Goal: Task Accomplishment & Management: Manage account settings

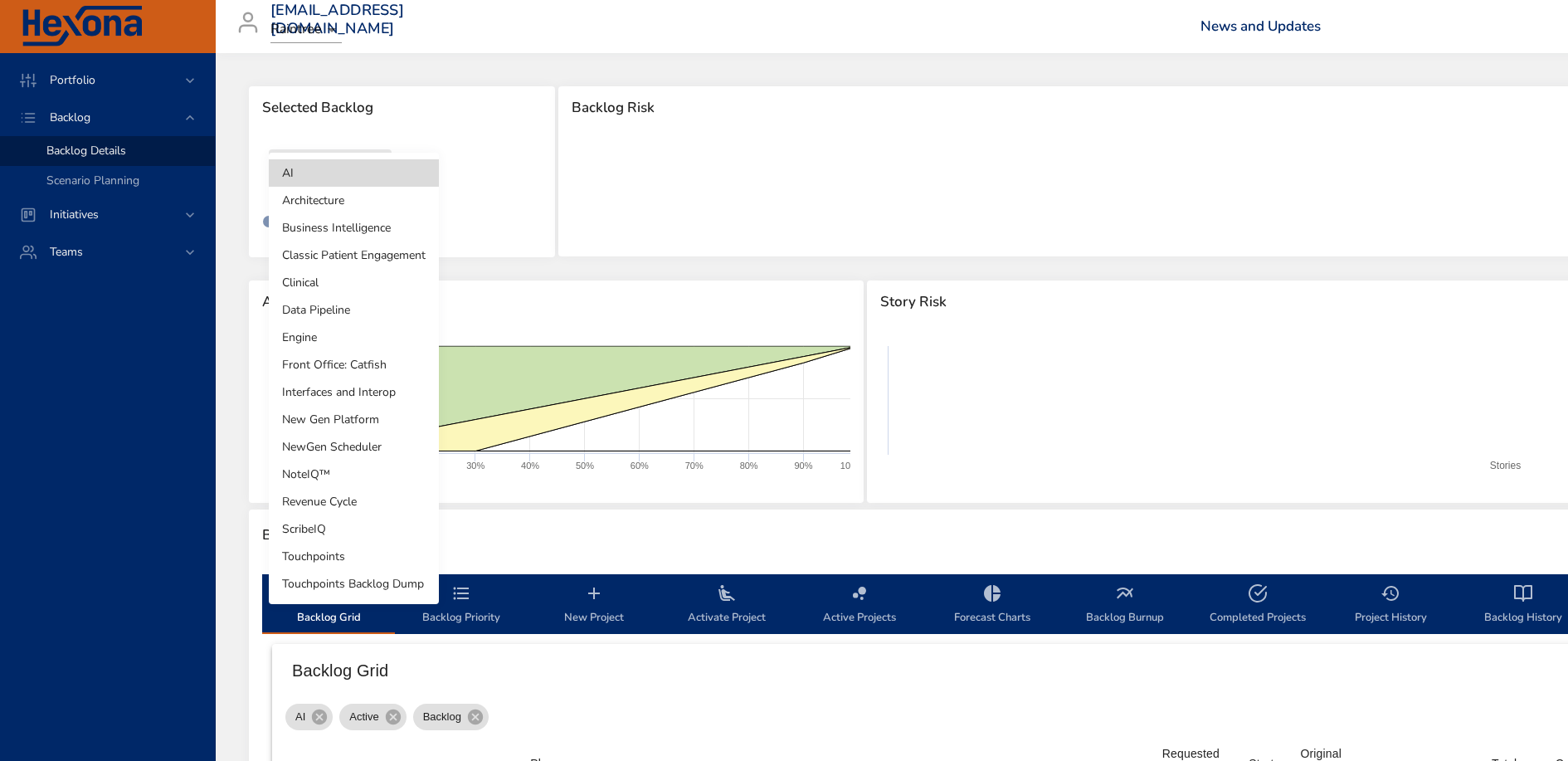
click at [348, 175] on body "Portfolio Backlog Backlog Details Scenario Planning Initiatives Teams [EMAIL_AD…" at bounding box center [784, 380] width 1568 height 761
click at [354, 277] on li "Clinical" at bounding box center [354, 283] width 170 height 28
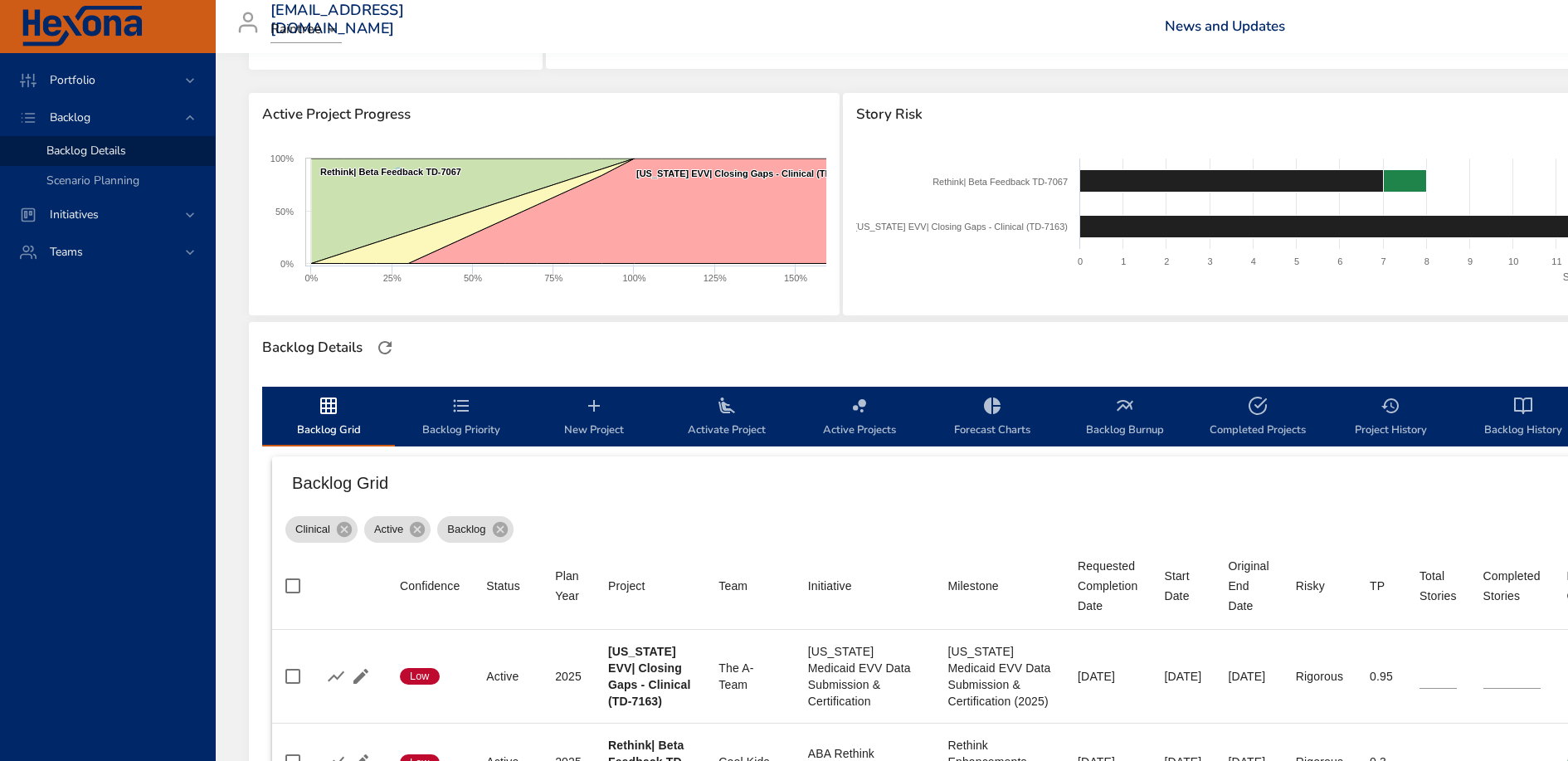
scroll to position [88, 0]
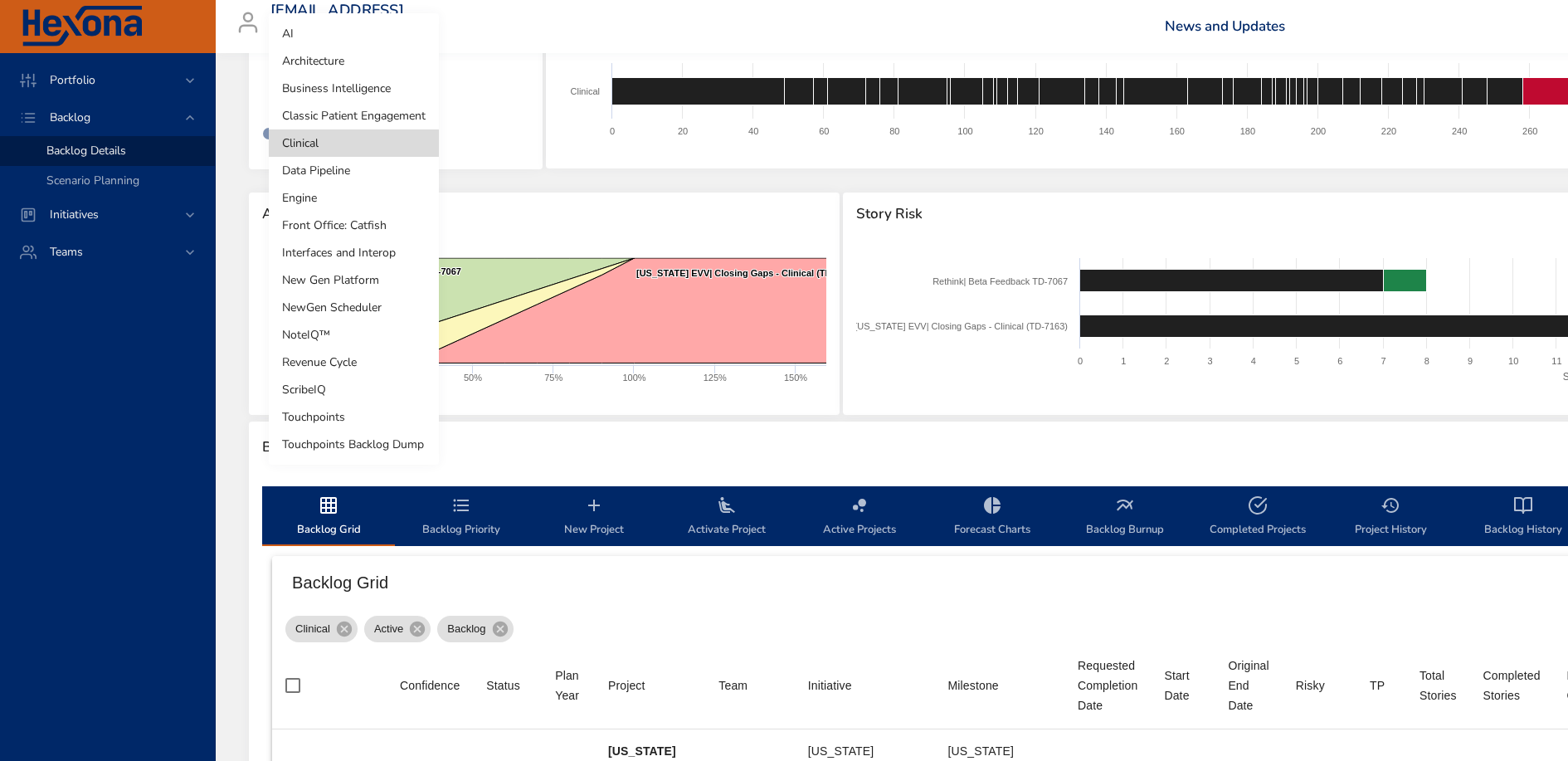
click at [318, 95] on body "Portfolio Backlog Backlog Details Scenario Planning Initiatives Teams [EMAIL_AD…" at bounding box center [784, 292] width 1568 height 761
click at [368, 202] on li "Engine" at bounding box center [354, 198] width 170 height 28
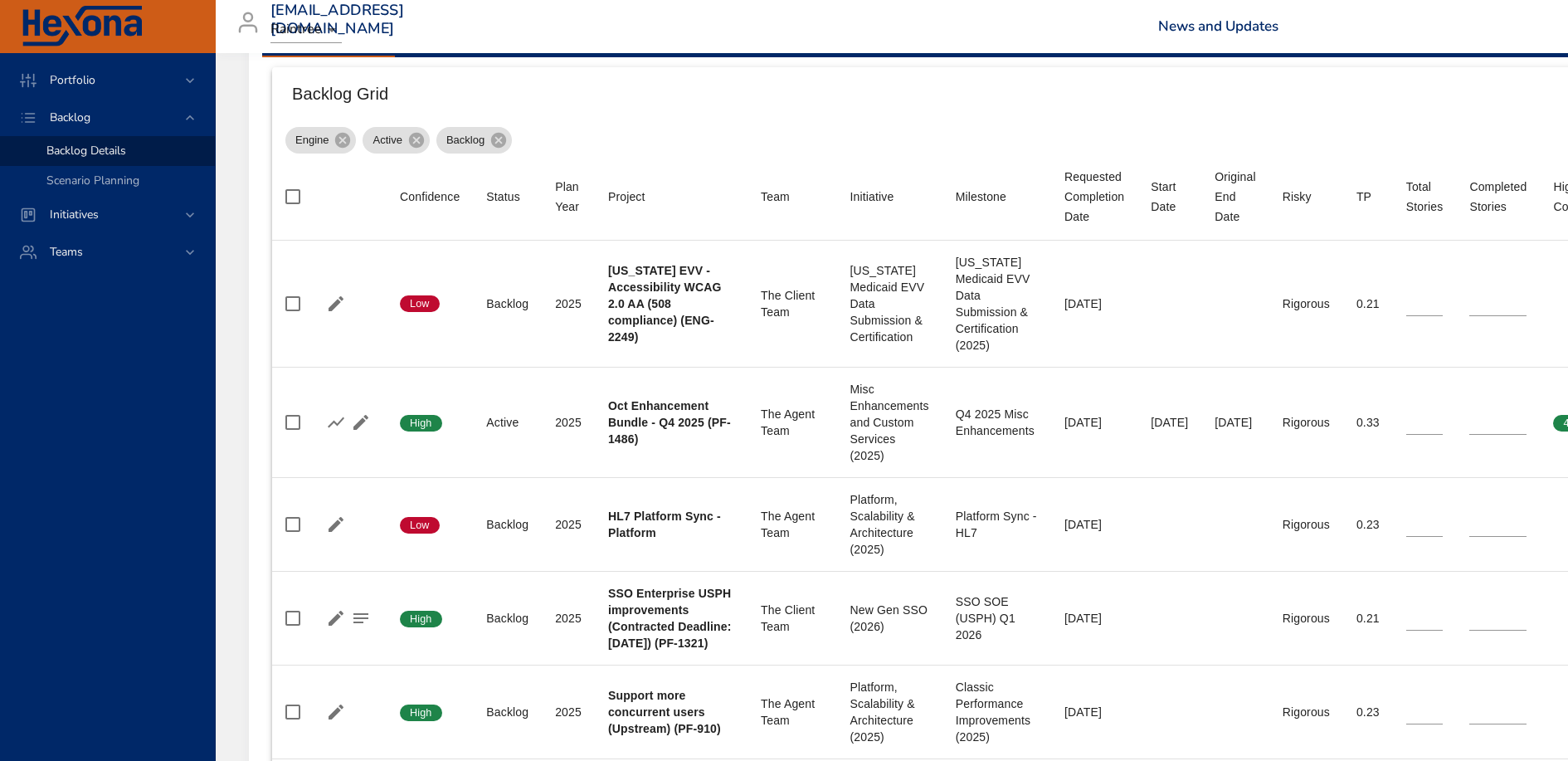
scroll to position [593, 0]
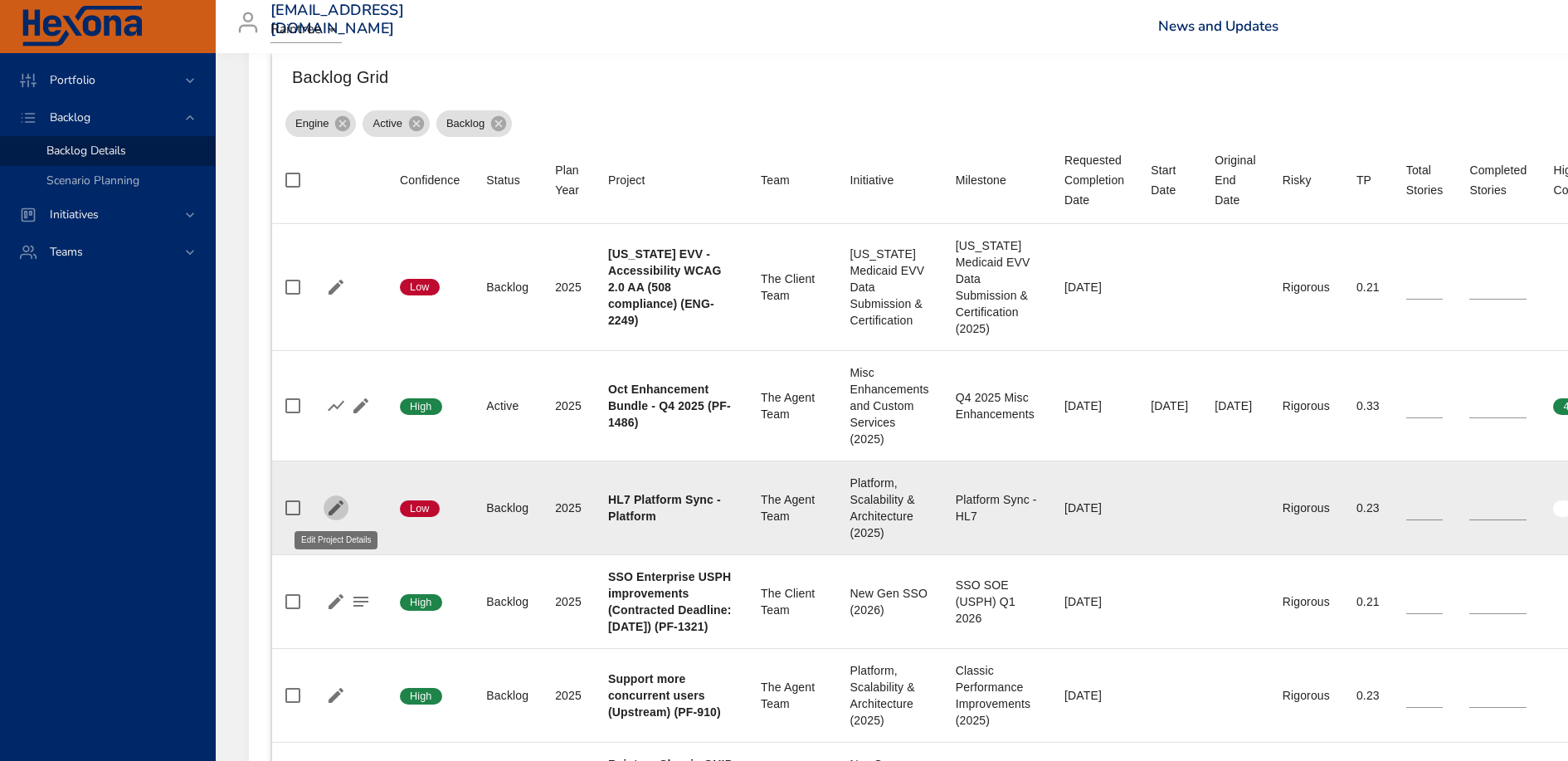
click at [331, 508] on icon "button" at bounding box center [335, 508] width 15 height 15
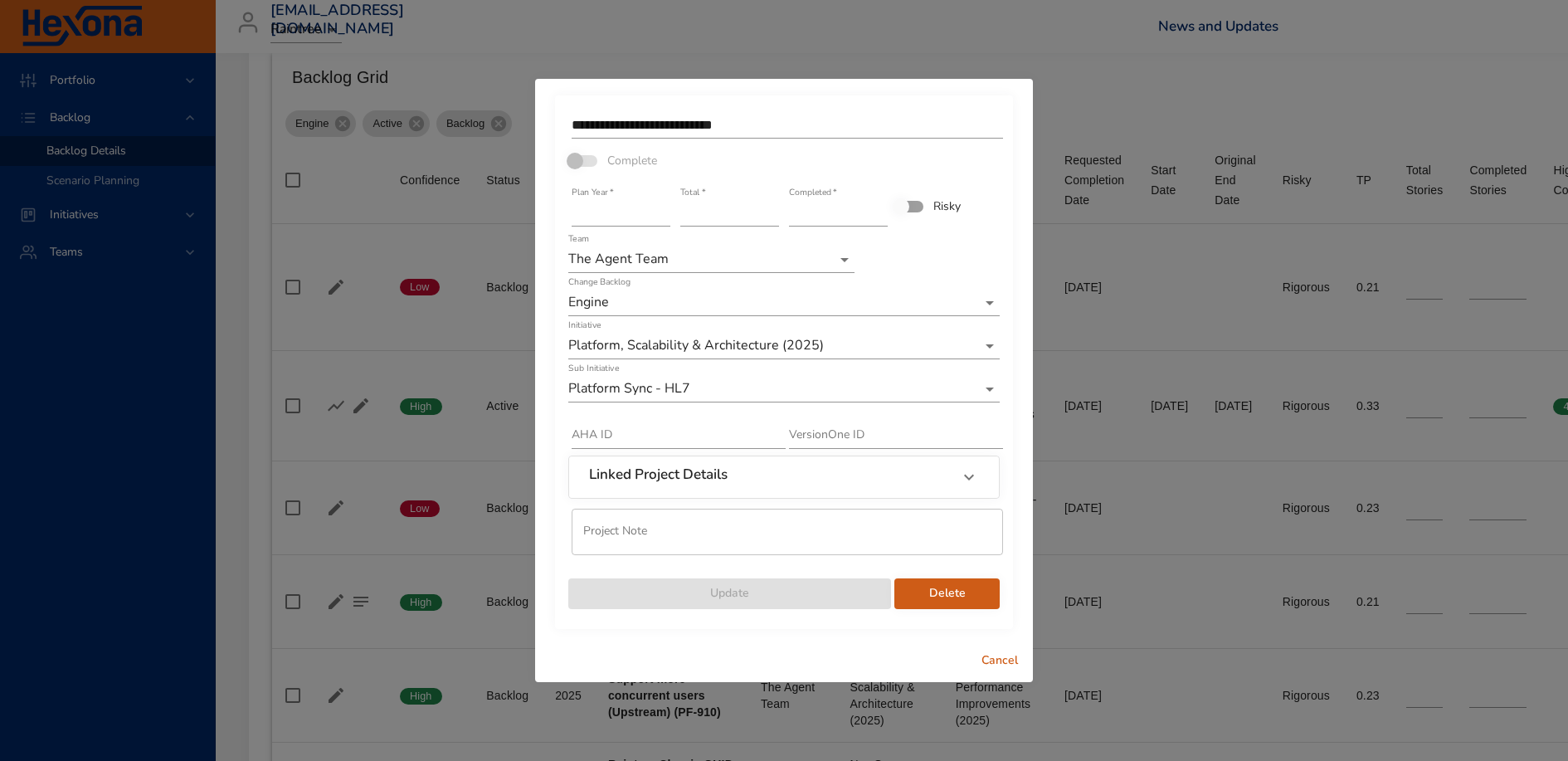
click at [772, 218] on input "**" at bounding box center [730, 213] width 99 height 27
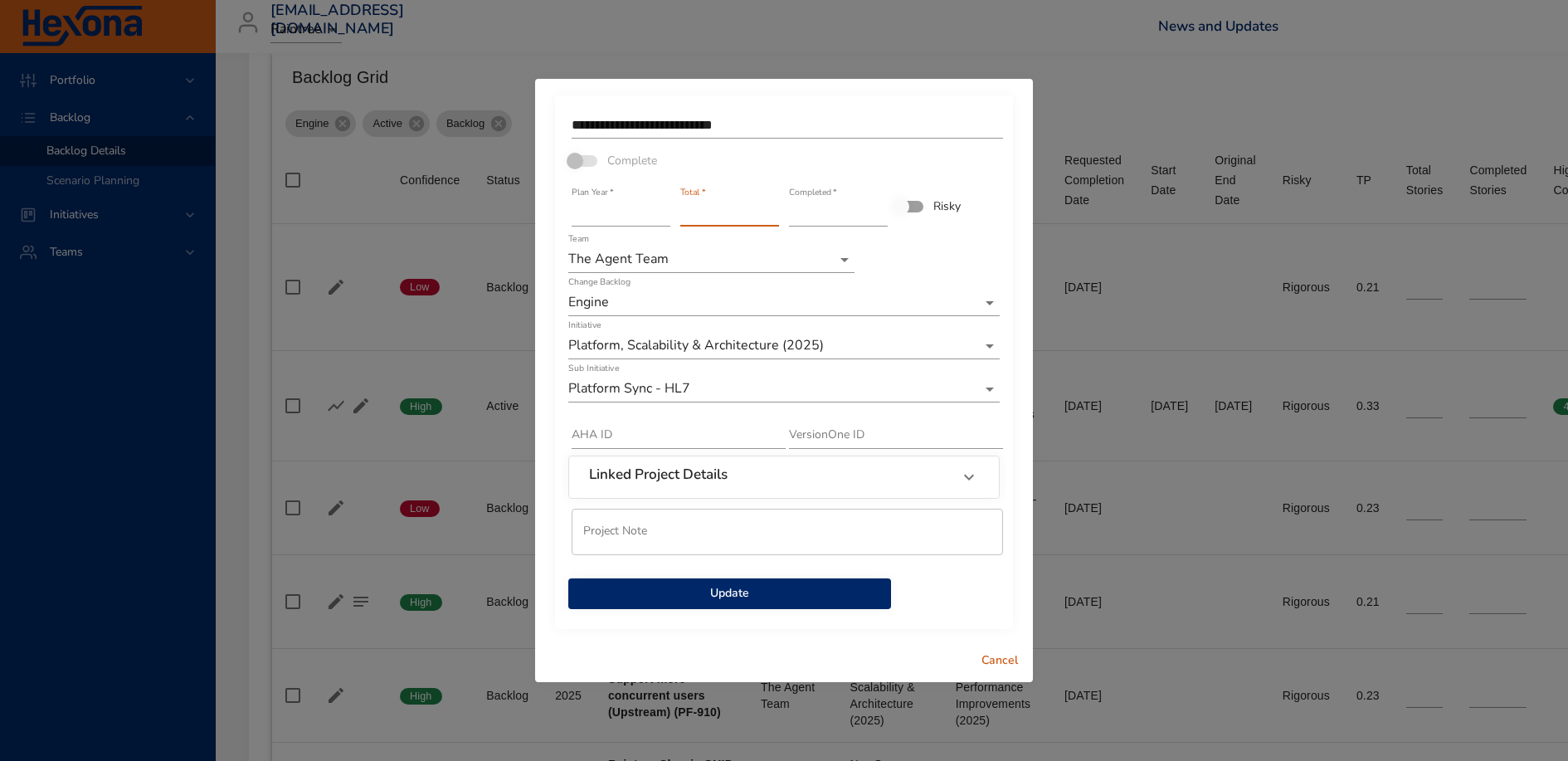
click at [772, 218] on input "**" at bounding box center [730, 213] width 99 height 27
click at [772, 218] on input "*" at bounding box center [730, 213] width 99 height 27
type input "*"
click at [772, 218] on input "*" at bounding box center [730, 213] width 99 height 27
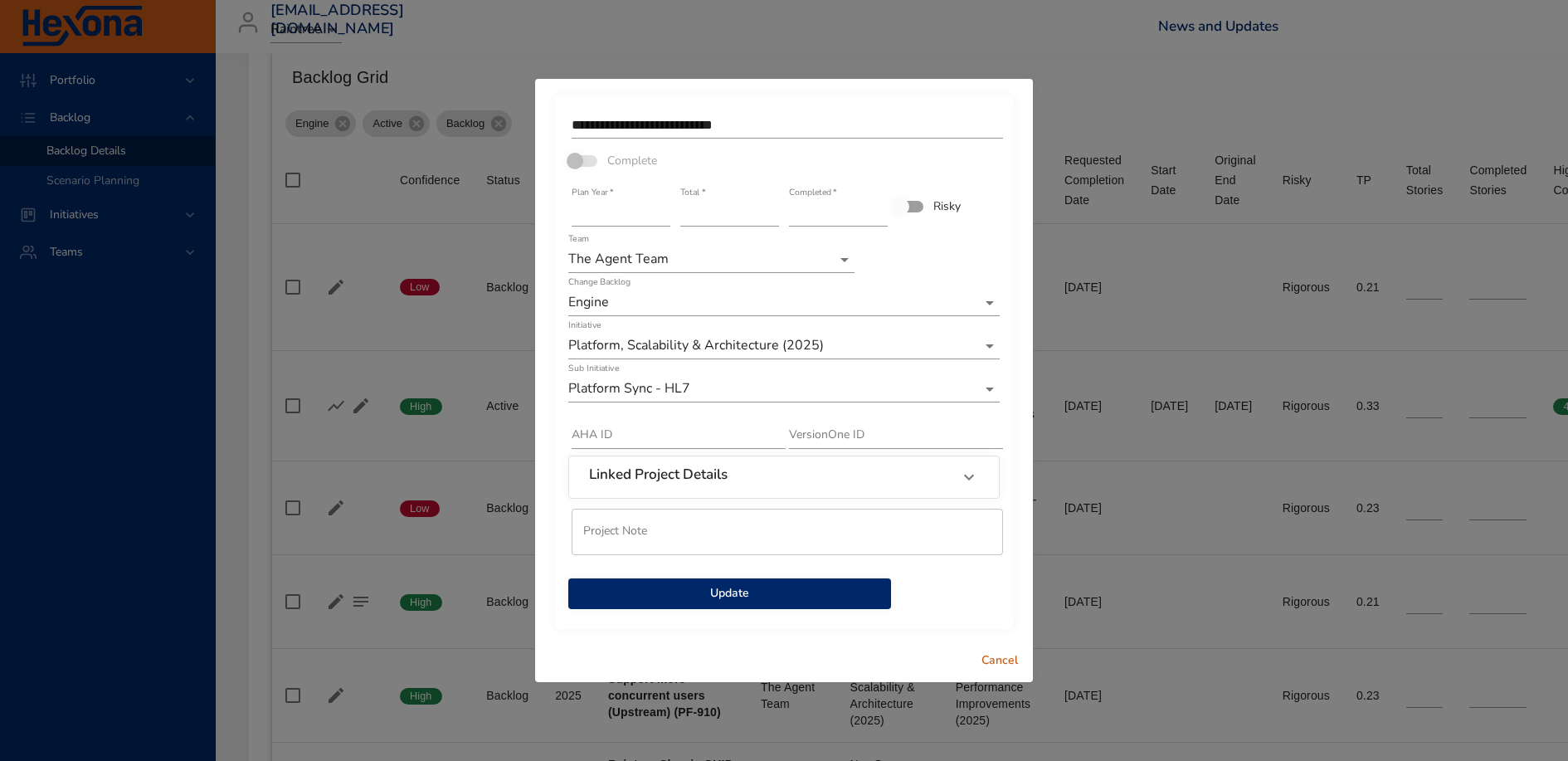
click at [766, 581] on button "Update" at bounding box center [730, 594] width 322 height 31
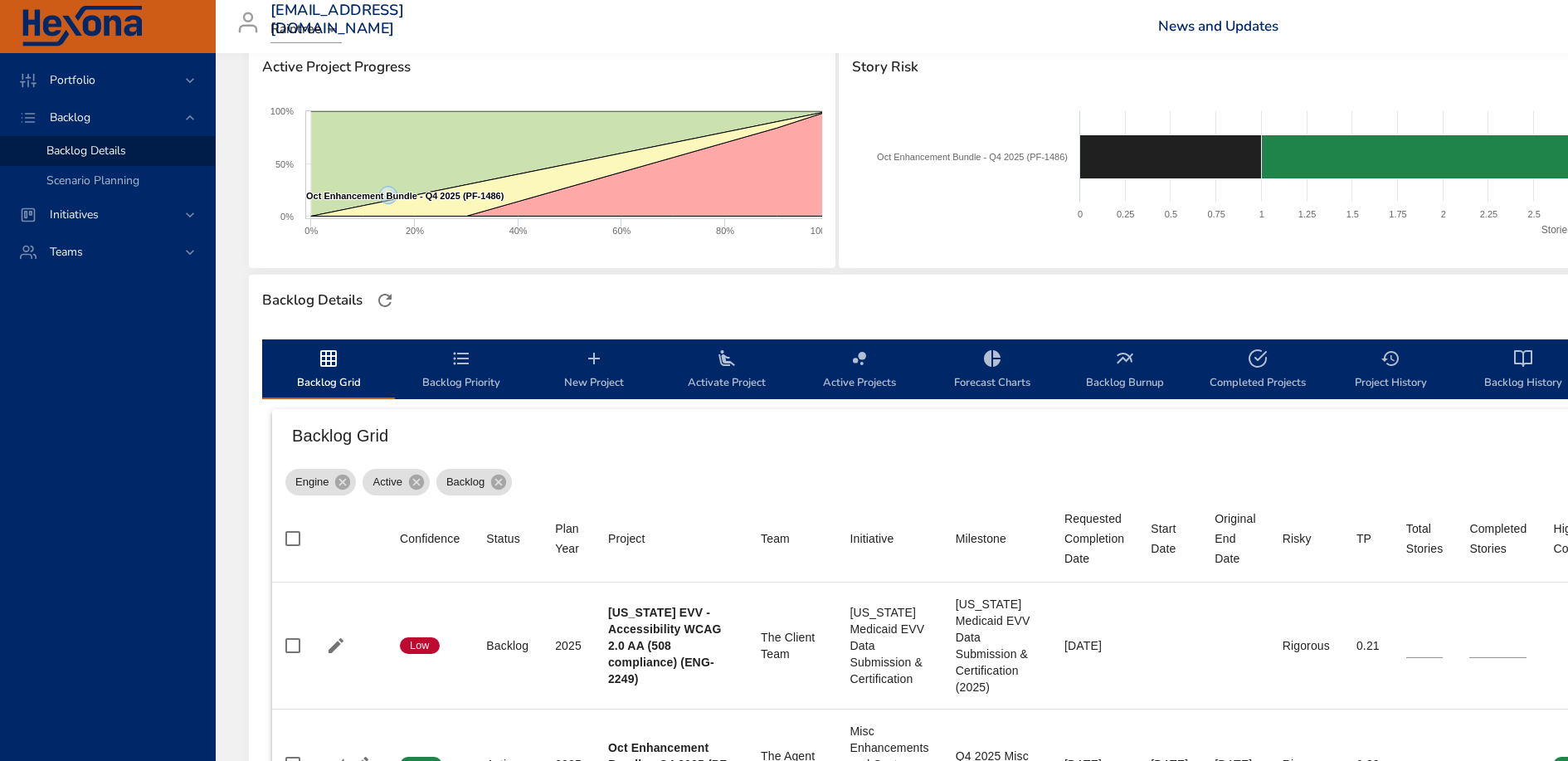
scroll to position [0, 0]
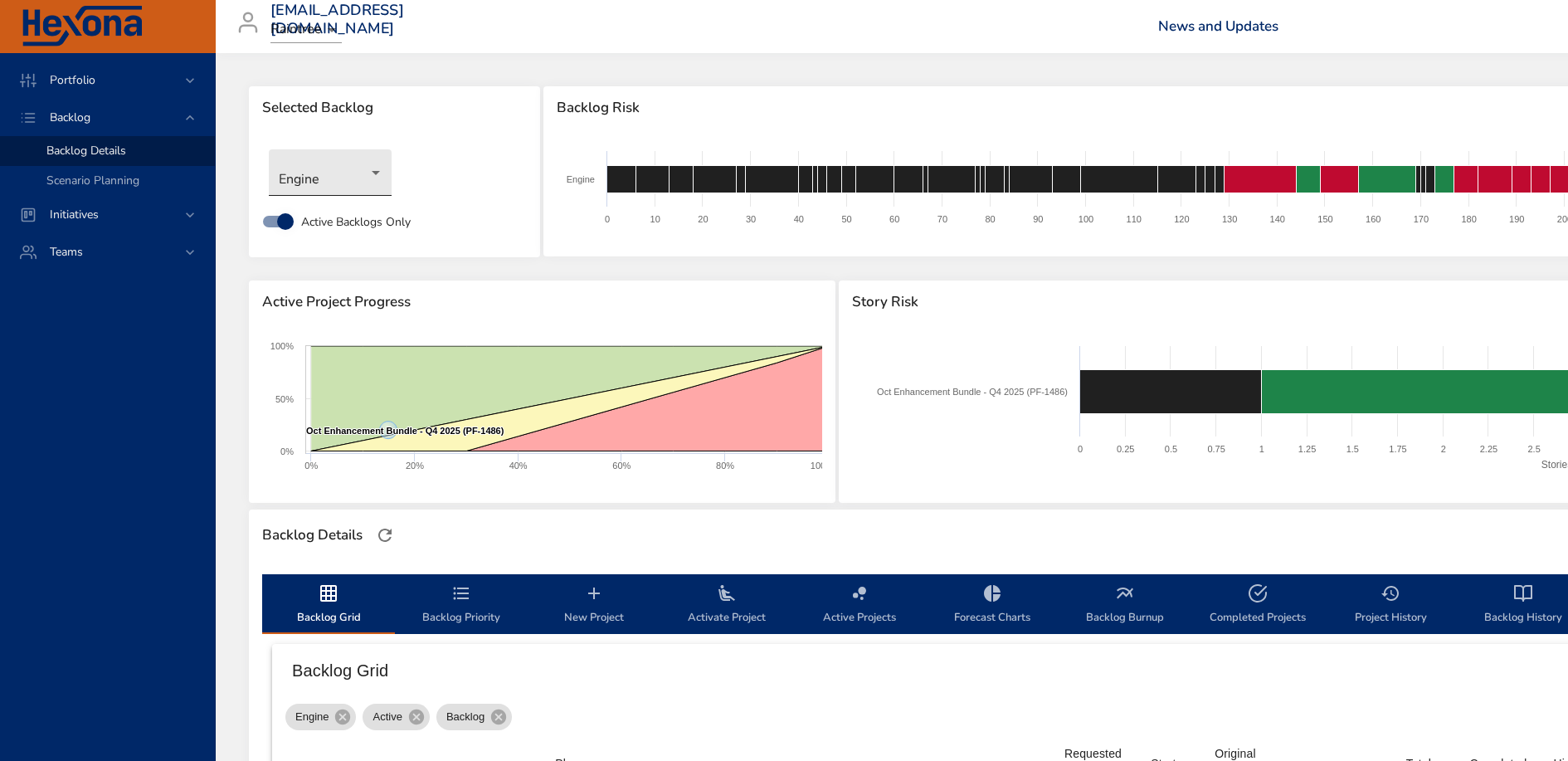
click at [335, 193] on body "Portfolio Backlog Backlog Details Scenario Planning Initiatives Teams [EMAIL_AD…" at bounding box center [784, 380] width 1568 height 761
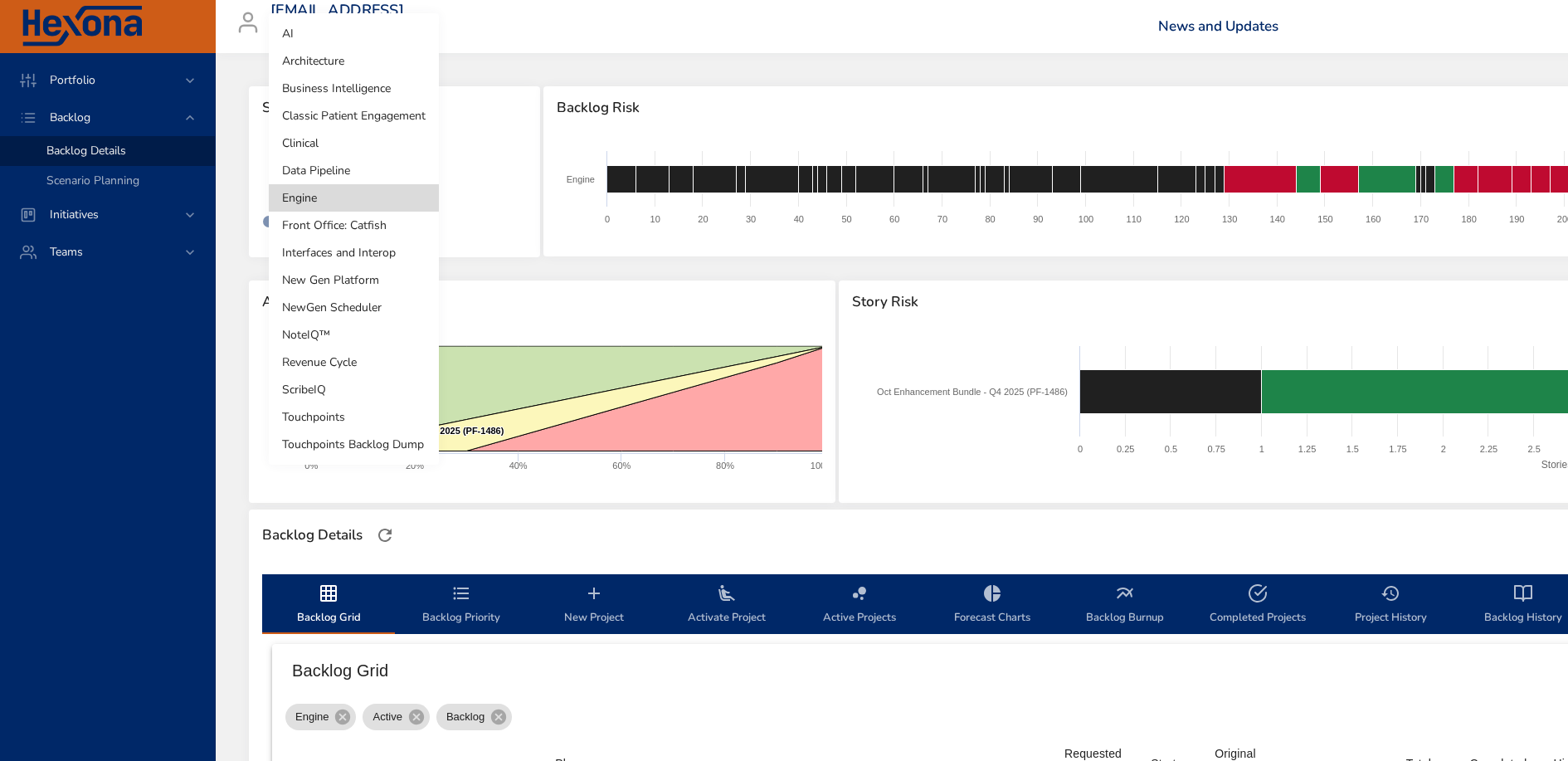
click at [341, 231] on li "Front Office: Catfish" at bounding box center [354, 226] width 170 height 28
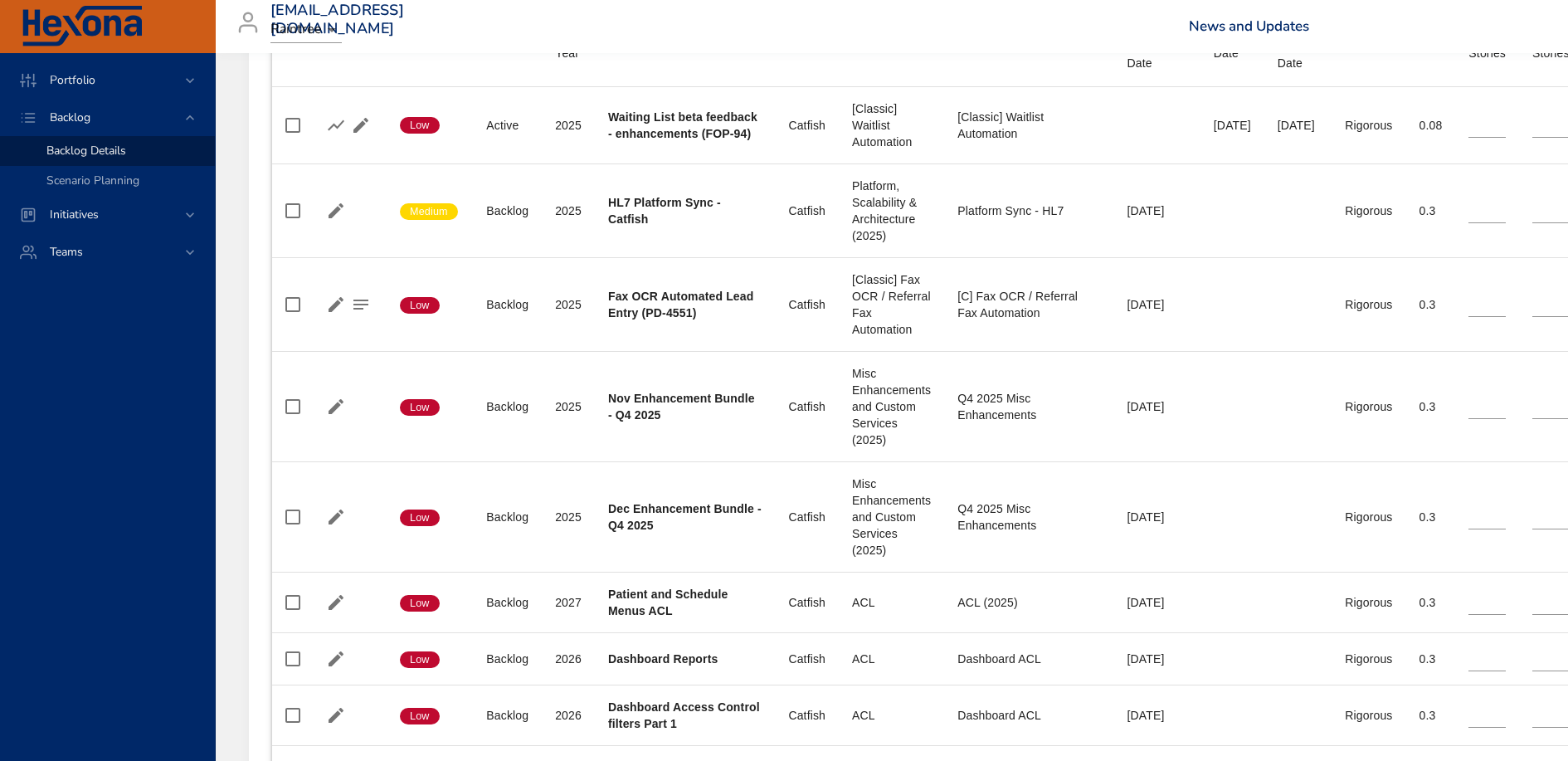
scroll to position [615, 0]
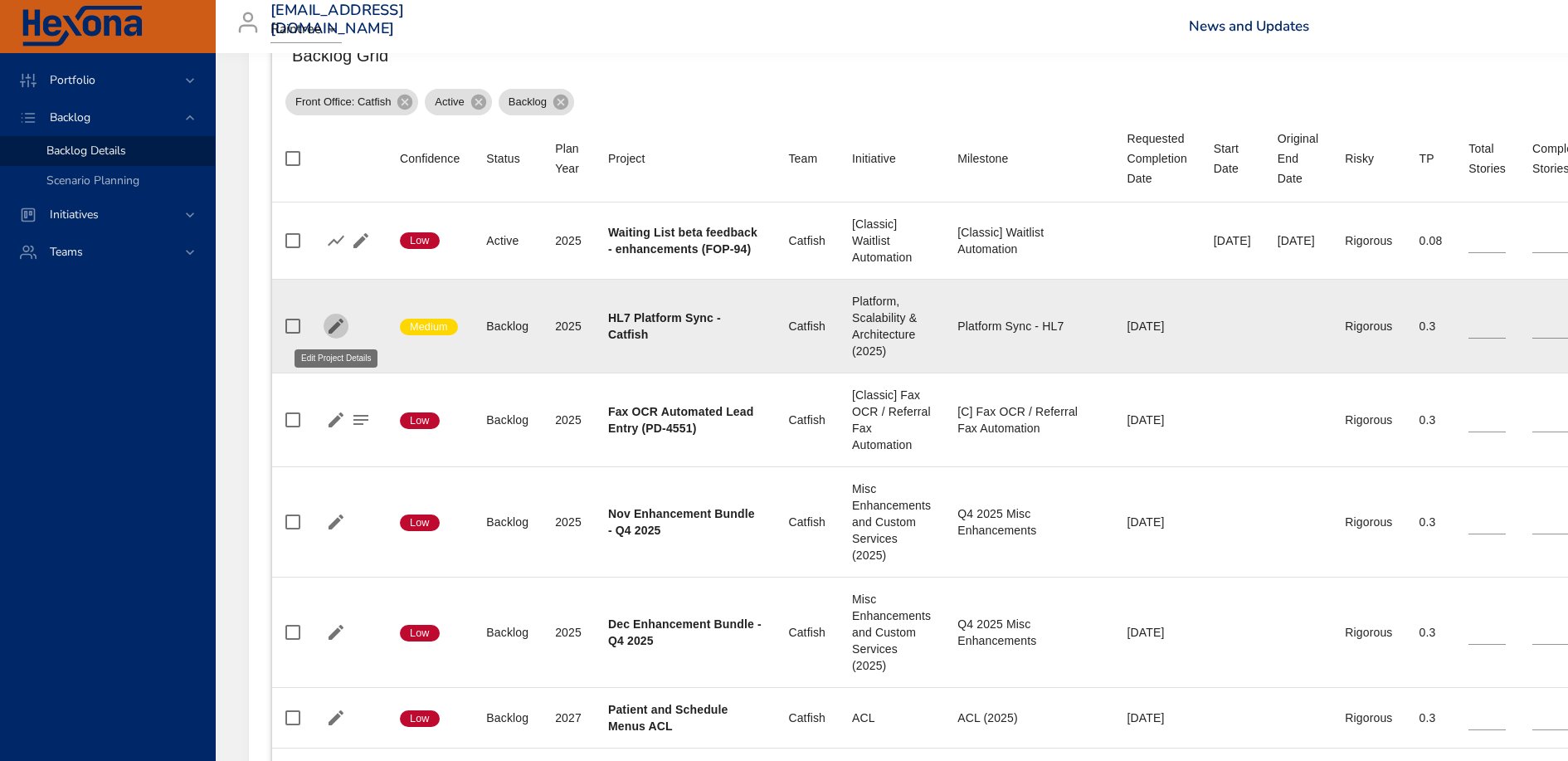
click at [335, 332] on icon "button" at bounding box center [335, 326] width 20 height 20
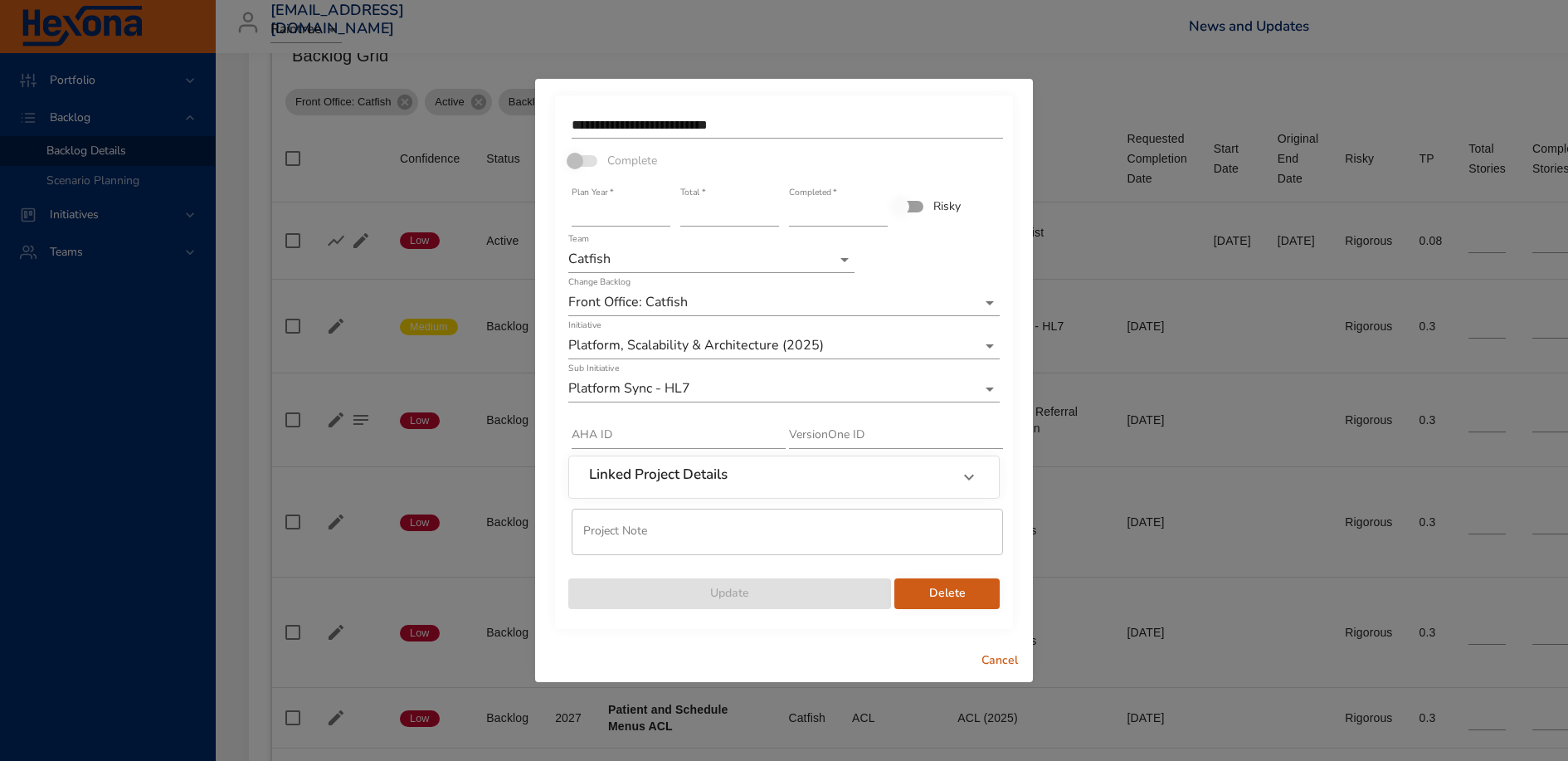
click at [775, 220] on input "*" at bounding box center [730, 213] width 99 height 27
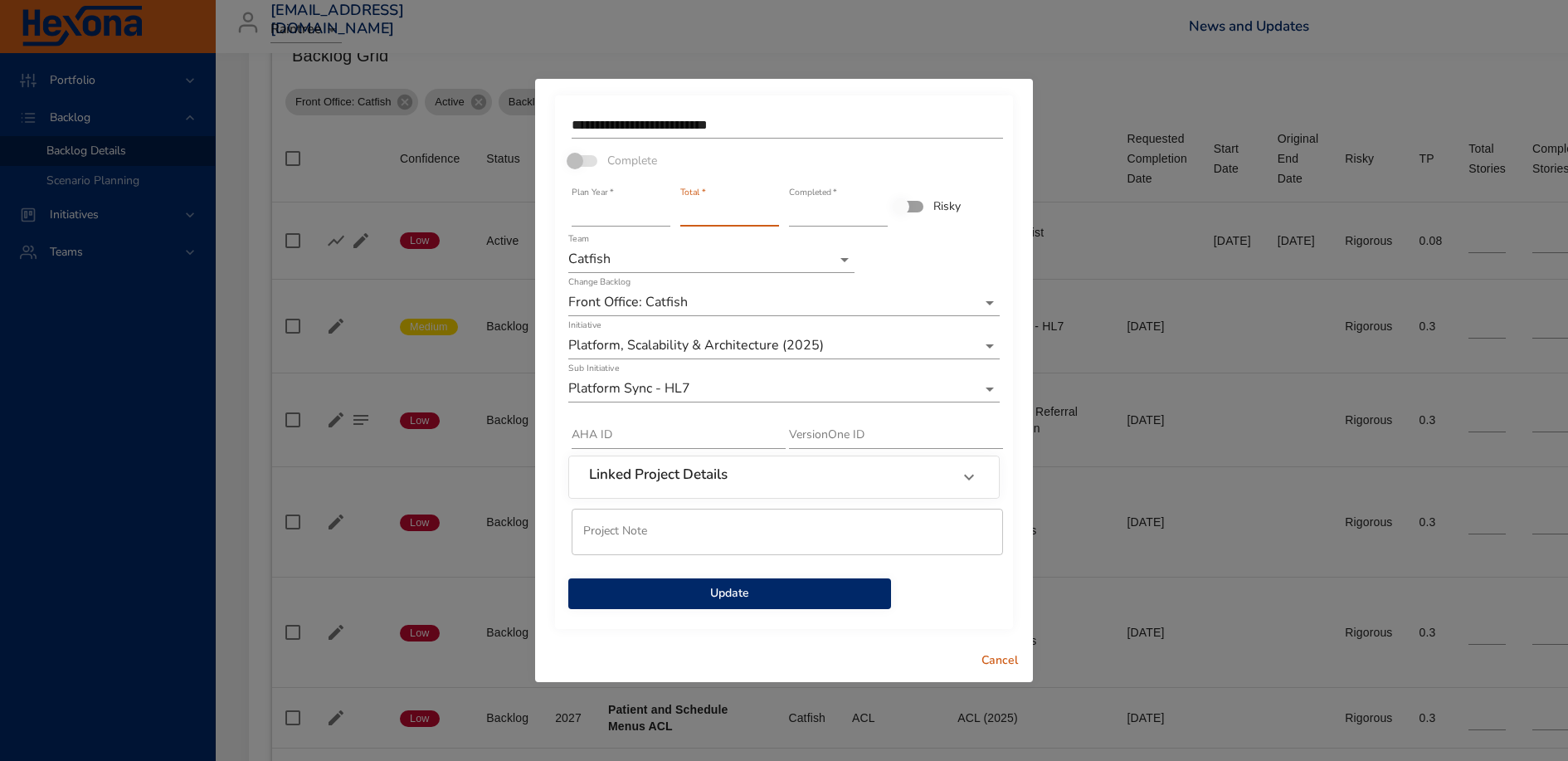
click at [775, 220] on input "*" at bounding box center [730, 213] width 99 height 27
type input "*"
click at [775, 220] on input "*" at bounding box center [730, 213] width 99 height 27
click at [755, 595] on span "Update" at bounding box center [730, 594] width 296 height 21
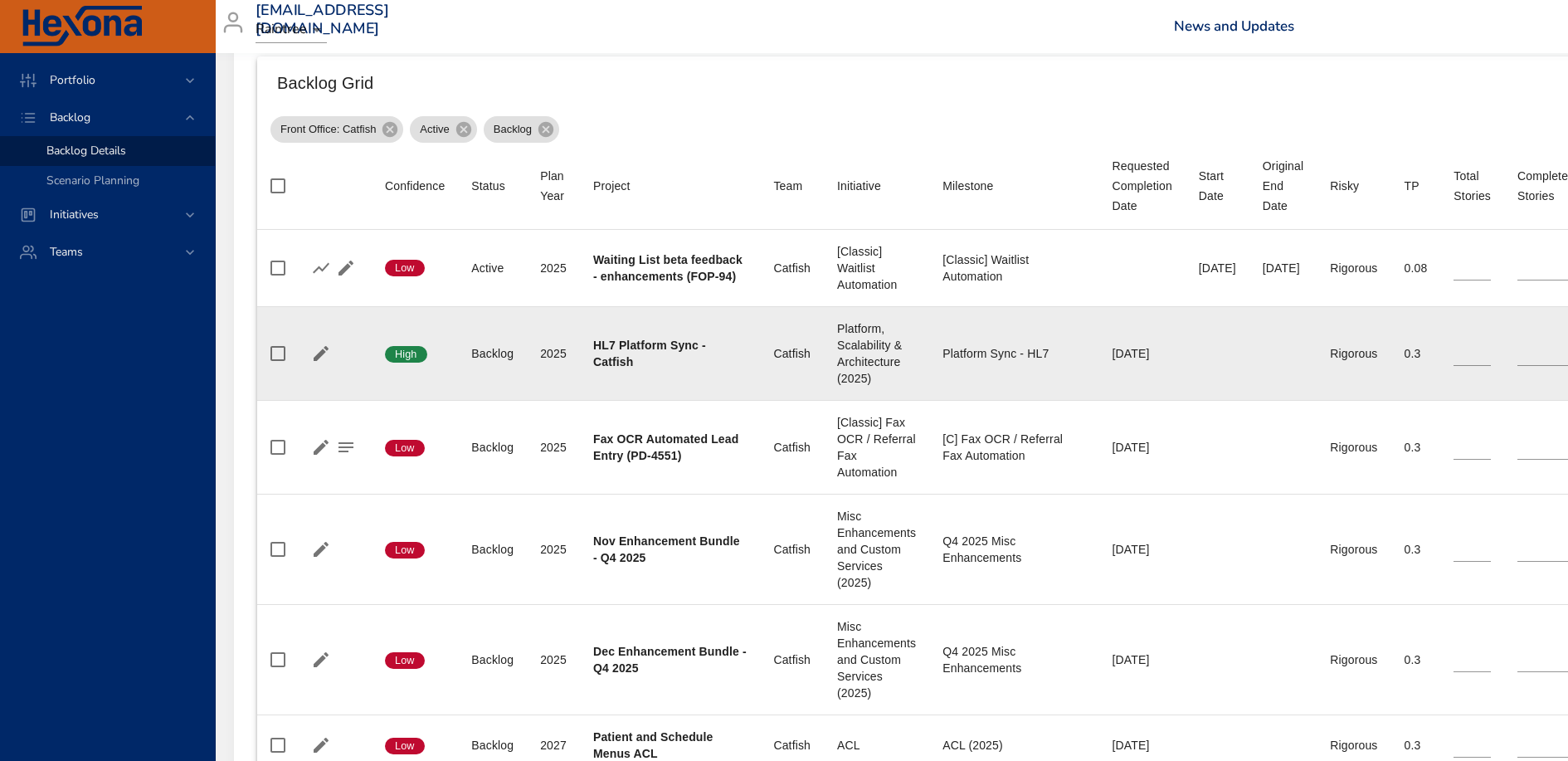
scroll to position [588, 7]
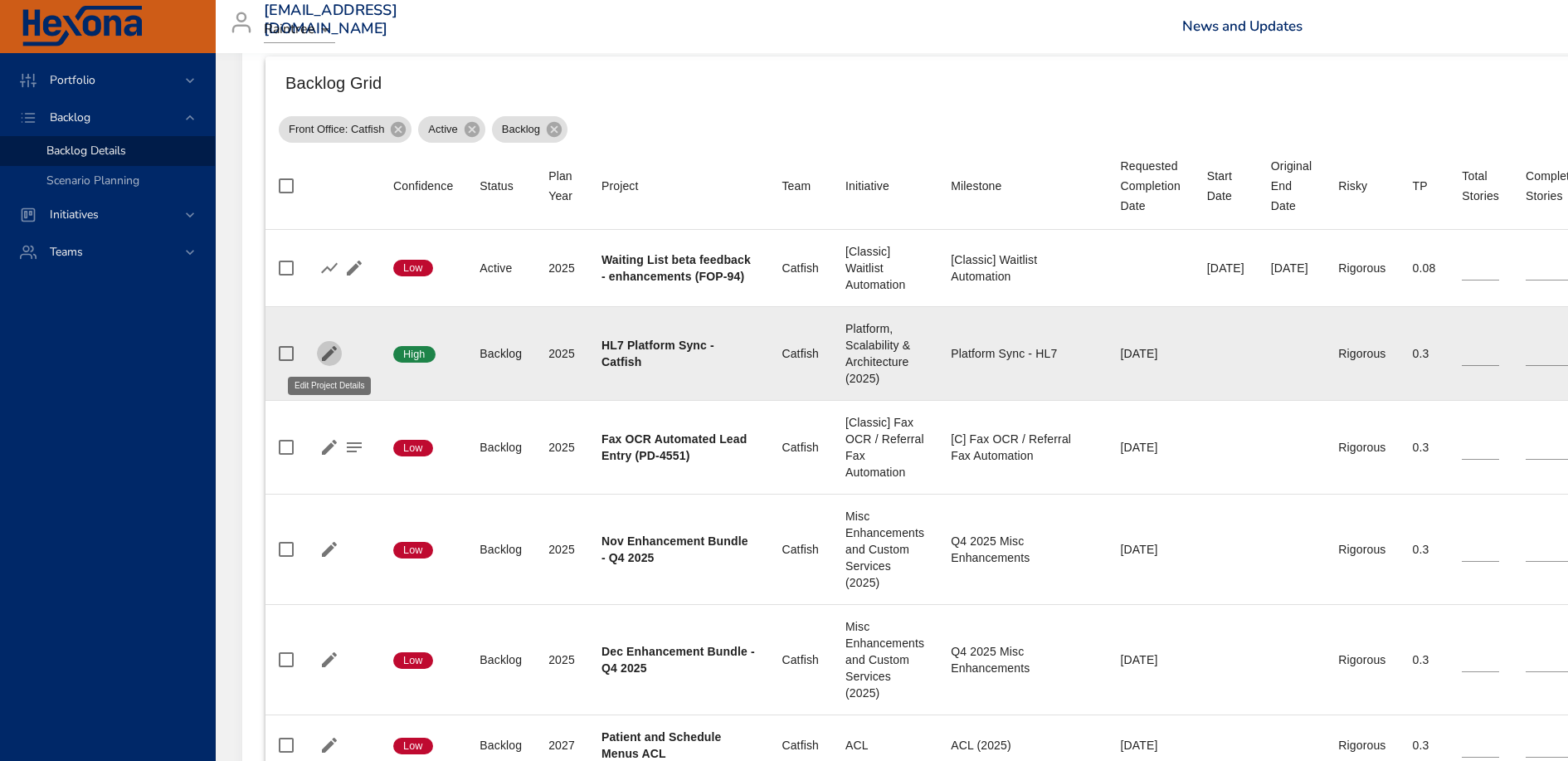
click at [328, 352] on icon "button" at bounding box center [328, 353] width 15 height 15
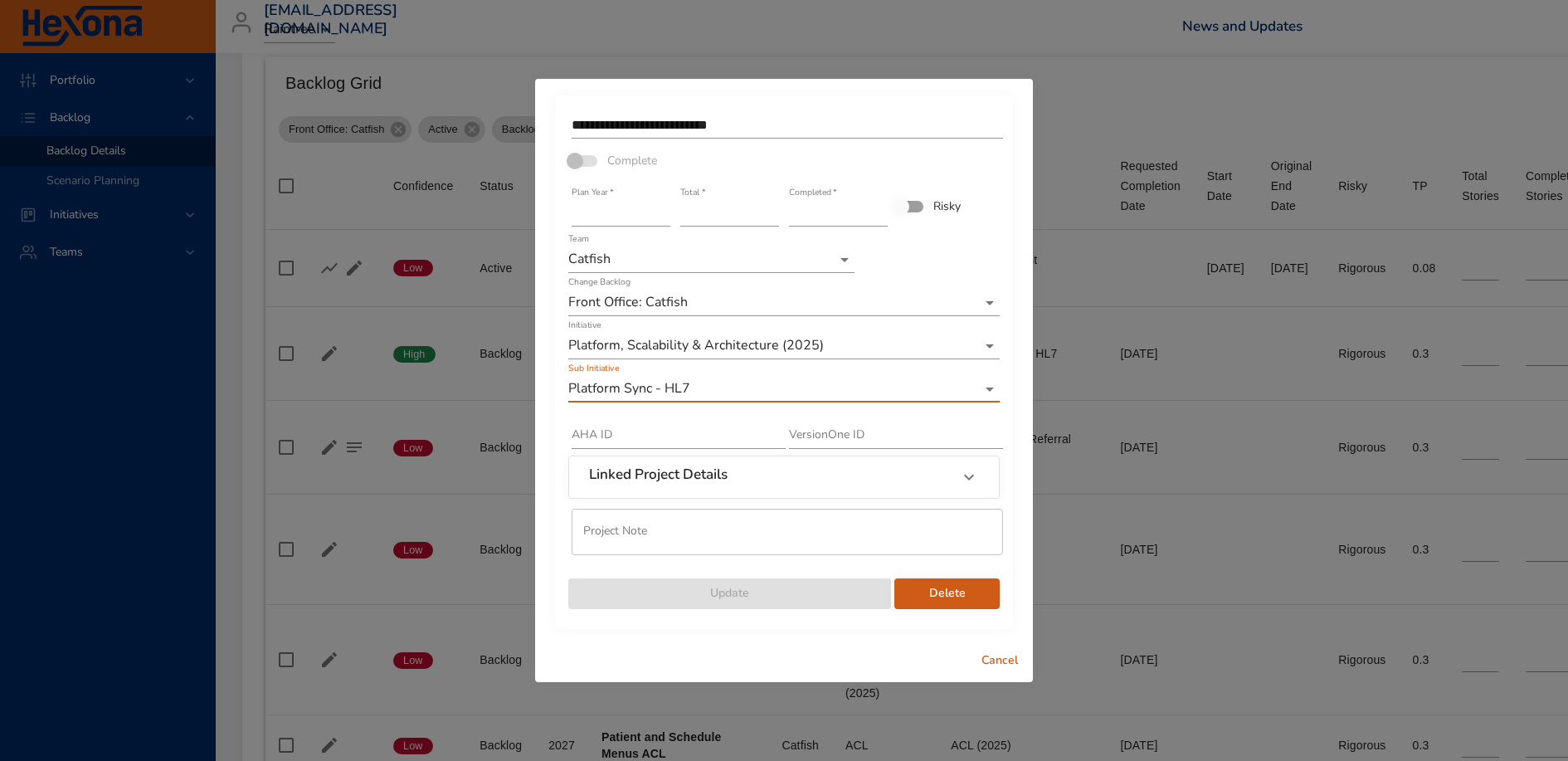
click at [792, 121] on input "**********" at bounding box center [787, 125] width 431 height 27
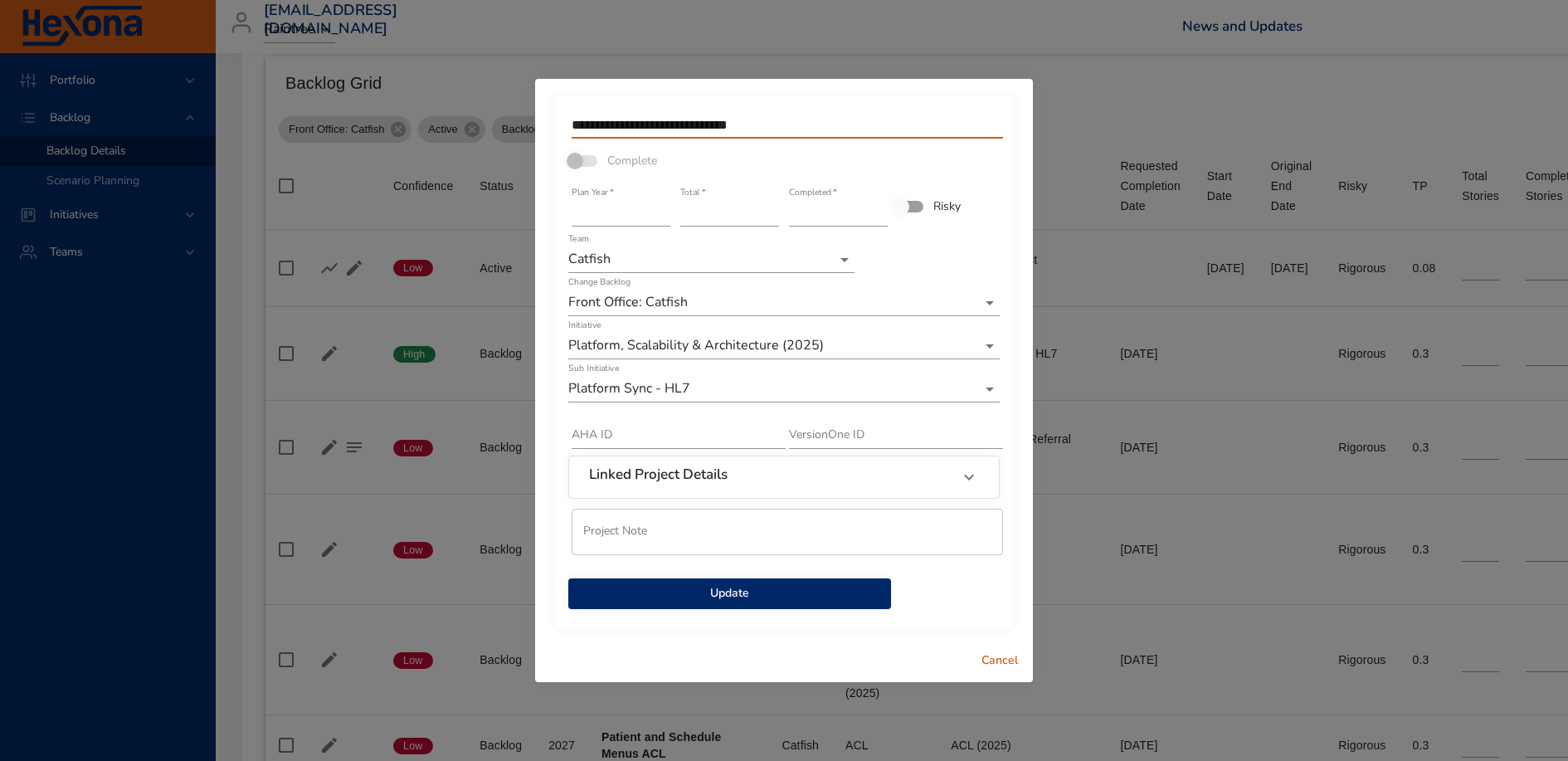
type input "**********"
click at [724, 592] on span "Update" at bounding box center [730, 594] width 296 height 21
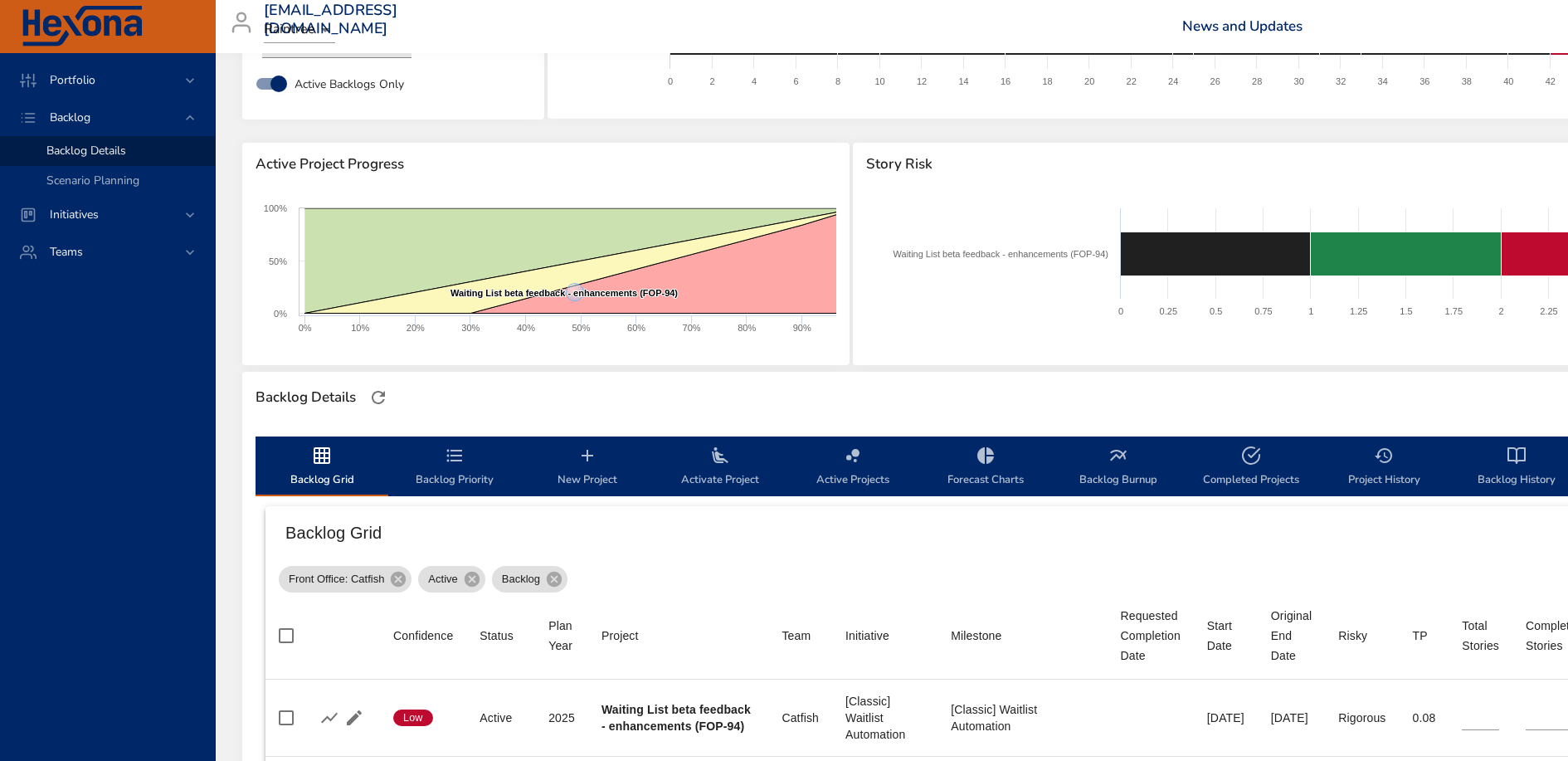
scroll to position [0, 7]
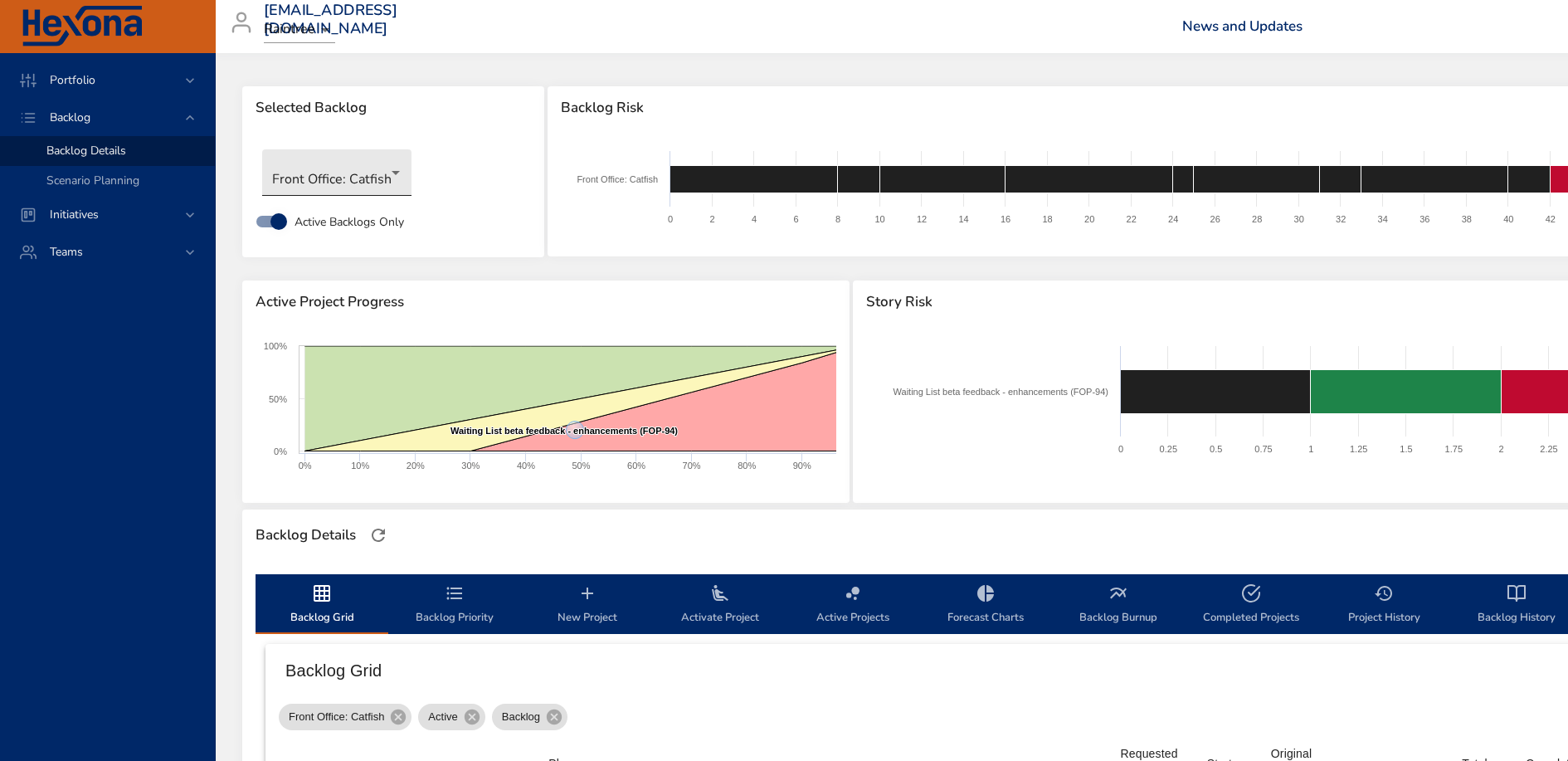
click at [351, 179] on body "Portfolio Backlog Backlog Details Scenario Planning Initiatives Teams [EMAIL_AD…" at bounding box center [777, 380] width 1568 height 761
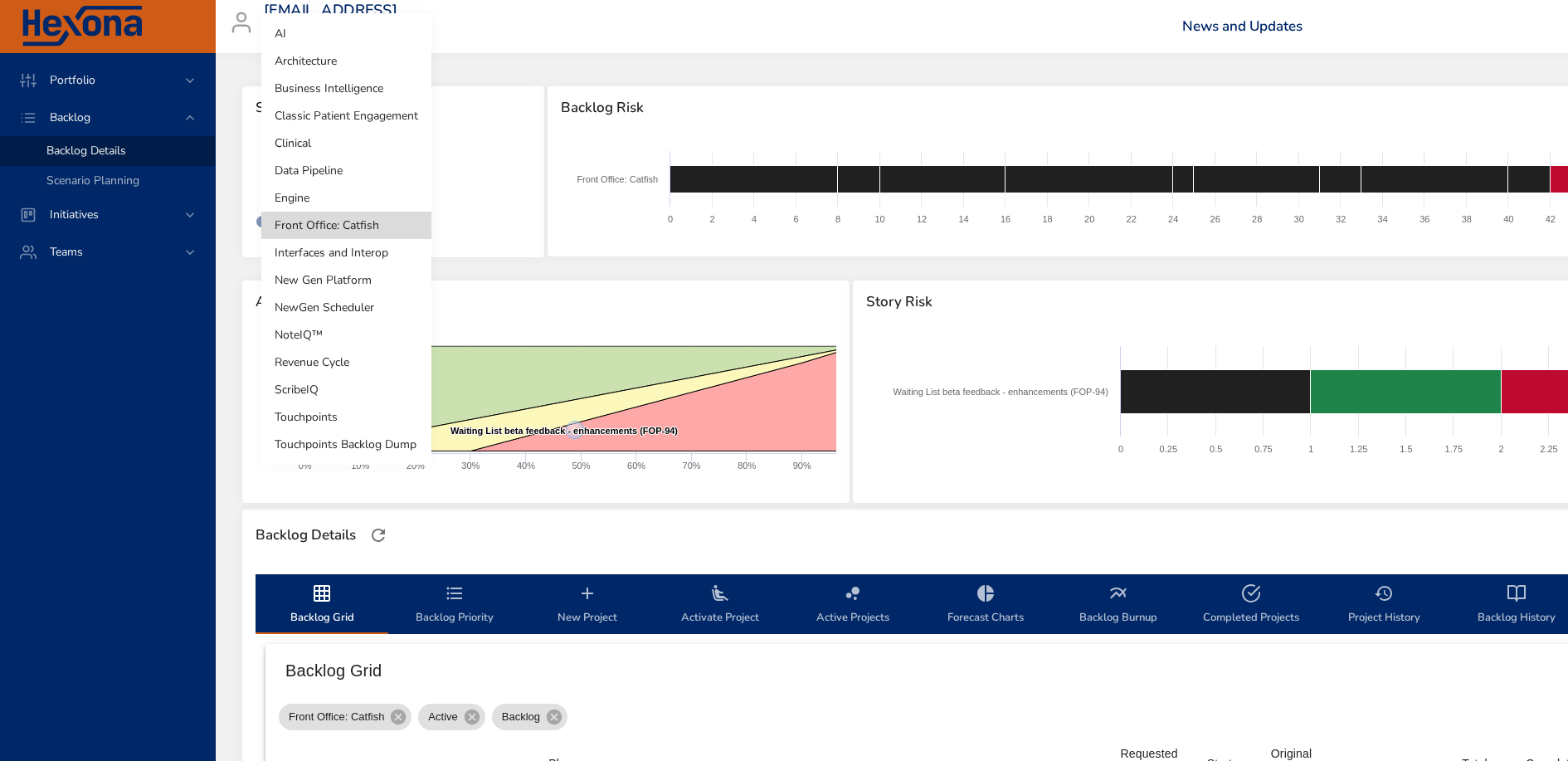
click at [344, 150] on li "Clinical" at bounding box center [346, 144] width 170 height 28
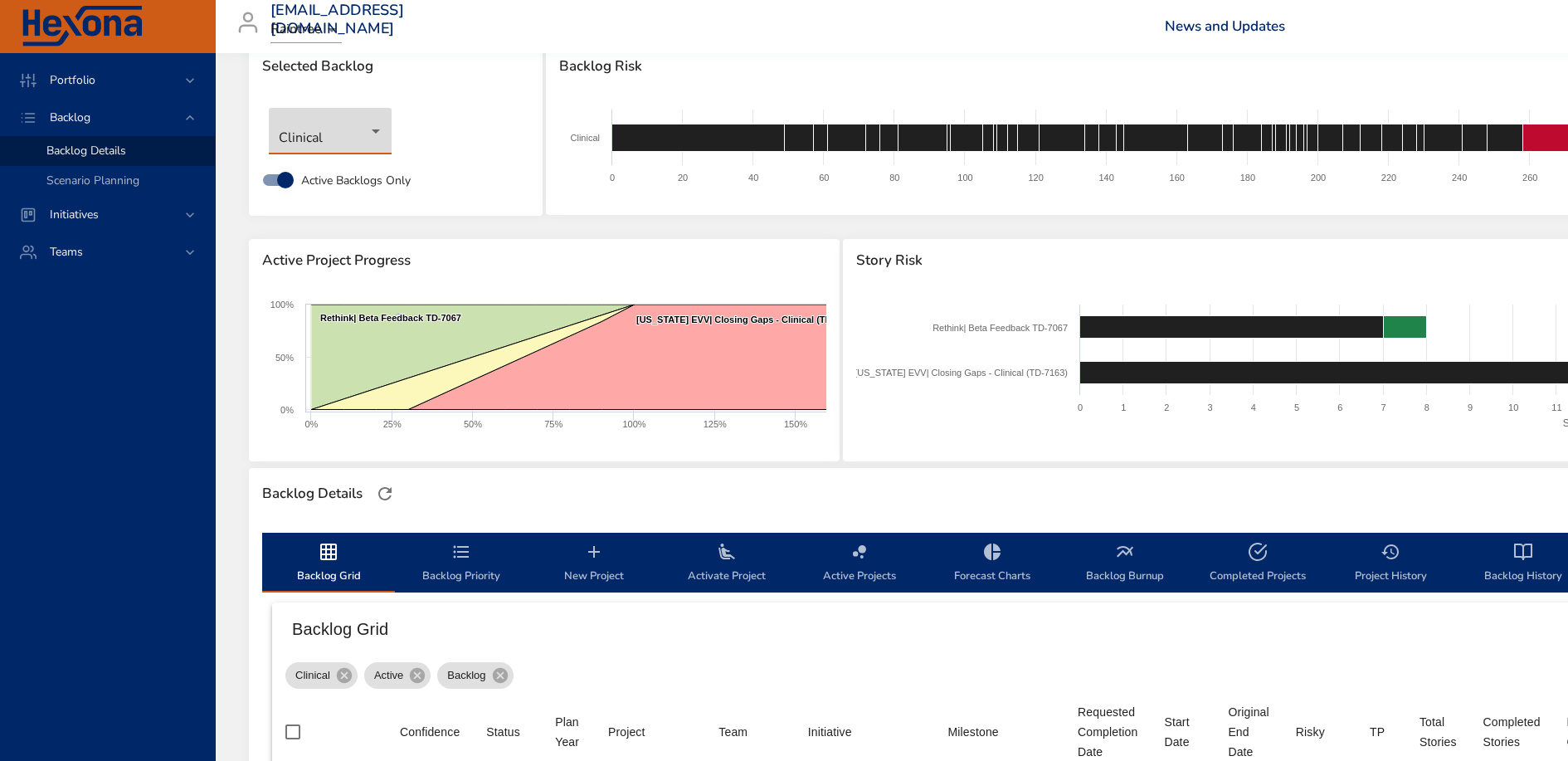
scroll to position [0, 0]
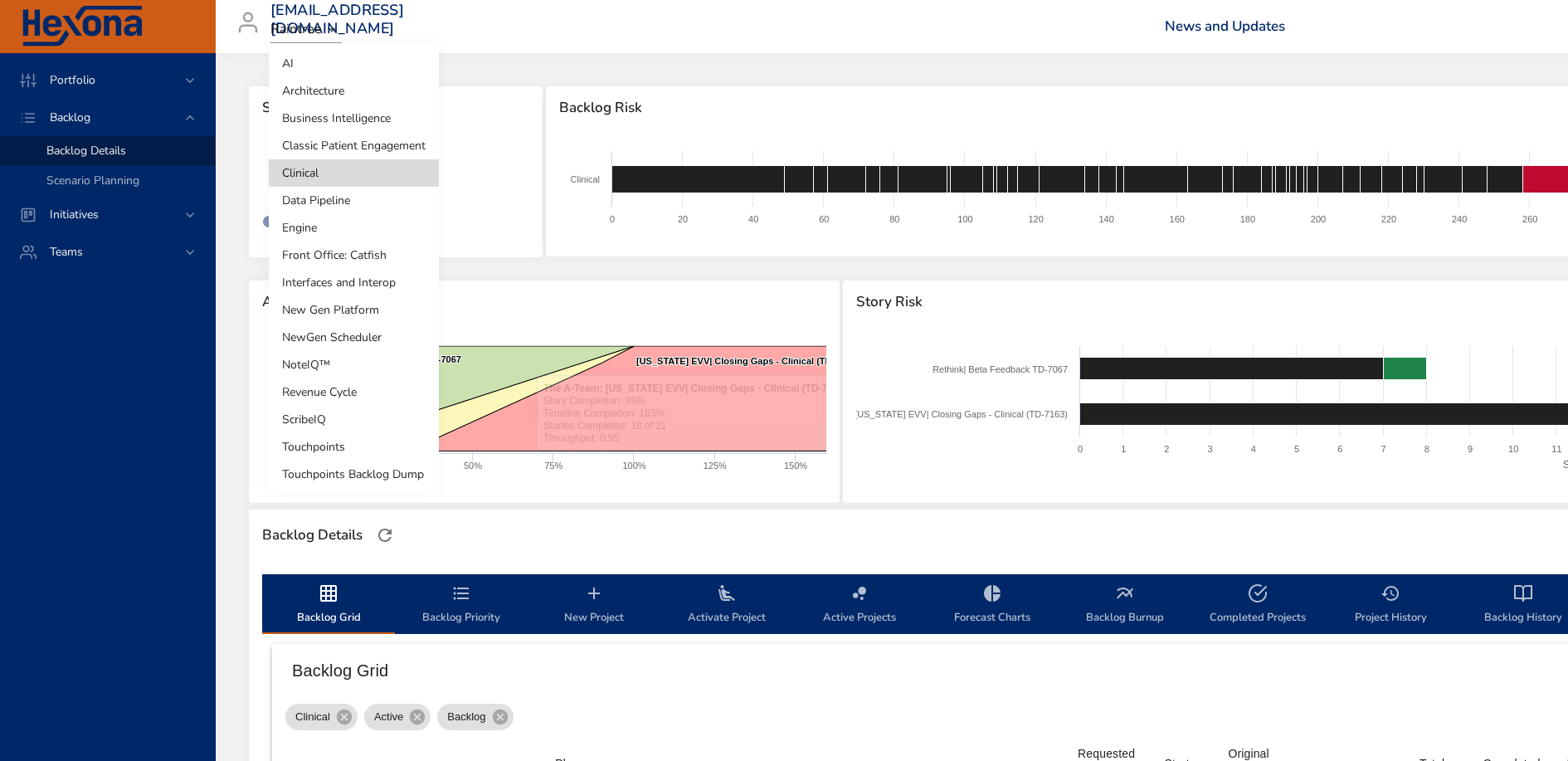
click at [342, 176] on body "Portfolio Backlog Backlog Details Scenario Planning Initiatives Teams [EMAIL_AD…" at bounding box center [784, 380] width 1568 height 761
click at [353, 234] on li "Engine" at bounding box center [354, 228] width 170 height 28
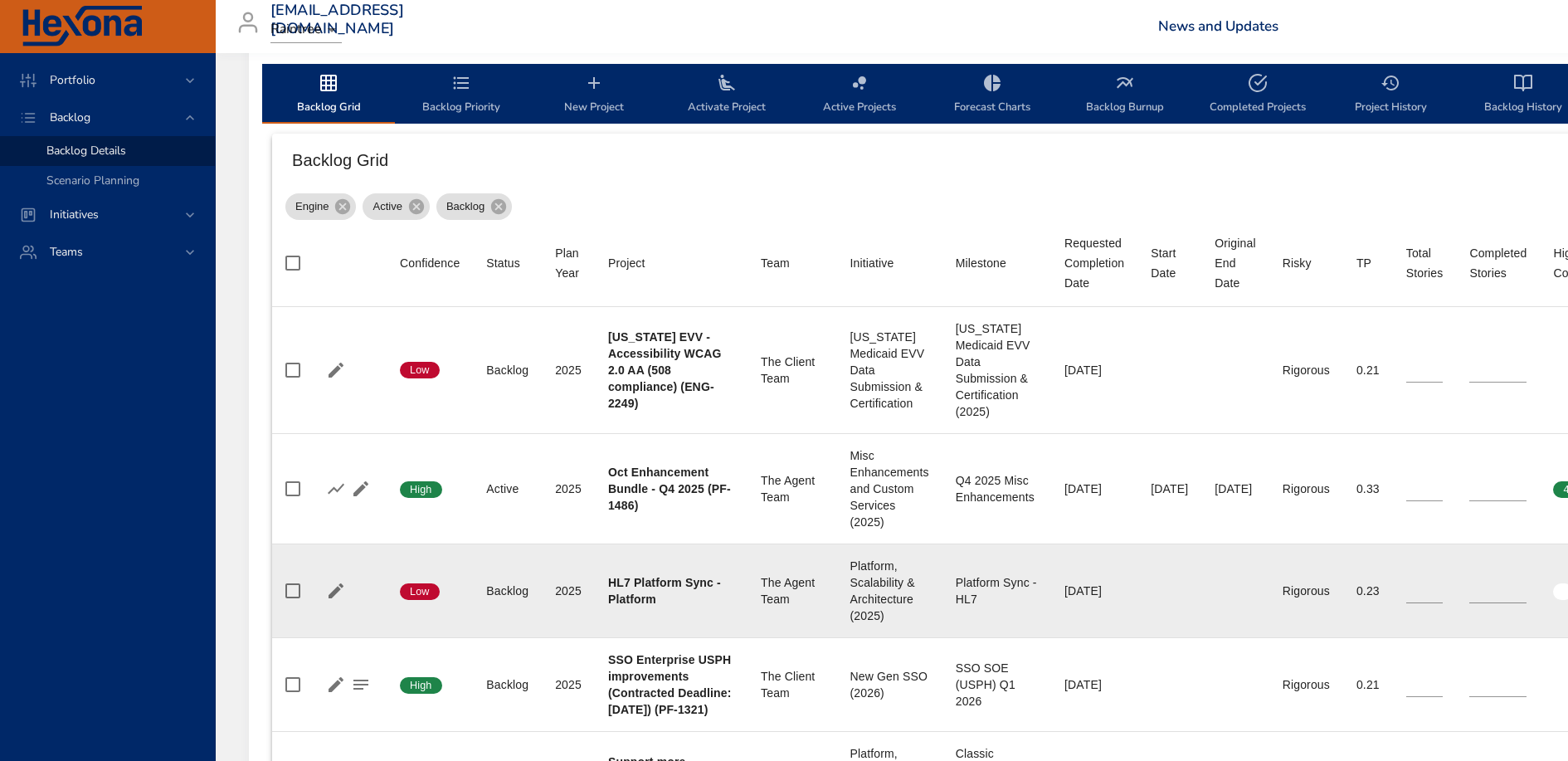
scroll to position [509, 0]
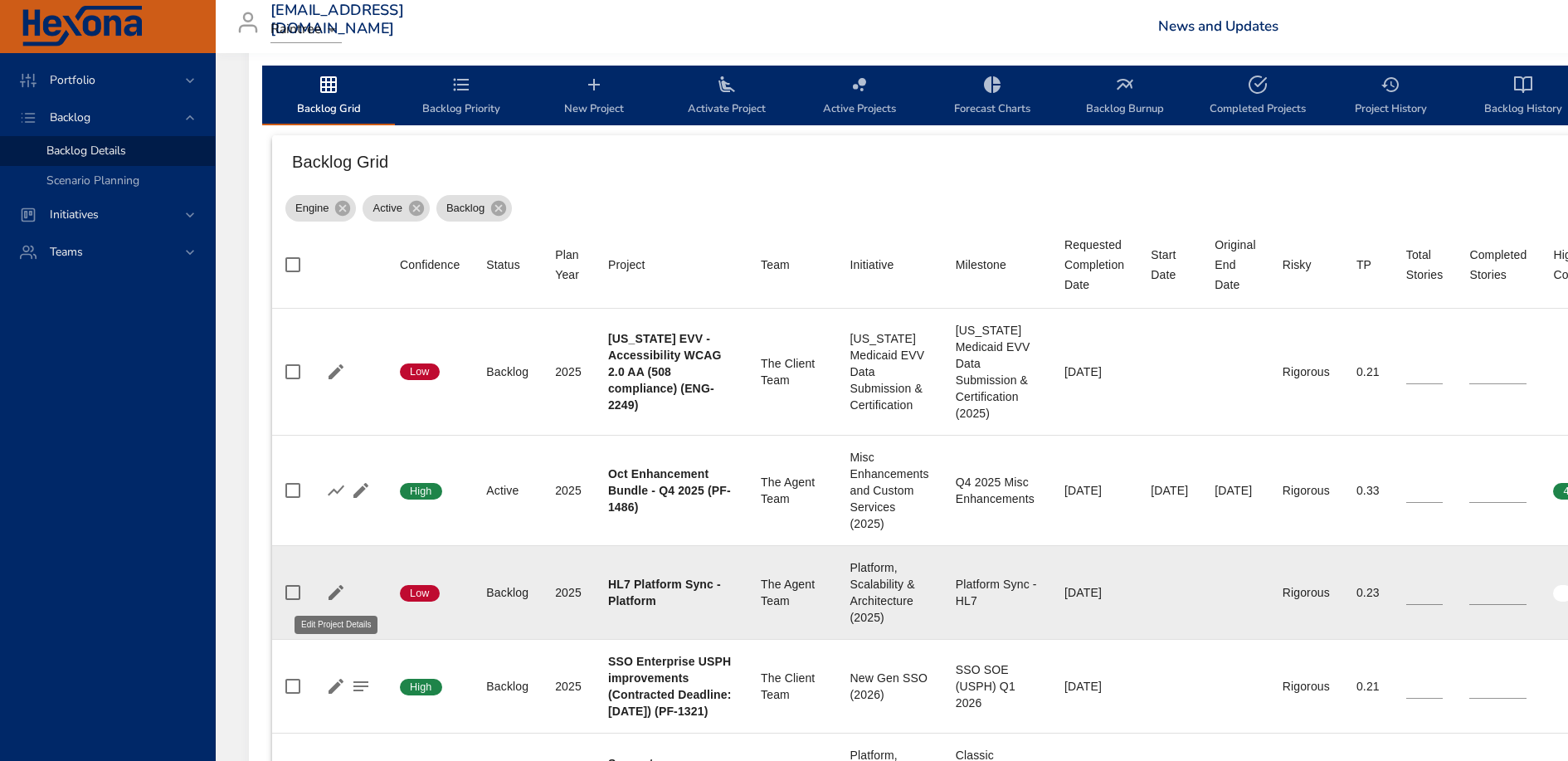
click at [328, 594] on icon "button" at bounding box center [335, 592] width 20 height 20
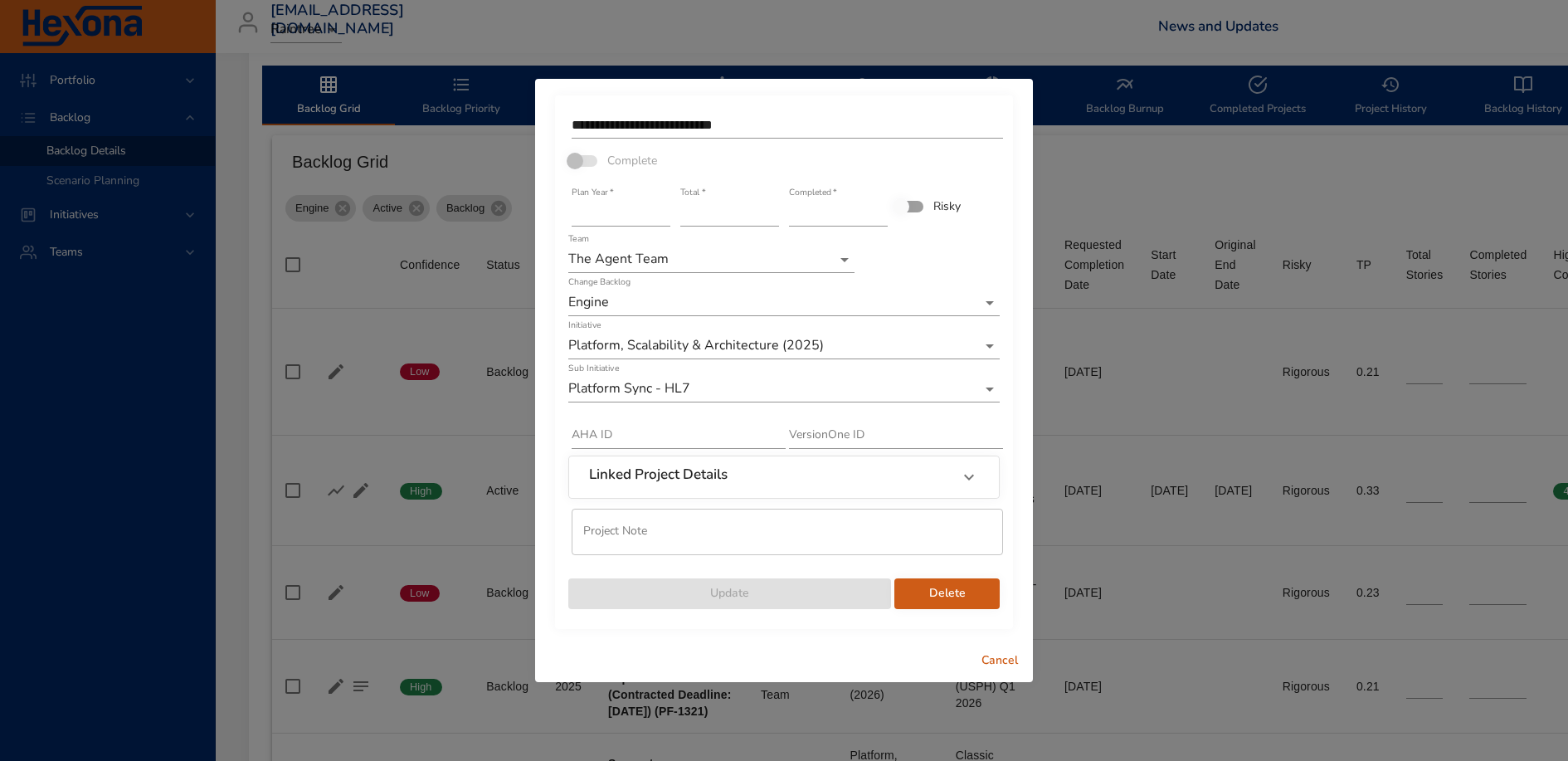
click at [758, 130] on input "**********" at bounding box center [787, 125] width 431 height 27
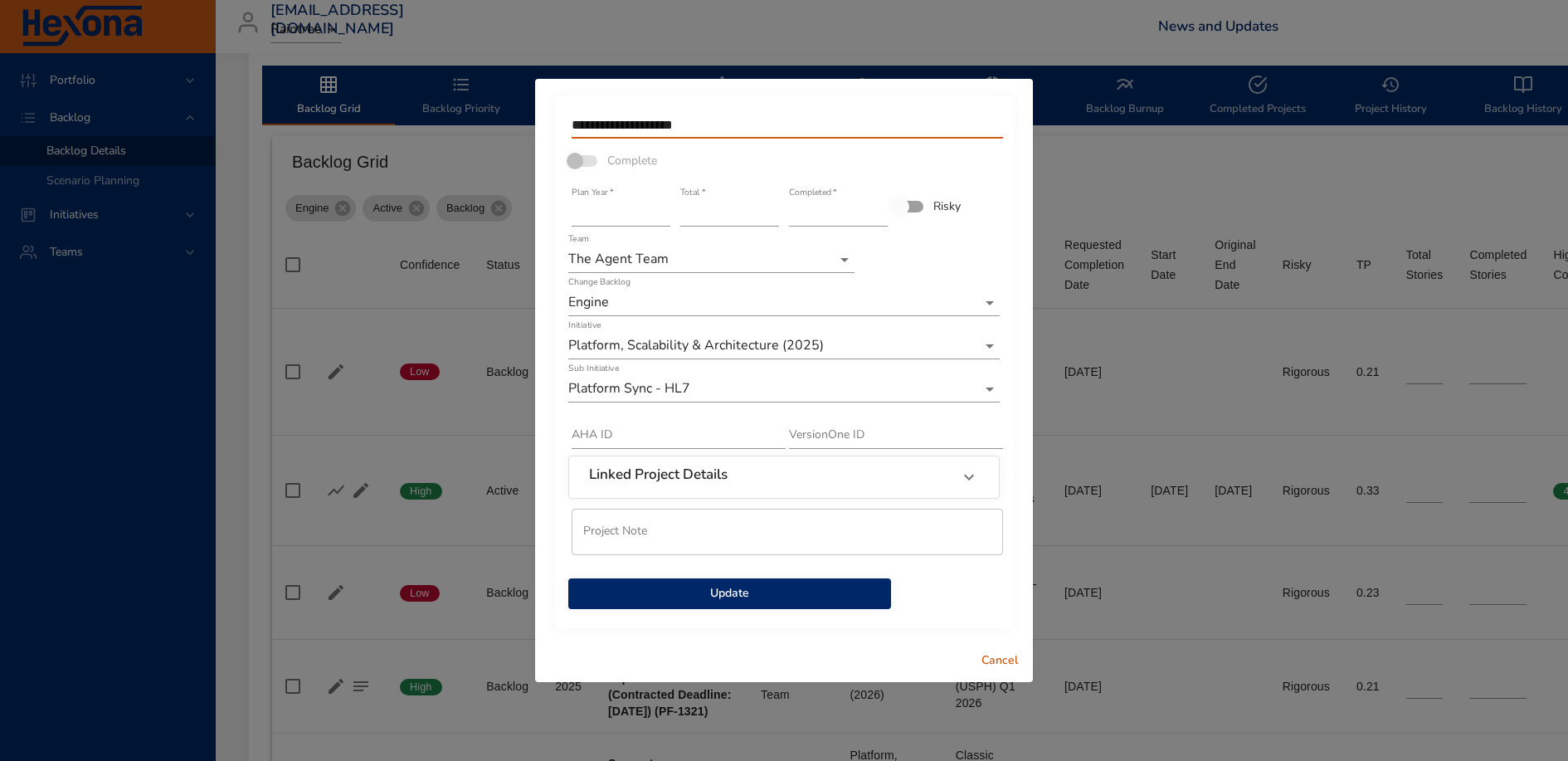
type input "**********"
click at [717, 212] on input "*" at bounding box center [730, 213] width 99 height 27
click at [773, 218] on input "*" at bounding box center [730, 213] width 99 height 27
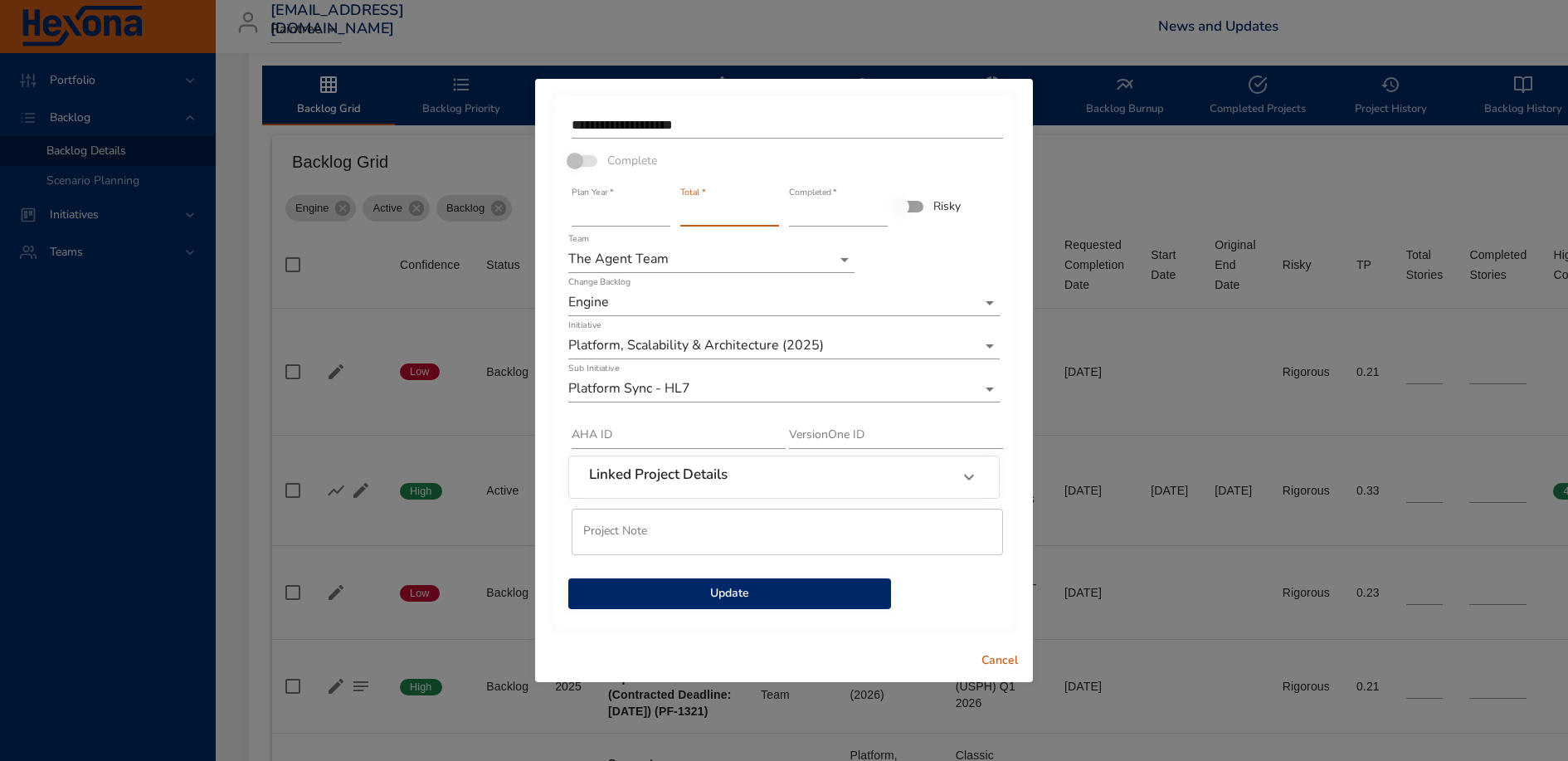
click at [773, 218] on input "*" at bounding box center [730, 213] width 99 height 27
click at [774, 212] on input "*" at bounding box center [730, 213] width 99 height 27
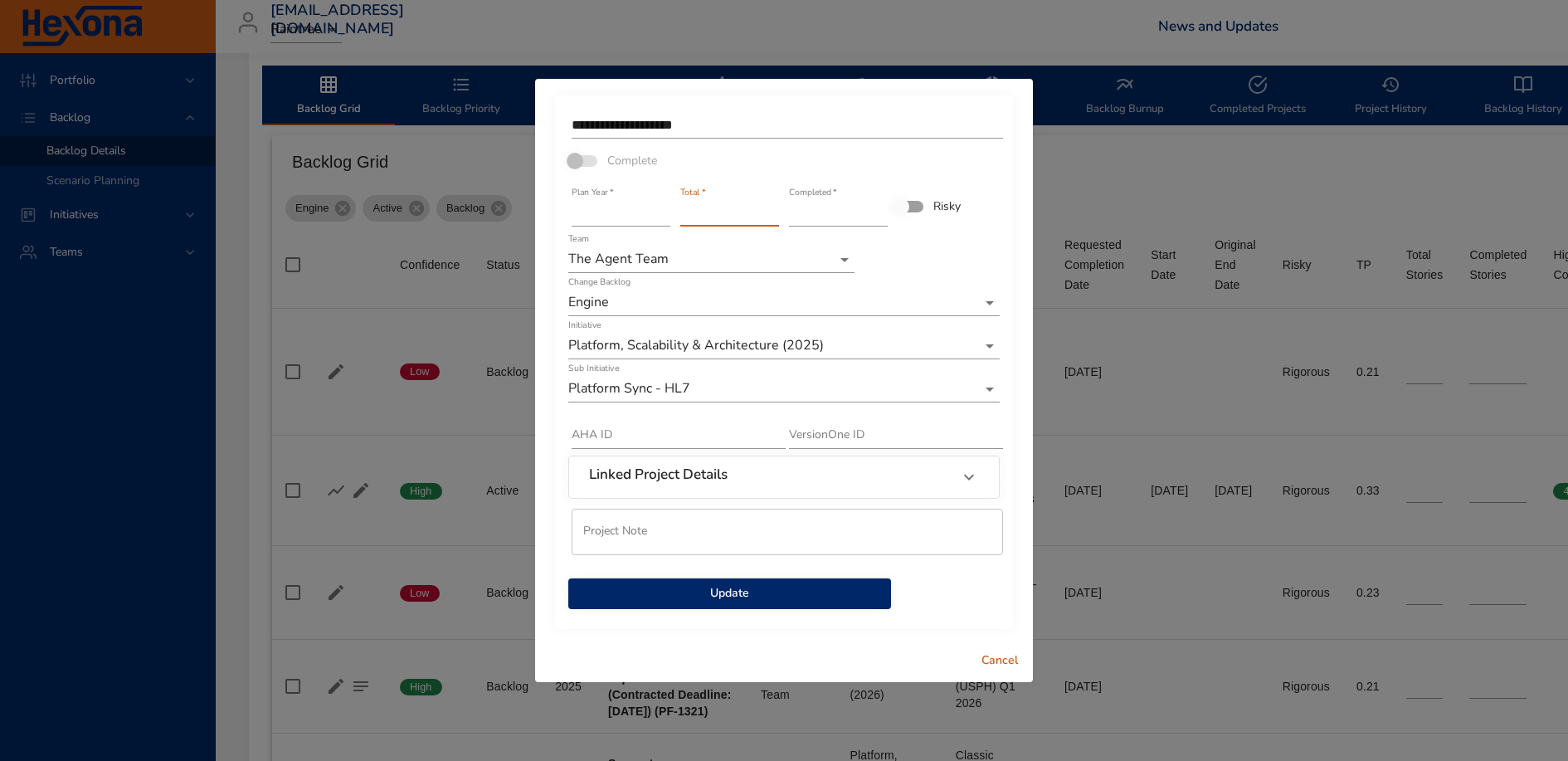
click at [774, 212] on input "*" at bounding box center [730, 213] width 99 height 27
type input "*"
click at [774, 212] on input "*" at bounding box center [730, 213] width 99 height 27
click at [732, 121] on input "**********" at bounding box center [787, 125] width 431 height 27
click at [953, 265] on div "**********" at bounding box center [784, 359] width 435 height 504
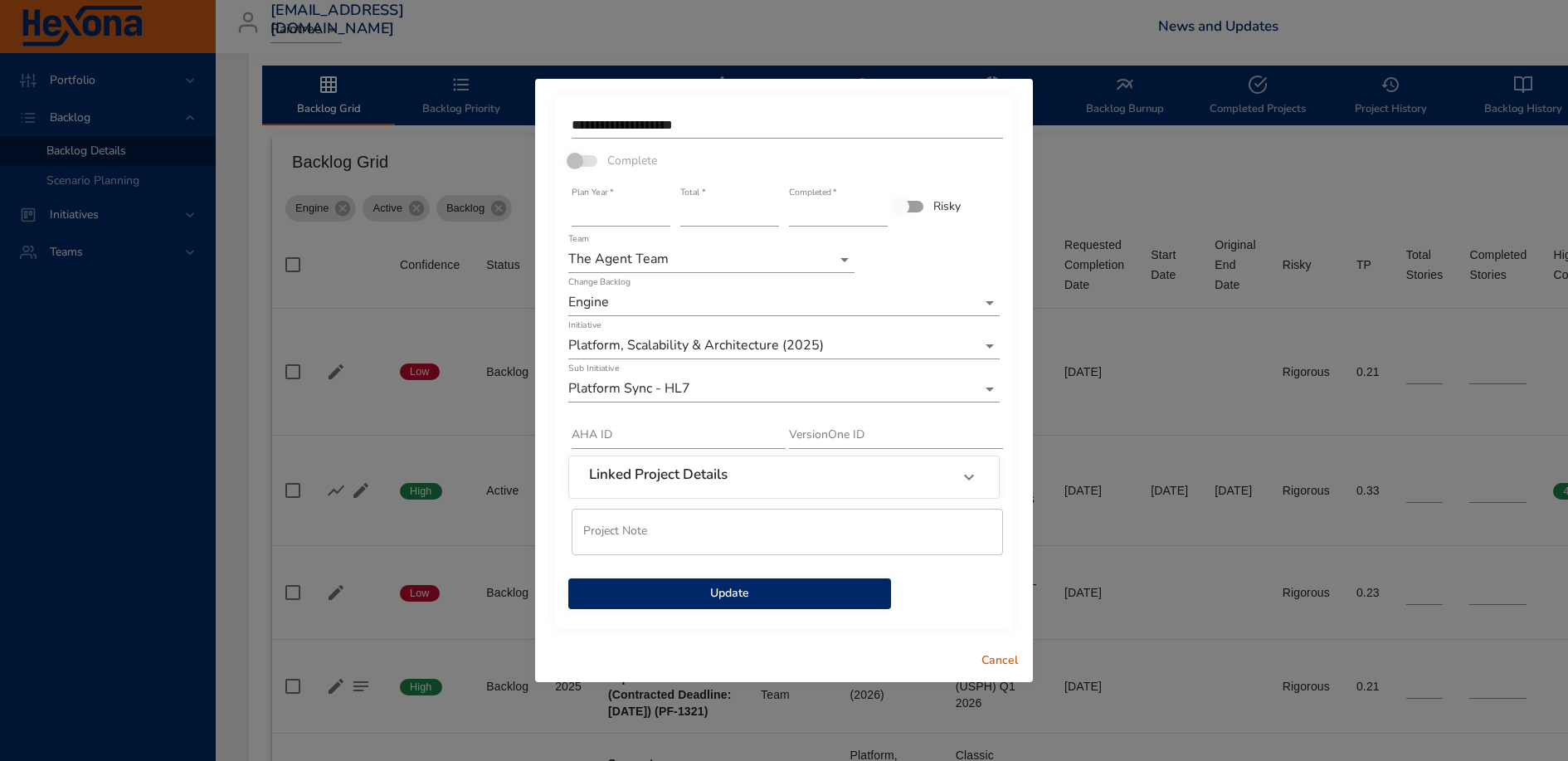
click at [800, 128] on input "**********" at bounding box center [787, 125] width 431 height 27
type input "**********"
click at [770, 218] on input "*" at bounding box center [730, 213] width 99 height 27
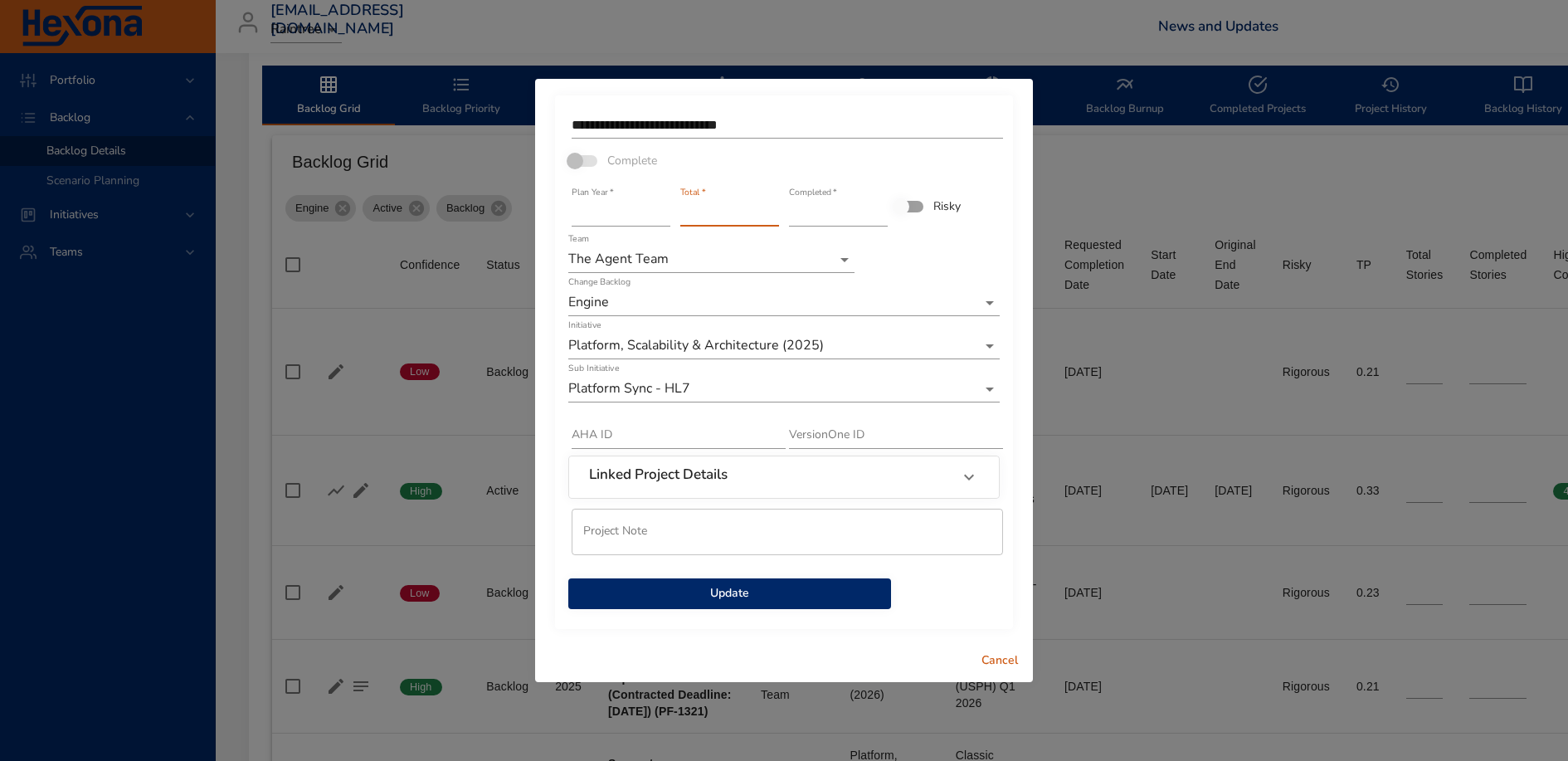
click at [770, 218] on input "*" at bounding box center [730, 213] width 99 height 27
type input "*"
click at [770, 218] on input "*" at bounding box center [730, 213] width 99 height 27
click at [743, 592] on span "Update" at bounding box center [730, 594] width 296 height 21
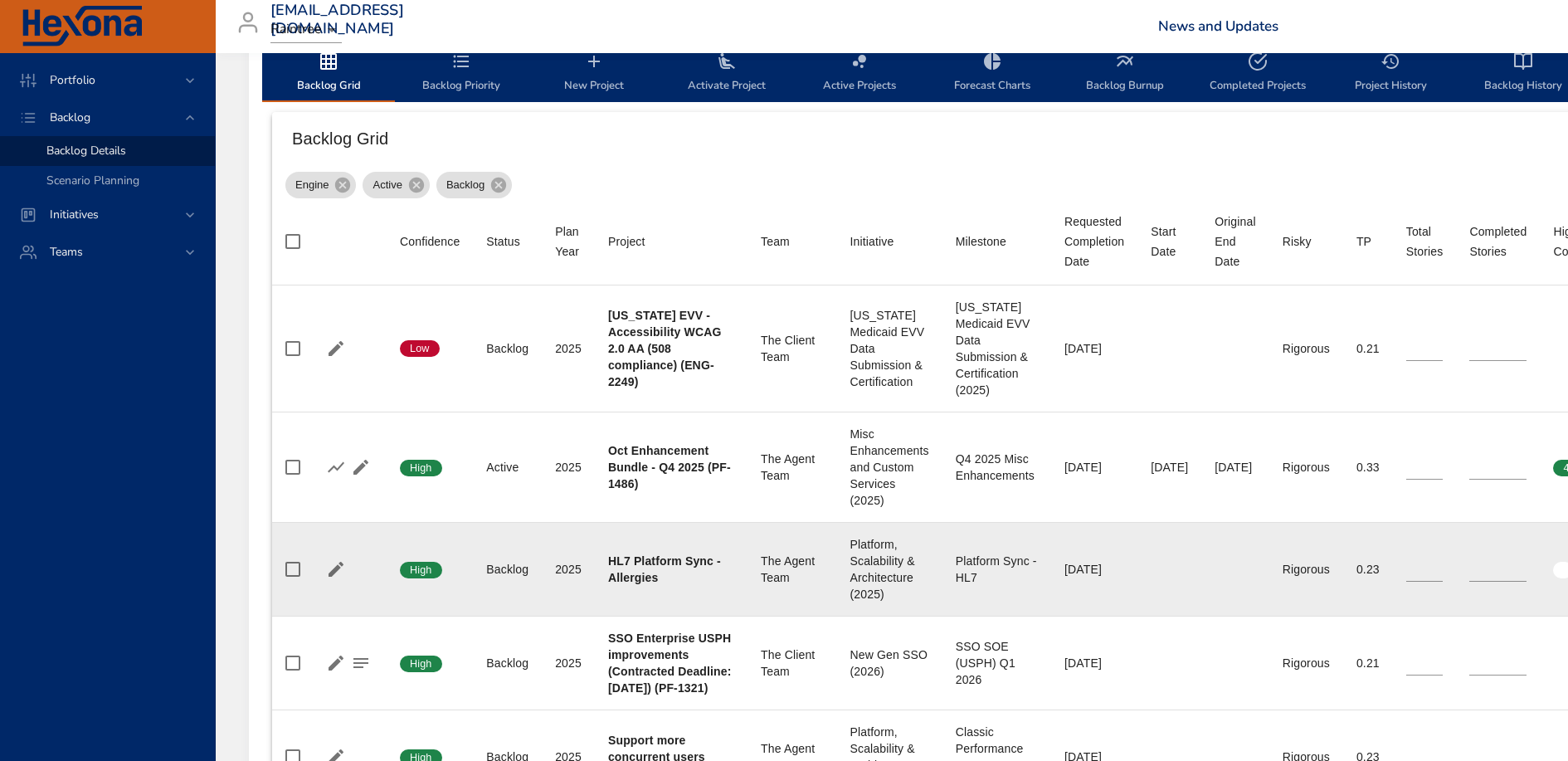
scroll to position [521, 0]
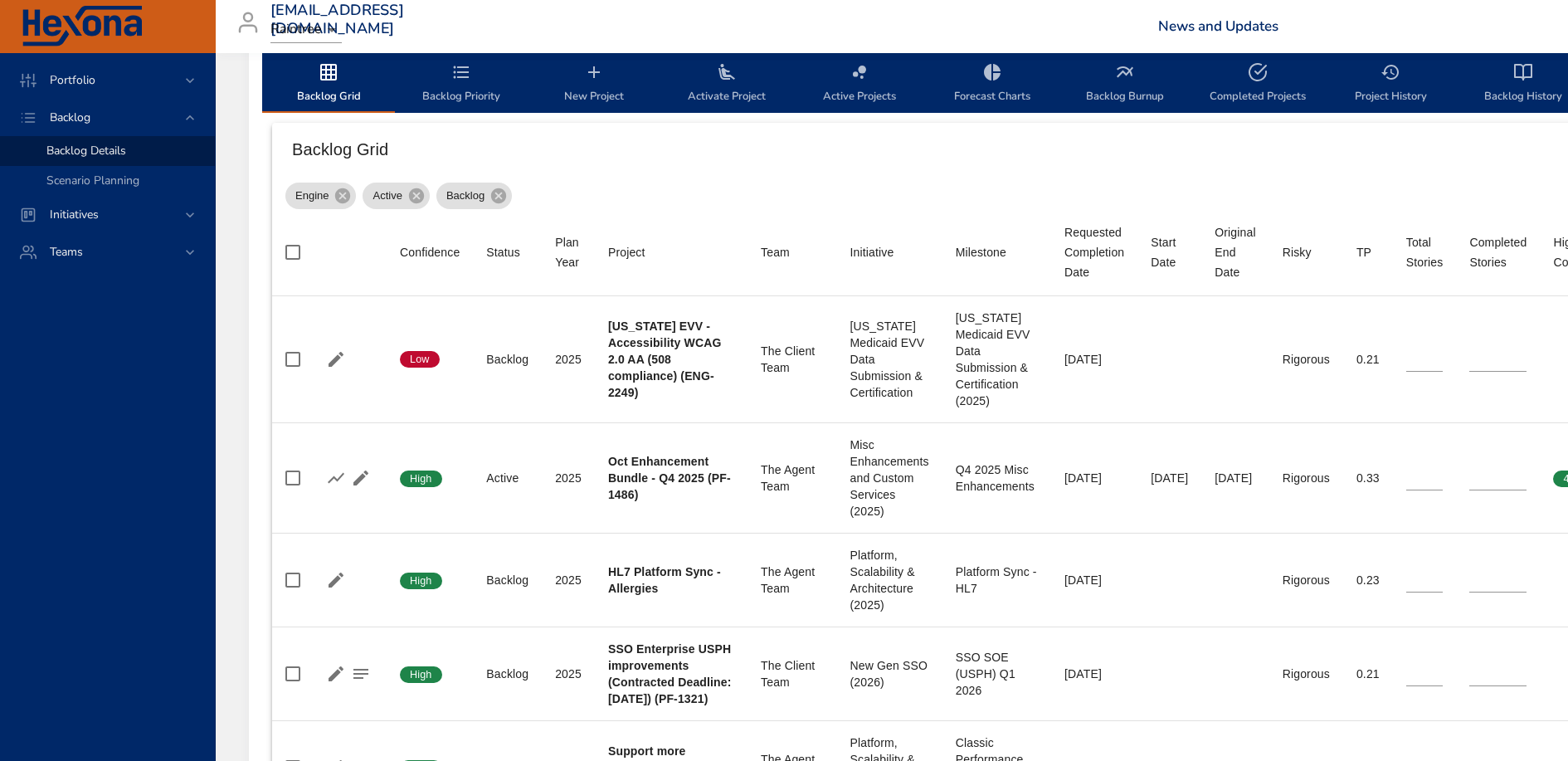
click at [592, 92] on span "New Project" at bounding box center [594, 84] width 113 height 44
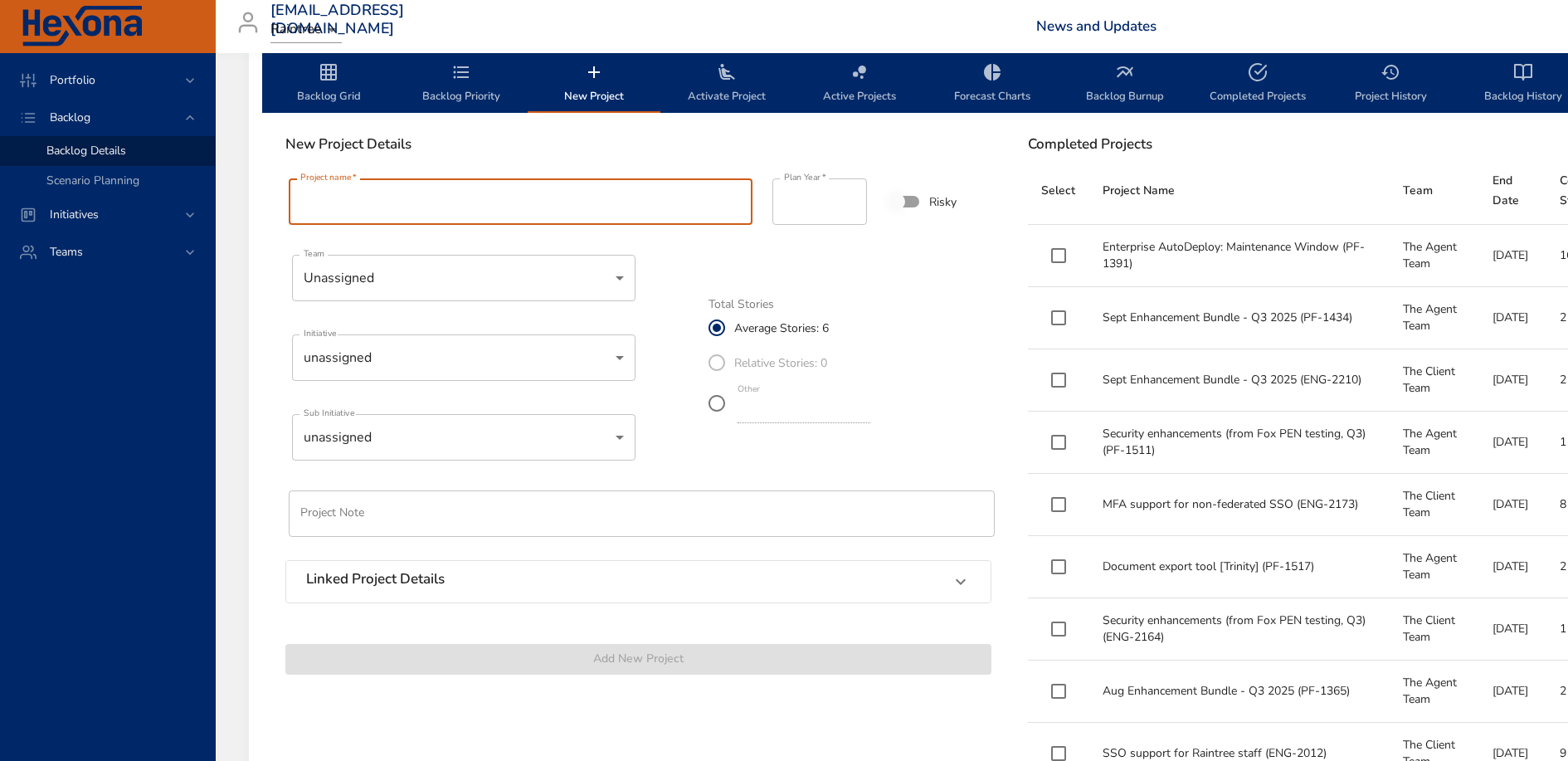
click at [472, 193] on input "Project name   *" at bounding box center [520, 201] width 464 height 47
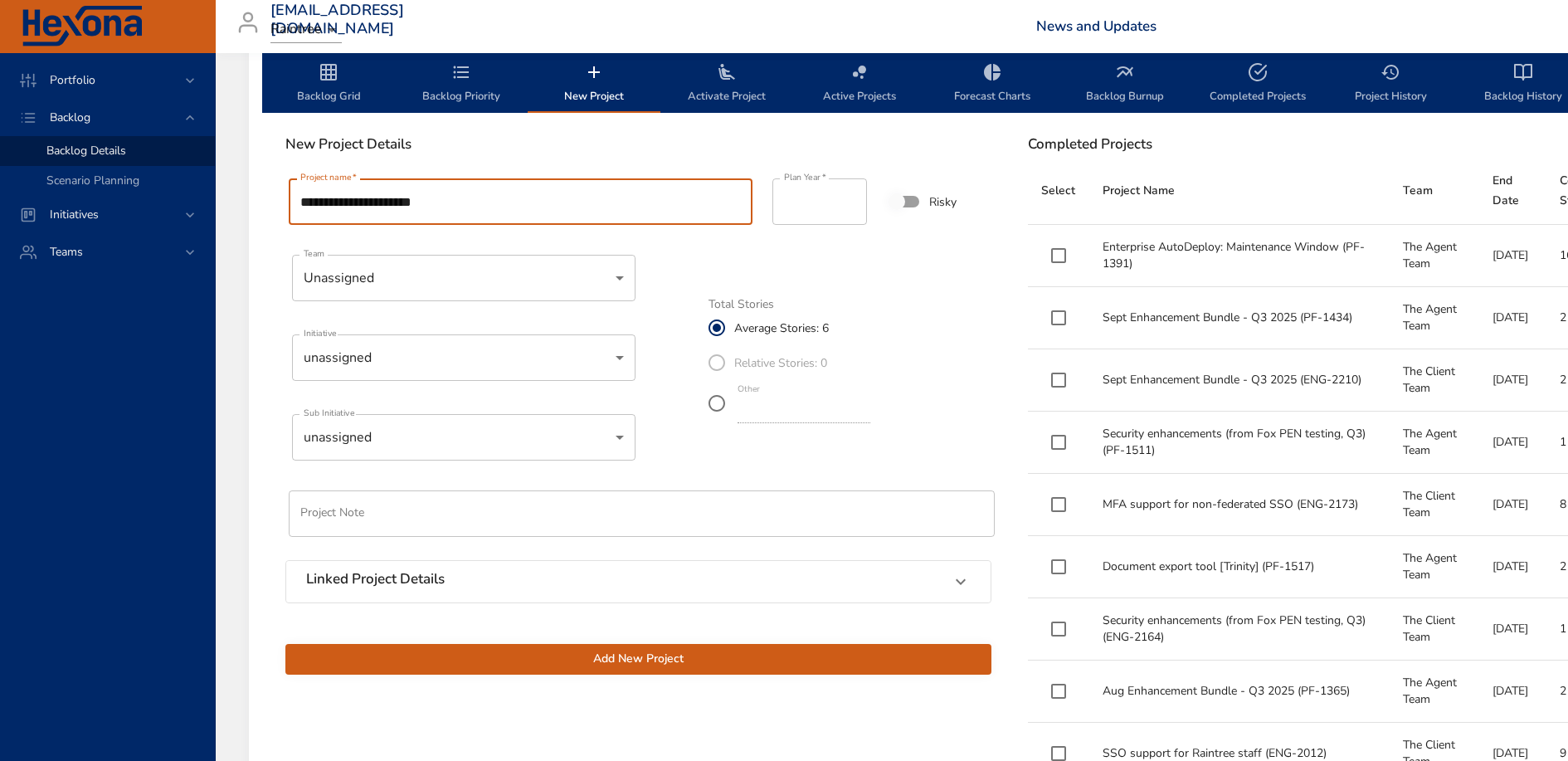
paste input "**********"
type input "**********"
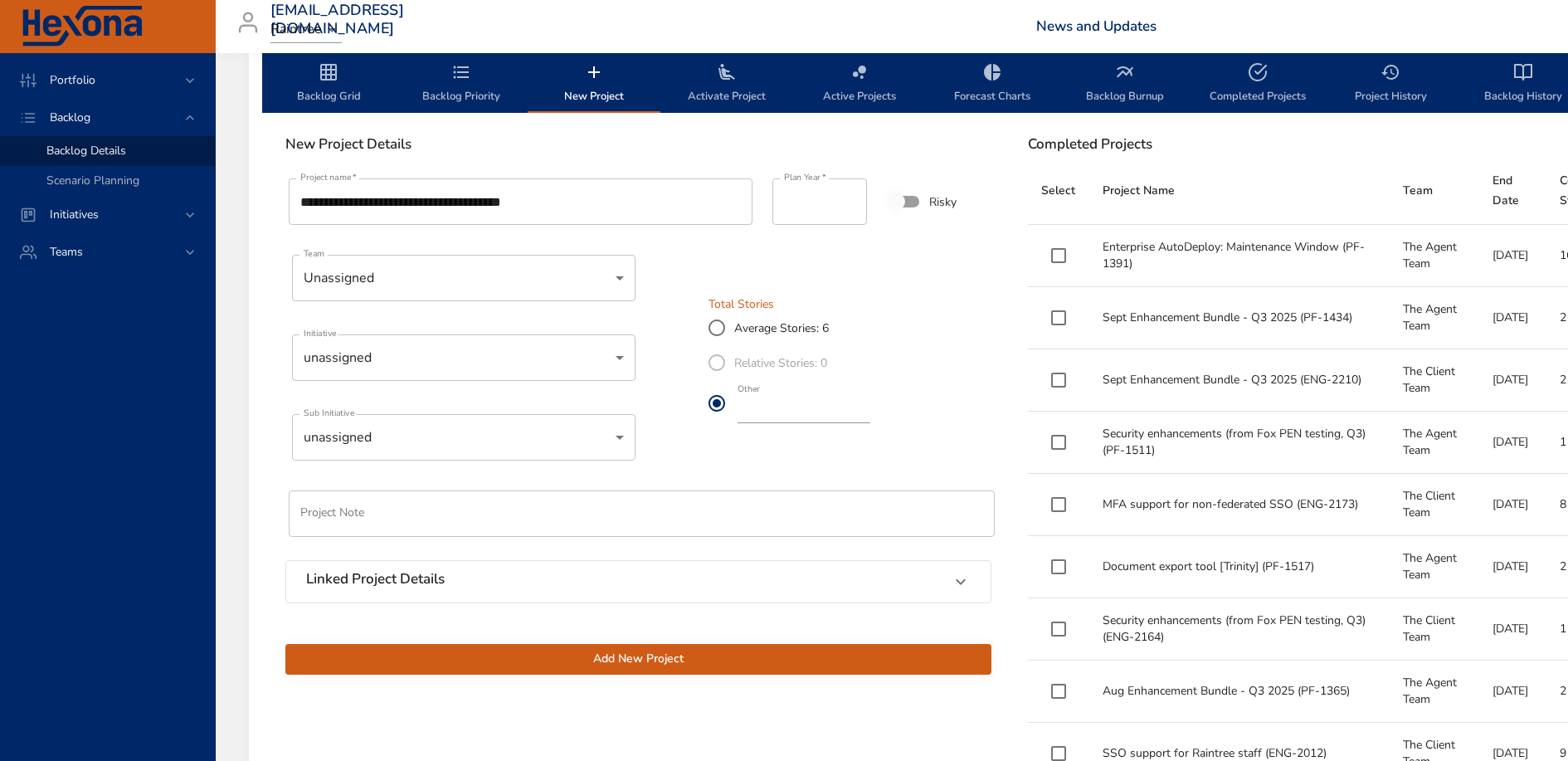
click at [755, 413] on input "*" at bounding box center [804, 410] width 133 height 27
click at [870, 417] on input "*" at bounding box center [804, 410] width 133 height 27
type input "*"
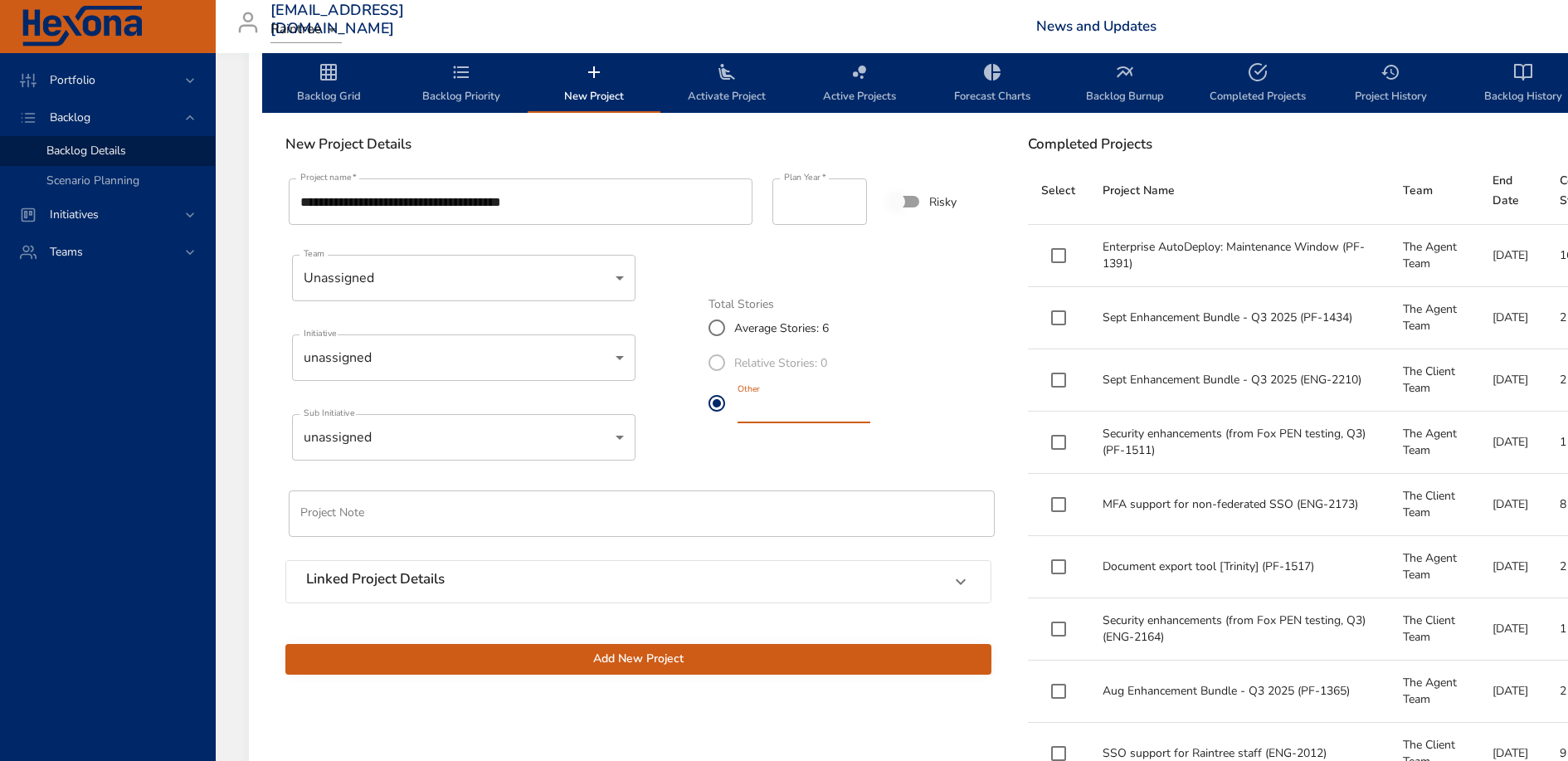
click at [870, 417] on input "*" at bounding box center [804, 410] width 133 height 27
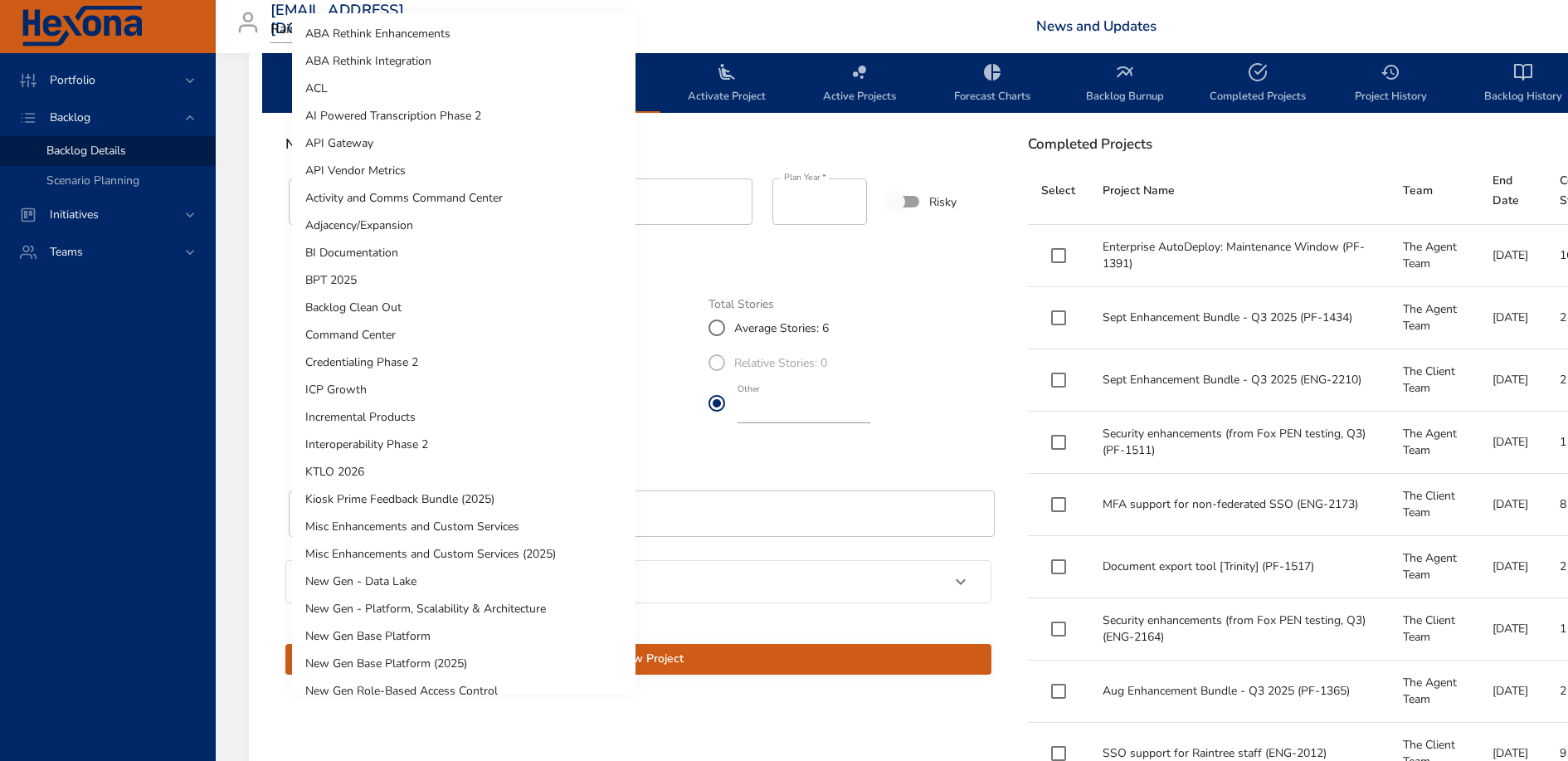
scroll to position [892, 0]
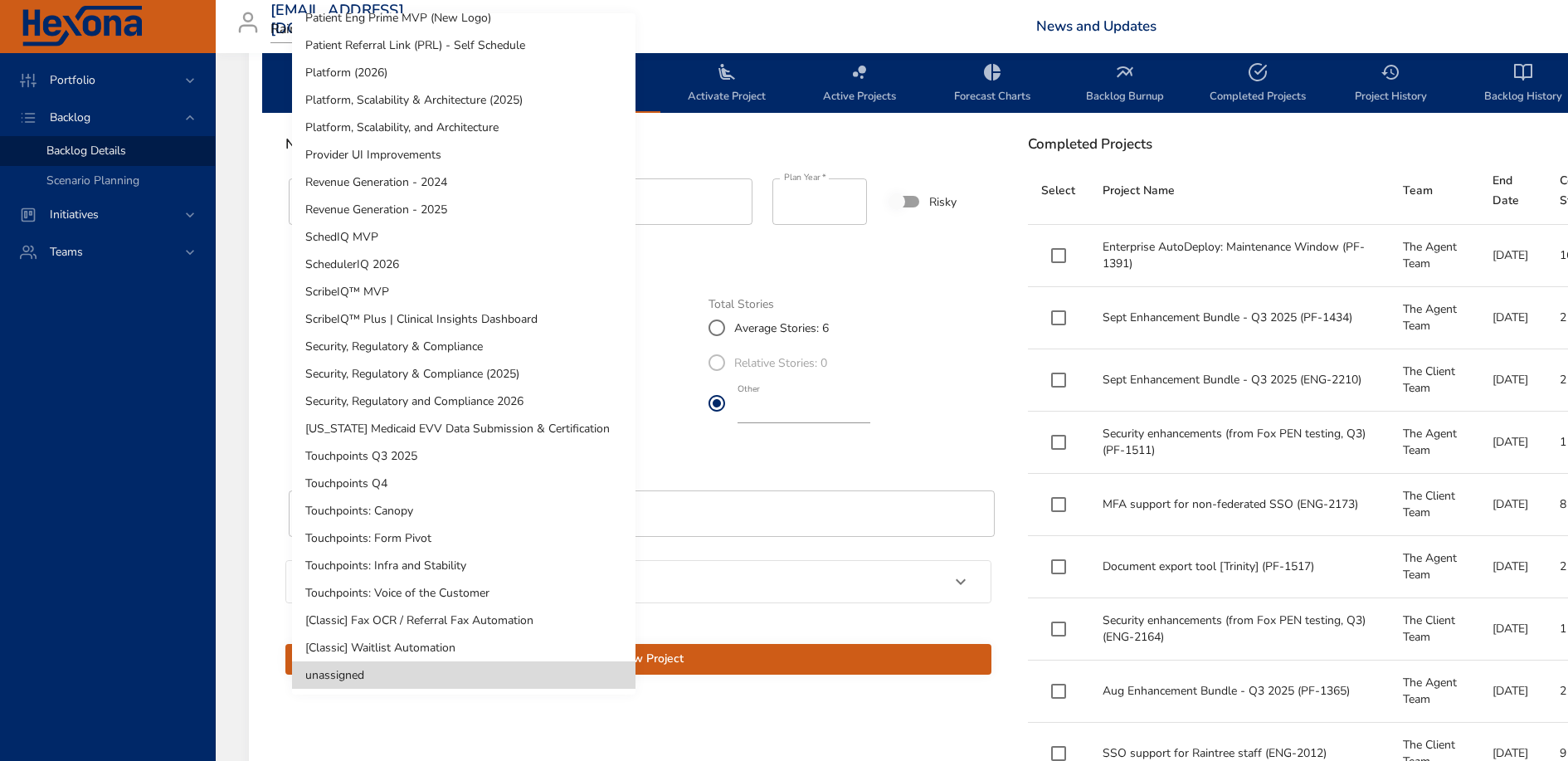
click at [478, 96] on li "Platform, Scalability & Architecture (2025)" at bounding box center [463, 100] width 343 height 28
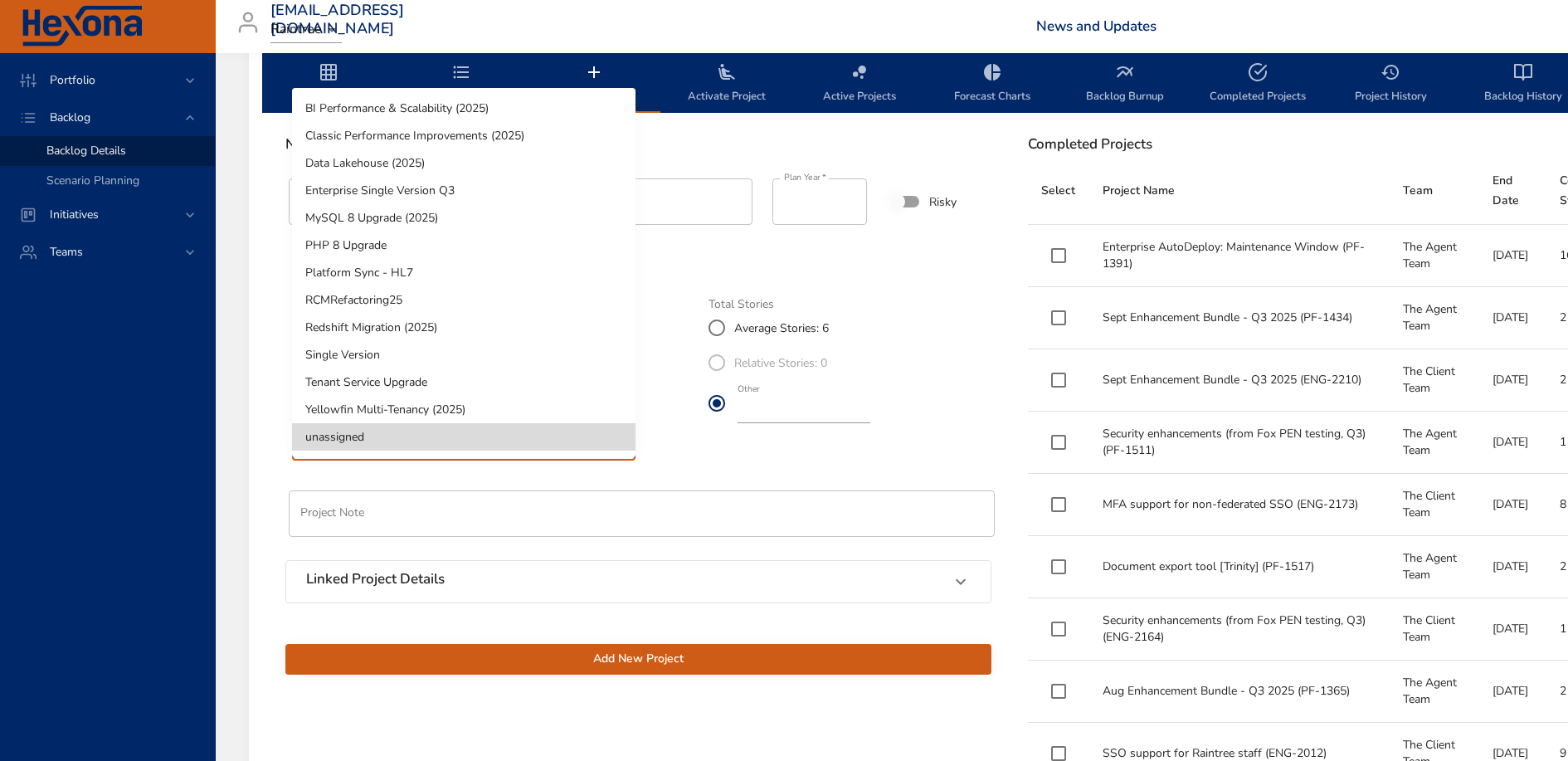
click at [443, 276] on li "Platform Sync - HL7" at bounding box center [463, 273] width 343 height 28
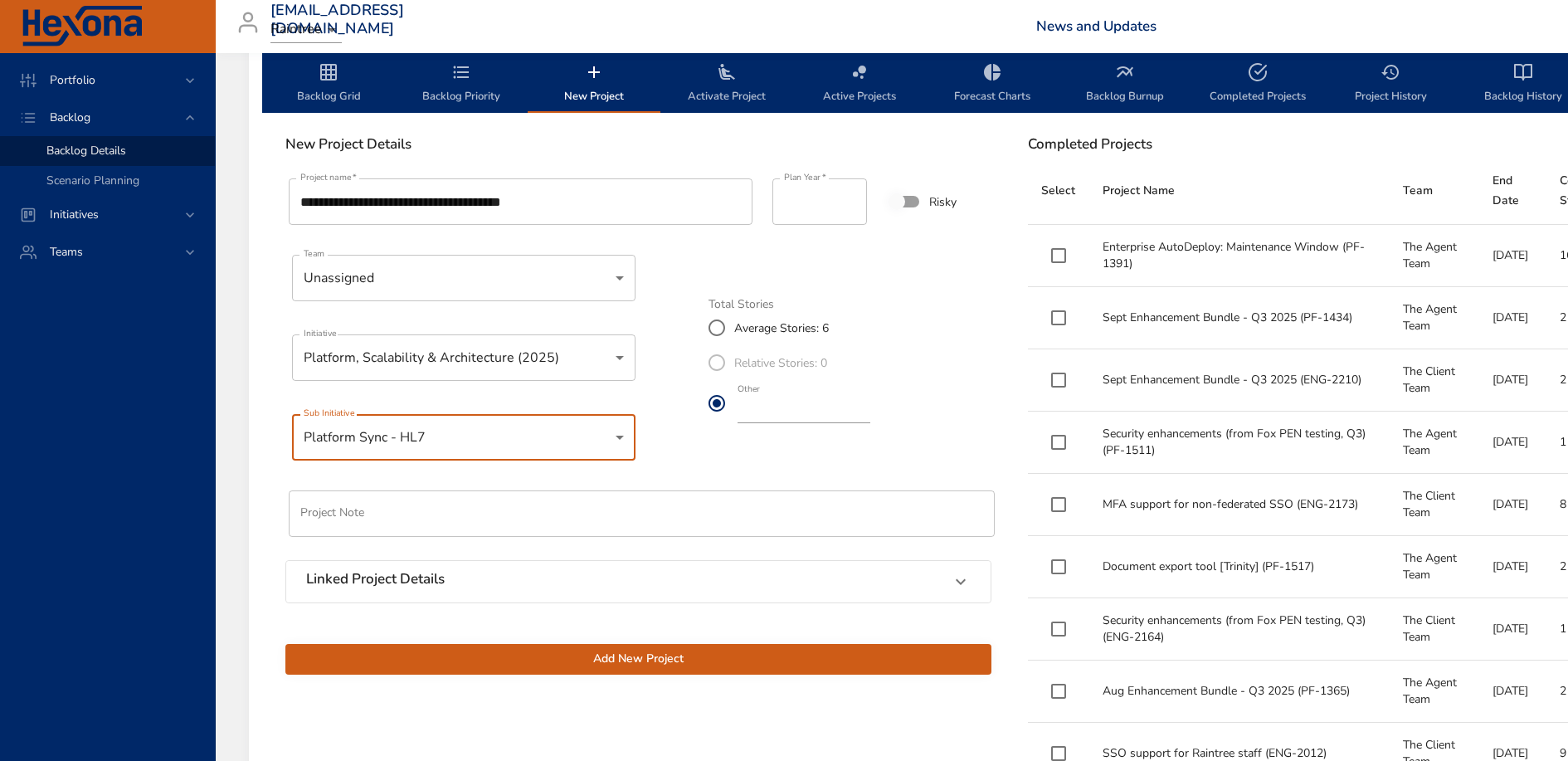
click at [629, 655] on span "Add New Project" at bounding box center [639, 660] width 679 height 21
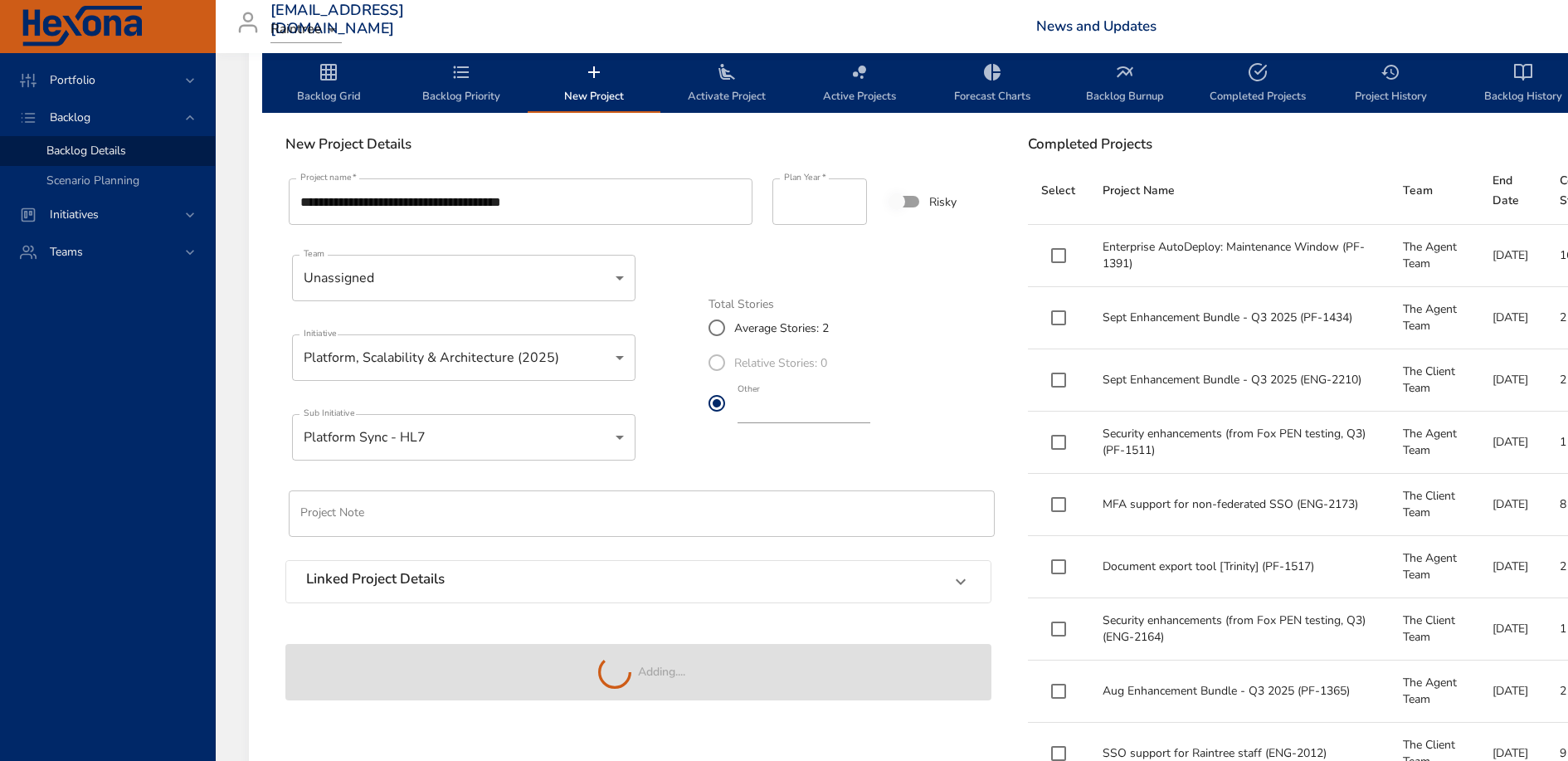
type input "*"
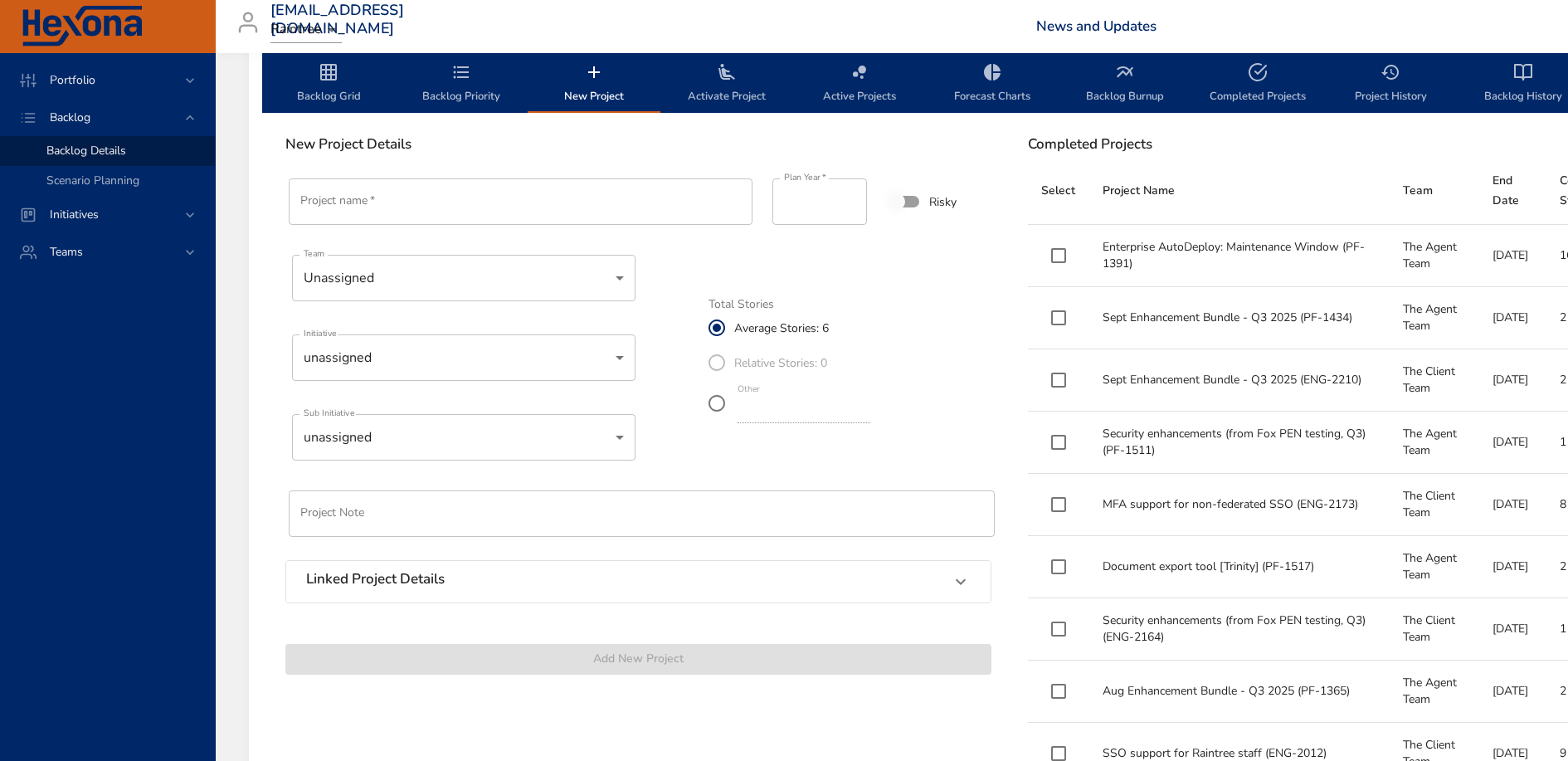
click at [549, 207] on input "Project name   *" at bounding box center [520, 201] width 464 height 47
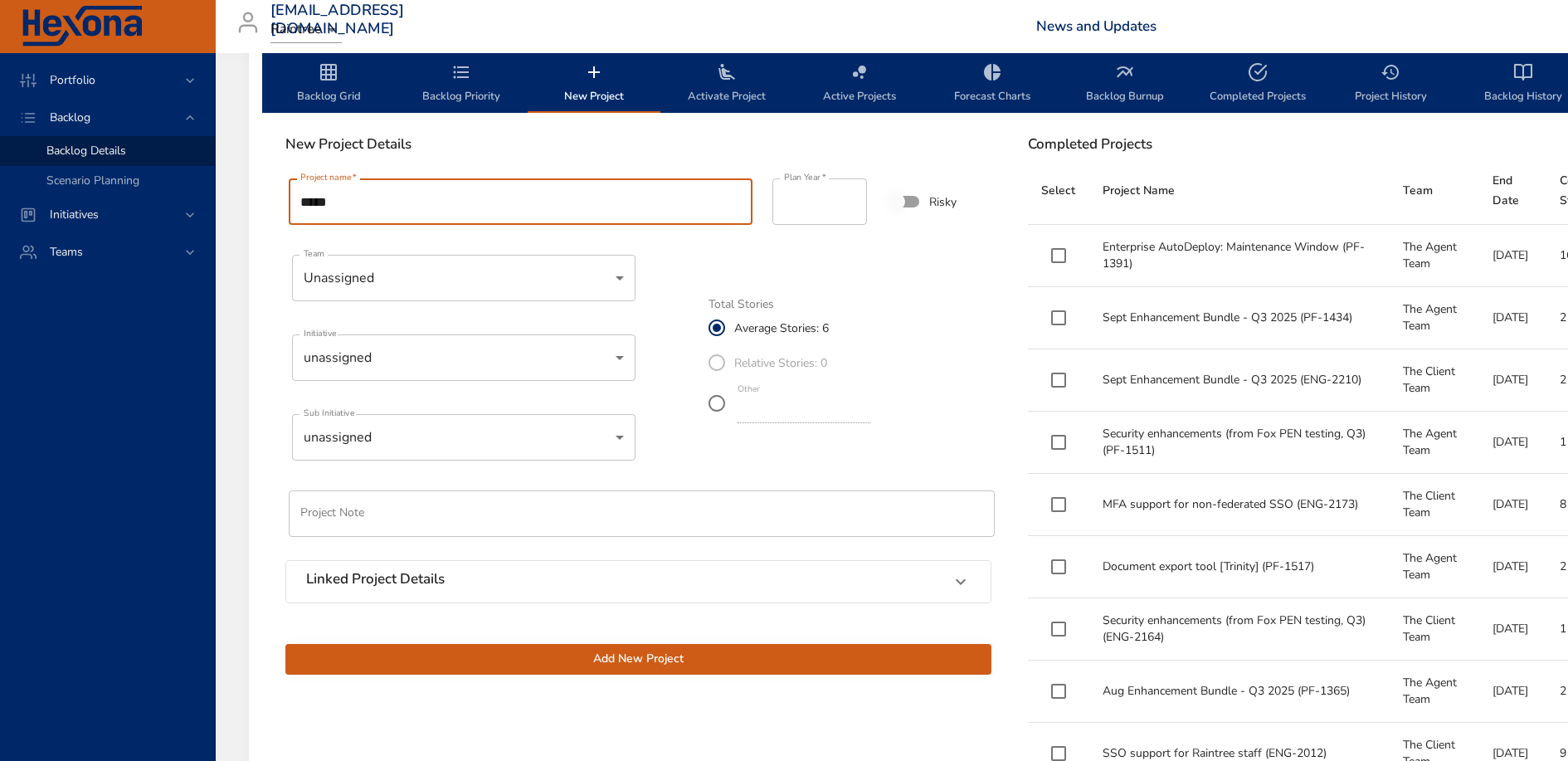
type input "*****"
click at [335, 85] on span "Backlog Grid" at bounding box center [328, 84] width 113 height 44
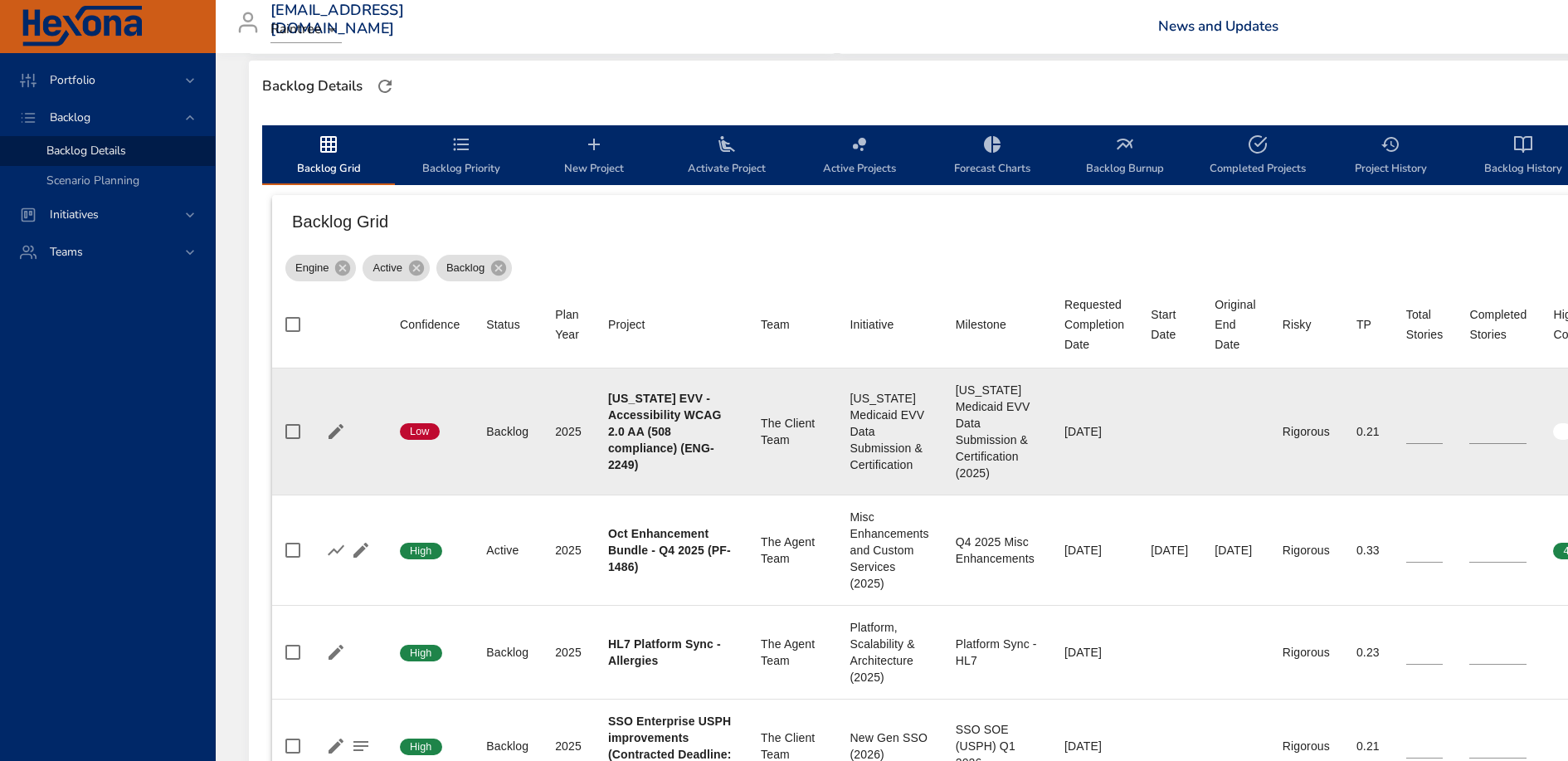
scroll to position [0, 0]
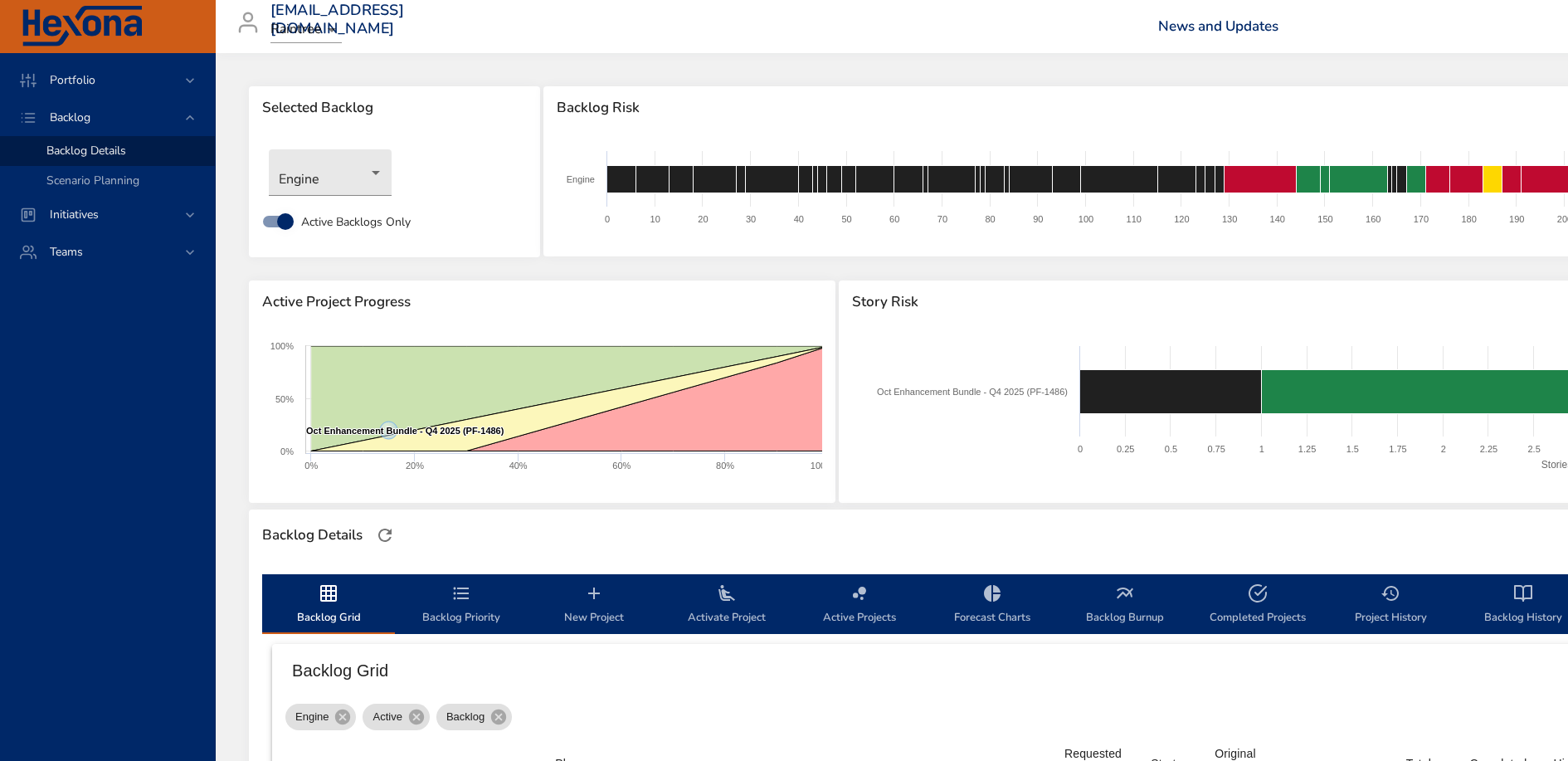
click at [608, 601] on span "New Project" at bounding box center [594, 605] width 113 height 44
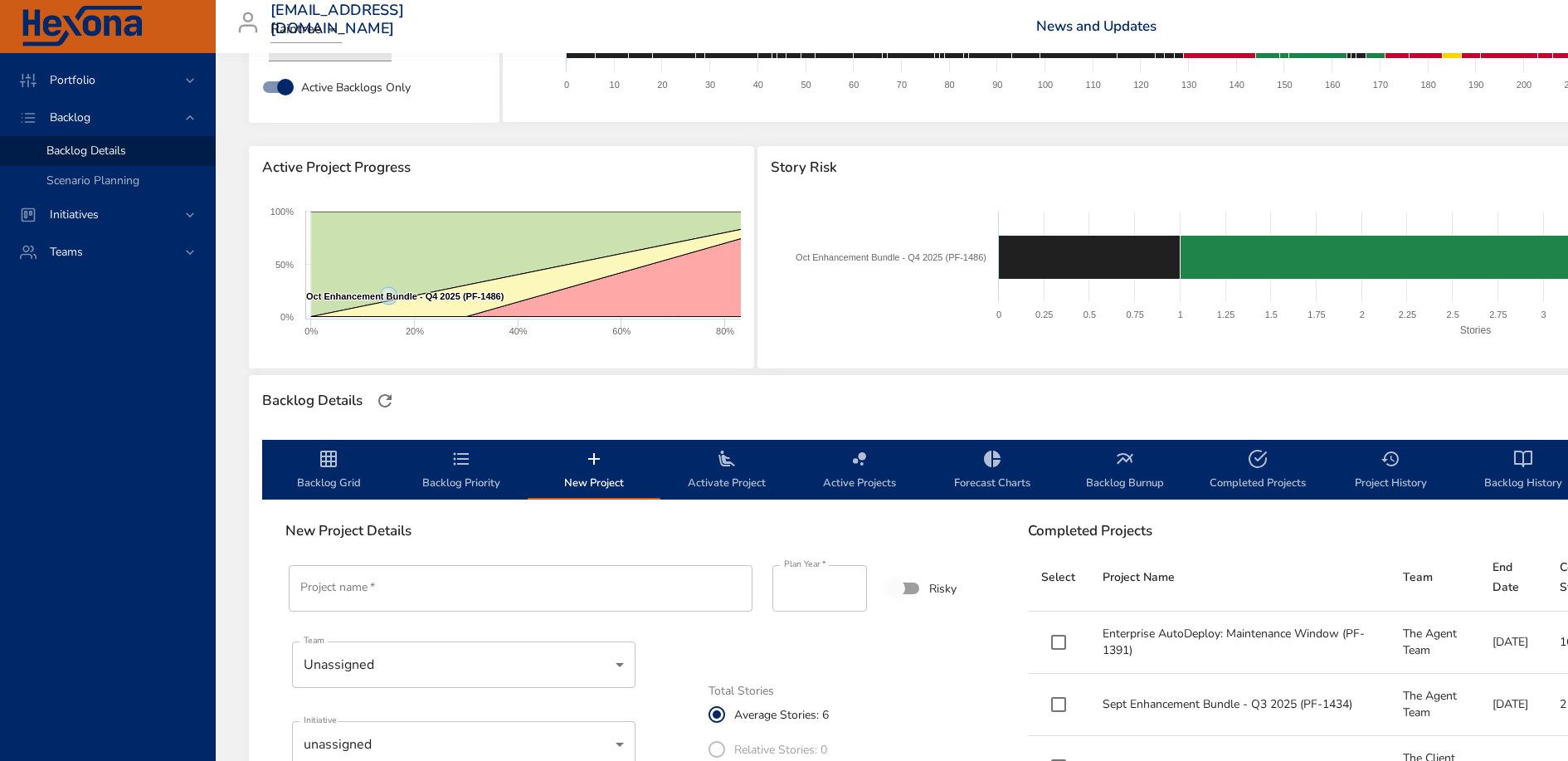
scroll to position [279, 0]
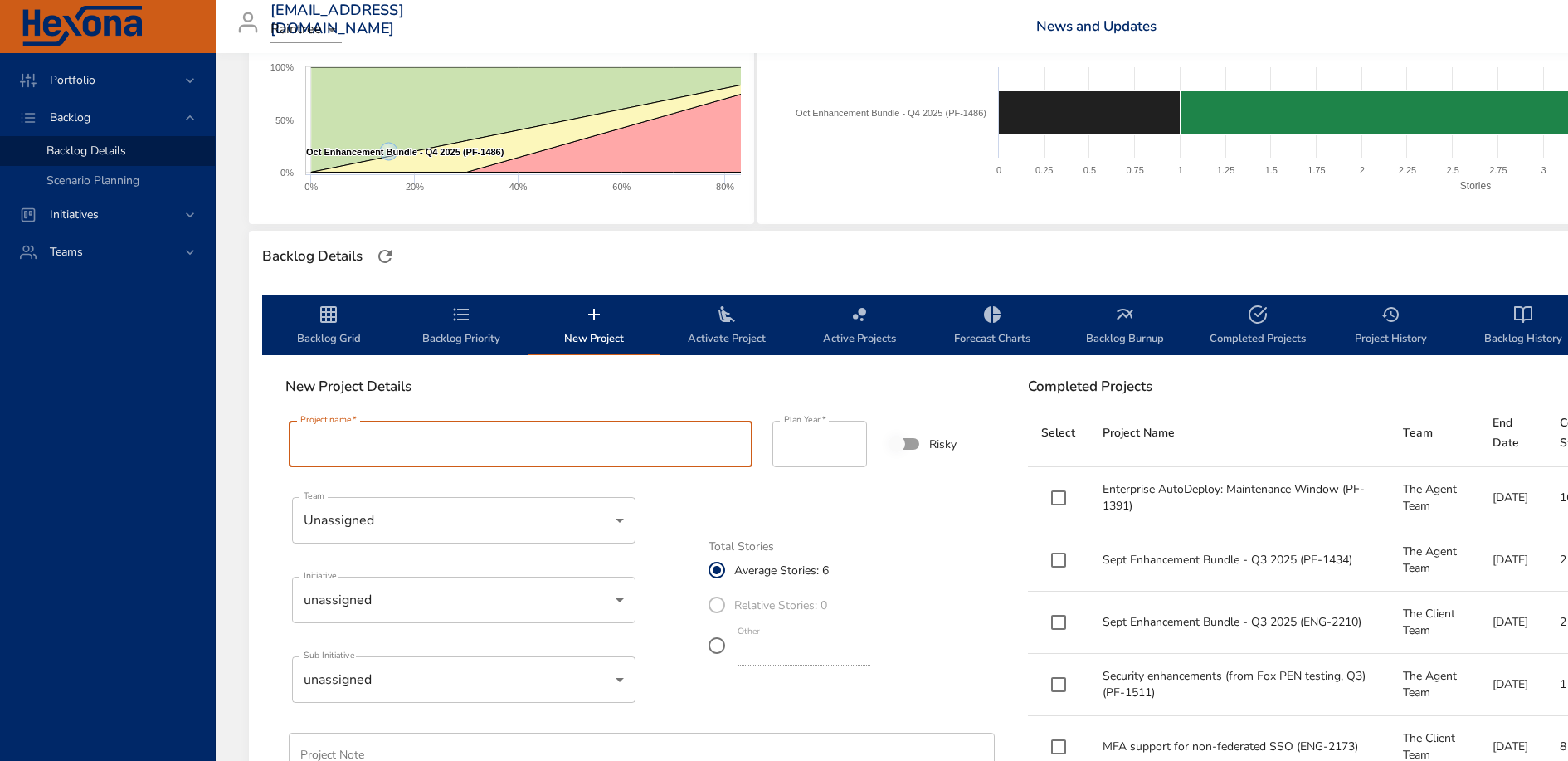
click at [464, 429] on input "Project name   *" at bounding box center [520, 444] width 464 height 47
paste input "**********"
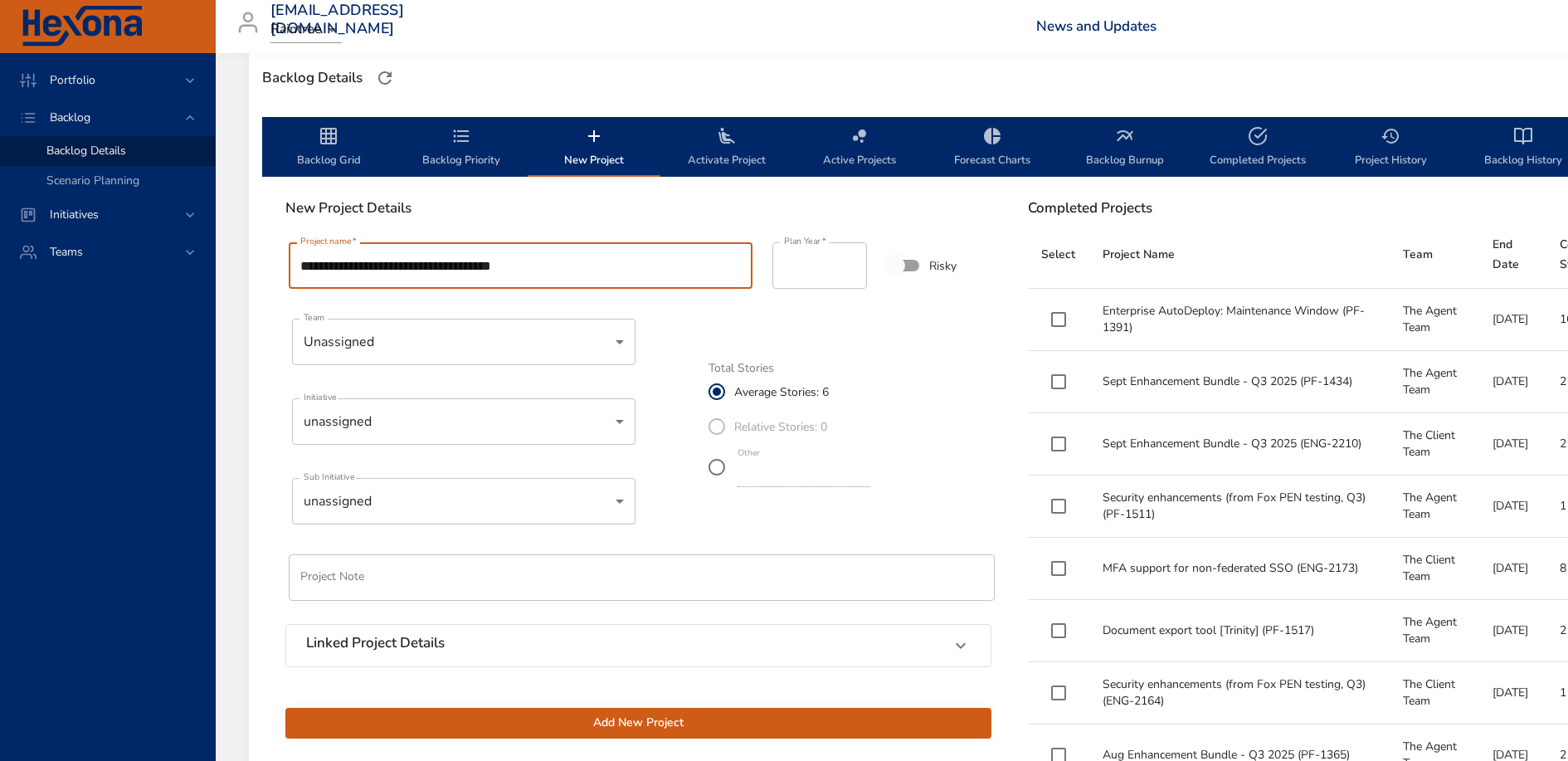
scroll to position [462, 0]
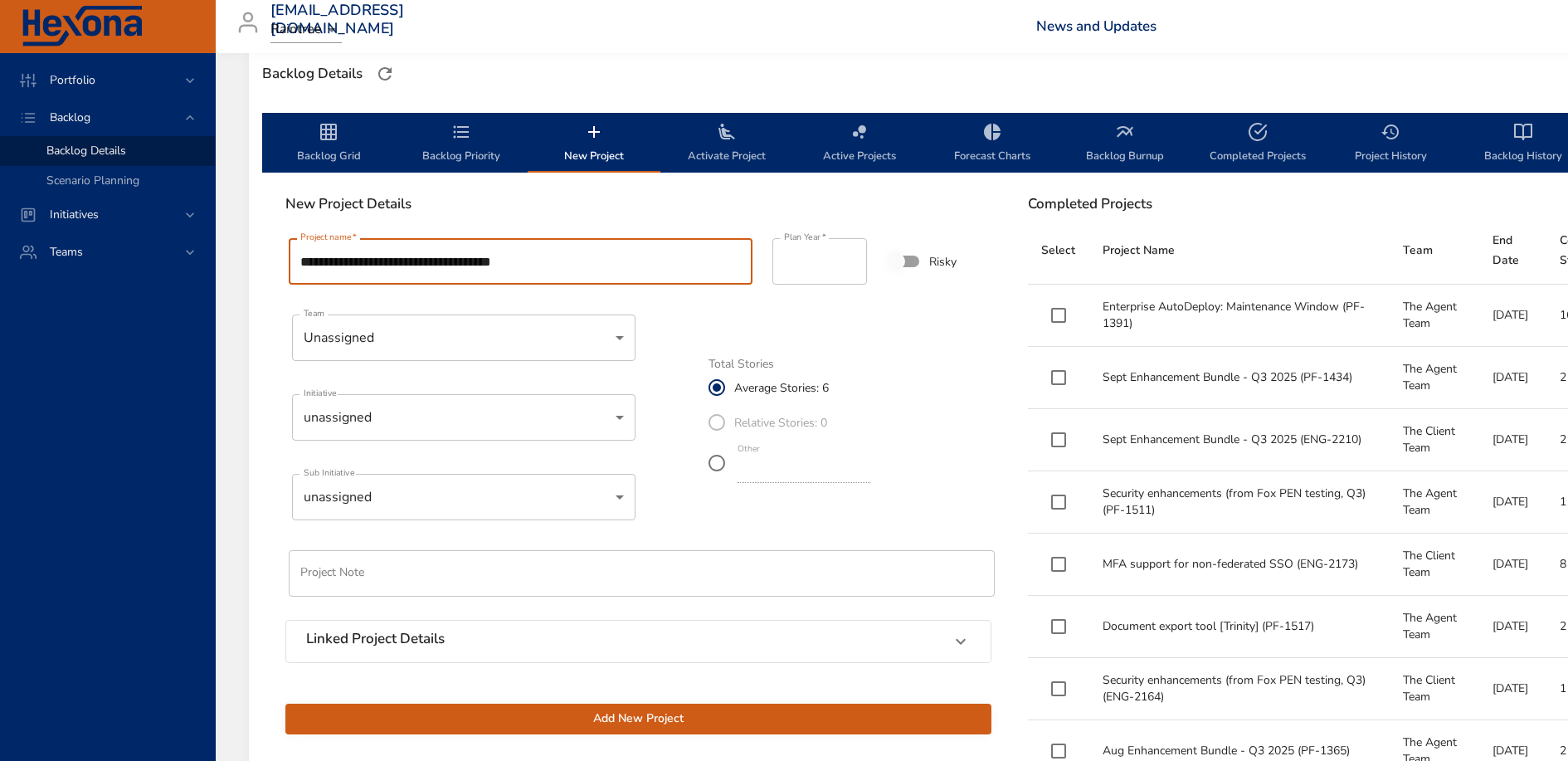
type input "**********"
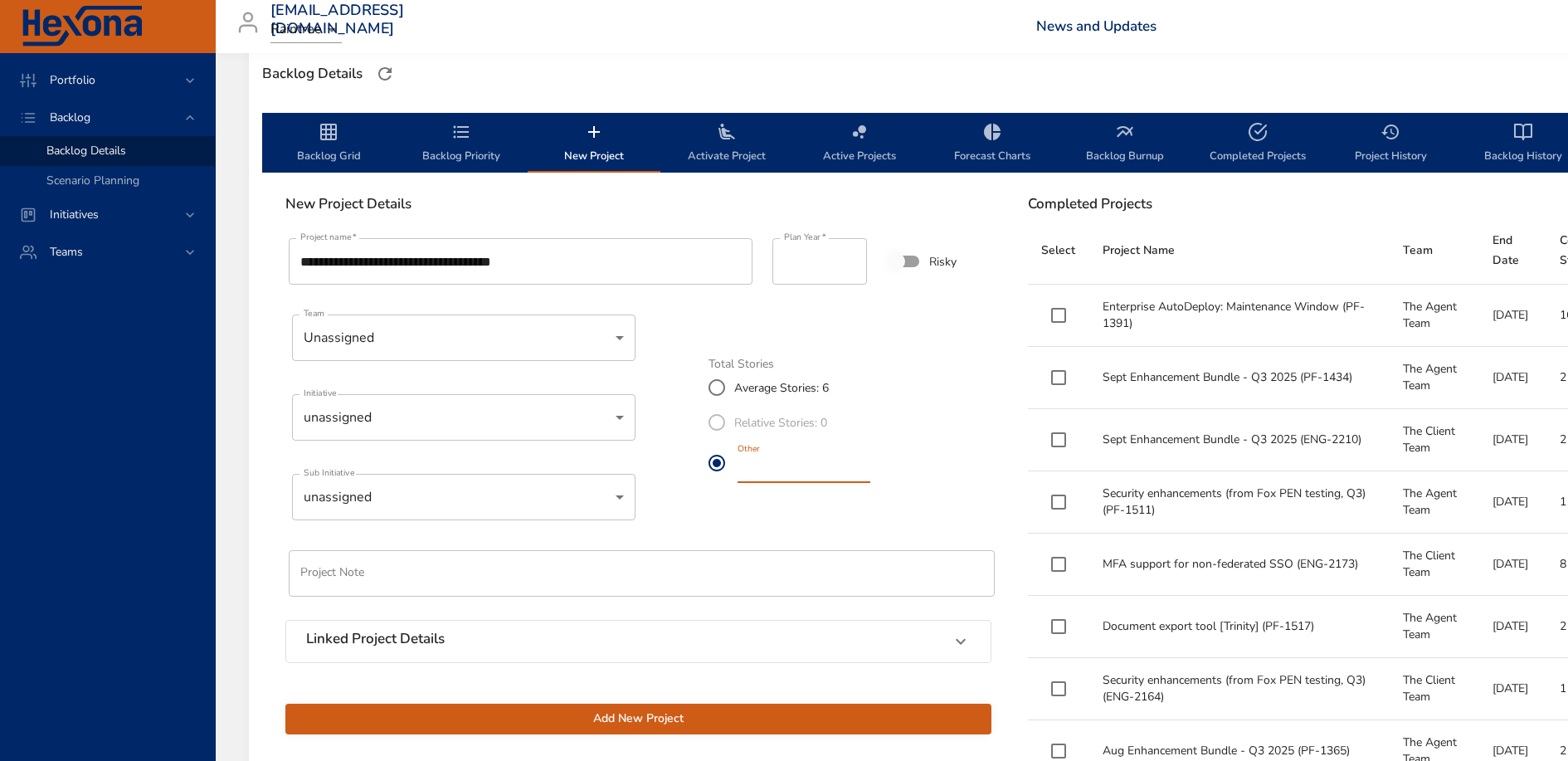
click at [788, 468] on input "*" at bounding box center [804, 470] width 133 height 27
click at [870, 478] on input "*" at bounding box center [804, 470] width 133 height 27
click at [870, 473] on input "*" at bounding box center [804, 470] width 133 height 27
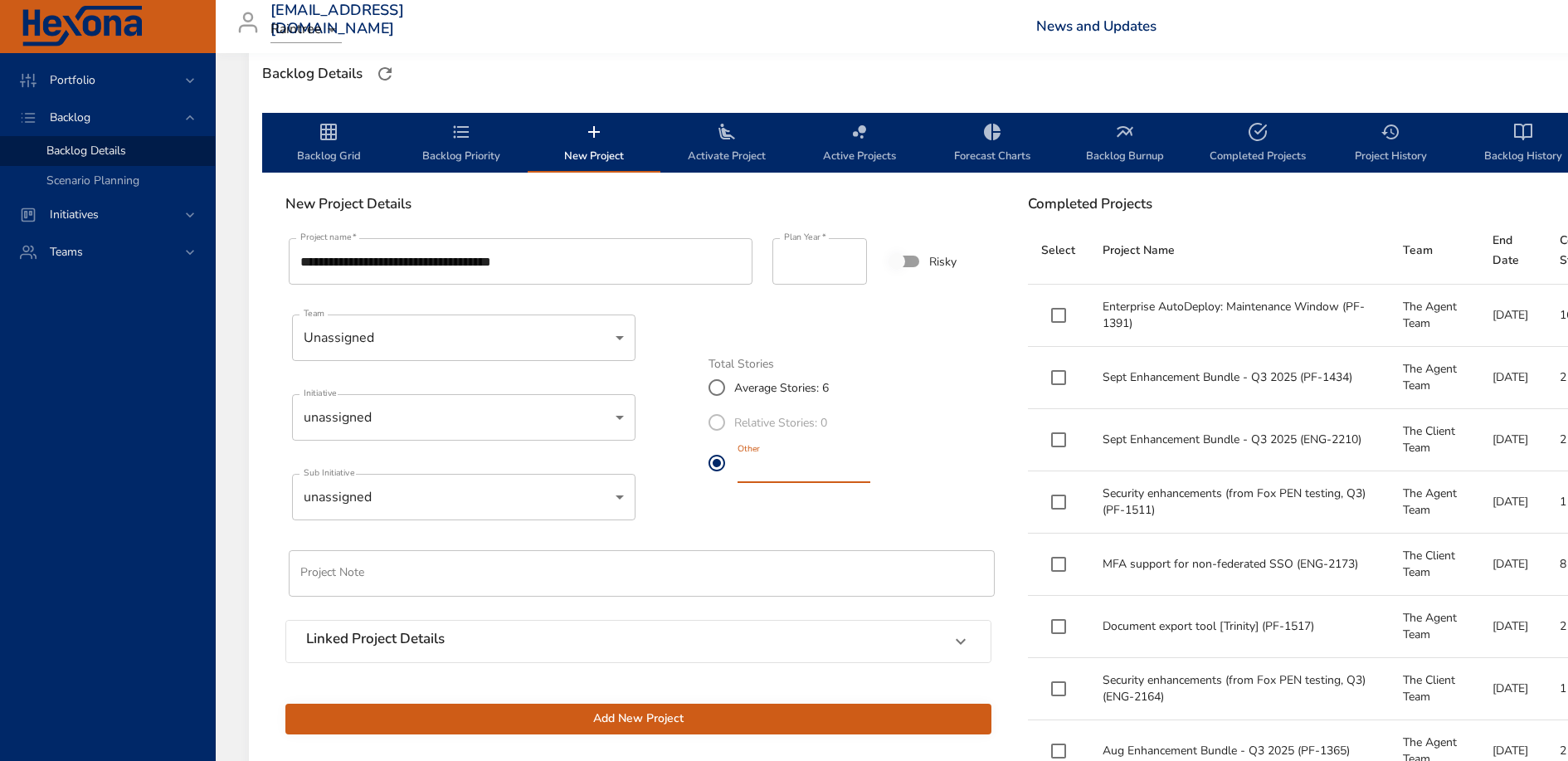
type input "*"
click at [870, 473] on input "*" at bounding box center [804, 470] width 133 height 27
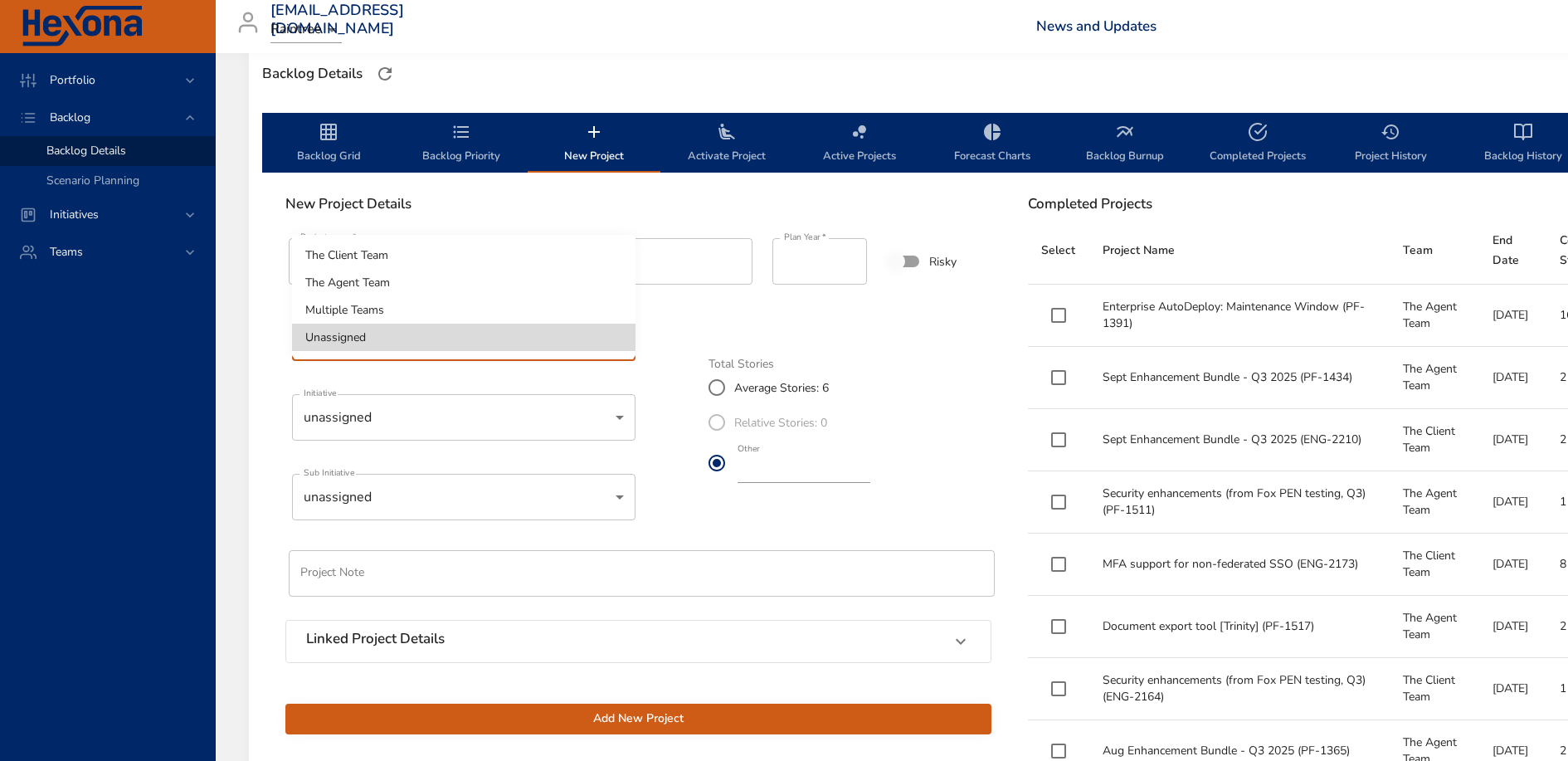
click at [668, 368] on div at bounding box center [784, 380] width 1568 height 761
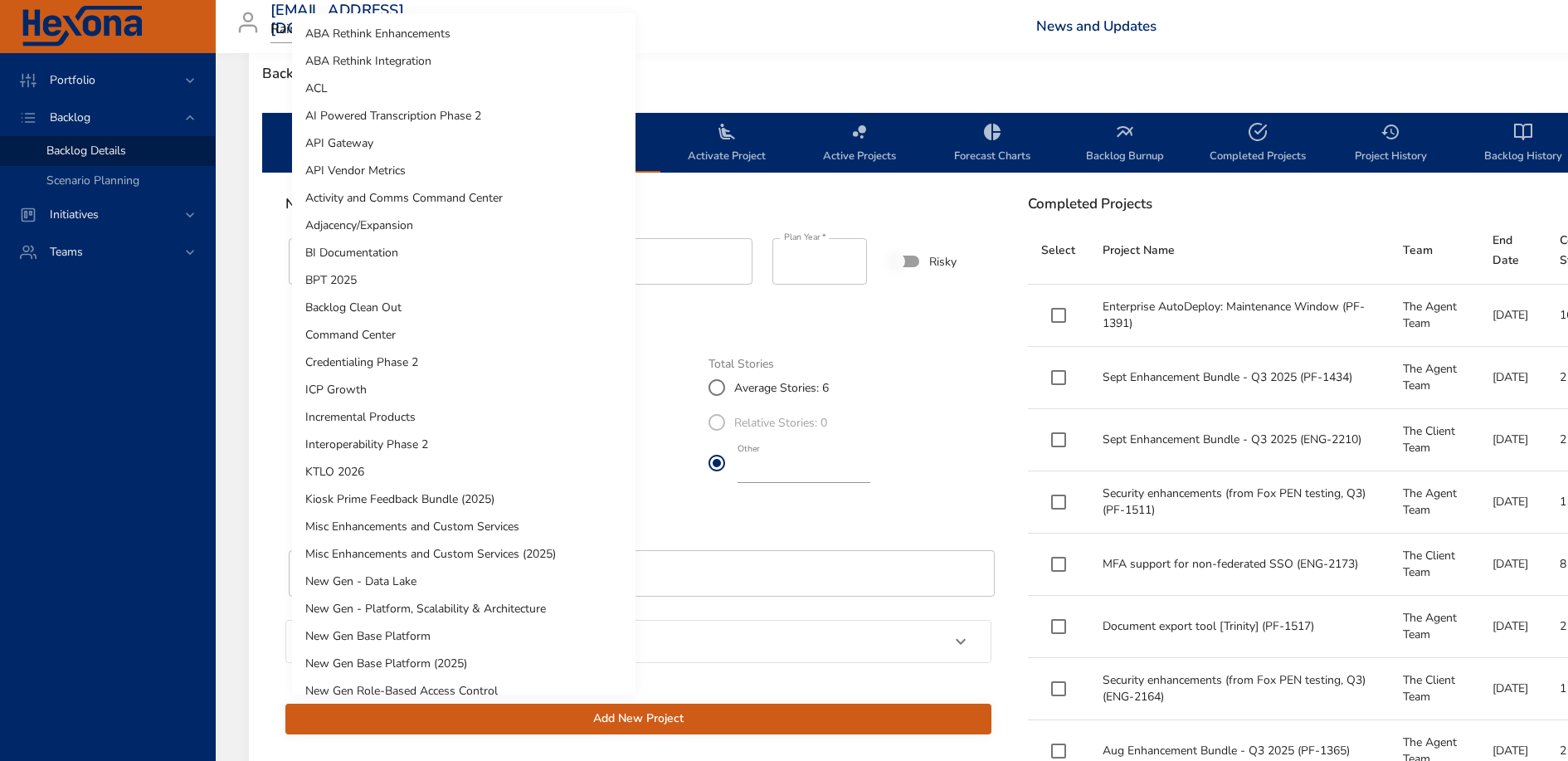
scroll to position [892, 0]
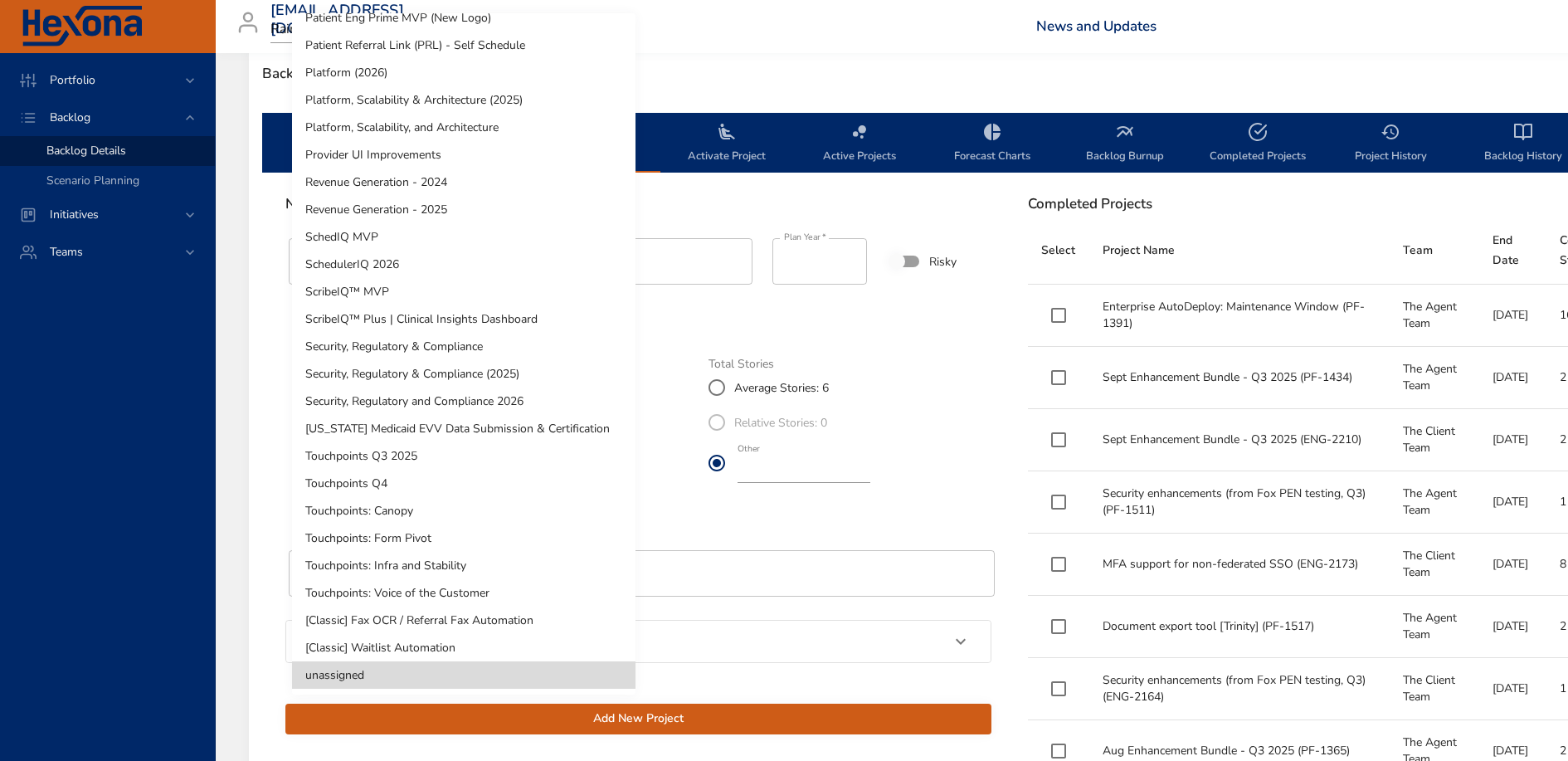
click at [477, 94] on li "Platform, Scalability & Architecture (2025)" at bounding box center [463, 100] width 343 height 28
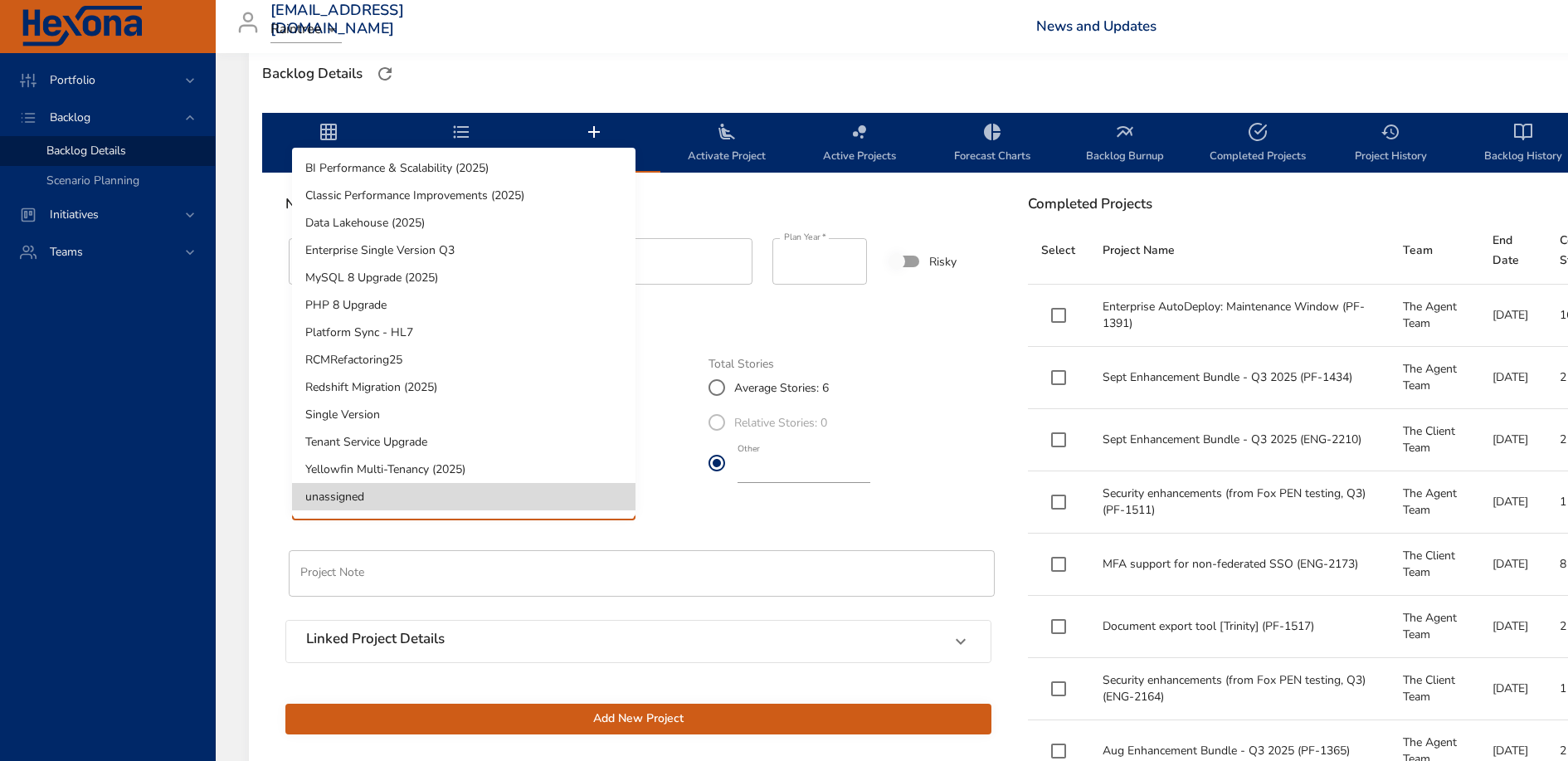
click at [678, 520] on div at bounding box center [784, 380] width 1568 height 761
click at [463, 323] on li "Platform Sync - HL7" at bounding box center [463, 333] width 343 height 28
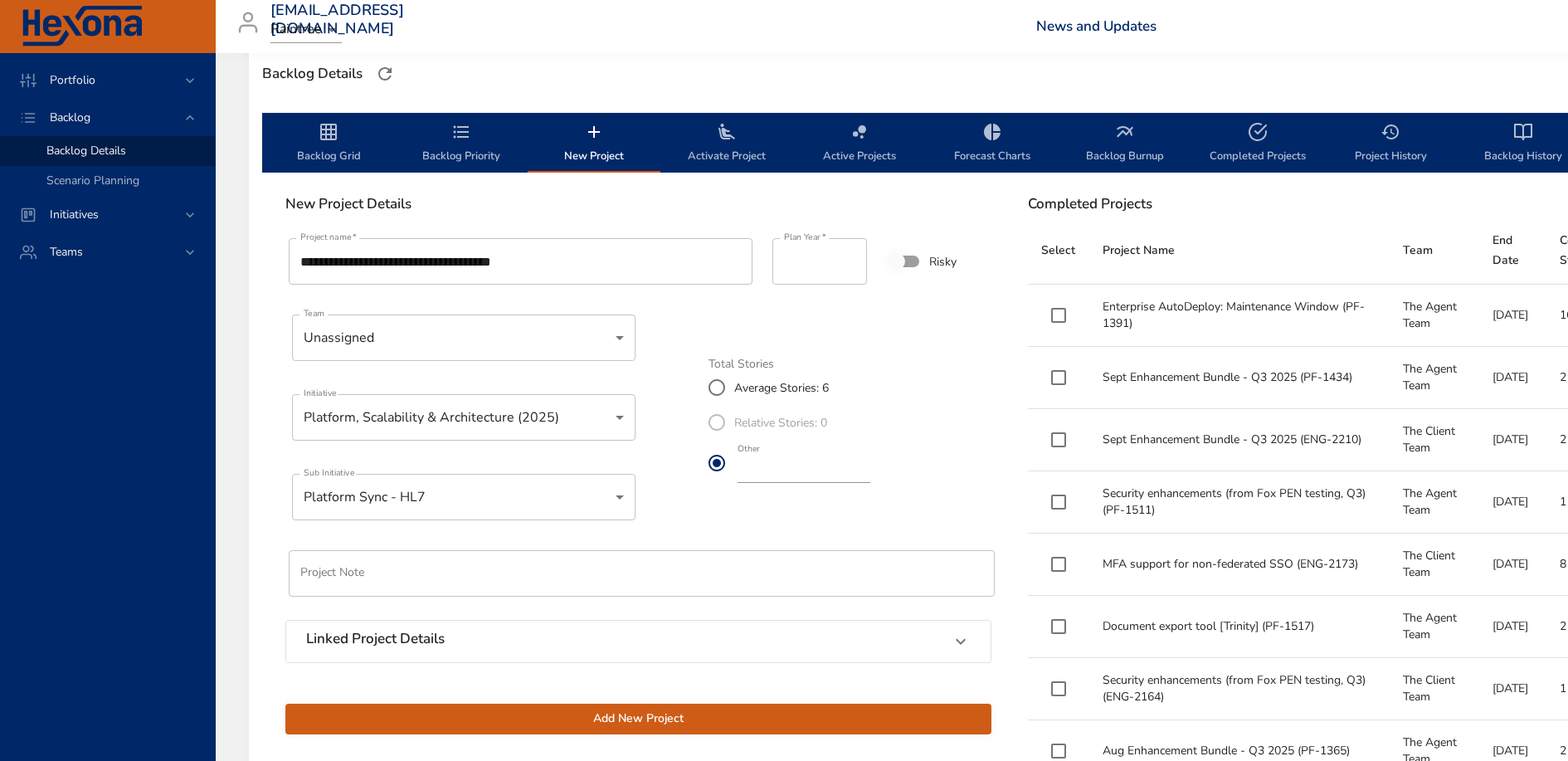
click at [715, 721] on span "Add New Project" at bounding box center [639, 719] width 679 height 21
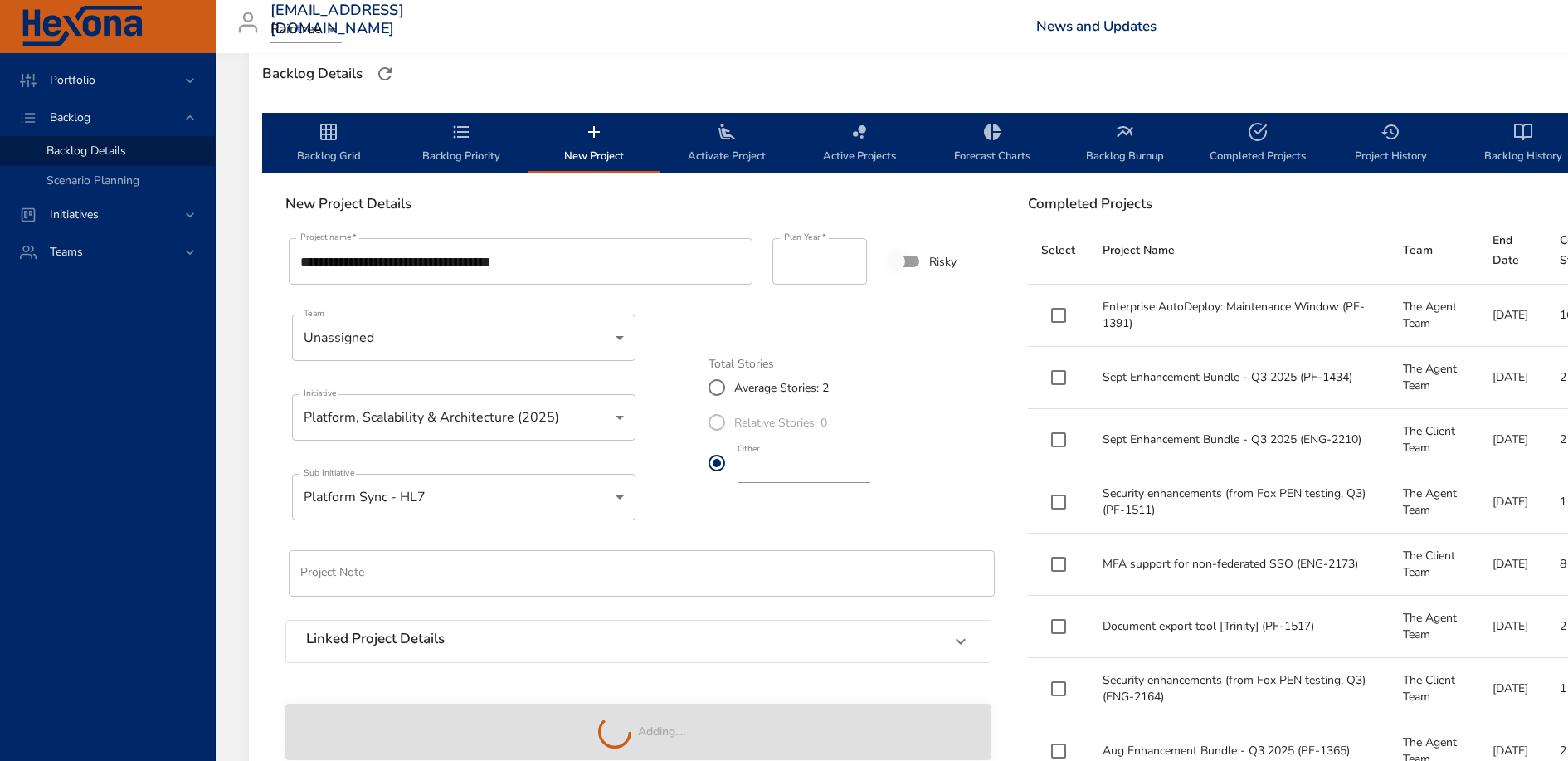
type input "*"
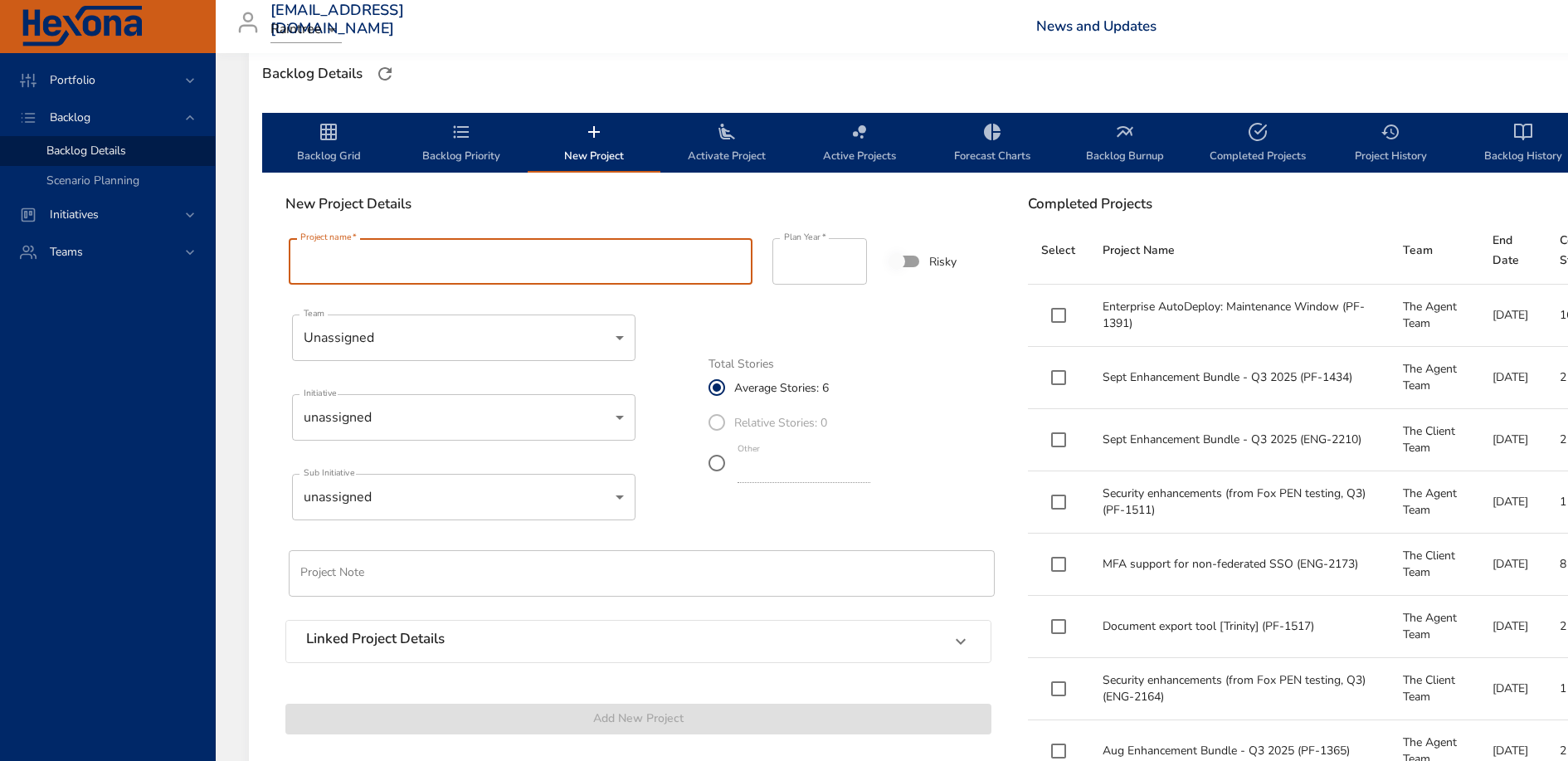
click at [526, 281] on input "Project name   *" at bounding box center [520, 262] width 464 height 47
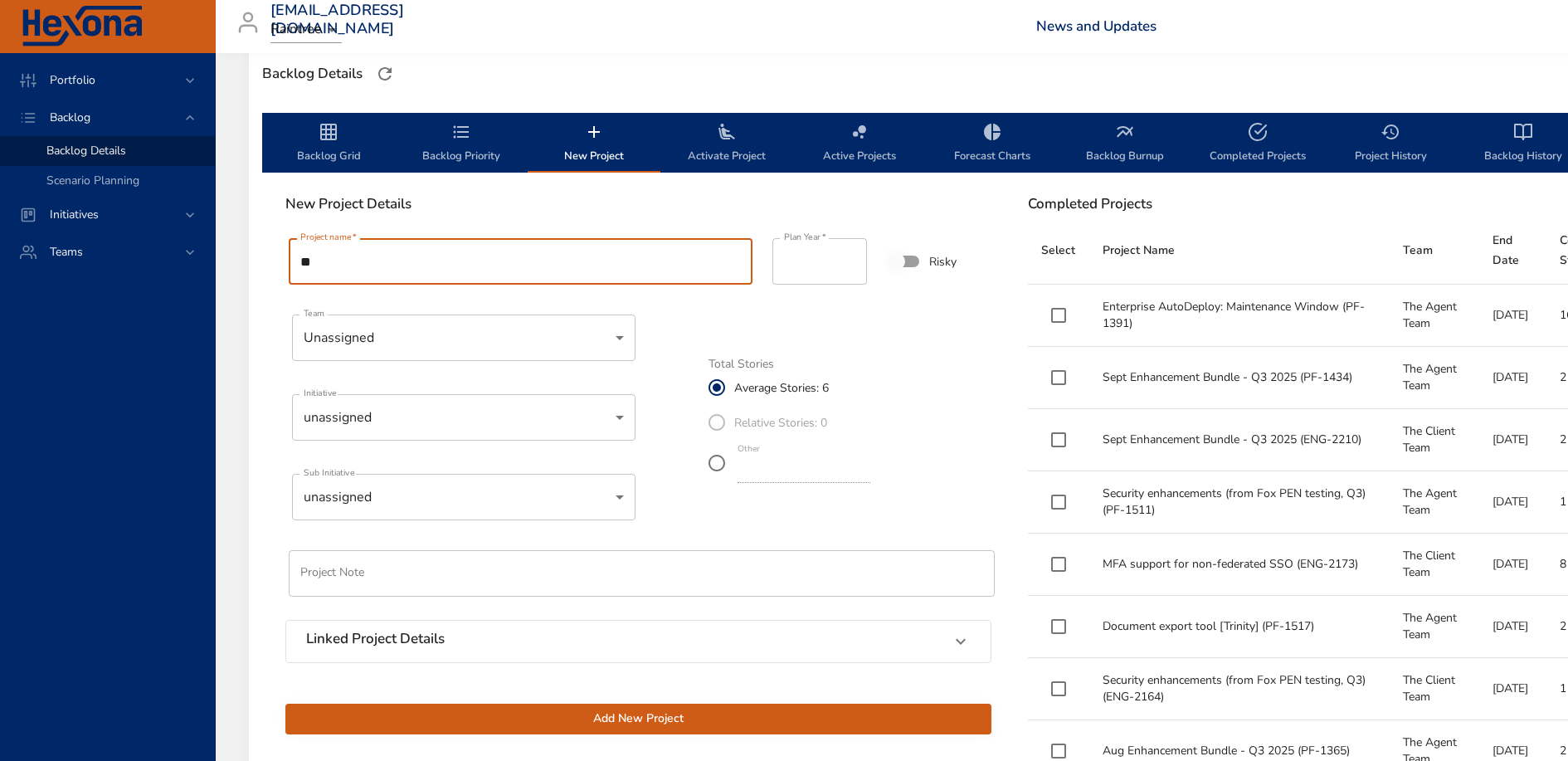
type input "*"
paste input "**********"
type input "**********"
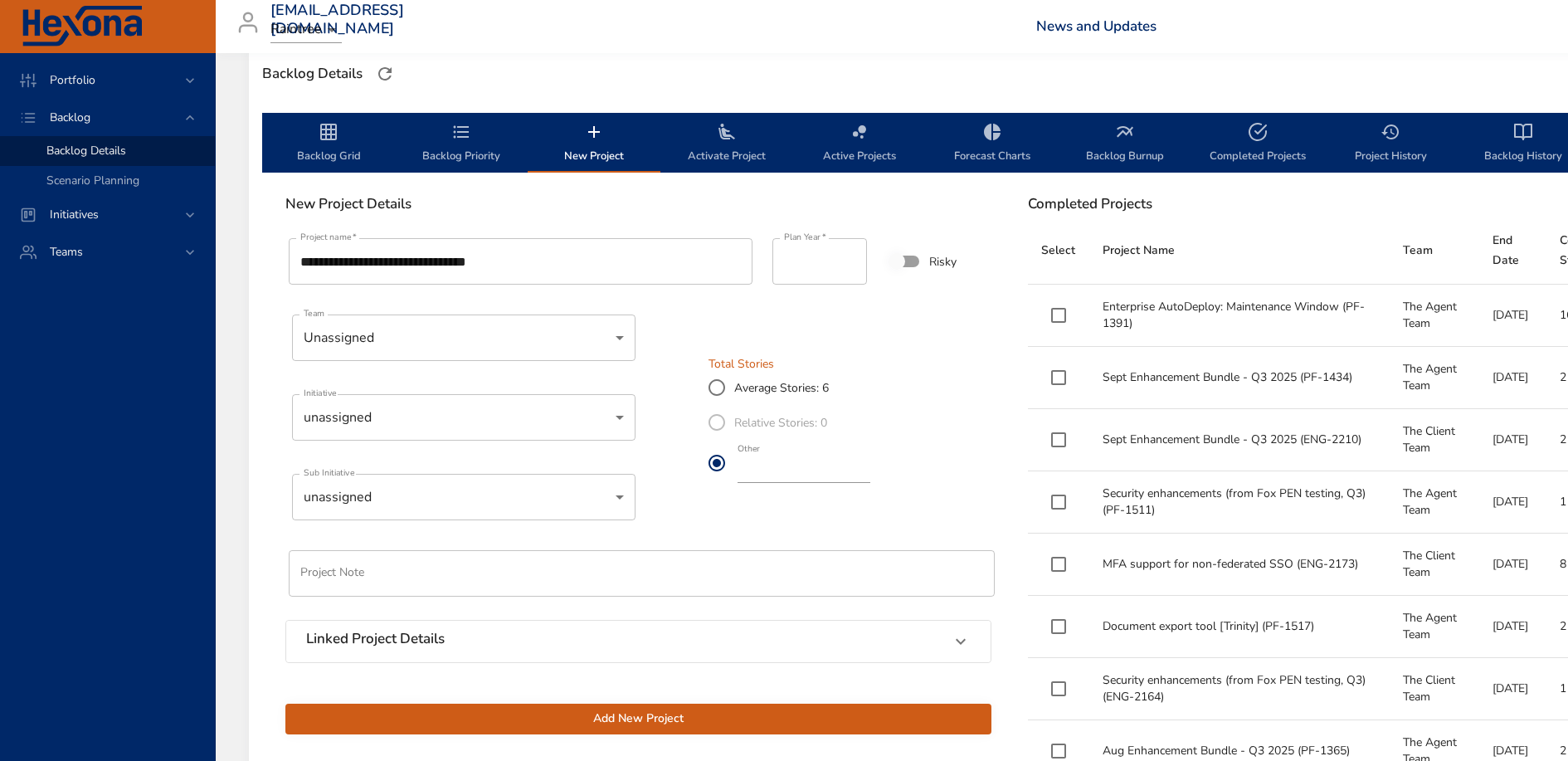
click at [782, 468] on input "*" at bounding box center [804, 470] width 133 height 27
type input "*"
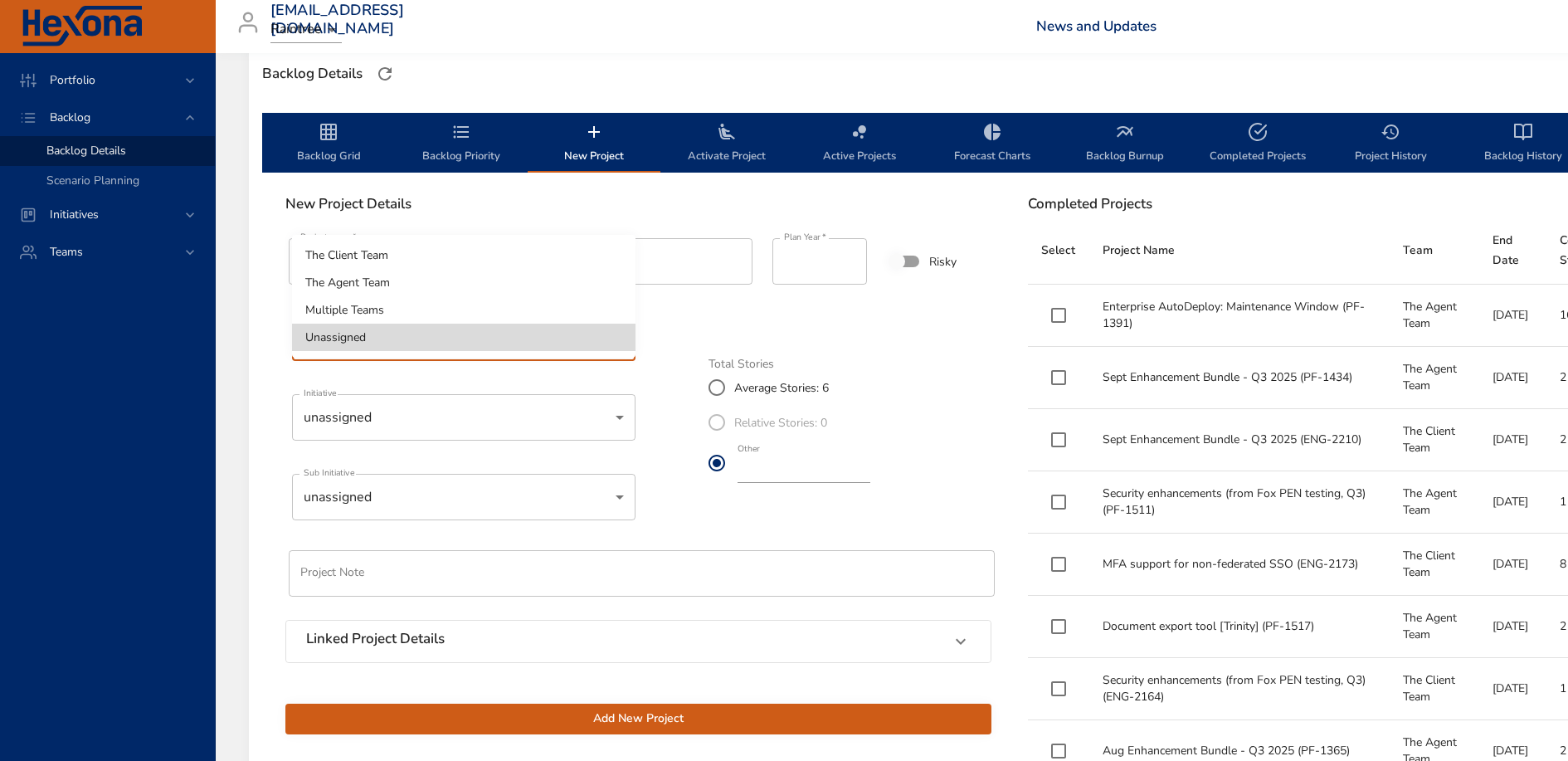
click at [468, 401] on div at bounding box center [784, 380] width 1568 height 761
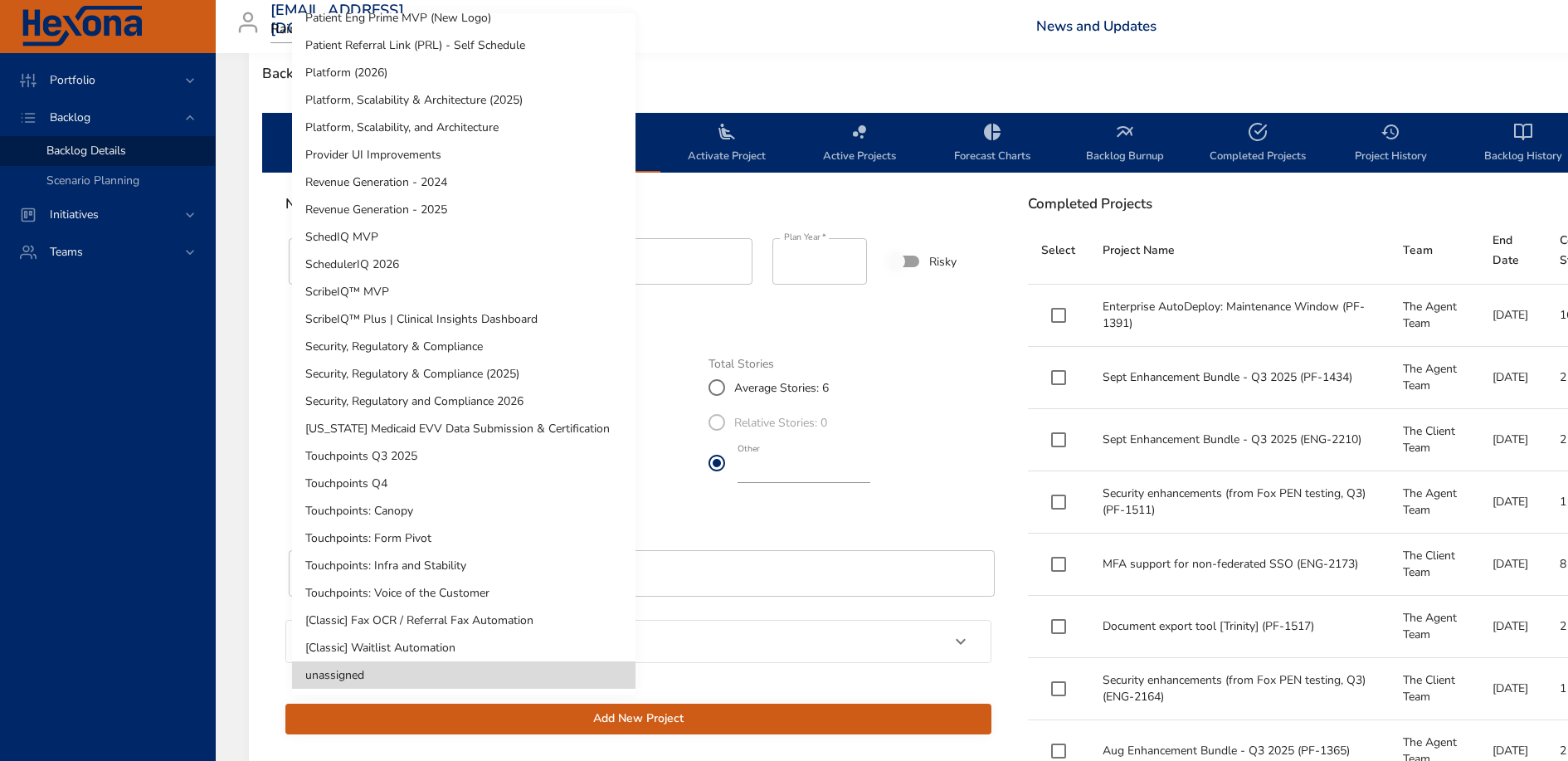
click at [457, 93] on li "Platform, Scalability & Architecture (2025)" at bounding box center [463, 100] width 343 height 28
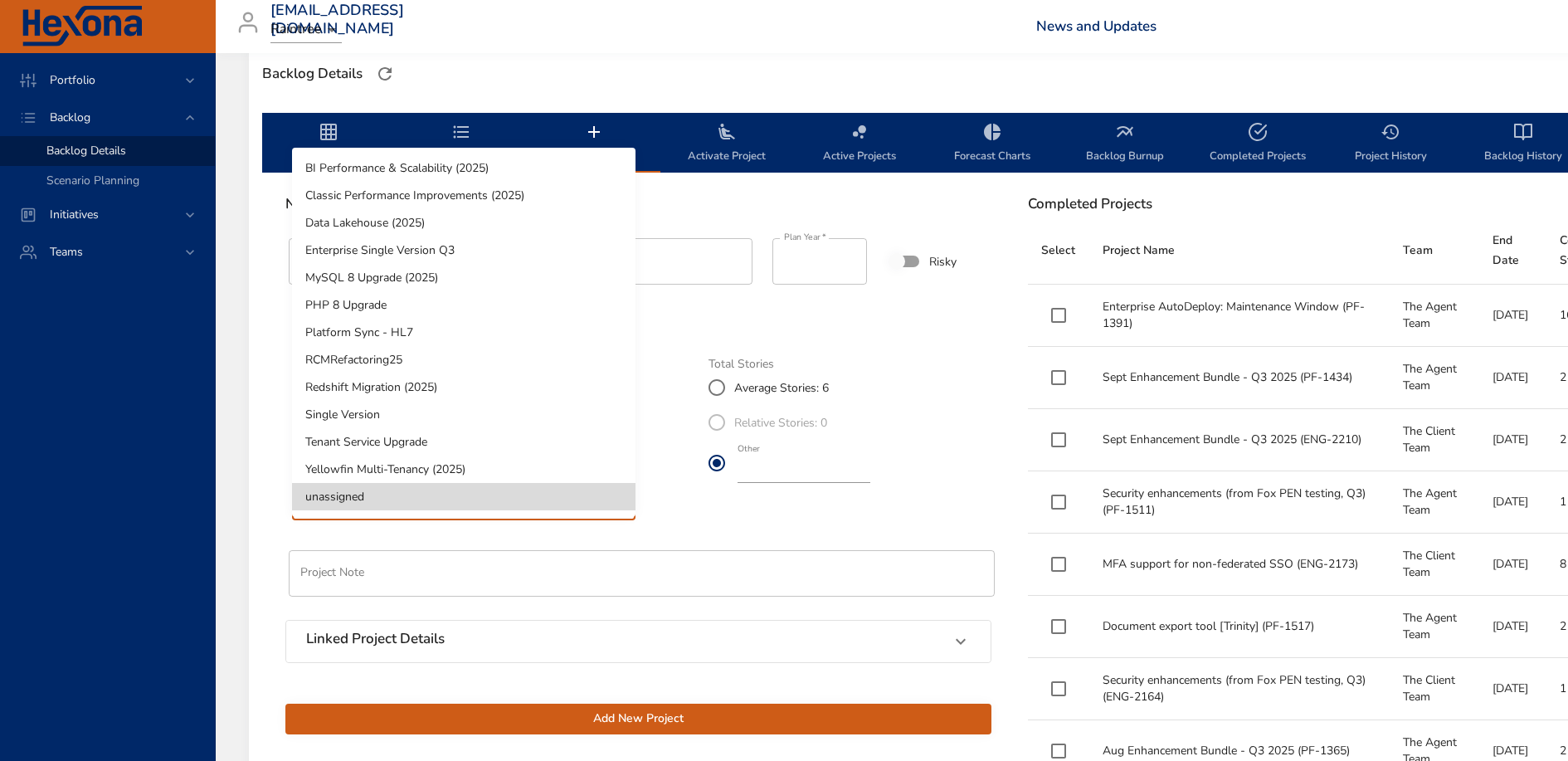
click at [454, 339] on li "Platform Sync - HL7" at bounding box center [463, 333] width 343 height 28
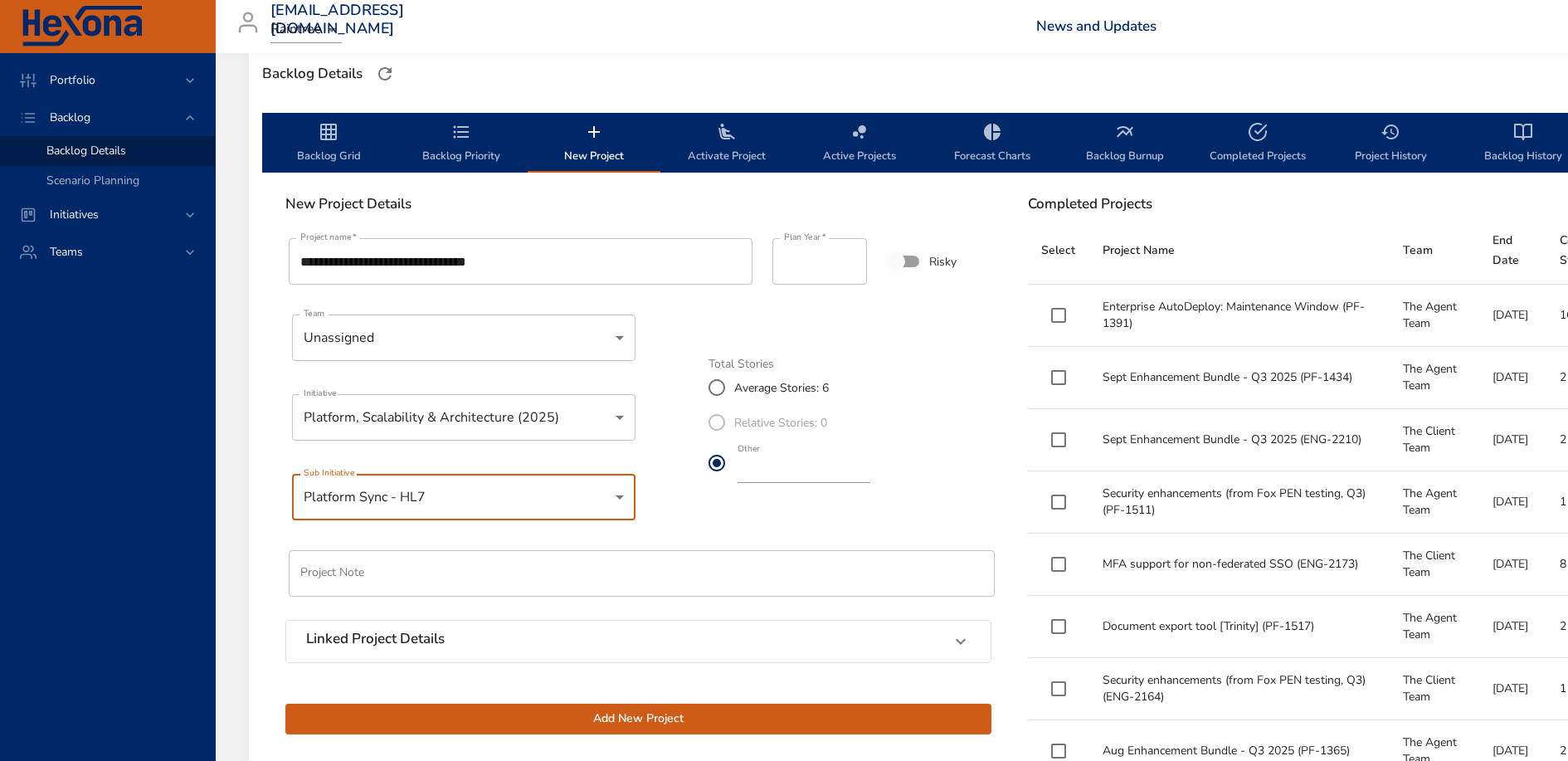
click at [636, 717] on span "Add New Project" at bounding box center [639, 719] width 679 height 21
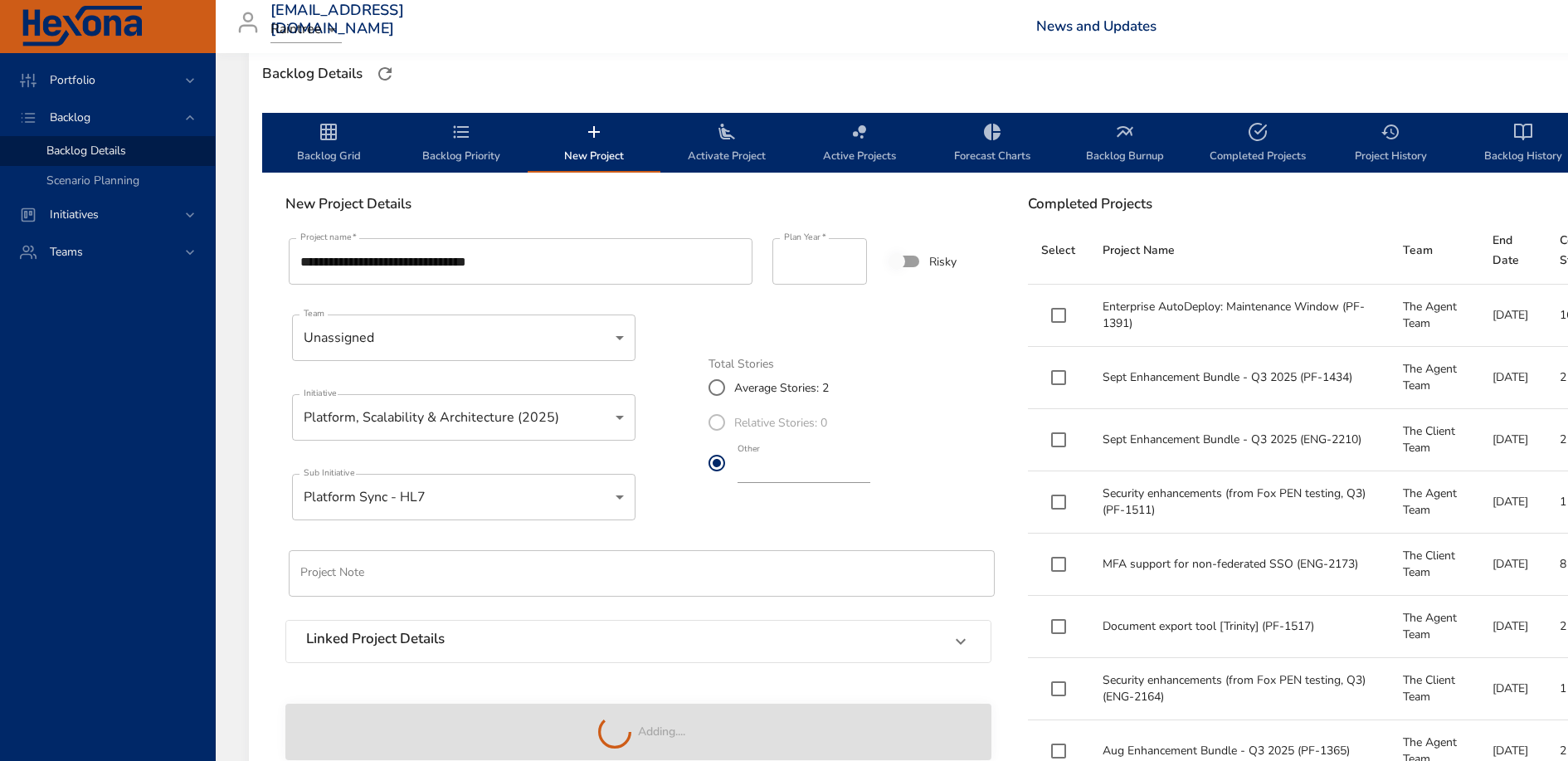
type input "*"
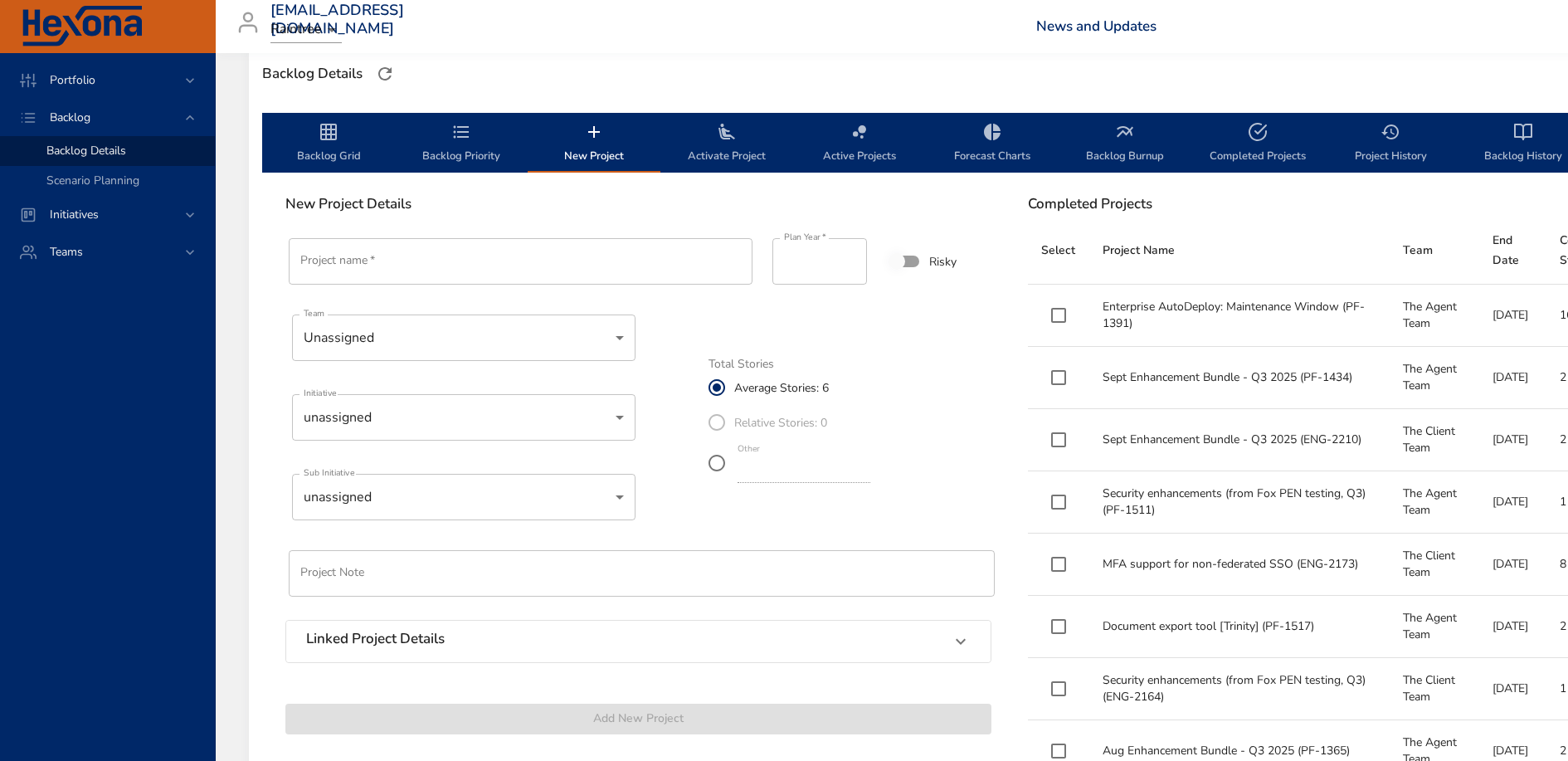
click at [330, 146] on span "Backlog Grid" at bounding box center [328, 144] width 113 height 44
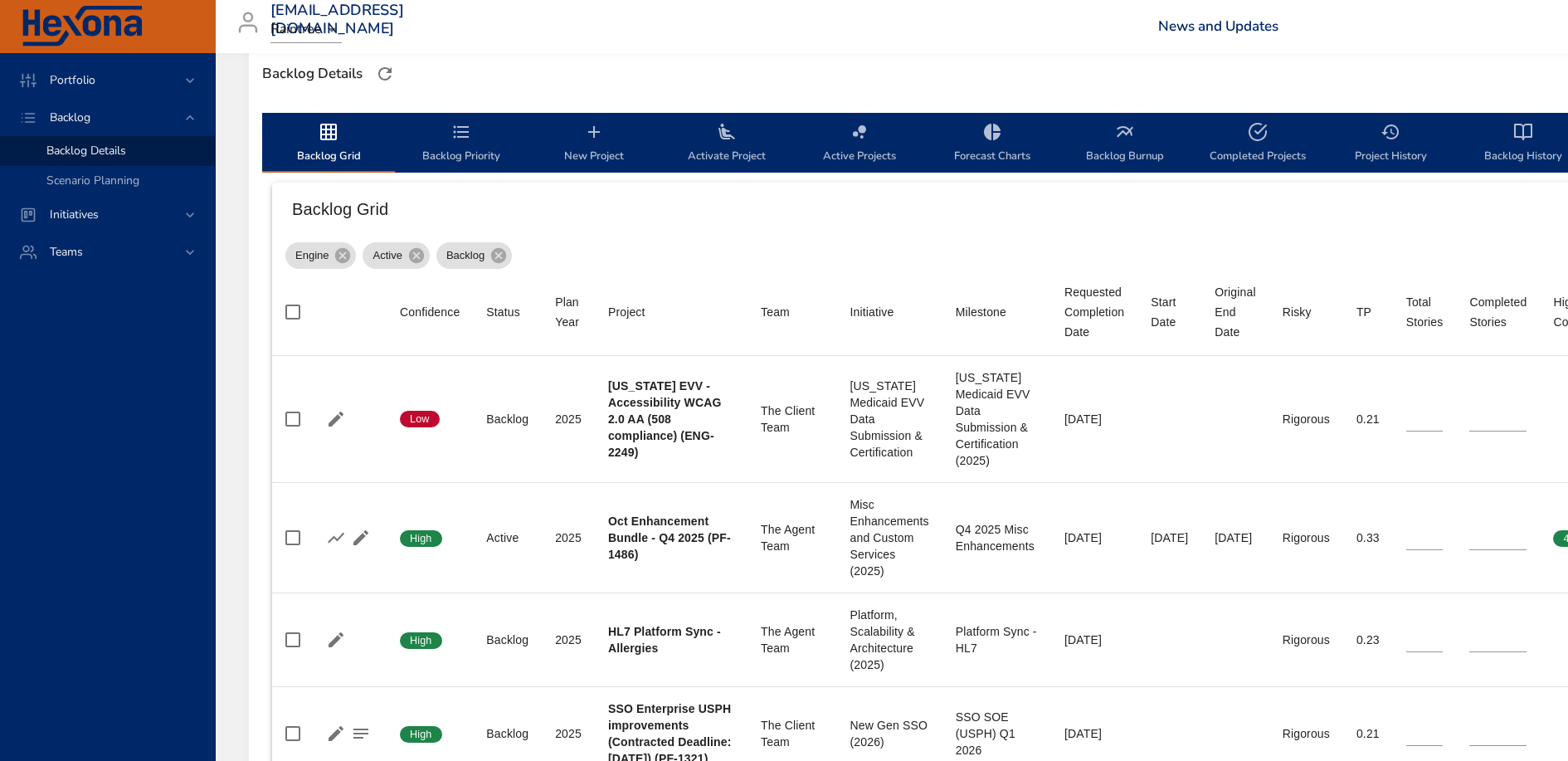
click at [463, 152] on span "Backlog Priority" at bounding box center [462, 144] width 113 height 44
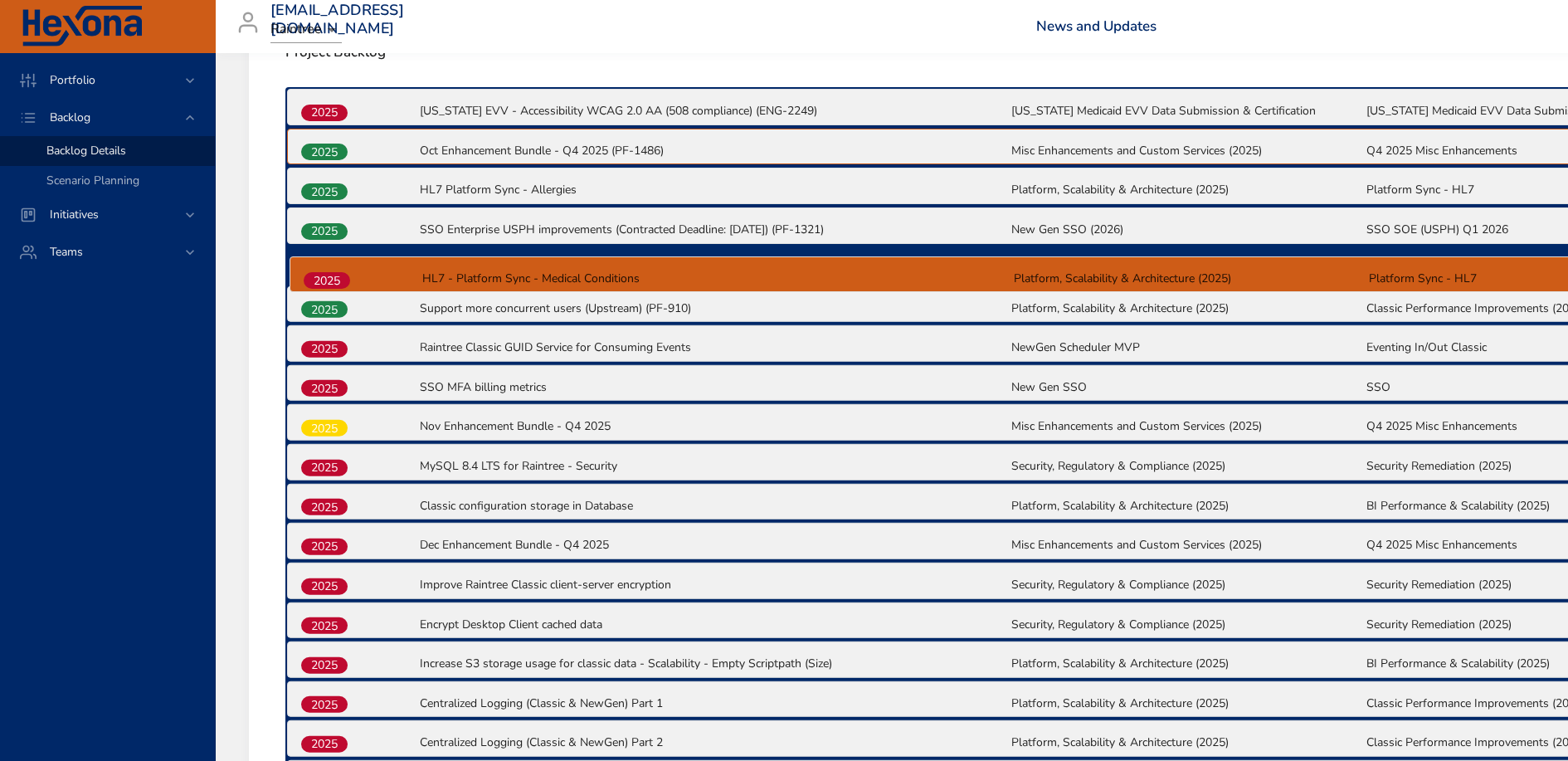
scroll to position [613, 0]
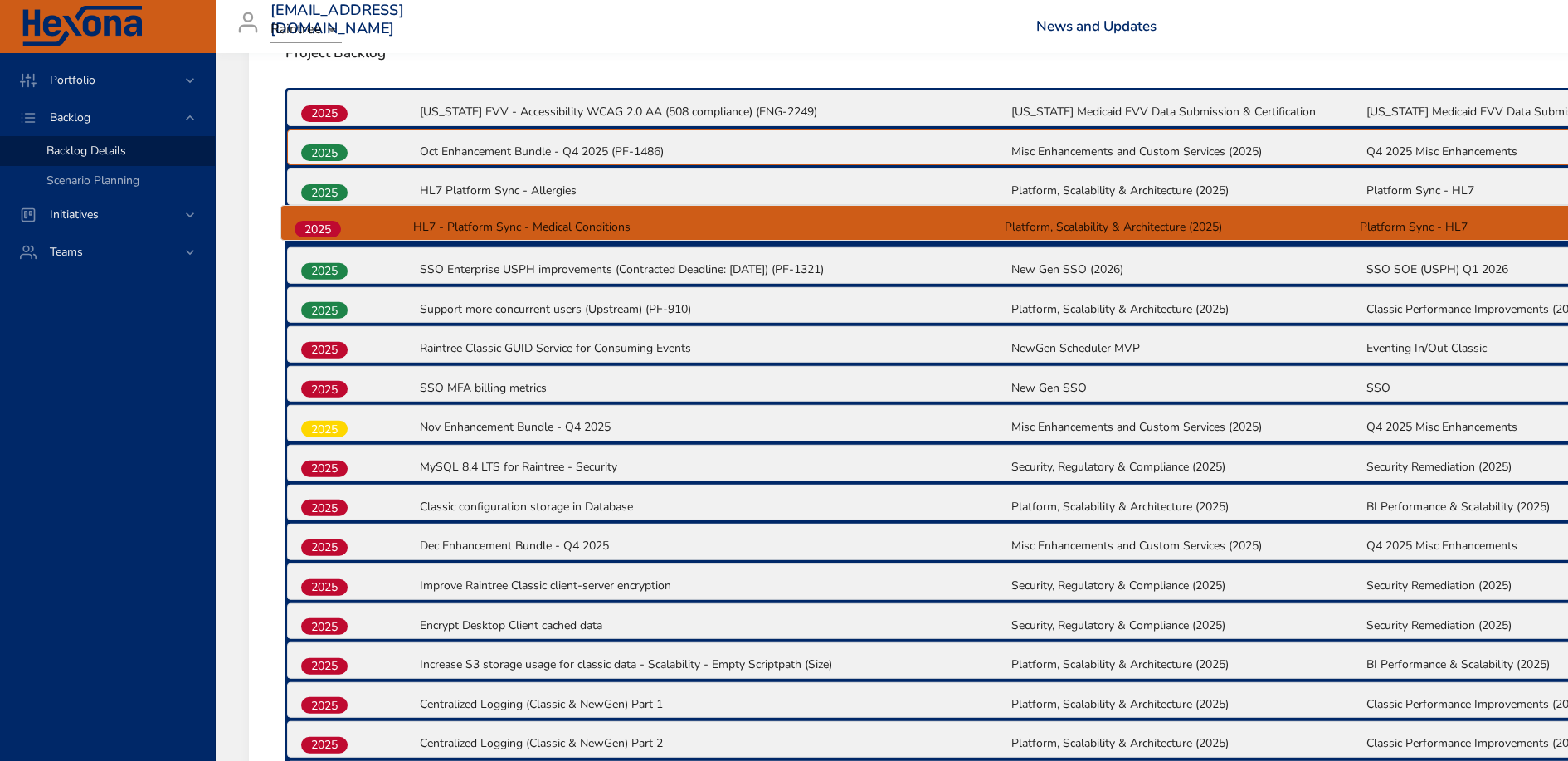
drag, startPoint x: 330, startPoint y: 515, endPoint x: 323, endPoint y: 228, distance: 287.1
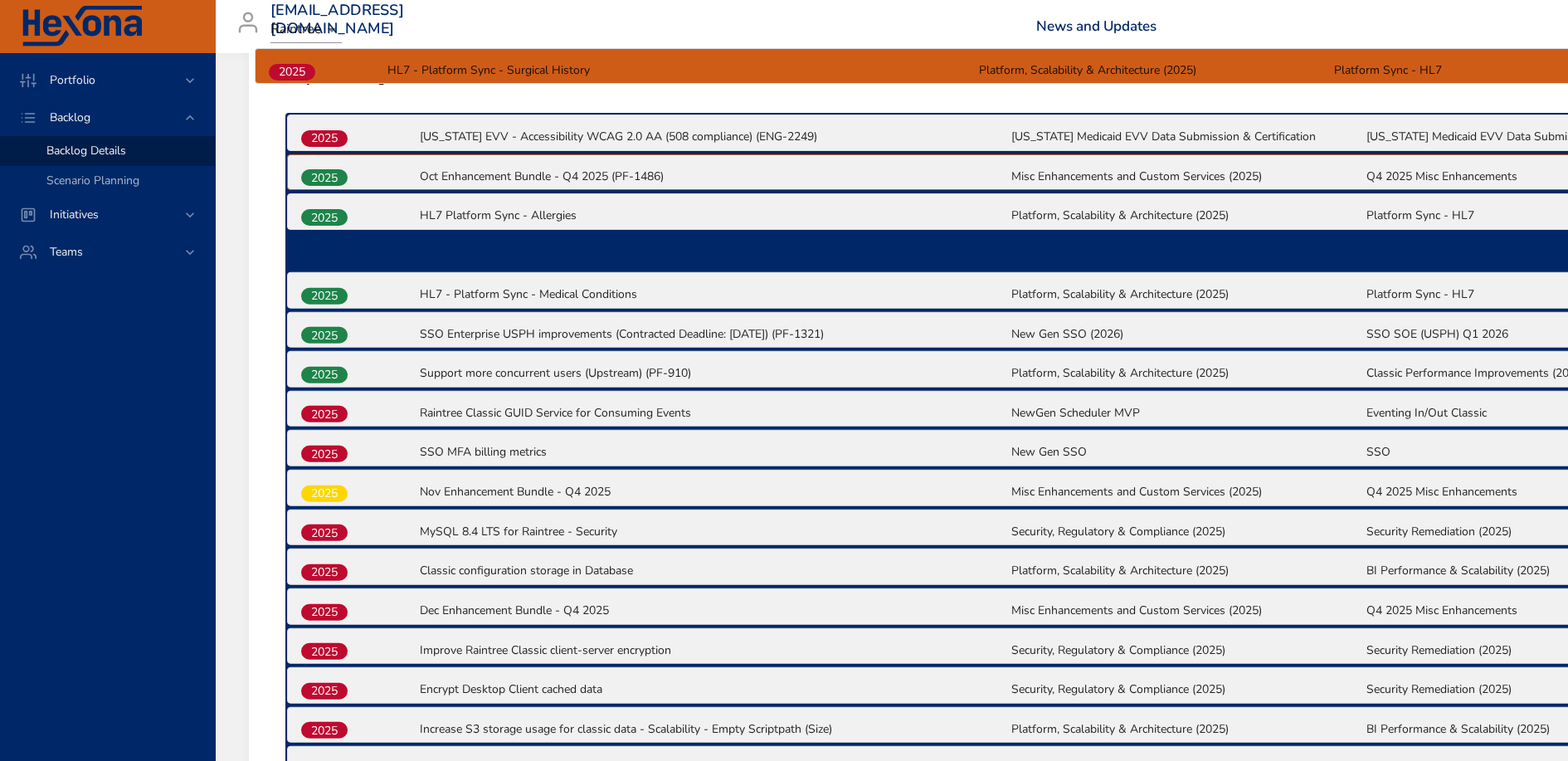
scroll to position [585, 0]
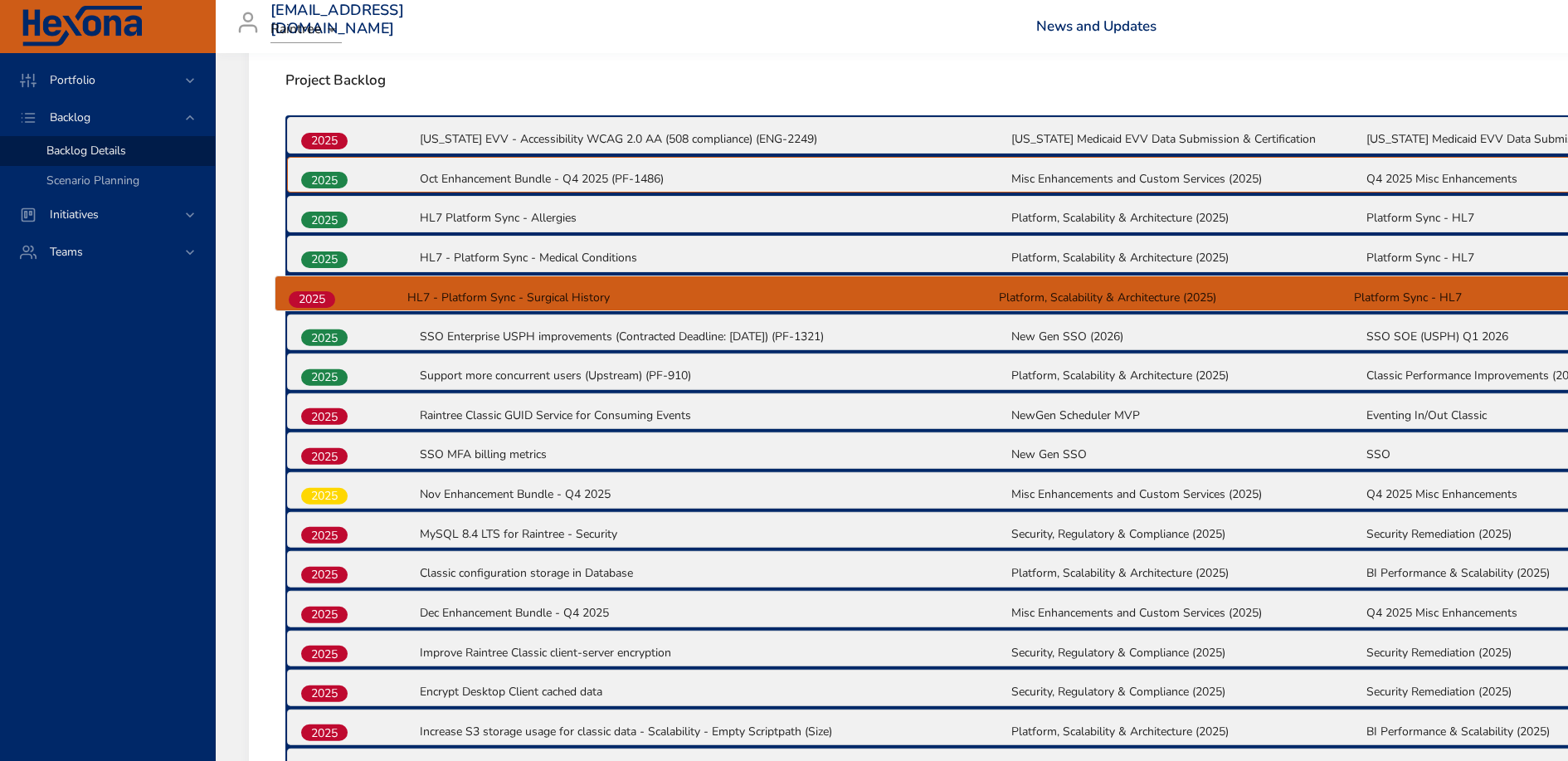
drag, startPoint x: 322, startPoint y: 550, endPoint x: 309, endPoint y: 291, distance: 259.3
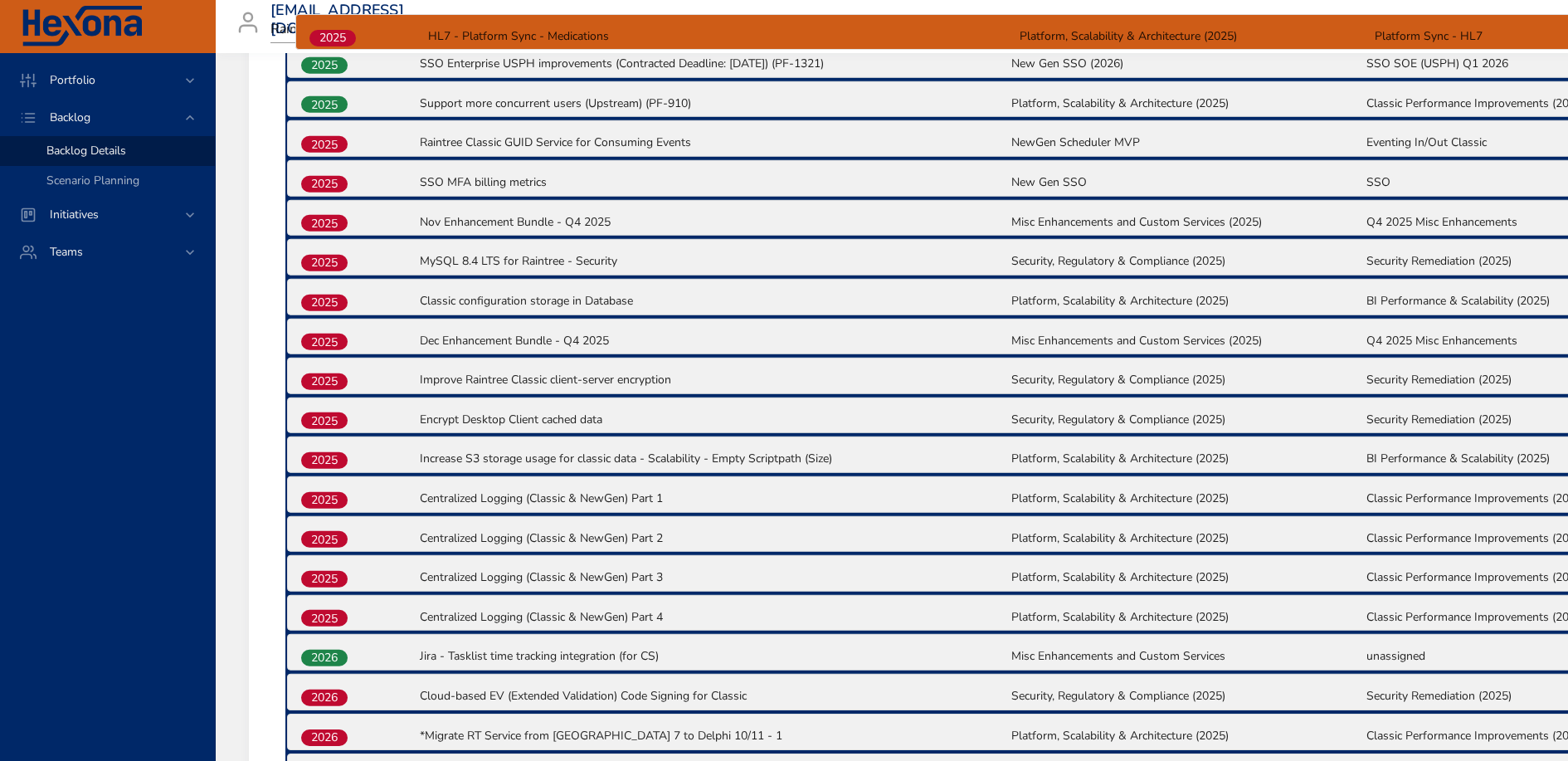
scroll to position [570, 0]
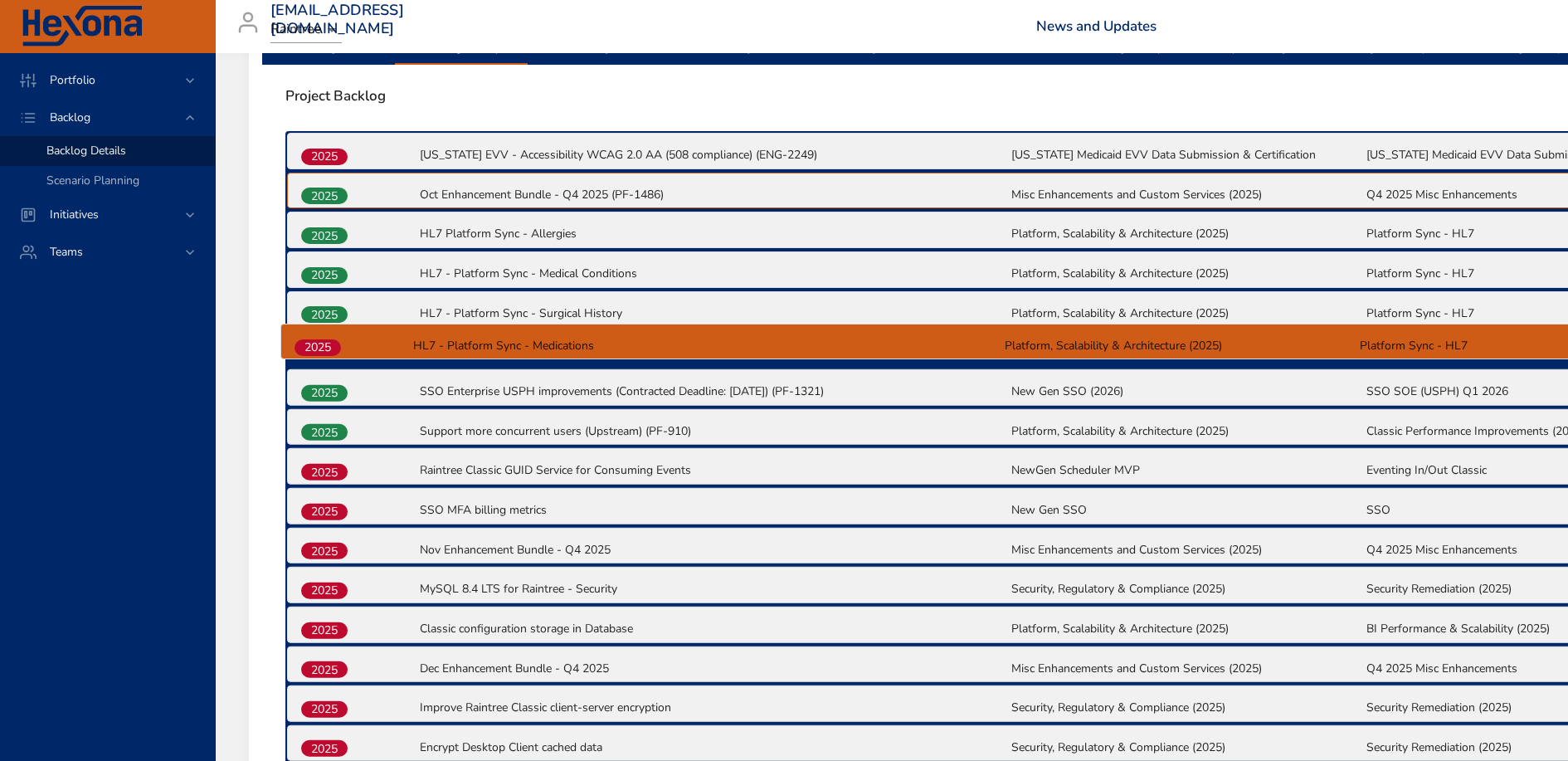
drag, startPoint x: 333, startPoint y: 594, endPoint x: 329, endPoint y: 347, distance: 247.0
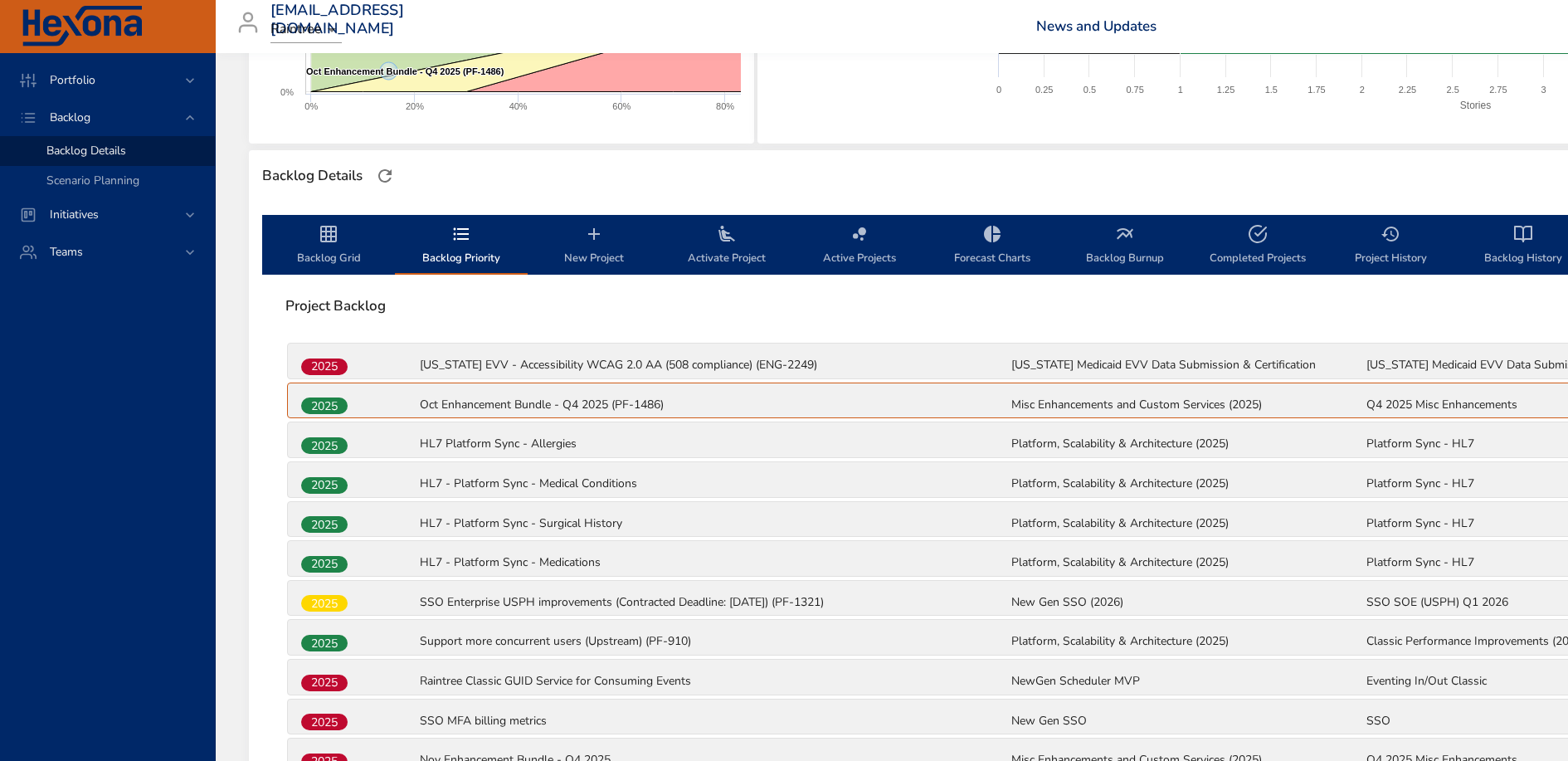
scroll to position [412, 0]
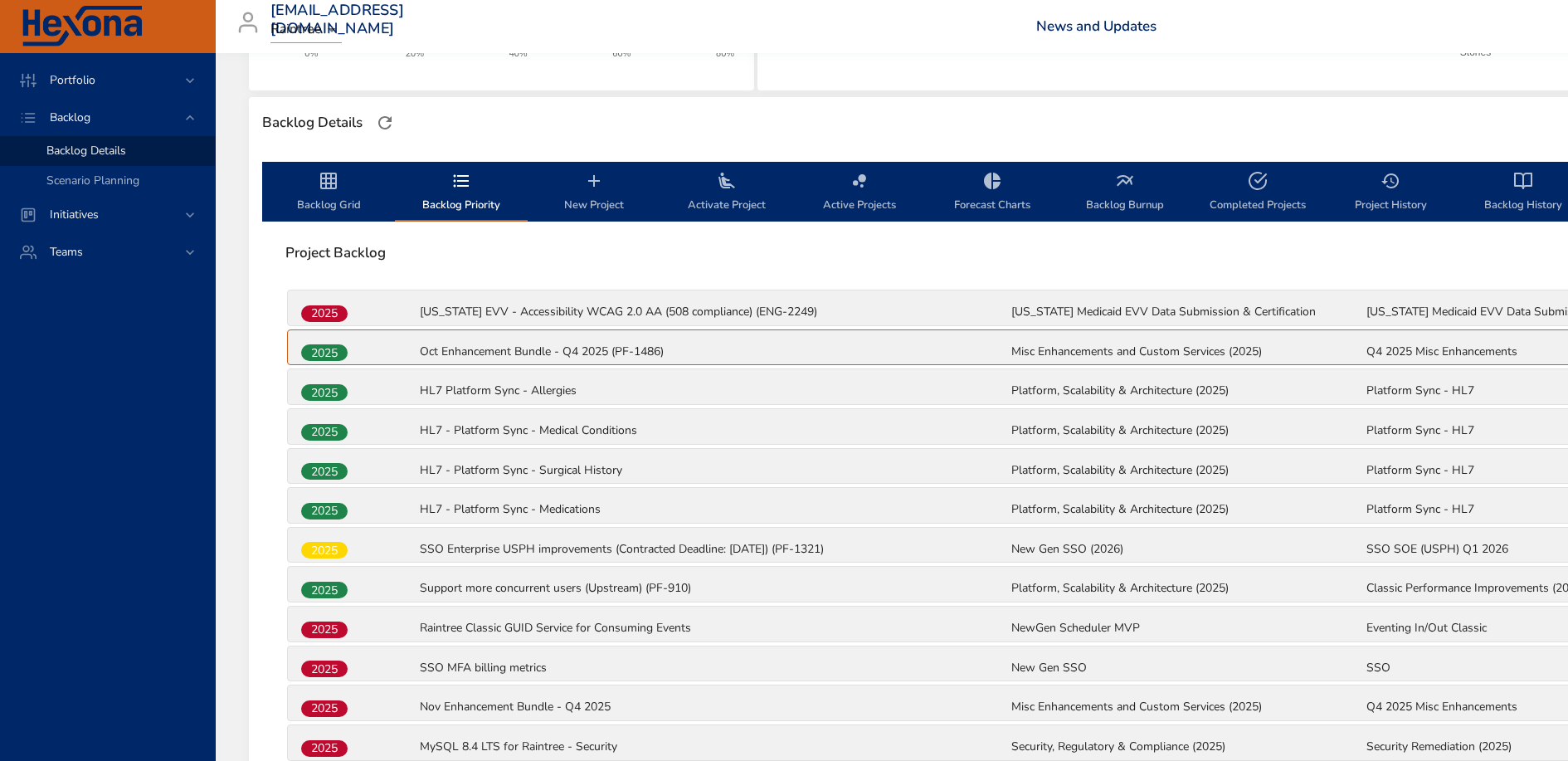
click at [326, 198] on span "Backlog Grid" at bounding box center [328, 193] width 113 height 44
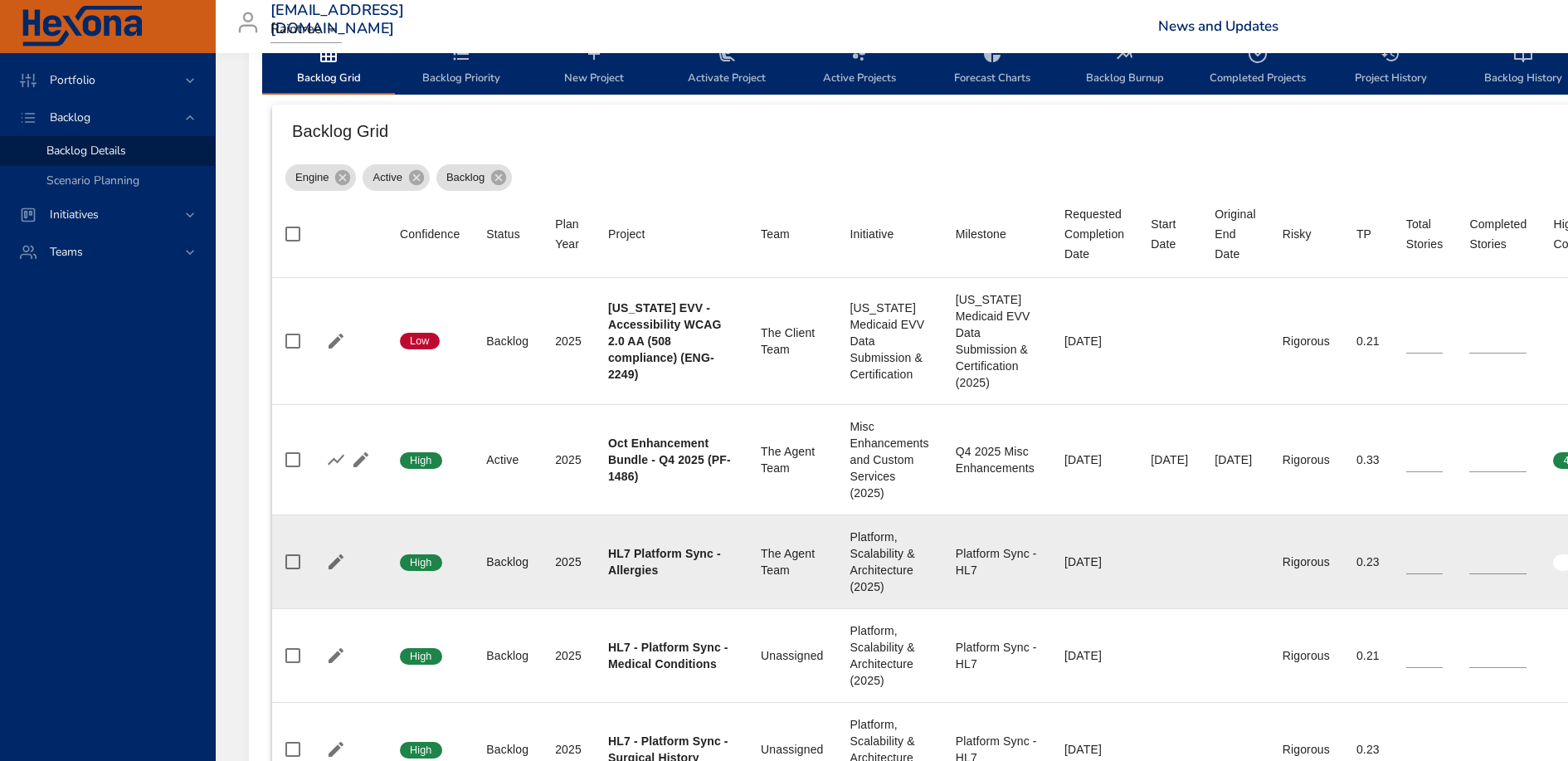
scroll to position [459, 0]
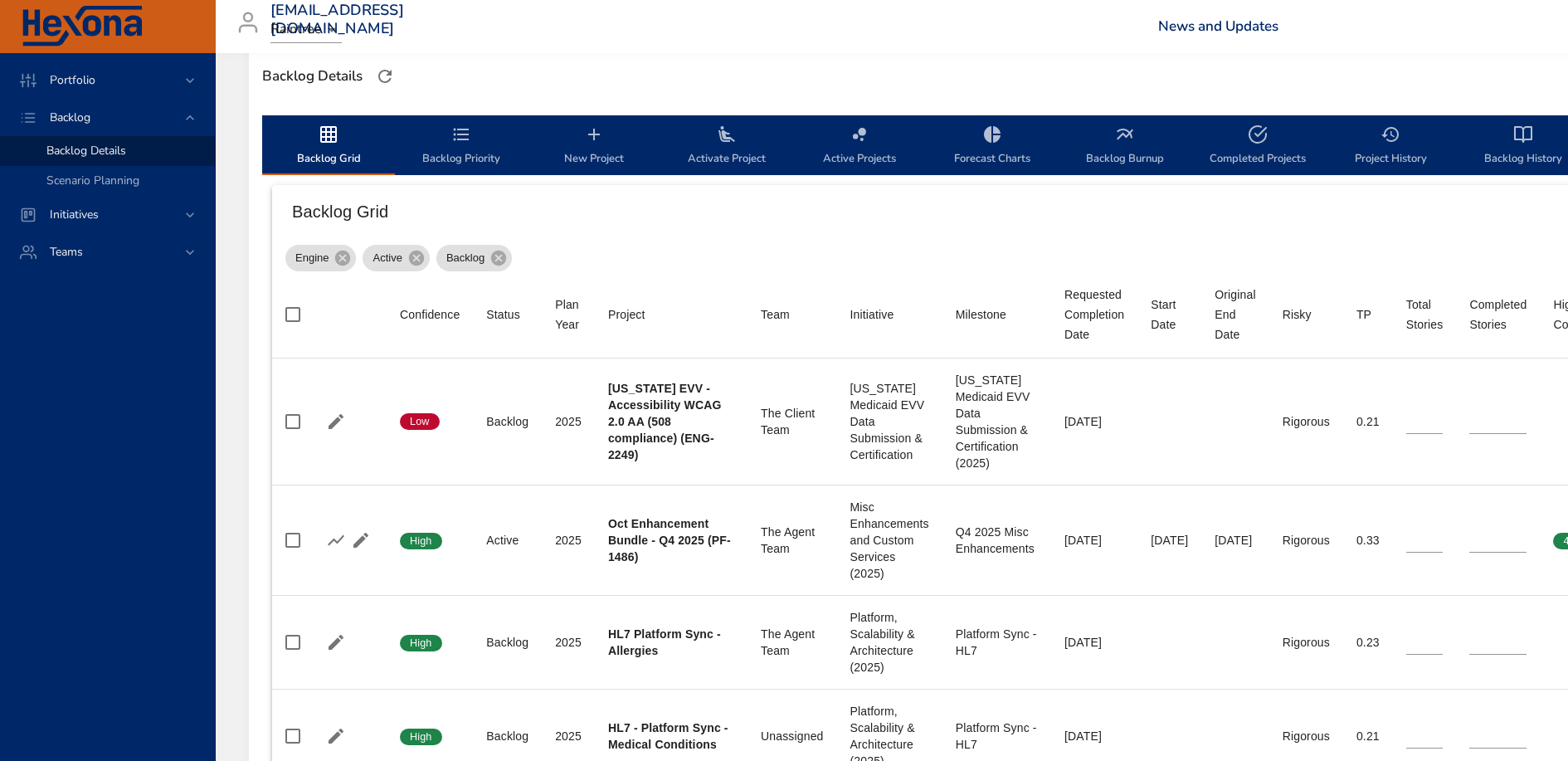
click at [449, 152] on span "Backlog Priority" at bounding box center [462, 146] width 113 height 44
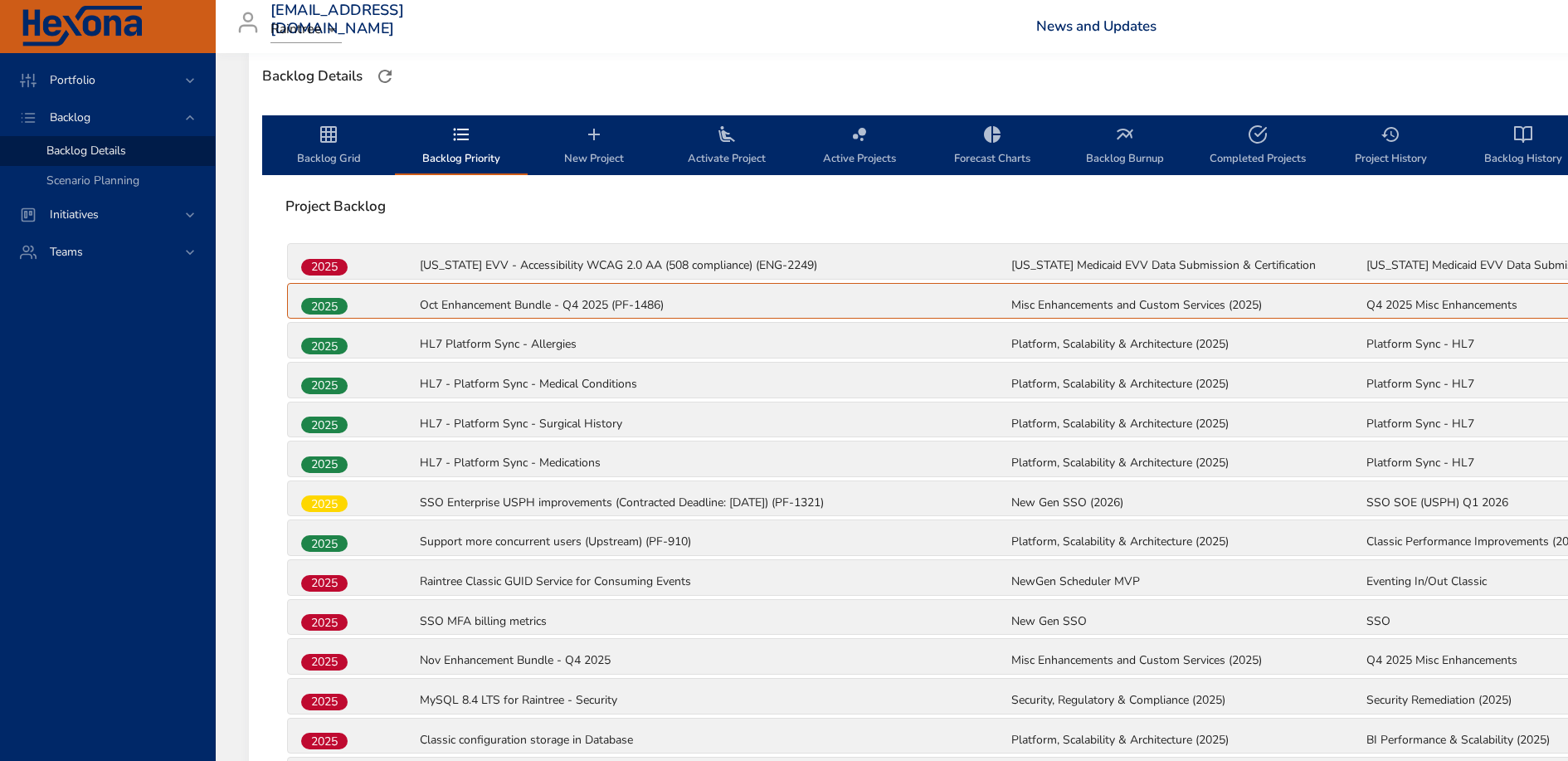
click at [335, 143] on icon "backlog-tab" at bounding box center [328, 134] width 20 height 20
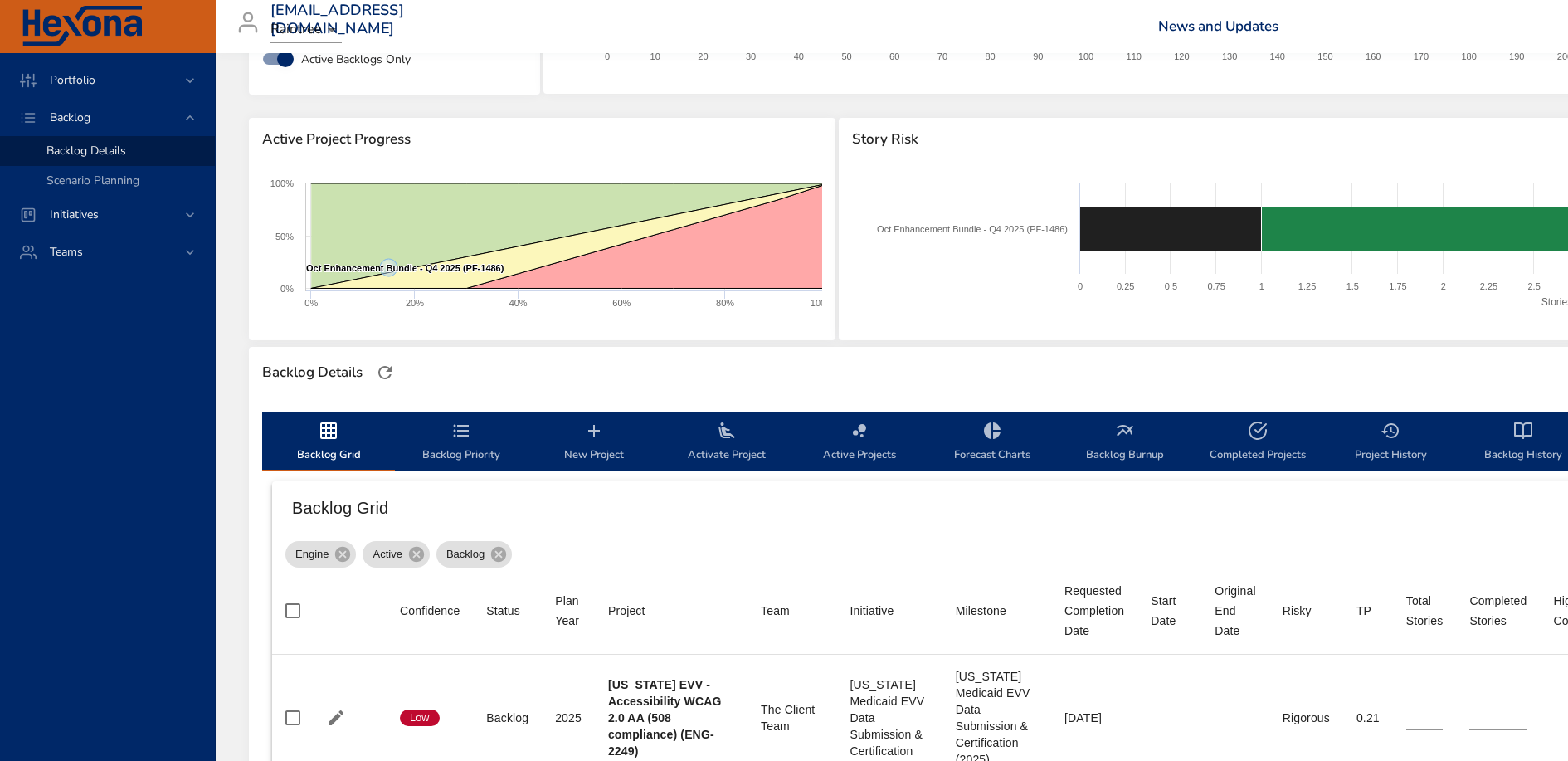
scroll to position [0, 0]
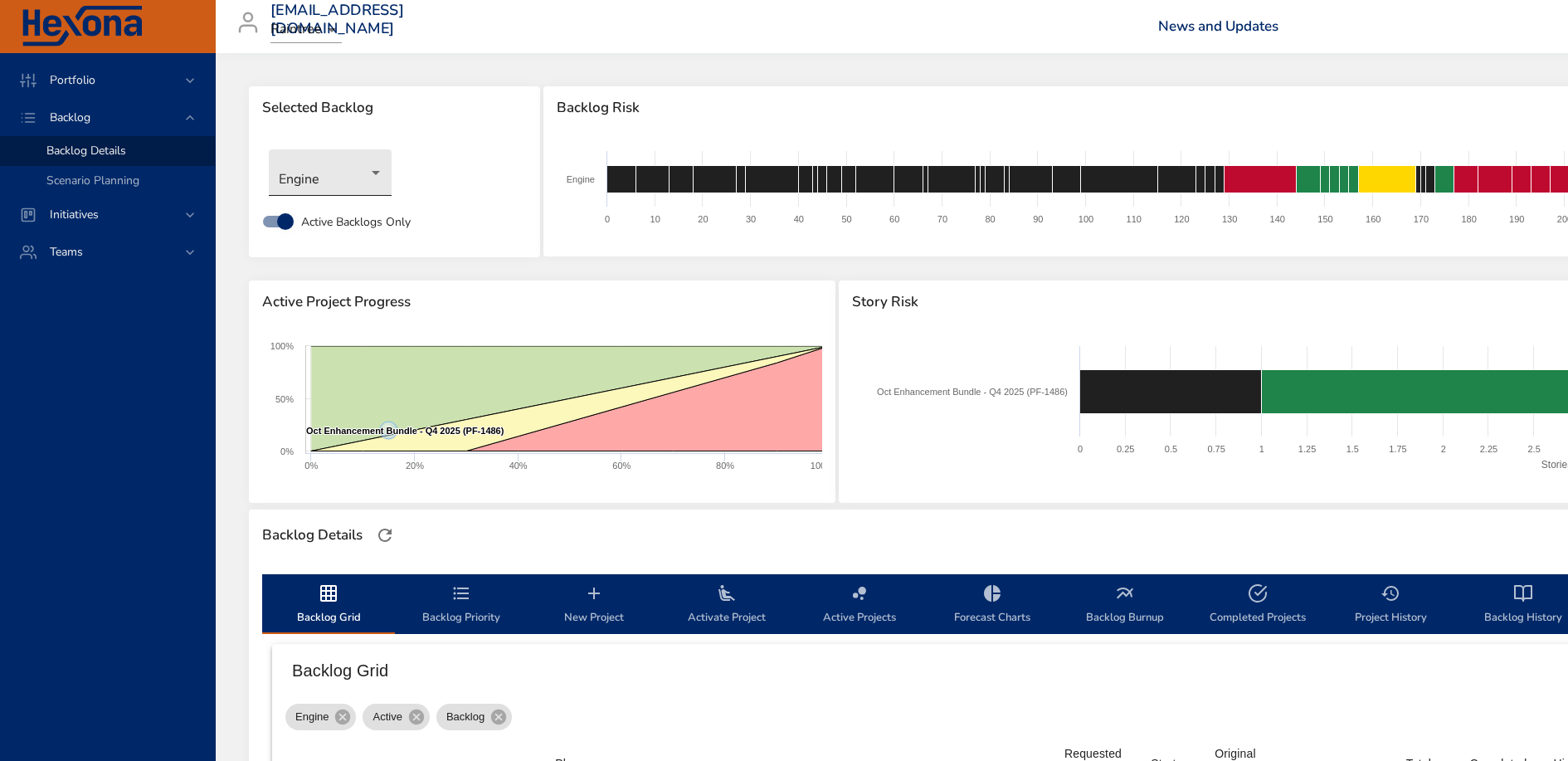
click at [328, 177] on body "Portfolio Backlog Backlog Details Scenario Planning Initiatives Teams [EMAIL_AD…" at bounding box center [784, 380] width 1568 height 761
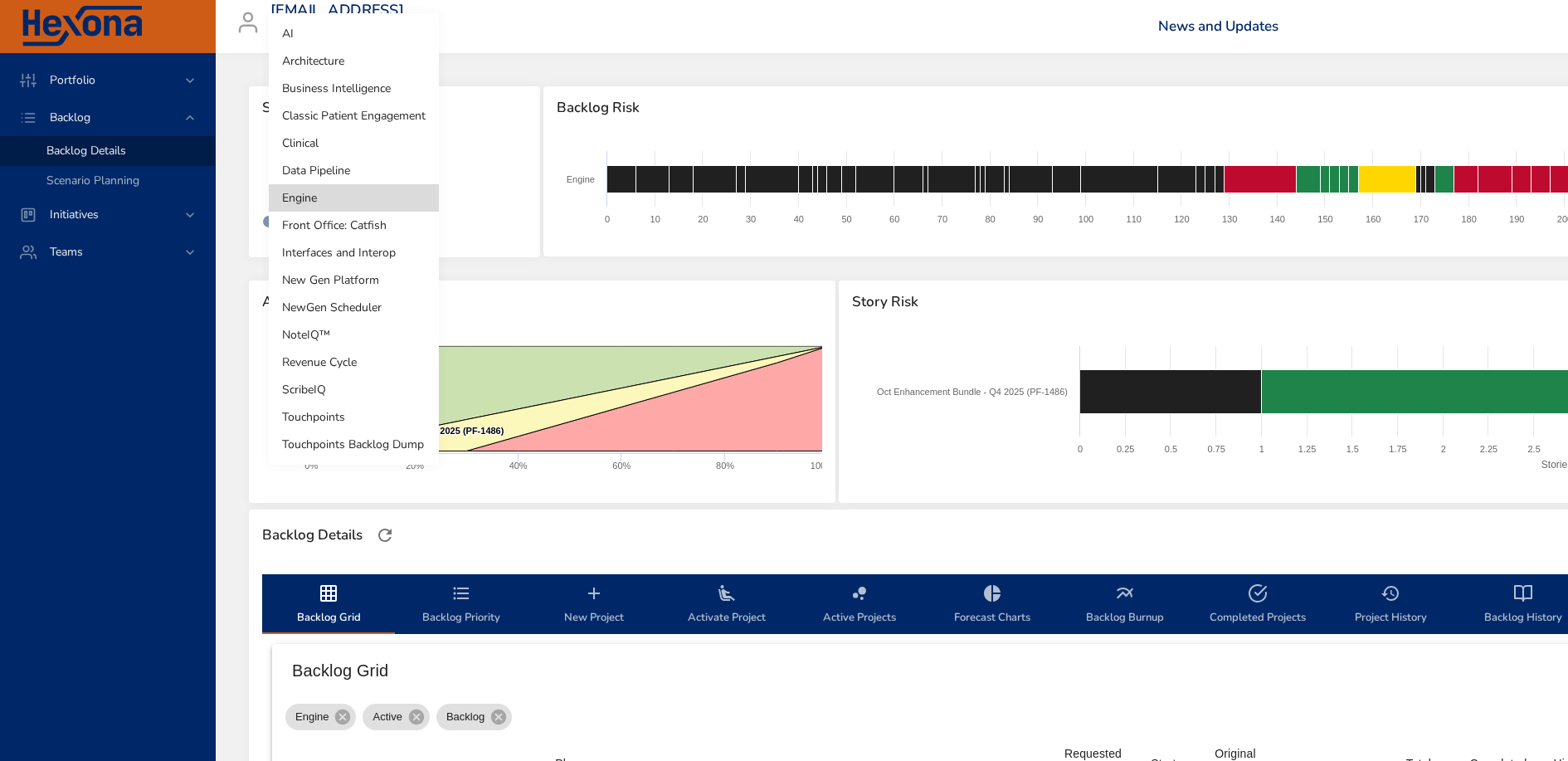
click at [335, 134] on li "Clinical" at bounding box center [354, 144] width 170 height 28
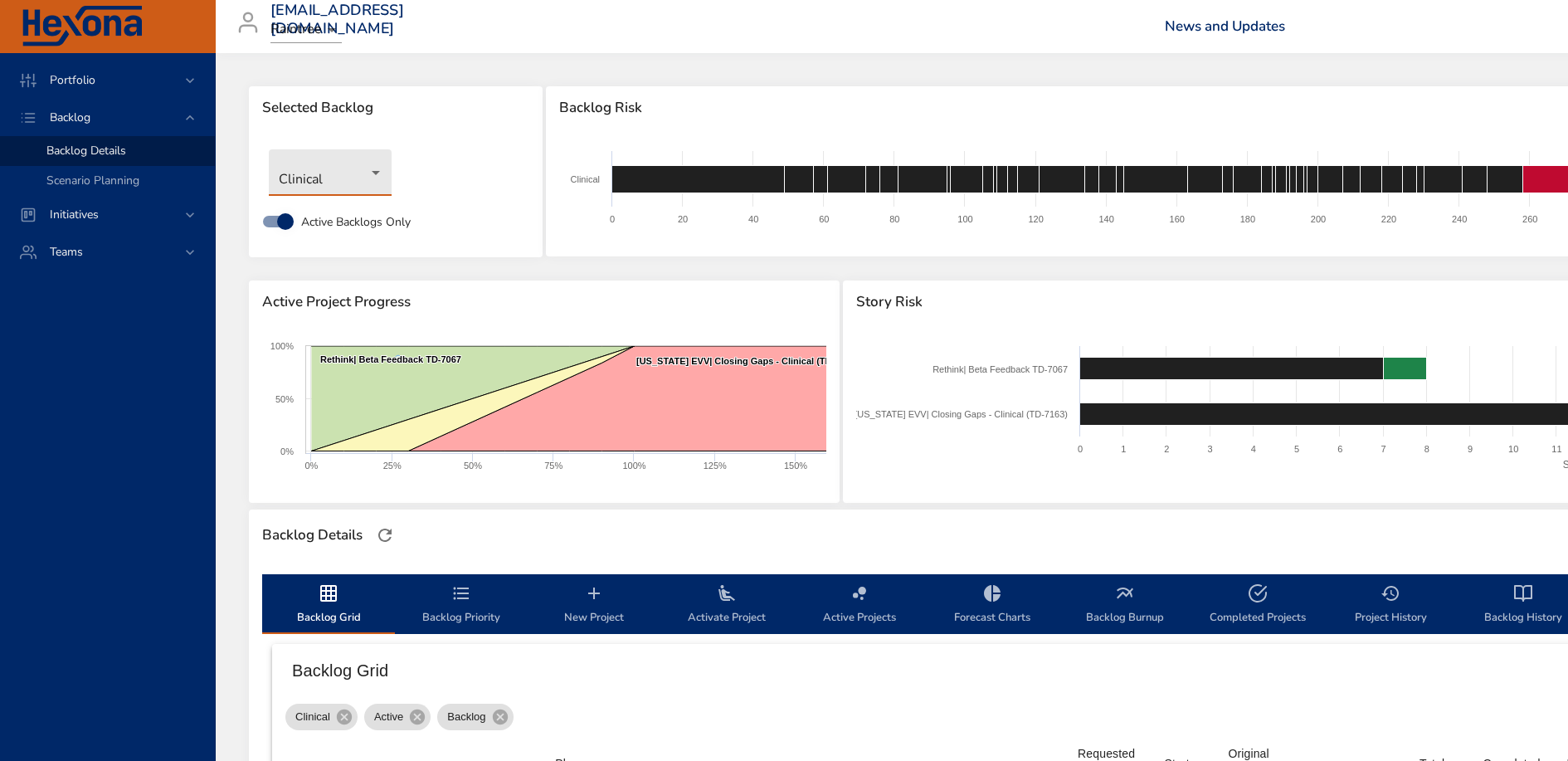
click at [342, 178] on body "Portfolio Backlog Backlog Details Scenario Planning Initiatives Teams [EMAIL_AD…" at bounding box center [784, 380] width 1568 height 761
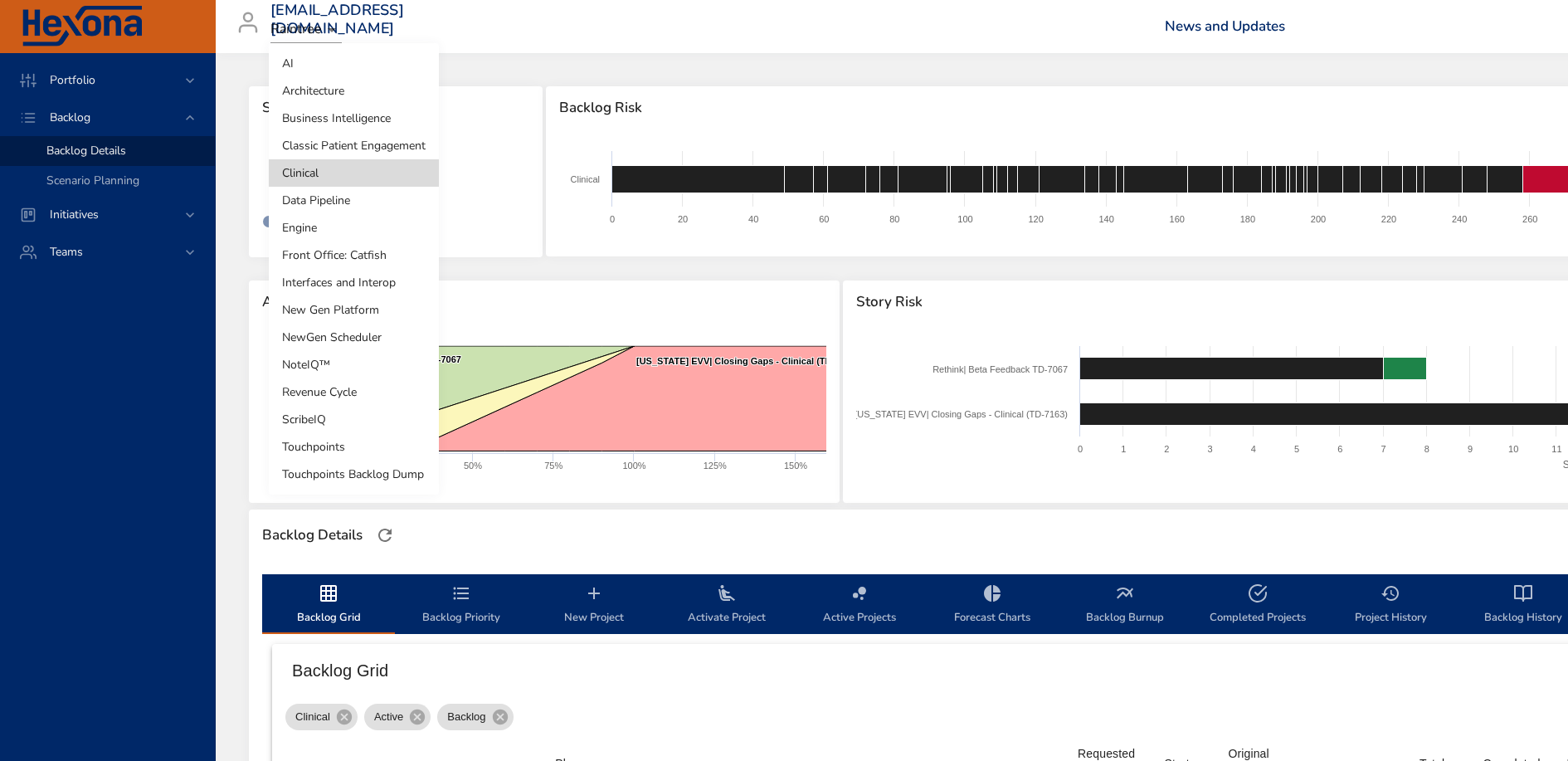
click at [348, 146] on li "Classic Patient Engagement" at bounding box center [354, 146] width 170 height 28
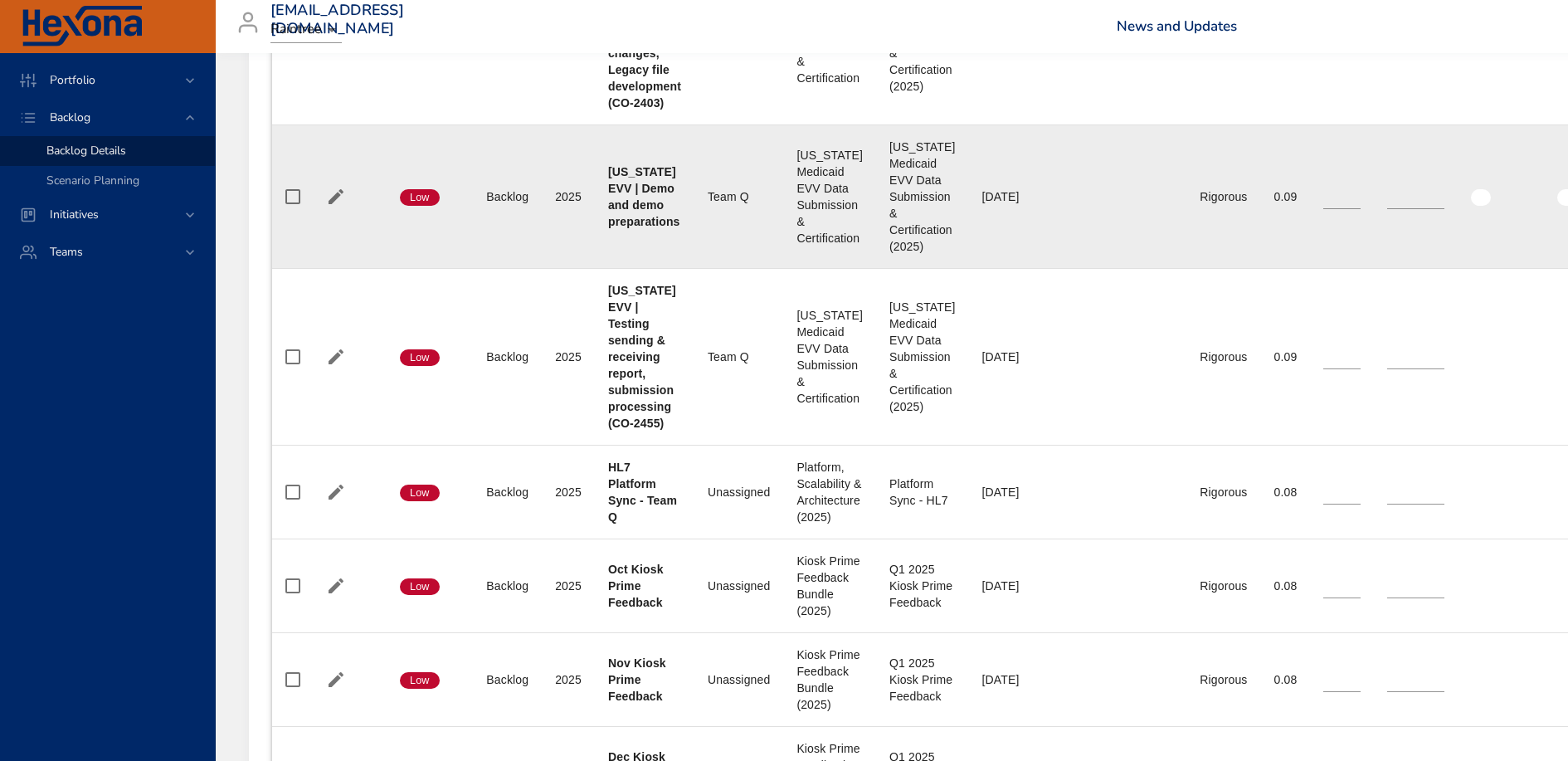
scroll to position [878, 0]
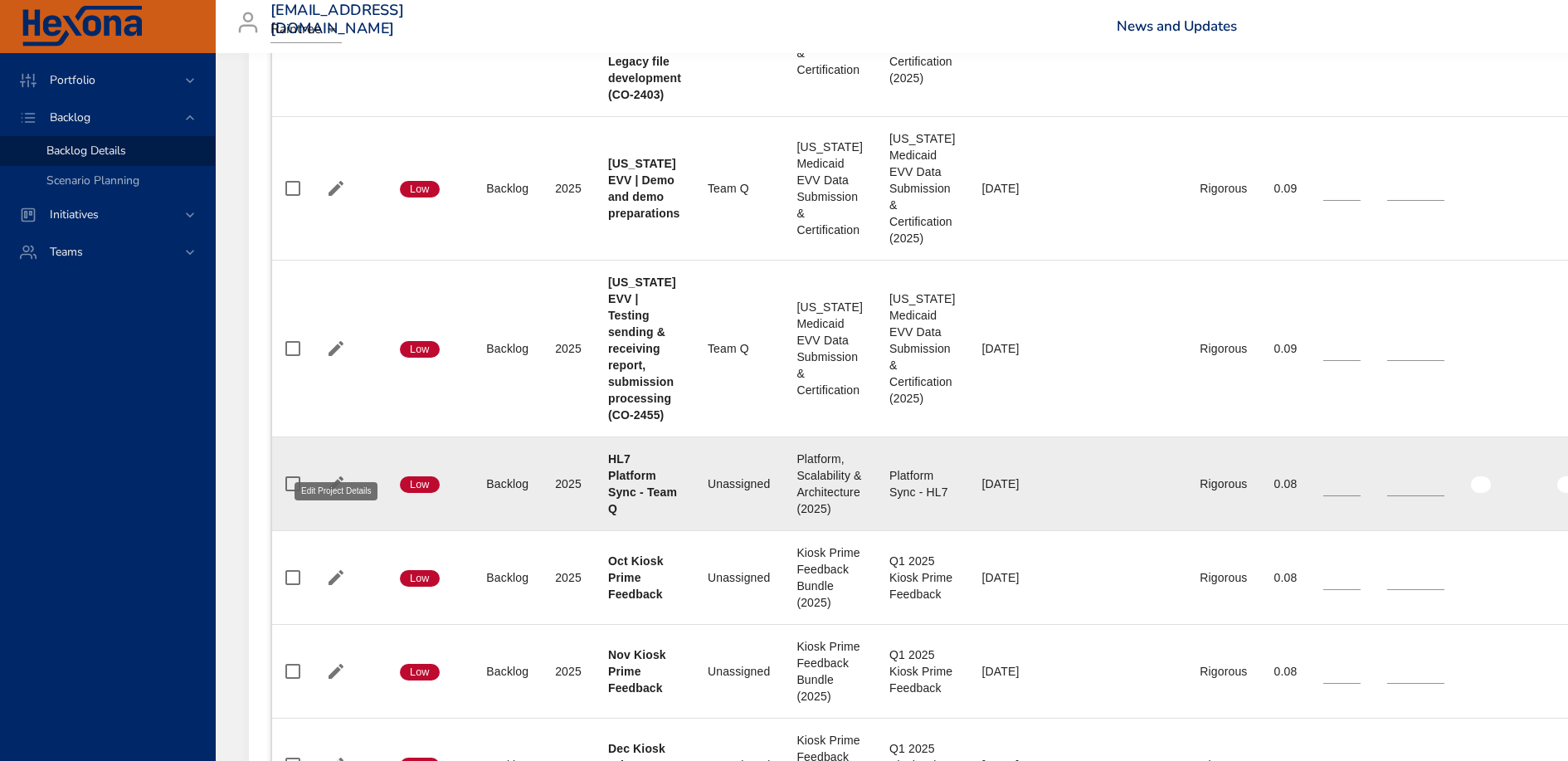
click at [337, 474] on icon "button" at bounding box center [335, 483] width 20 height 20
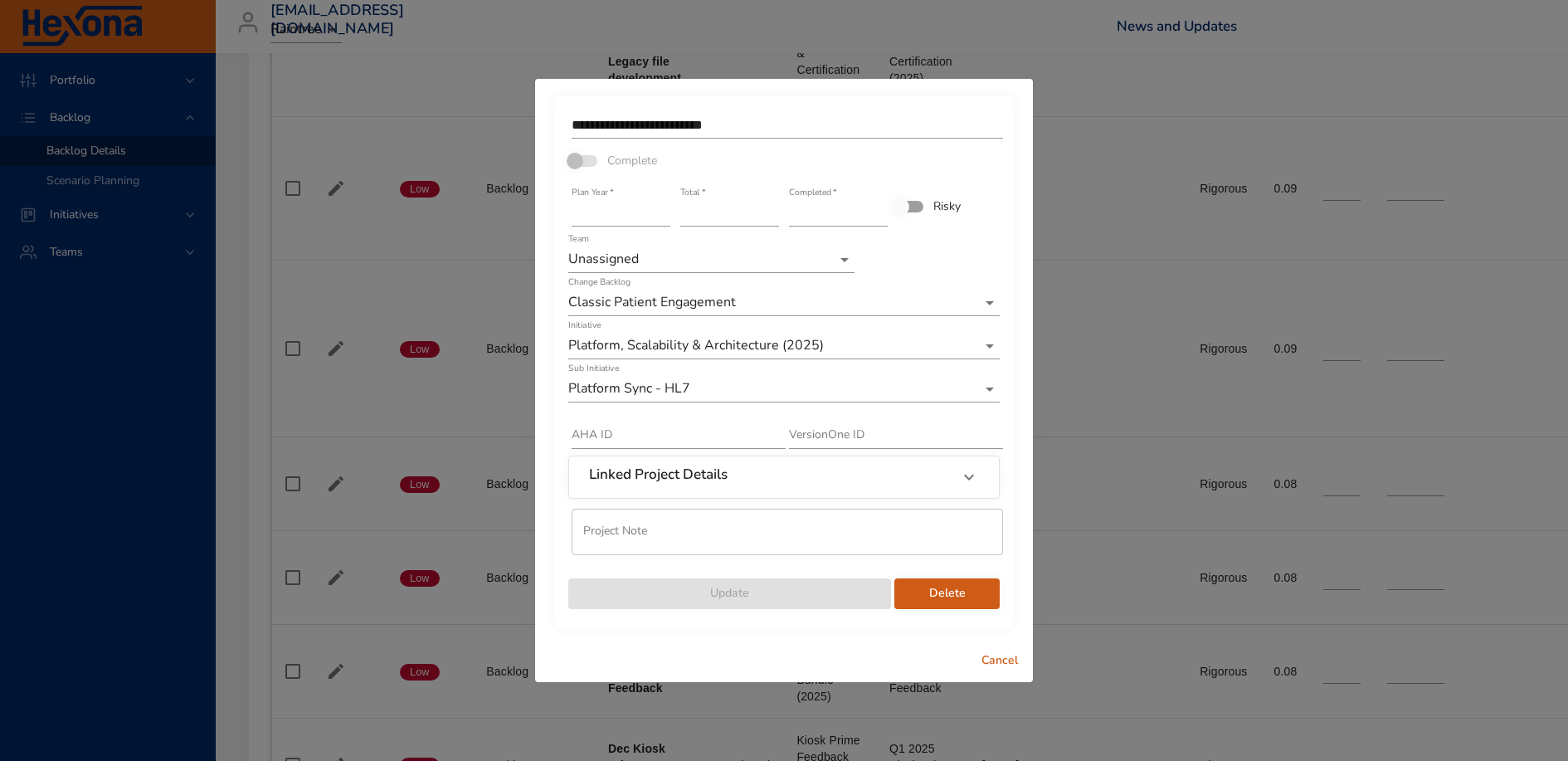
click at [775, 222] on input "**" at bounding box center [730, 213] width 99 height 27
click at [774, 218] on input "**" at bounding box center [730, 213] width 99 height 27
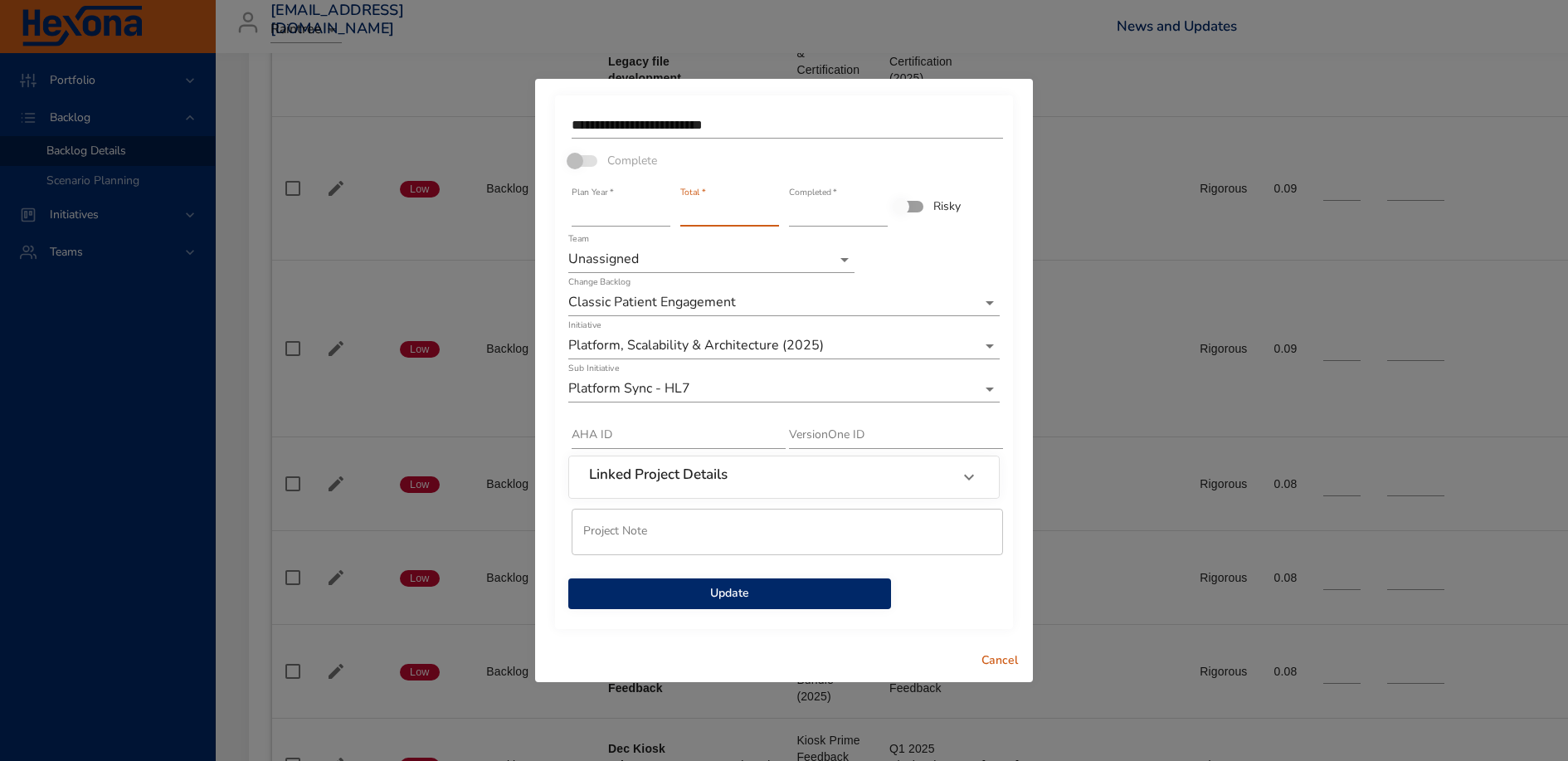
click at [774, 218] on input "**" at bounding box center [730, 213] width 99 height 27
click at [774, 218] on input "*" at bounding box center [730, 213] width 99 height 27
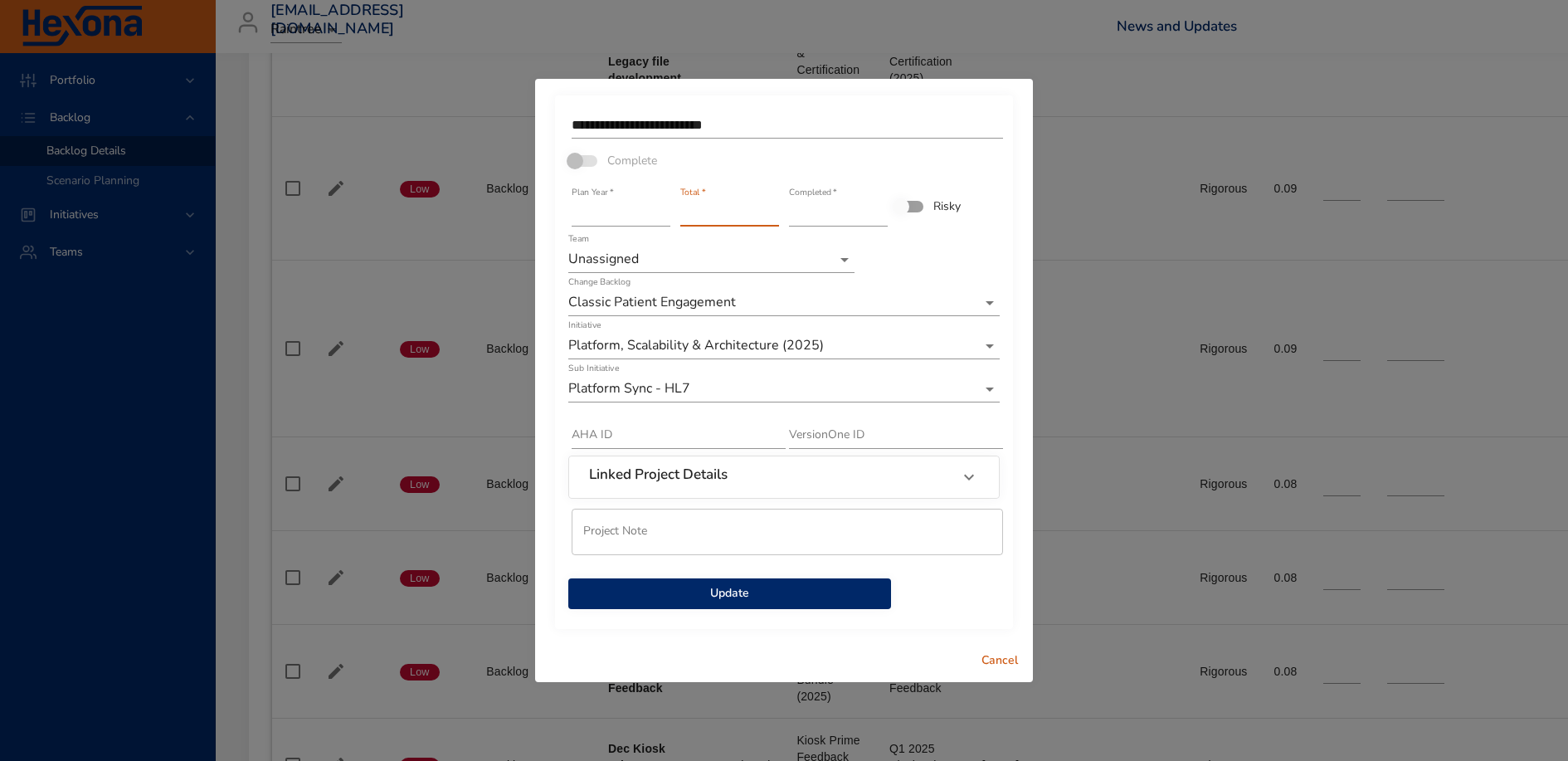
type input "*"
click at [774, 218] on input "*" at bounding box center [730, 213] width 99 height 27
click at [787, 129] on input "**********" at bounding box center [787, 125] width 431 height 27
click at [603, 118] on input "**********" at bounding box center [787, 125] width 431 height 27
type input "**********"
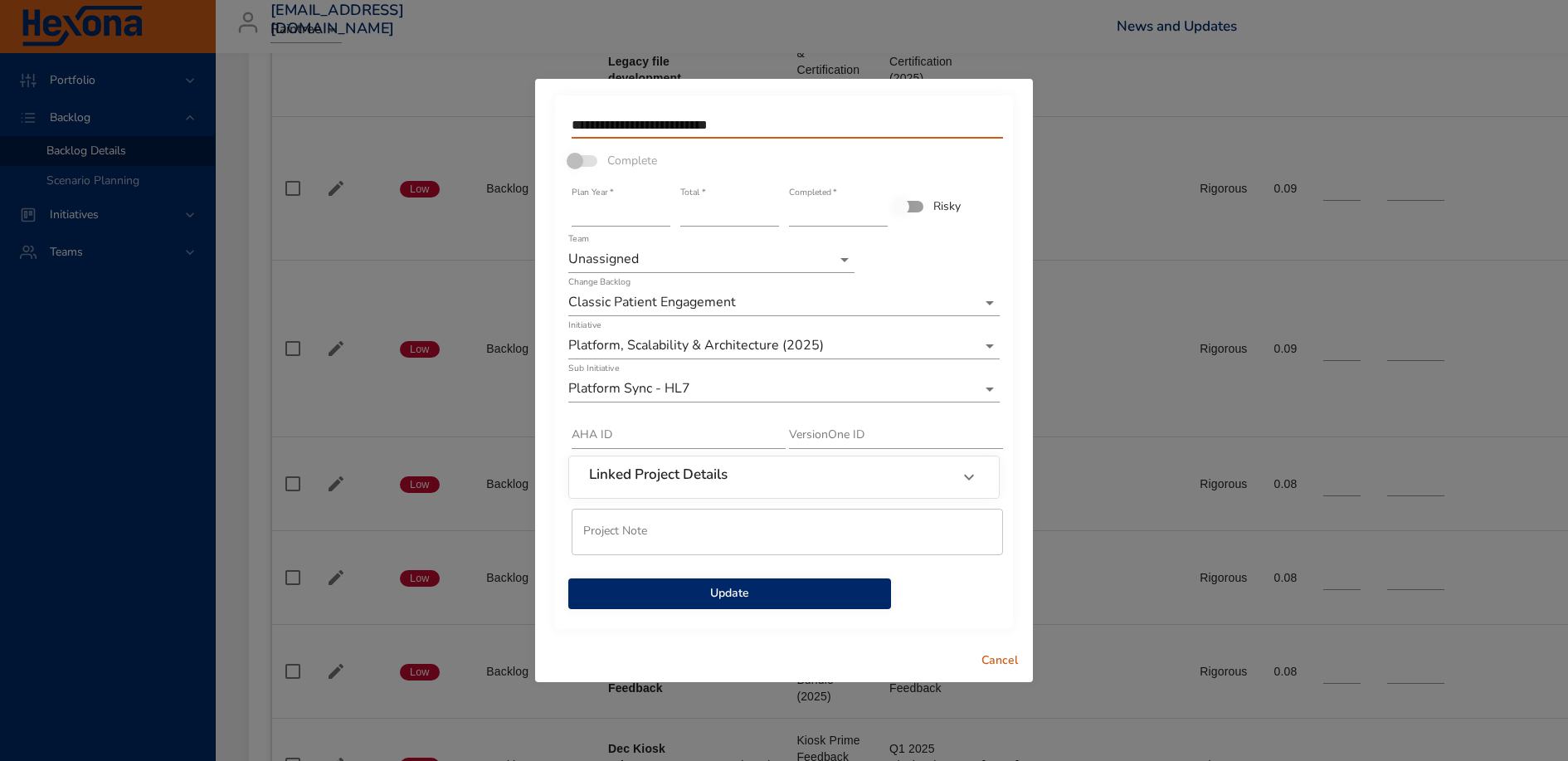
click at [734, 592] on span "Update" at bounding box center [730, 594] width 296 height 21
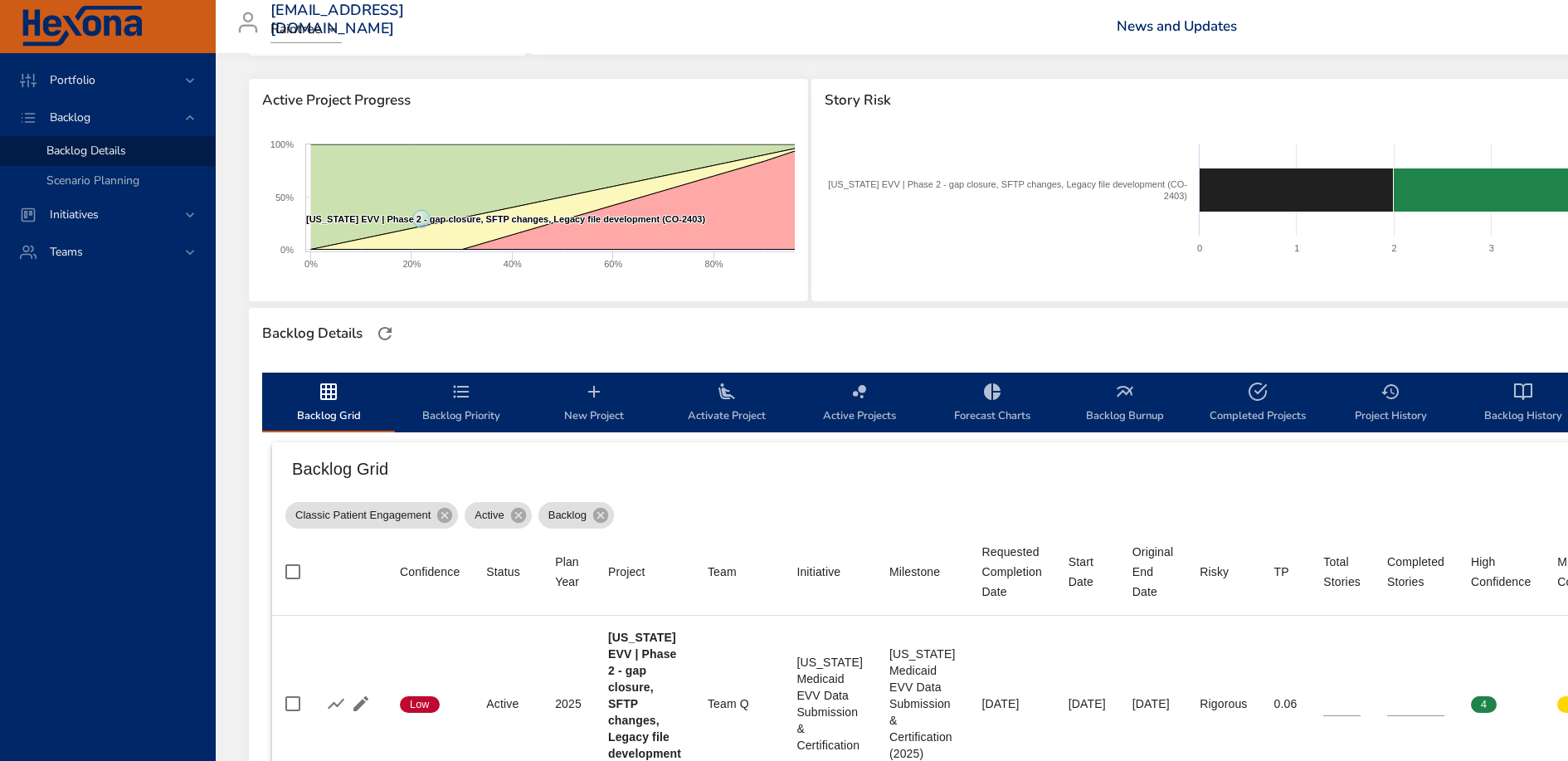
scroll to position [168, 0]
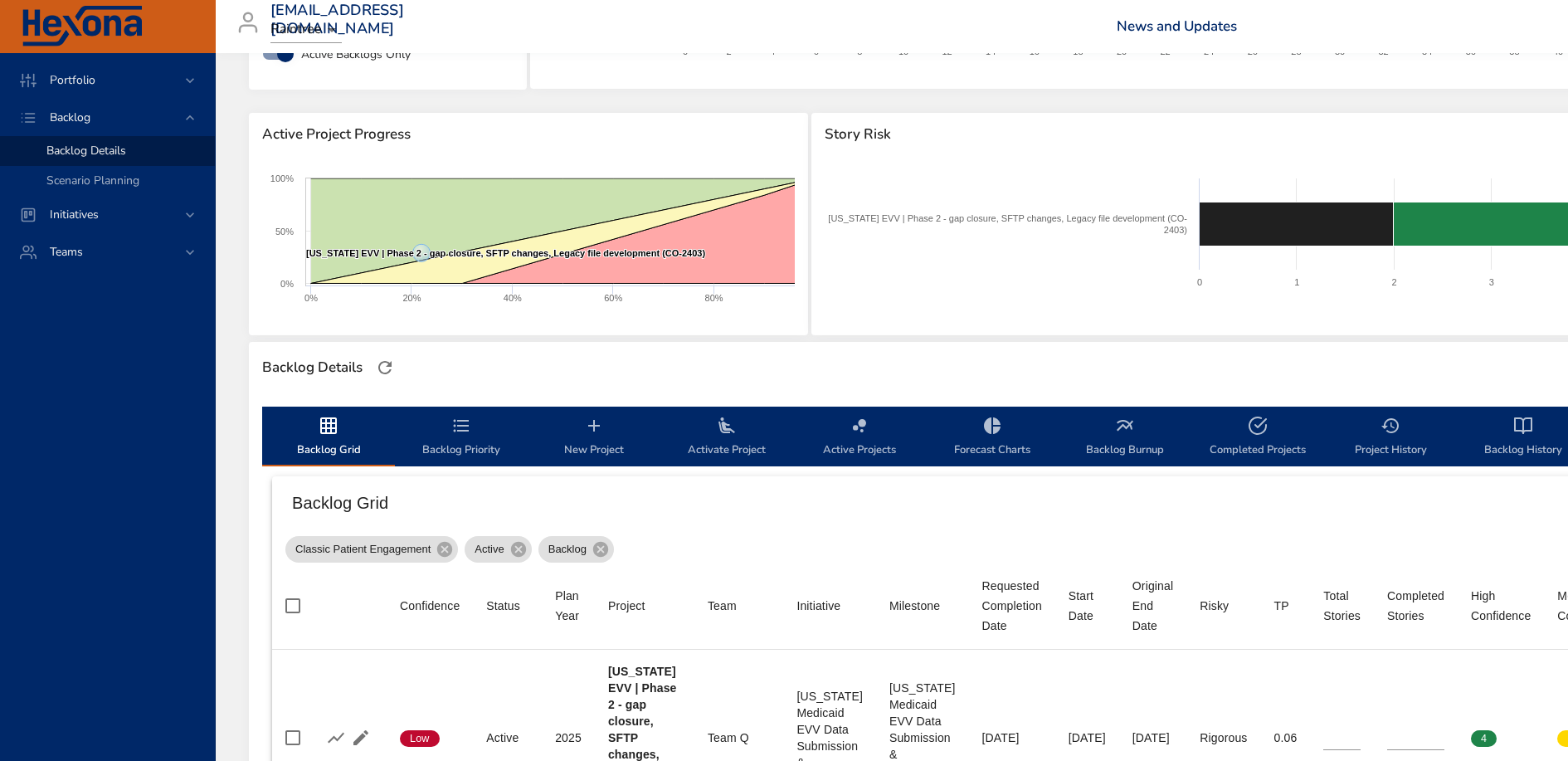
click at [590, 438] on span "New Project" at bounding box center [594, 438] width 113 height 44
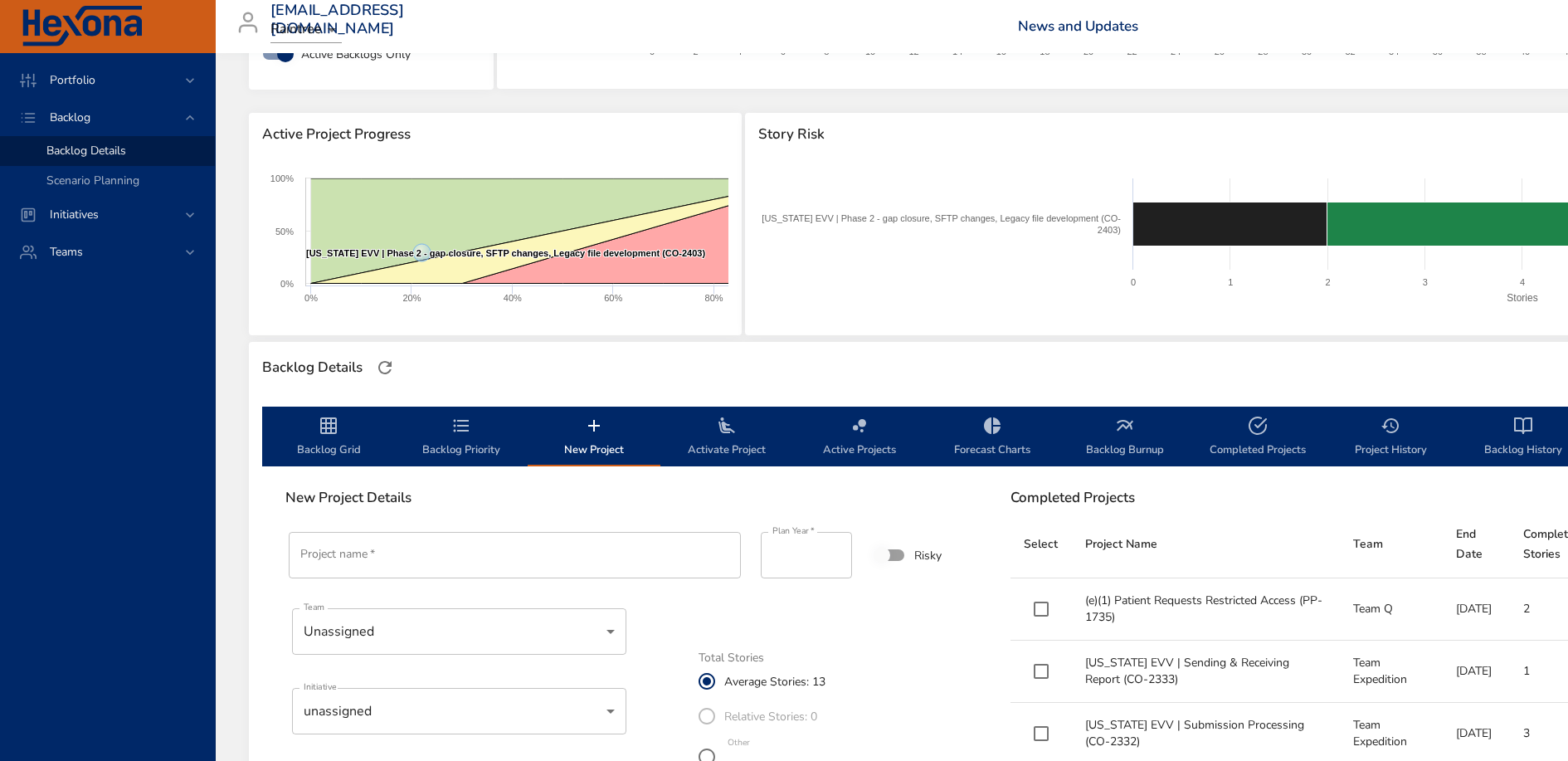
click at [390, 555] on input "Project name   *" at bounding box center [514, 555] width 452 height 47
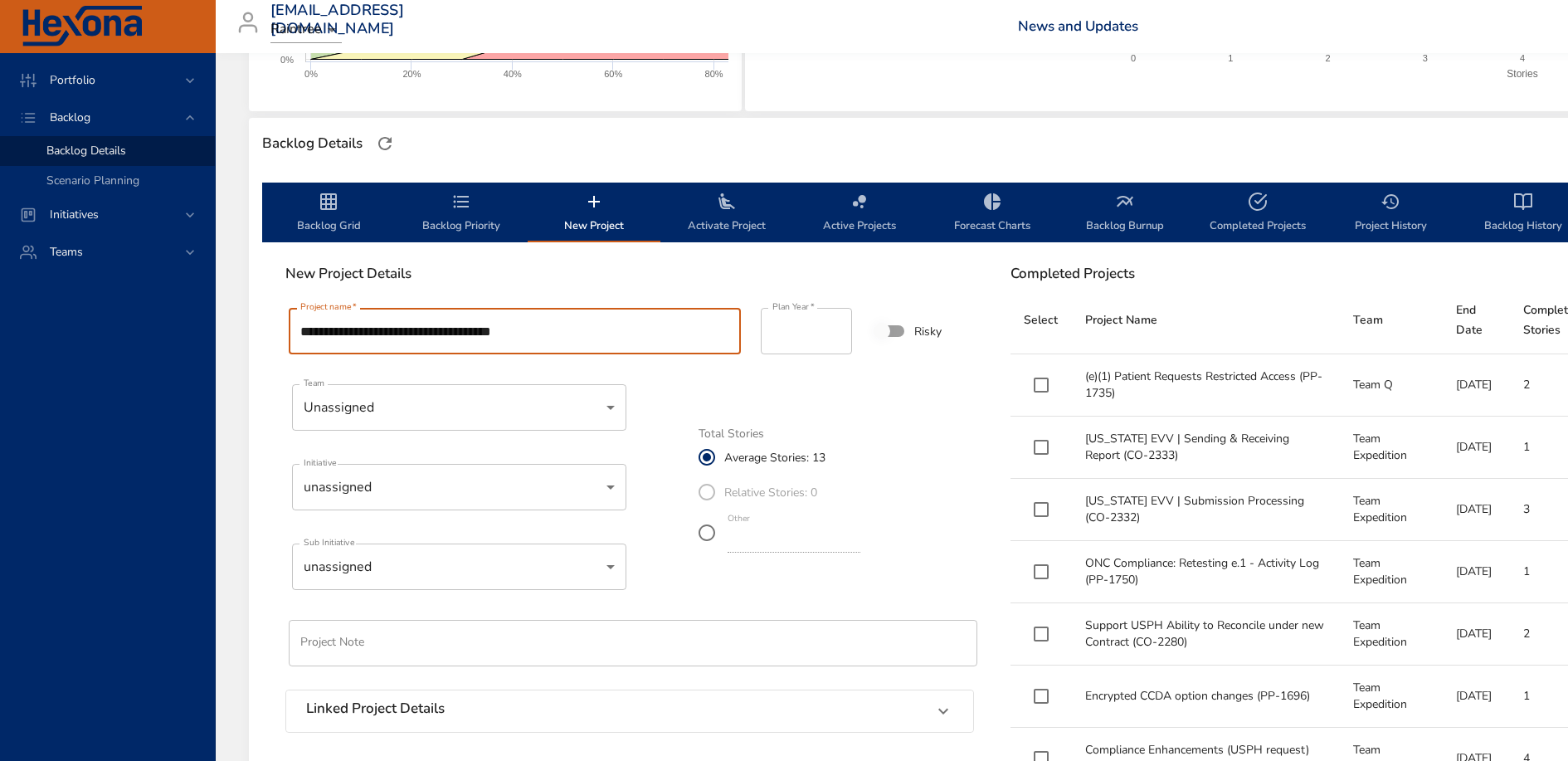
scroll to position [397, 0]
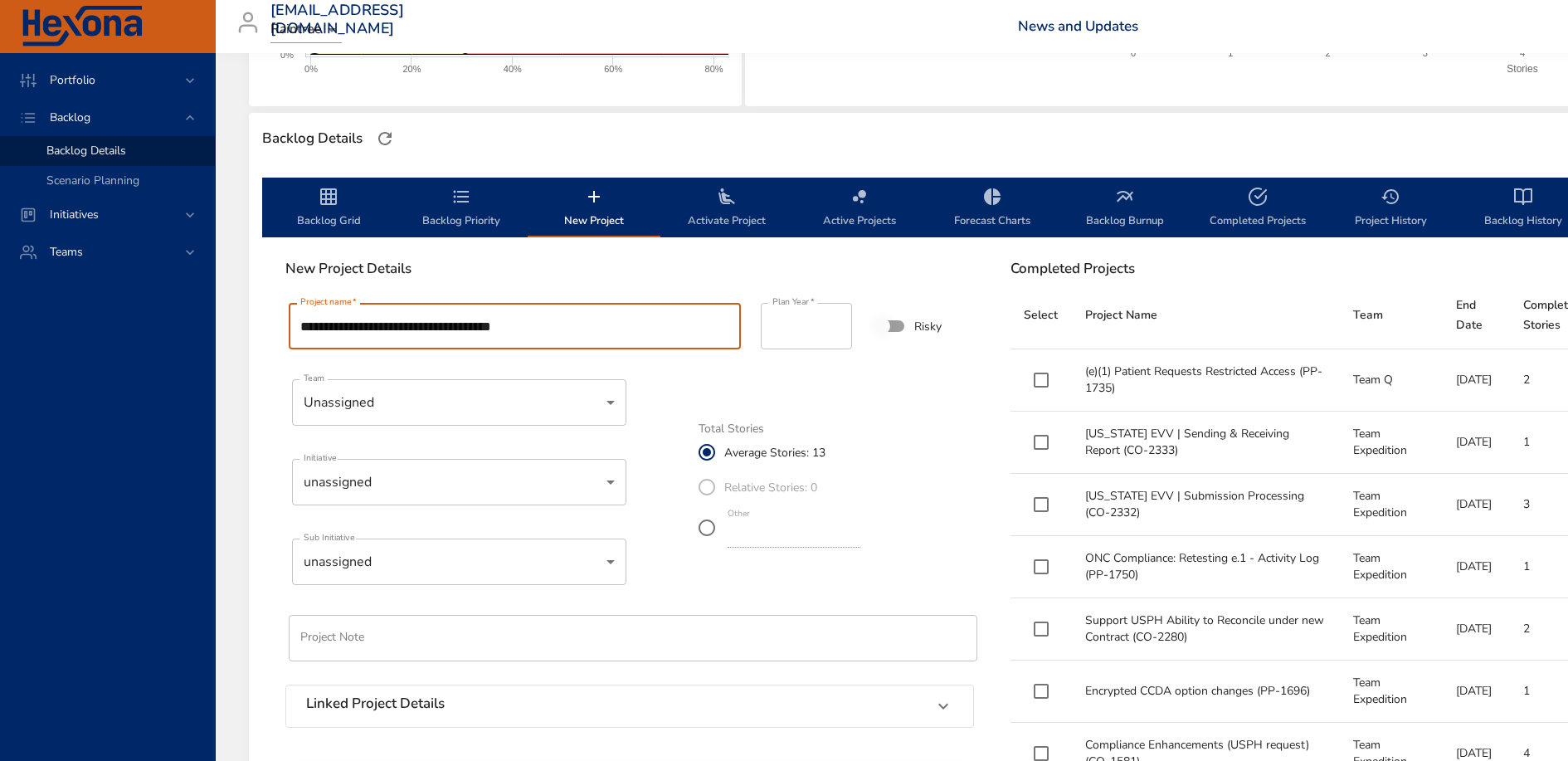
type input "**********"
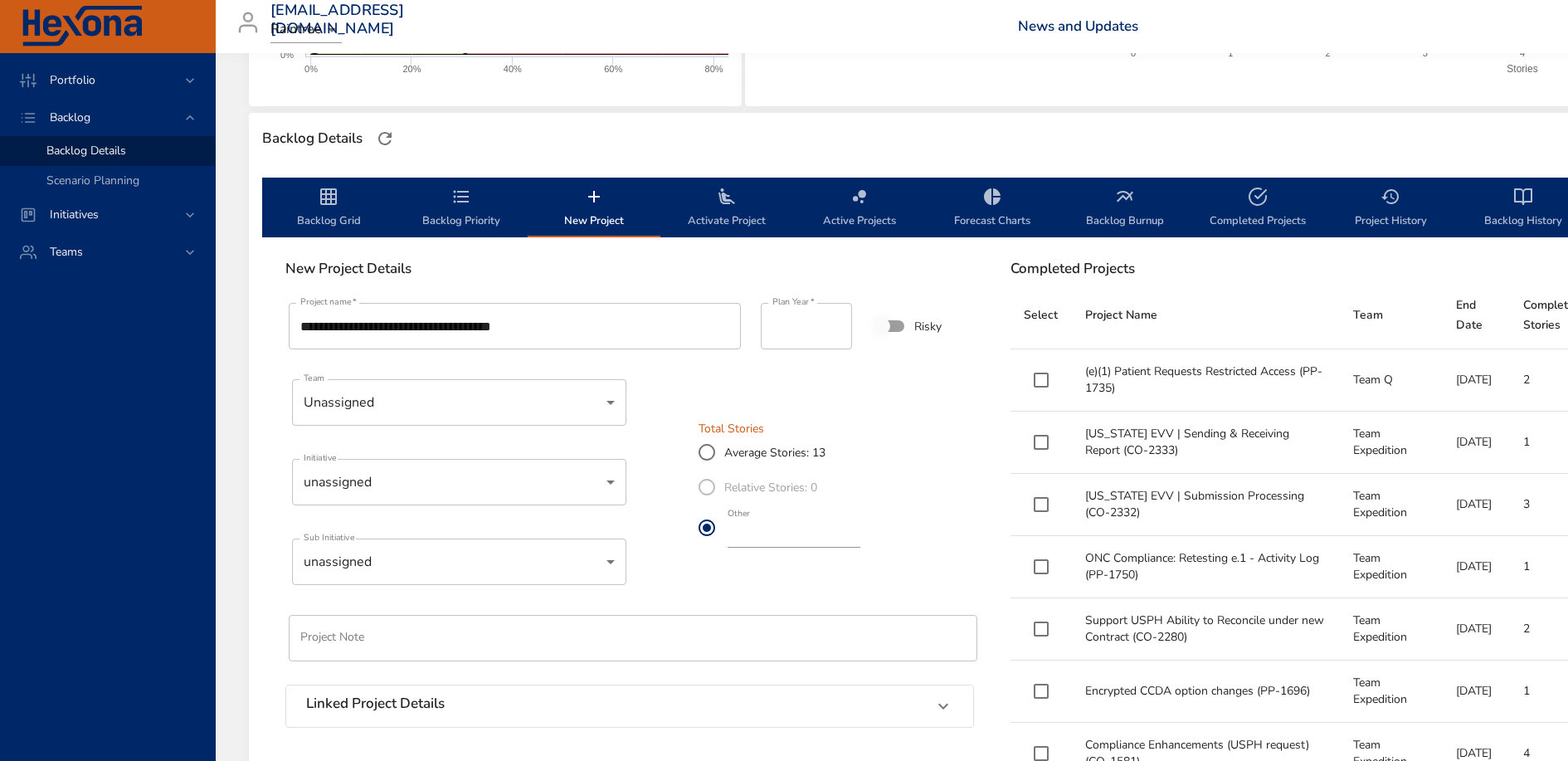
click at [770, 530] on input "**" at bounding box center [794, 534] width 133 height 27
type input "*"
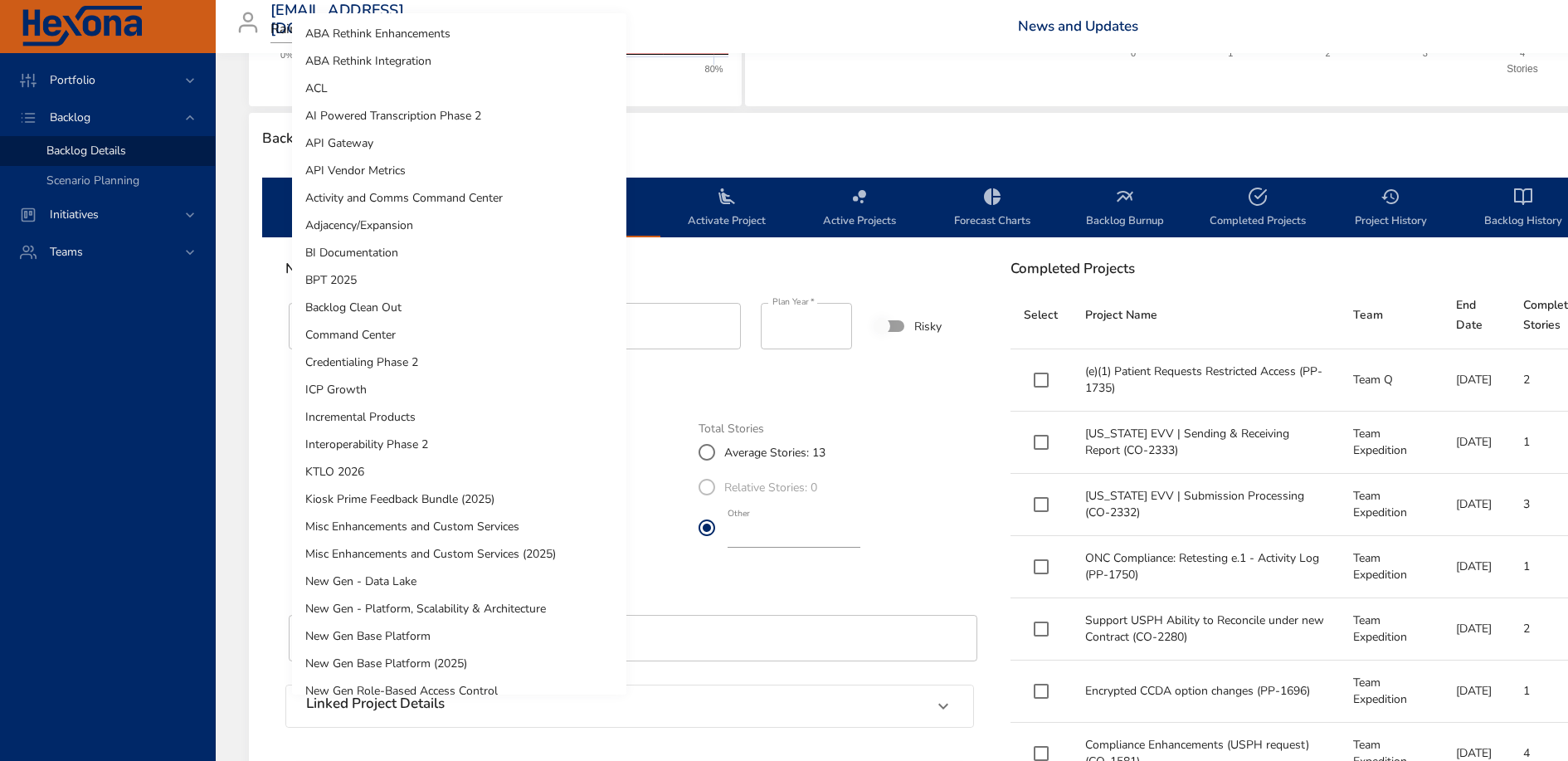
scroll to position [892, 0]
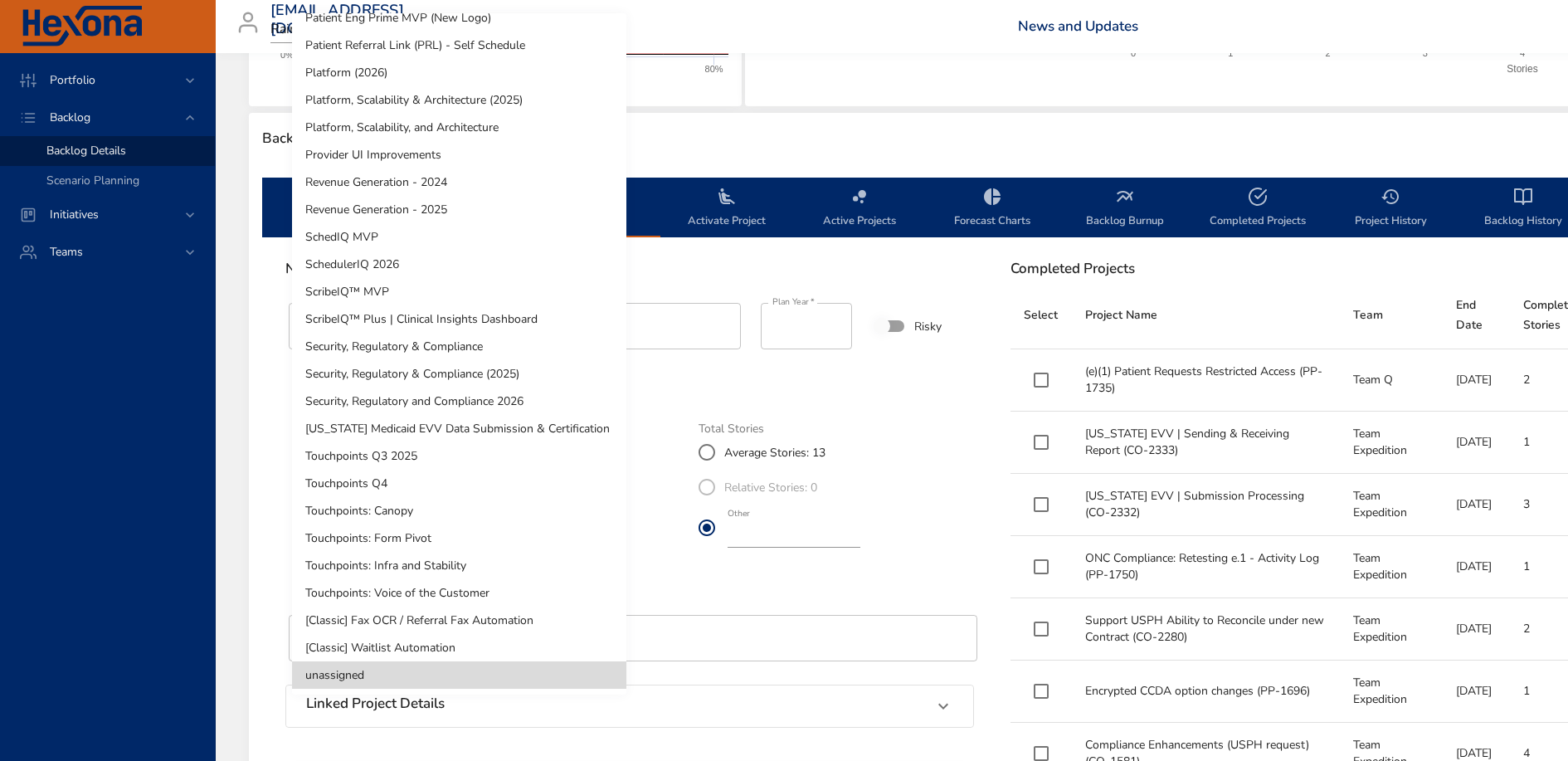
click at [465, 100] on li "Platform, Scalability & Architecture (2025)" at bounding box center [459, 100] width 335 height 28
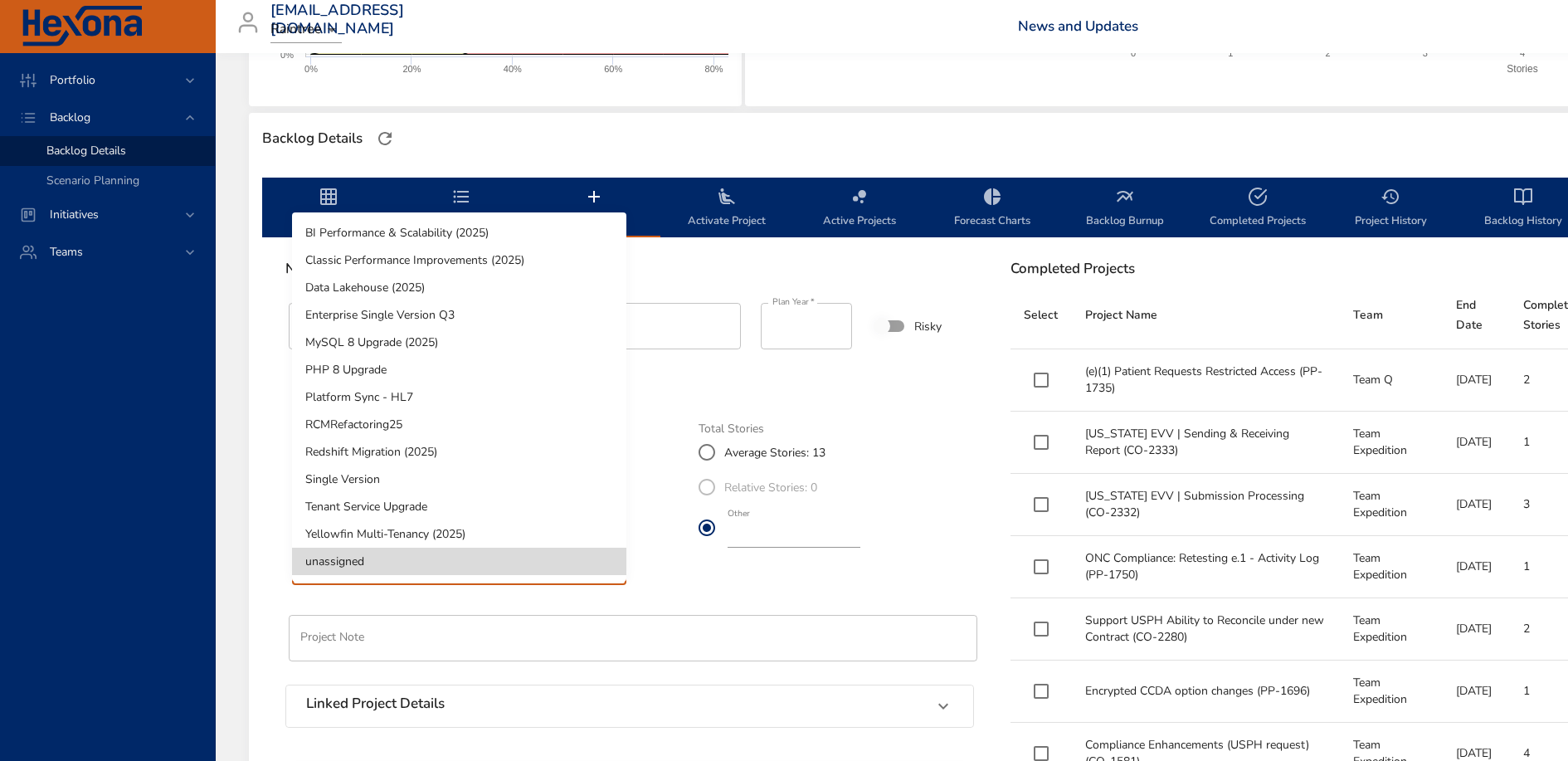
click at [462, 398] on li "Platform Sync - HL7" at bounding box center [459, 398] width 335 height 28
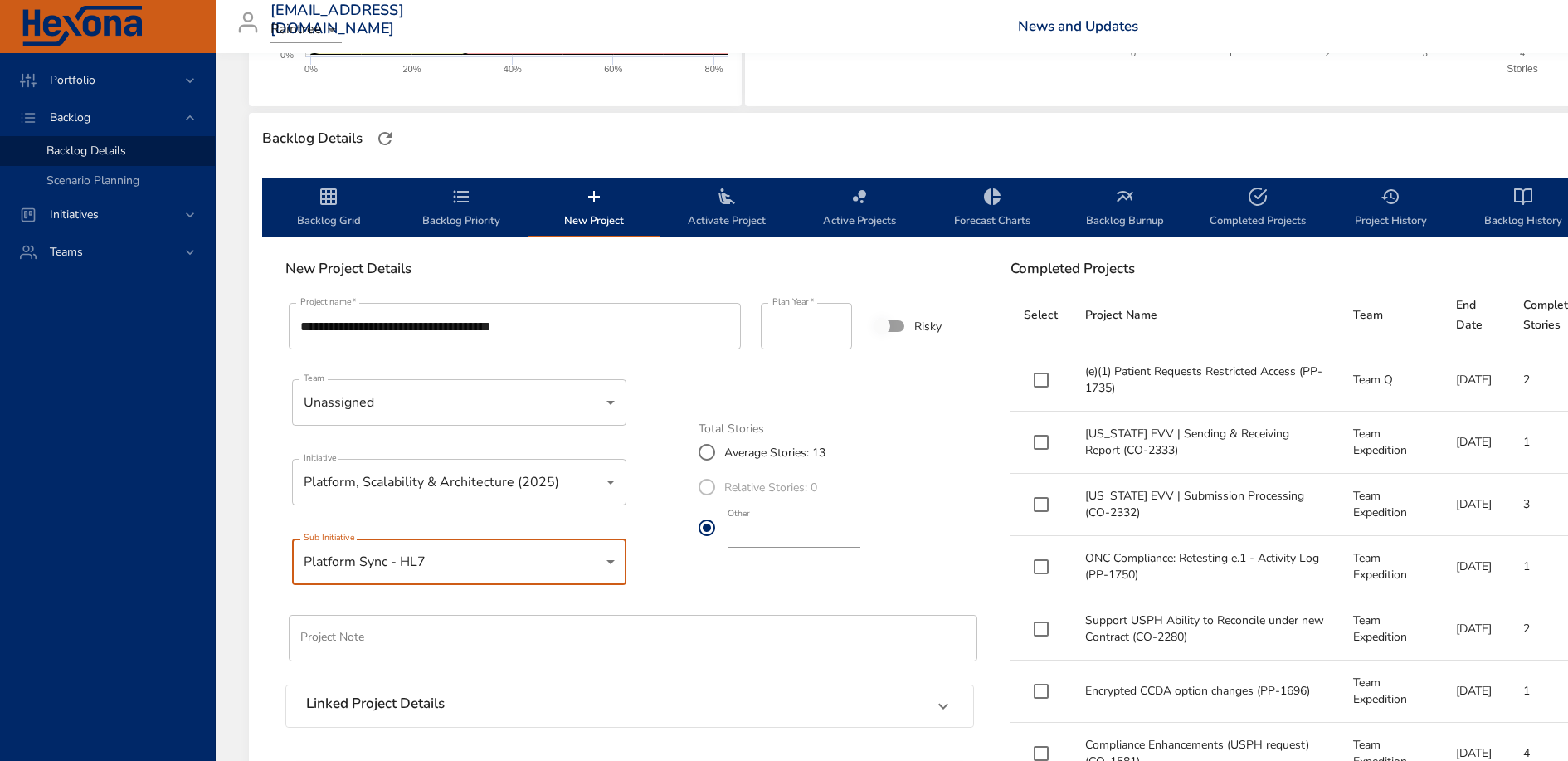
click at [658, 528] on div "**********" at bounding box center [630, 549] width 709 height 520
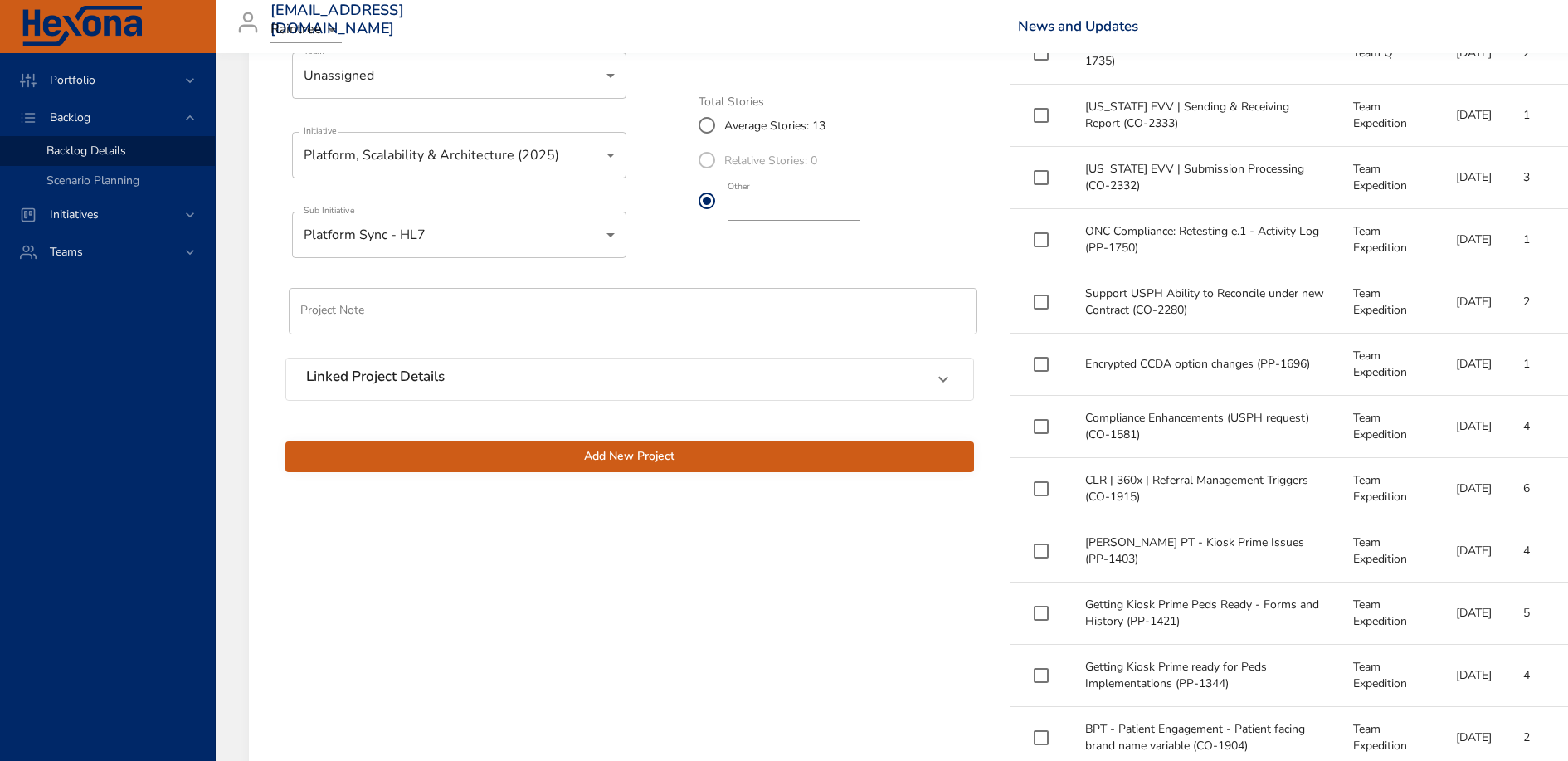
scroll to position [833, 0]
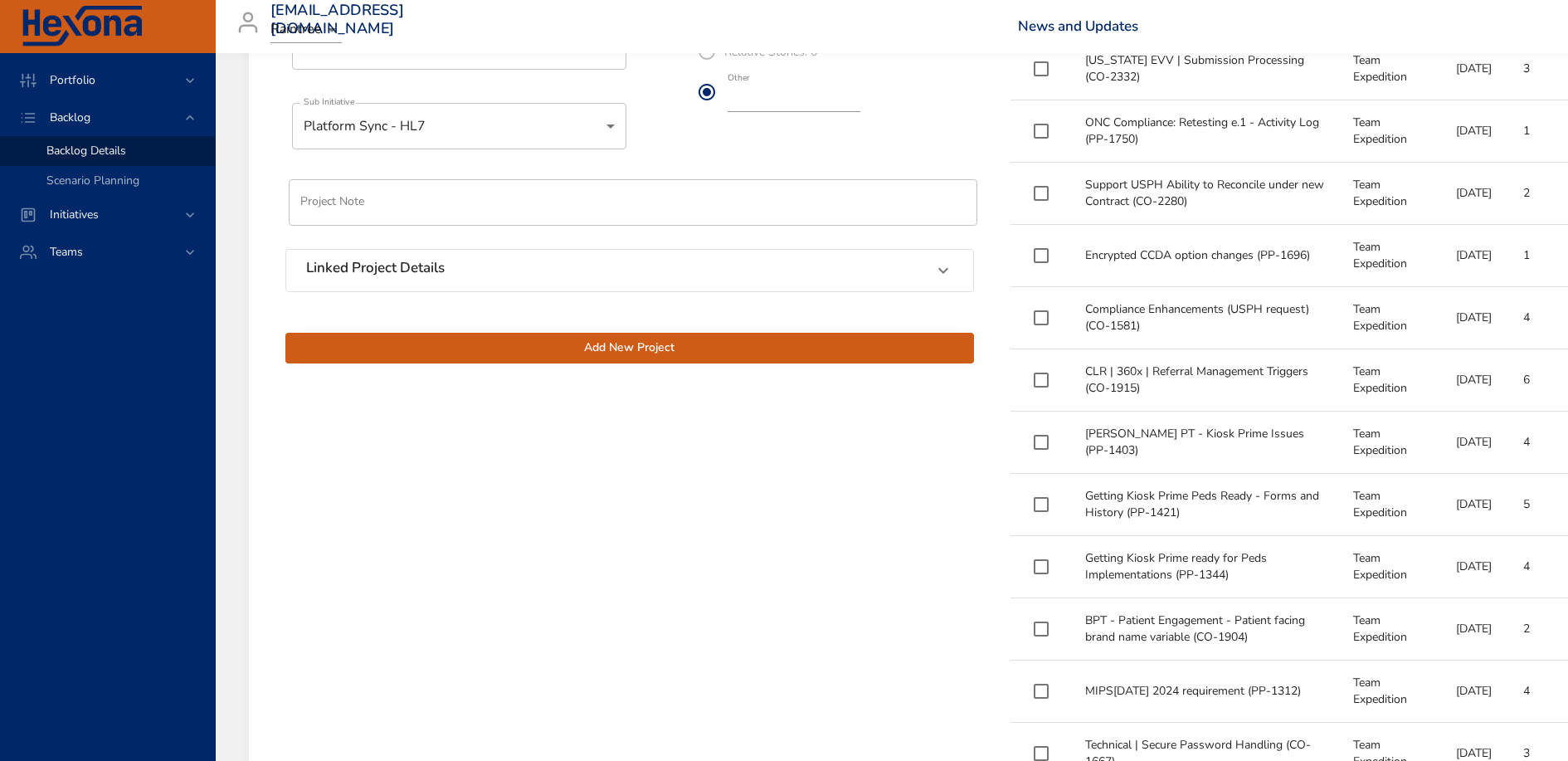
click at [654, 349] on span "Add New Project" at bounding box center [630, 349] width 662 height 21
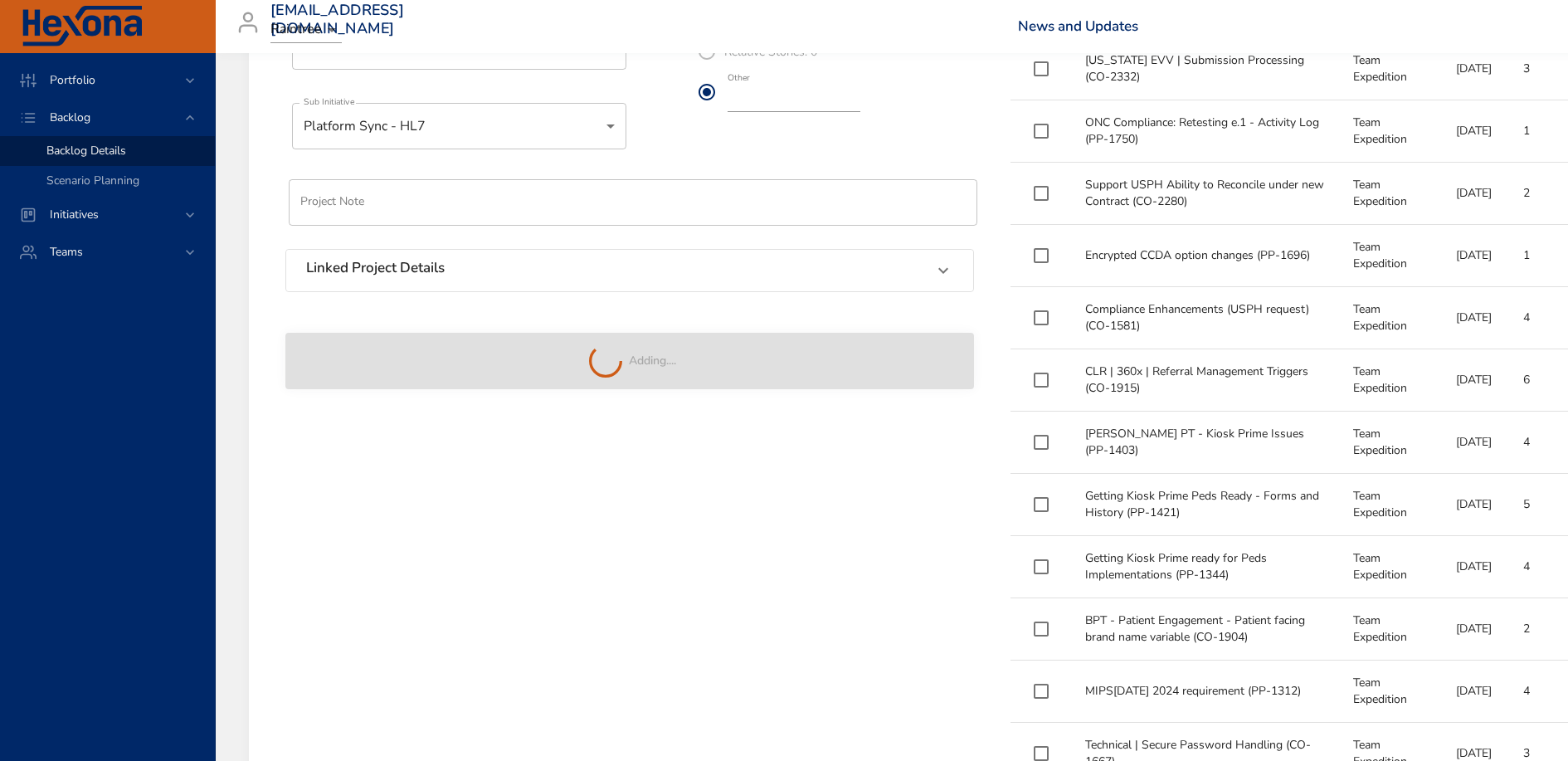
type input "**"
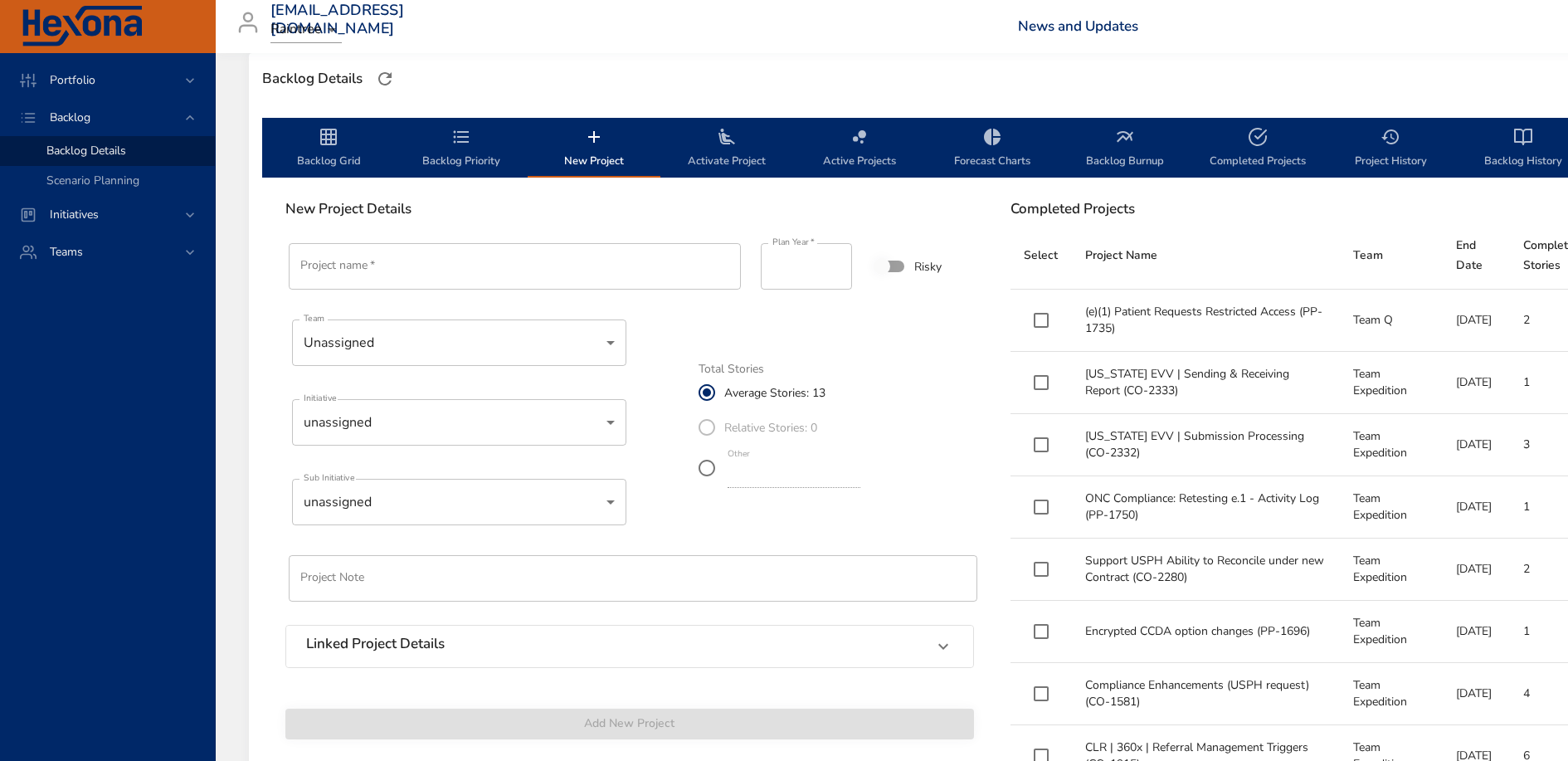
scroll to position [184, 0]
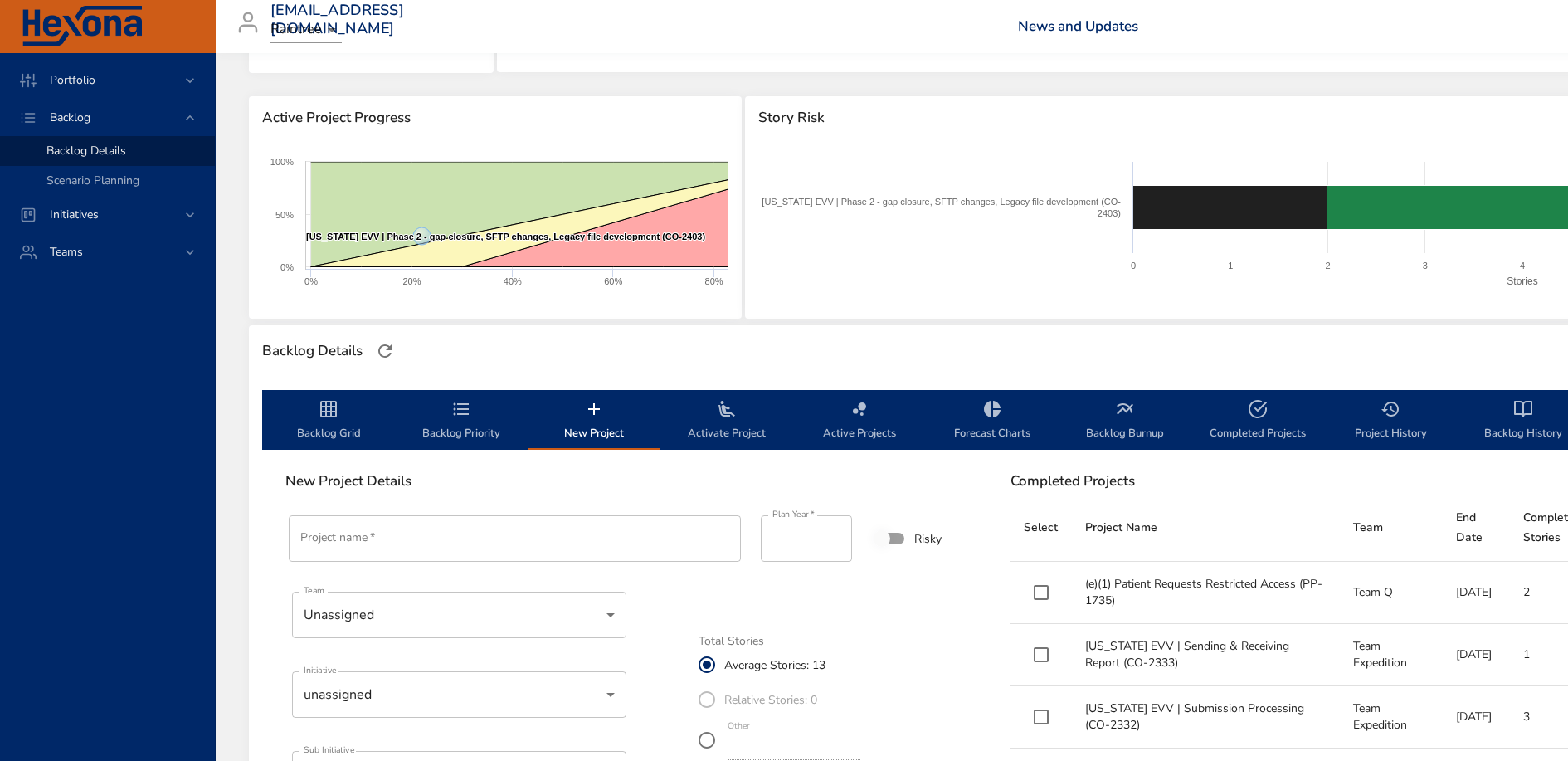
click at [445, 408] on span "Backlog Priority" at bounding box center [462, 421] width 113 height 44
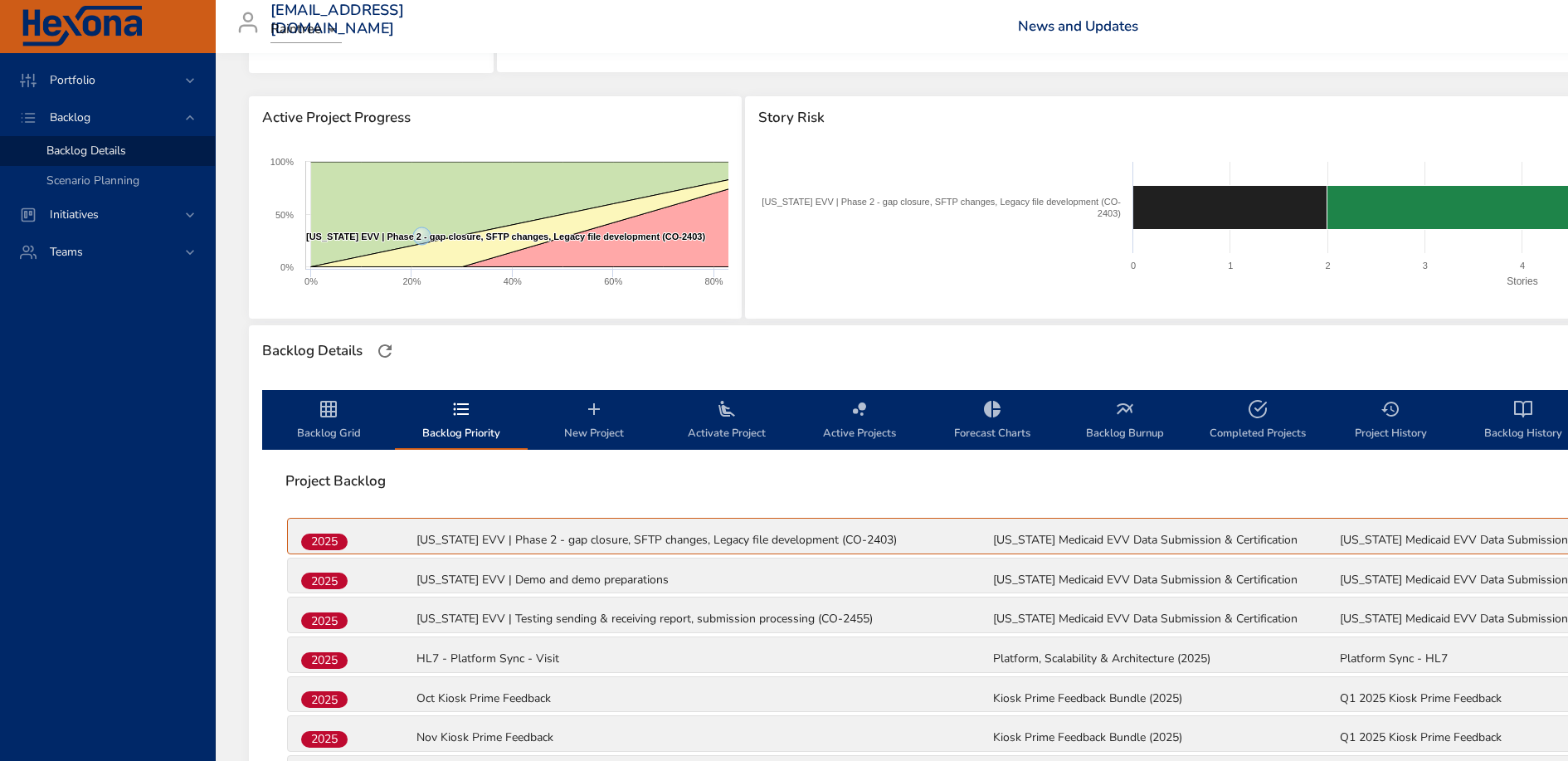
scroll to position [447, 0]
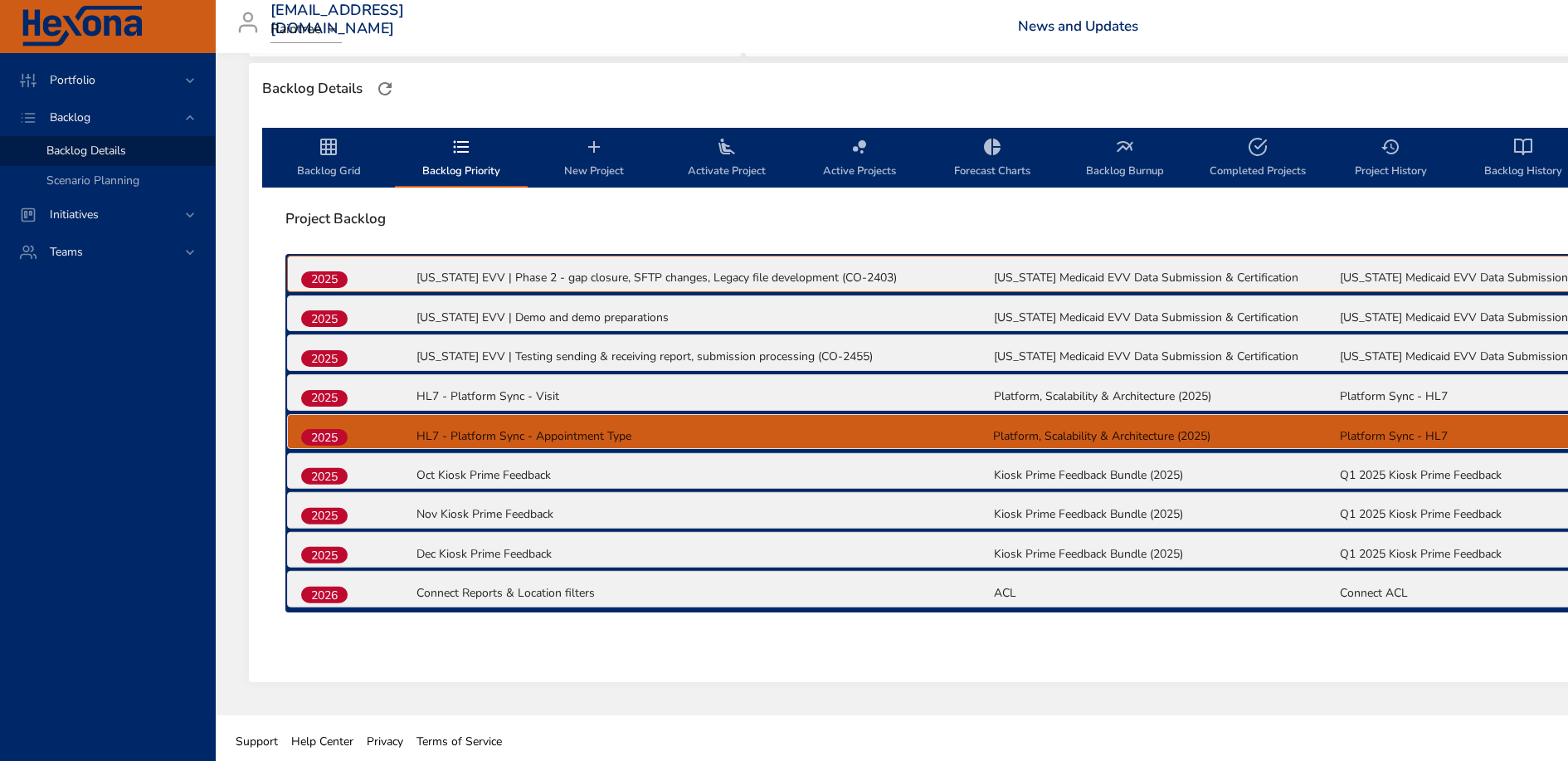
drag, startPoint x: 328, startPoint y: 592, endPoint x: 328, endPoint y: 432, distance: 160.0
click at [328, 432] on div "2025 [US_STATE] EVV | Phase 2 - gap closure, SFTP changes, Legacy file developm…" at bounding box center [991, 433] width 1413 height 359
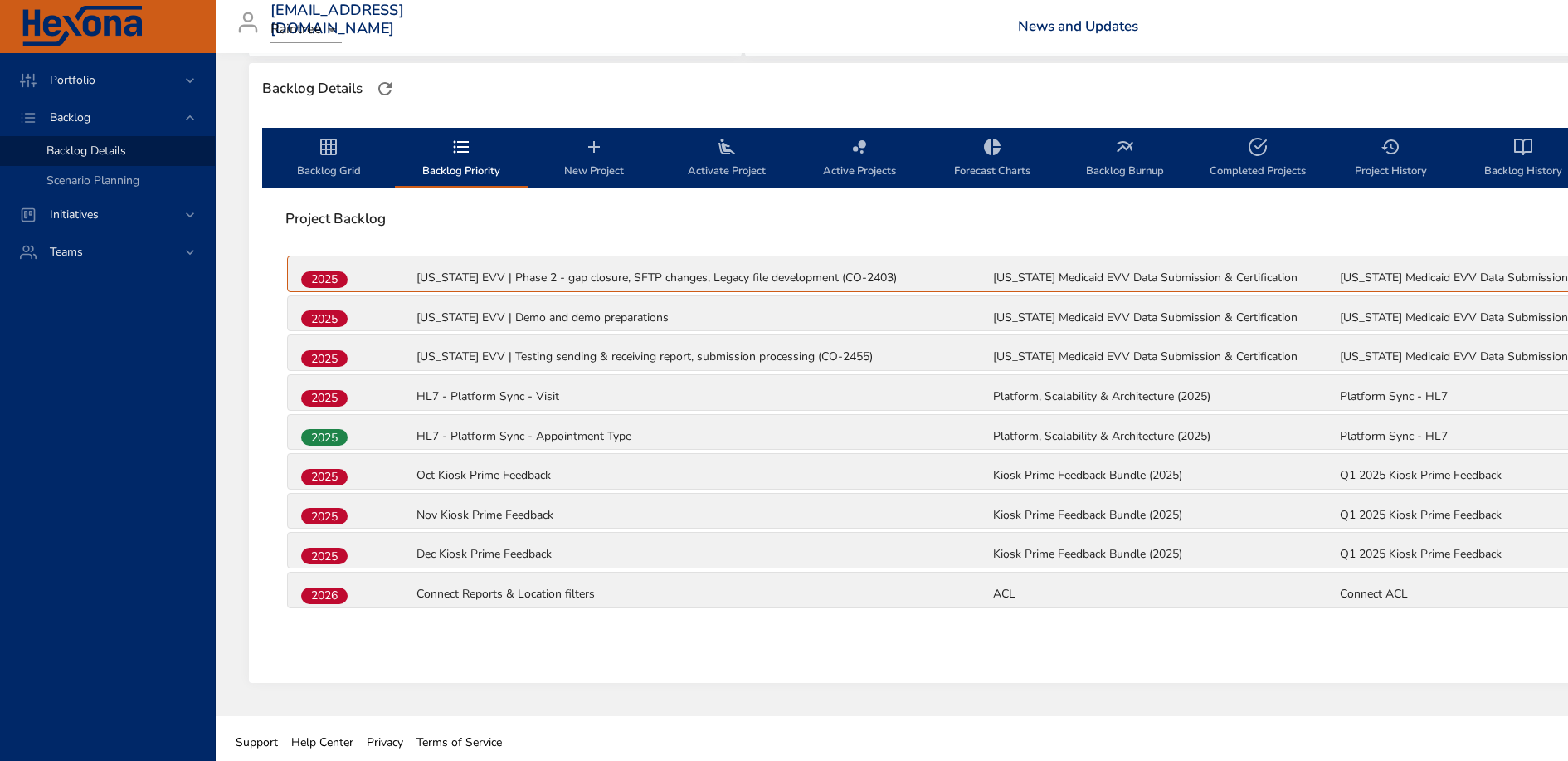
click at [328, 160] on span "Backlog Grid" at bounding box center [328, 158] width 113 height 44
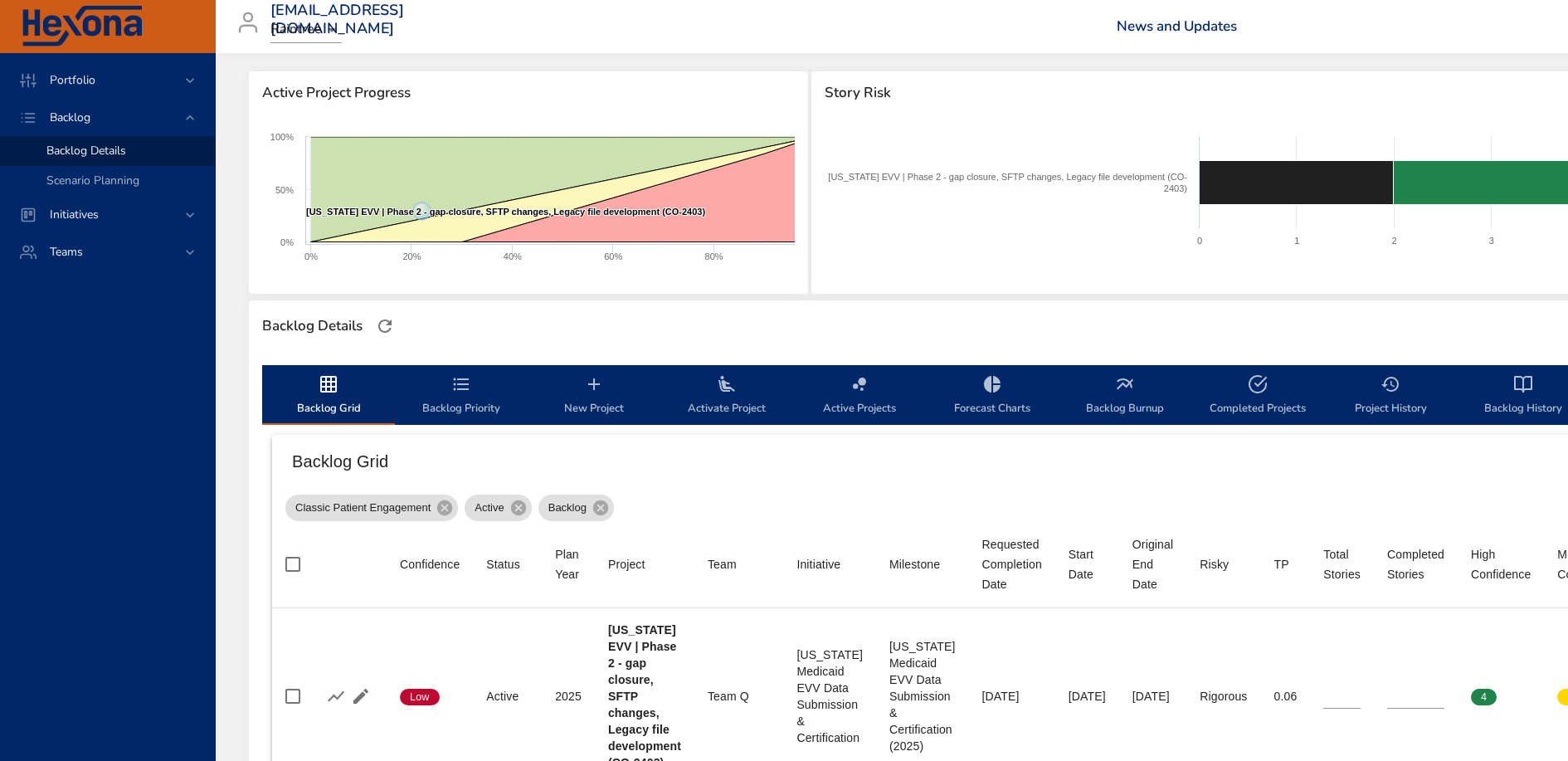
scroll to position [0, 0]
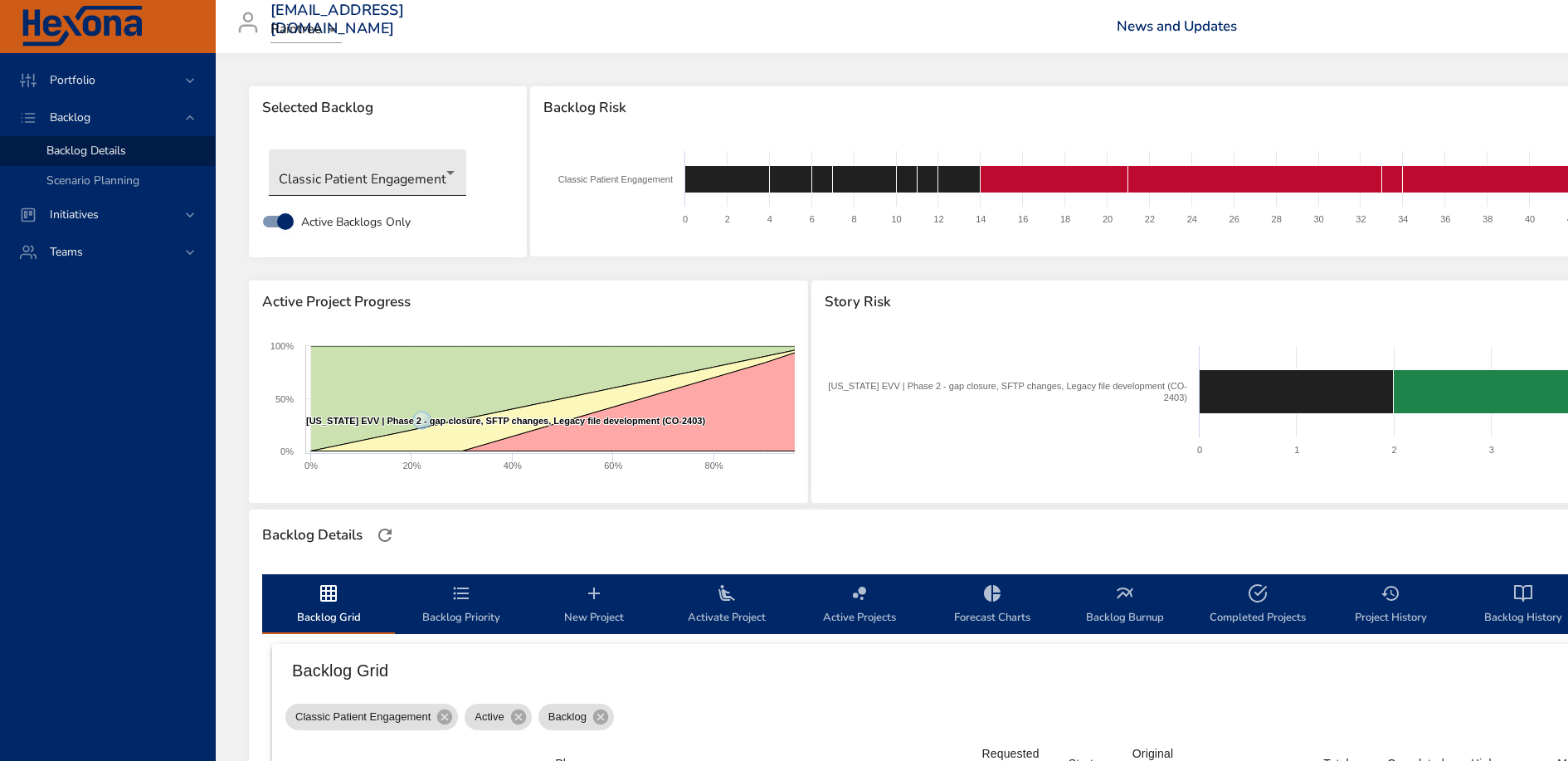
click at [426, 187] on body "Portfolio Backlog Backlog Details Scenario Planning Initiatives Teams [EMAIL_AD…" at bounding box center [784, 380] width 1568 height 761
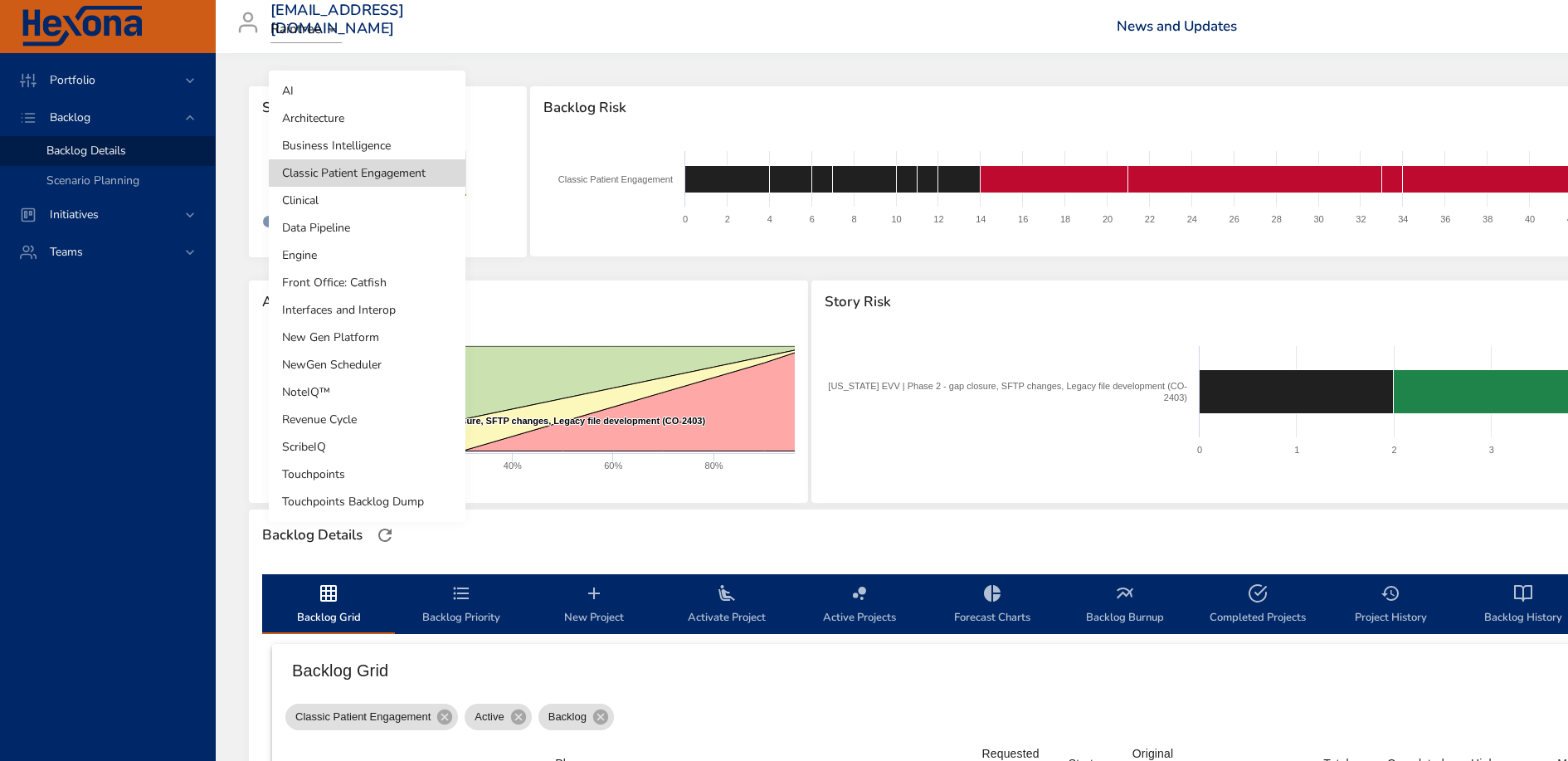
click at [384, 287] on li "Front Office: Catfish" at bounding box center [367, 283] width 197 height 28
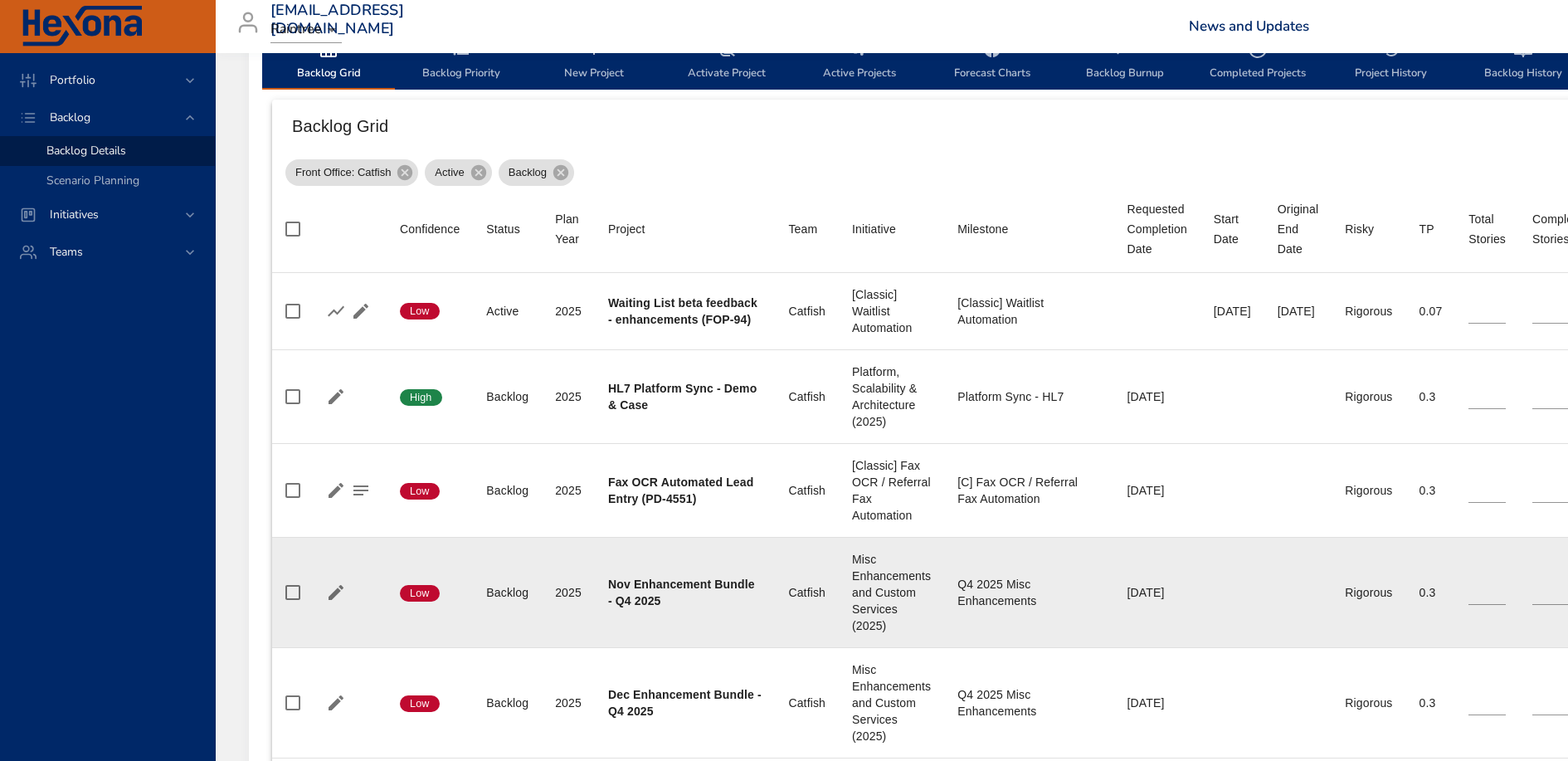
scroll to position [554, 0]
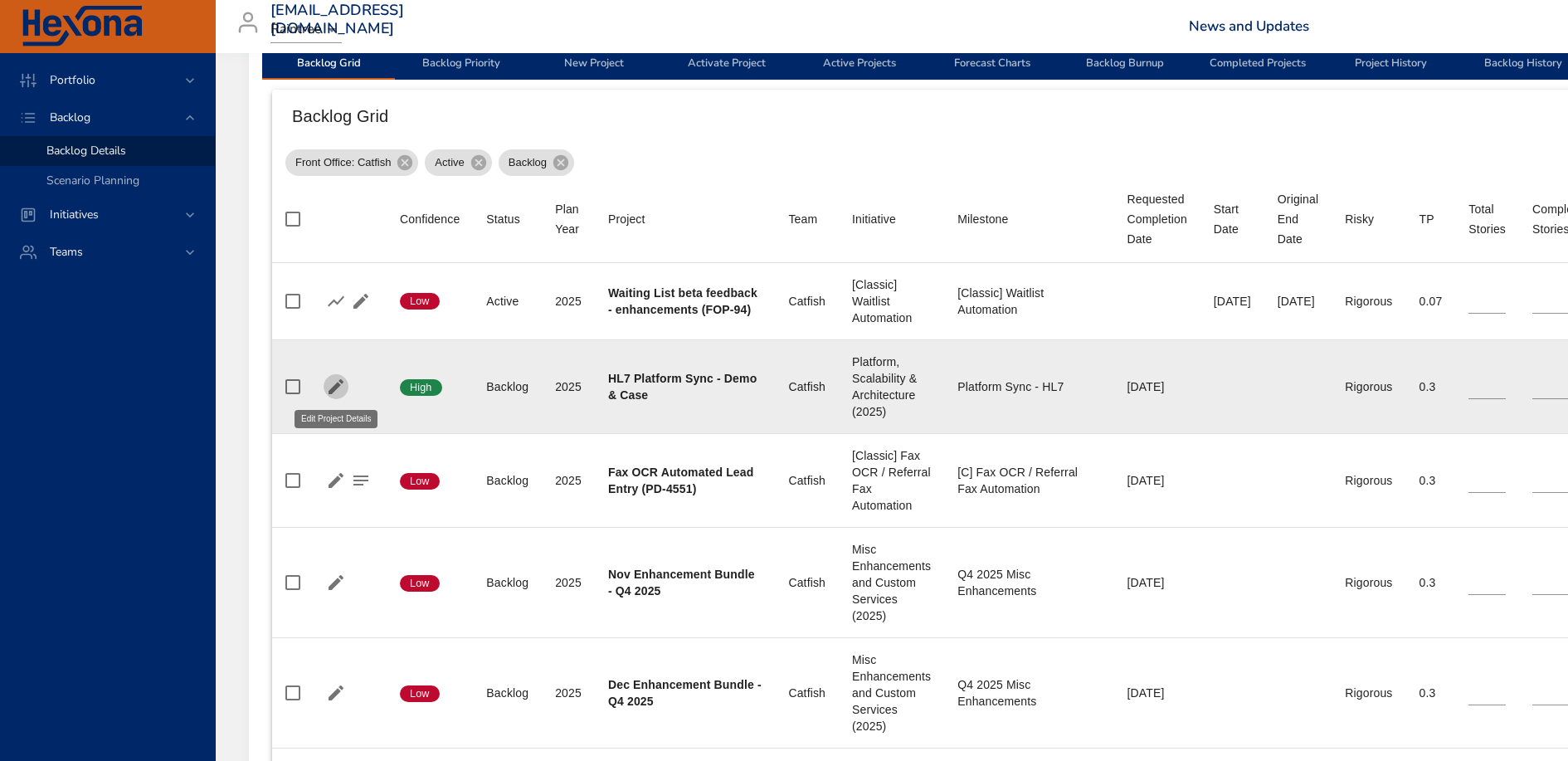
click at [334, 385] on icon "button" at bounding box center [335, 387] width 15 height 15
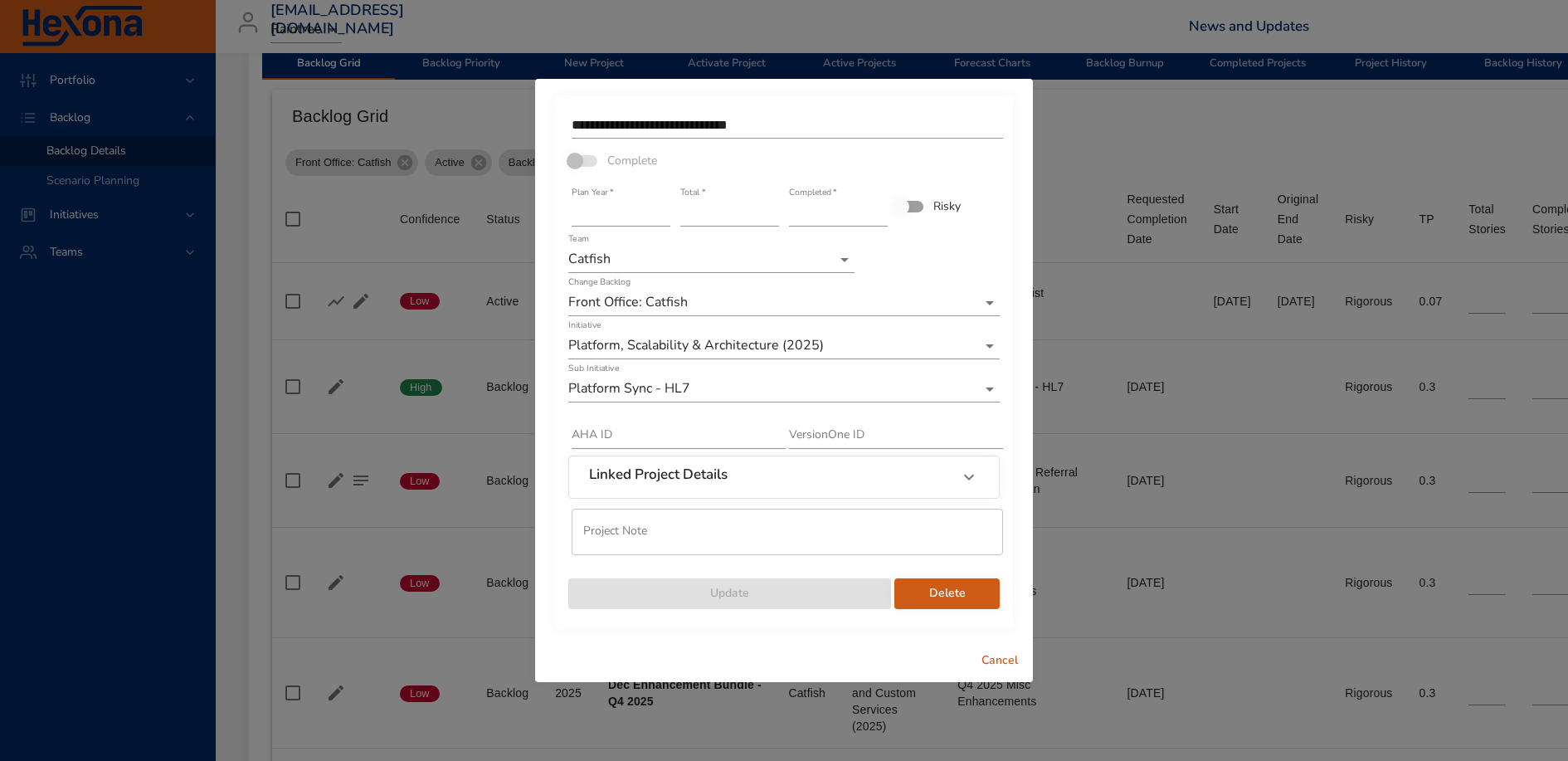
click at [819, 127] on input "**********" at bounding box center [787, 125] width 431 height 27
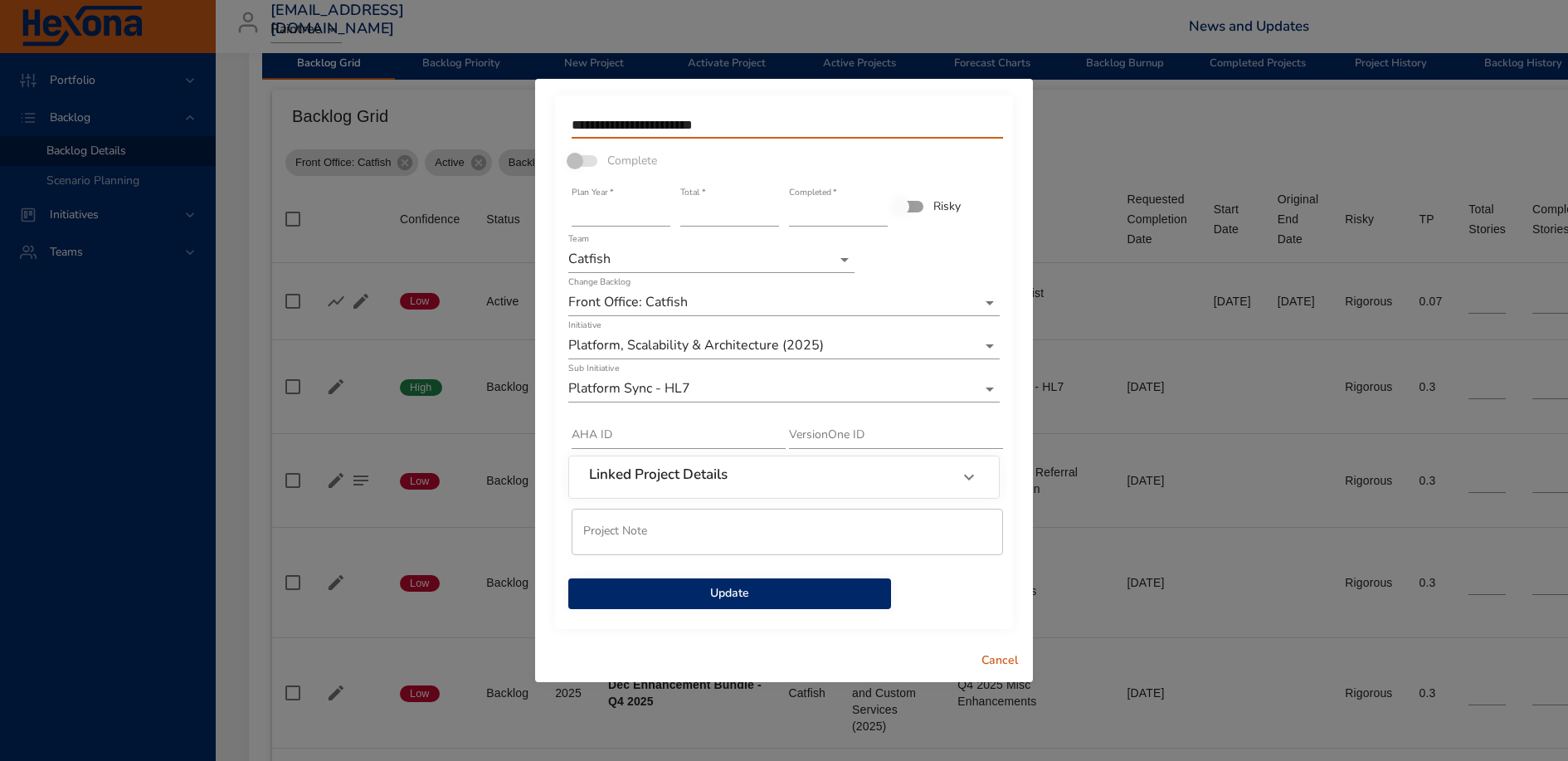
type input "**********"
click at [775, 218] on input "*" at bounding box center [730, 213] width 99 height 27
type input "*"
click at [775, 218] on input "*" at bounding box center [730, 213] width 99 height 27
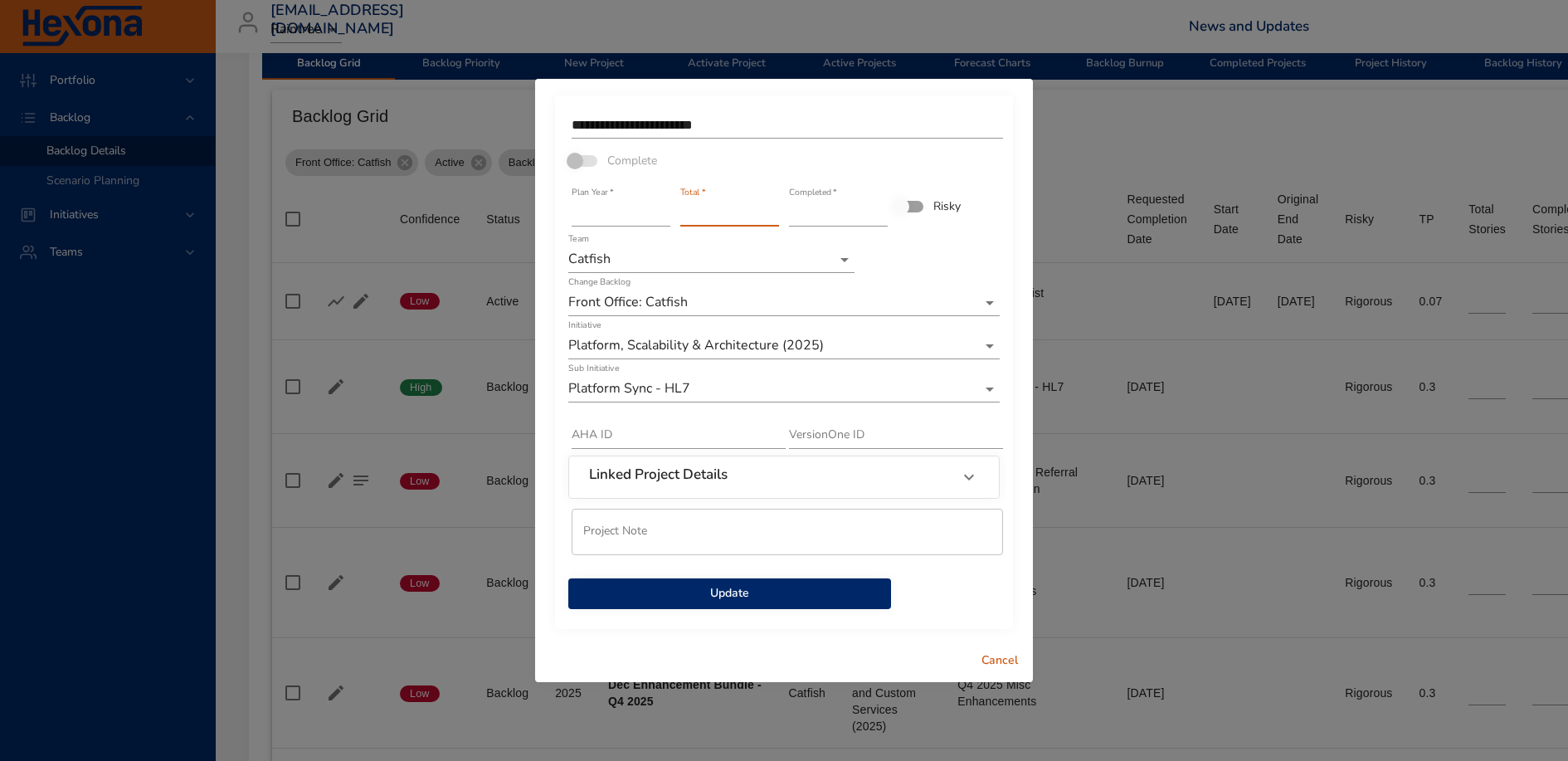
click at [749, 597] on span "Update" at bounding box center [730, 594] width 296 height 21
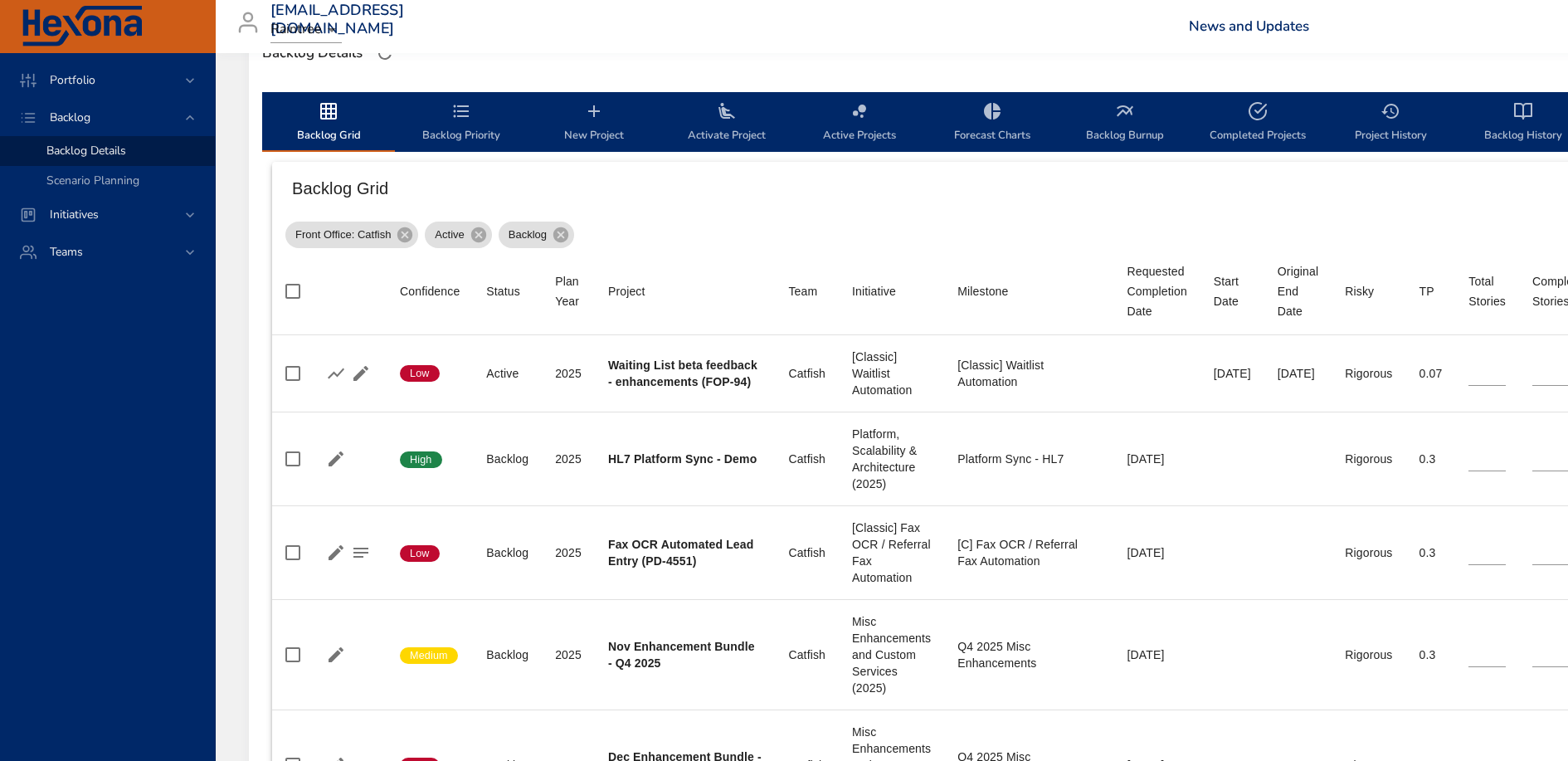
scroll to position [467, 0]
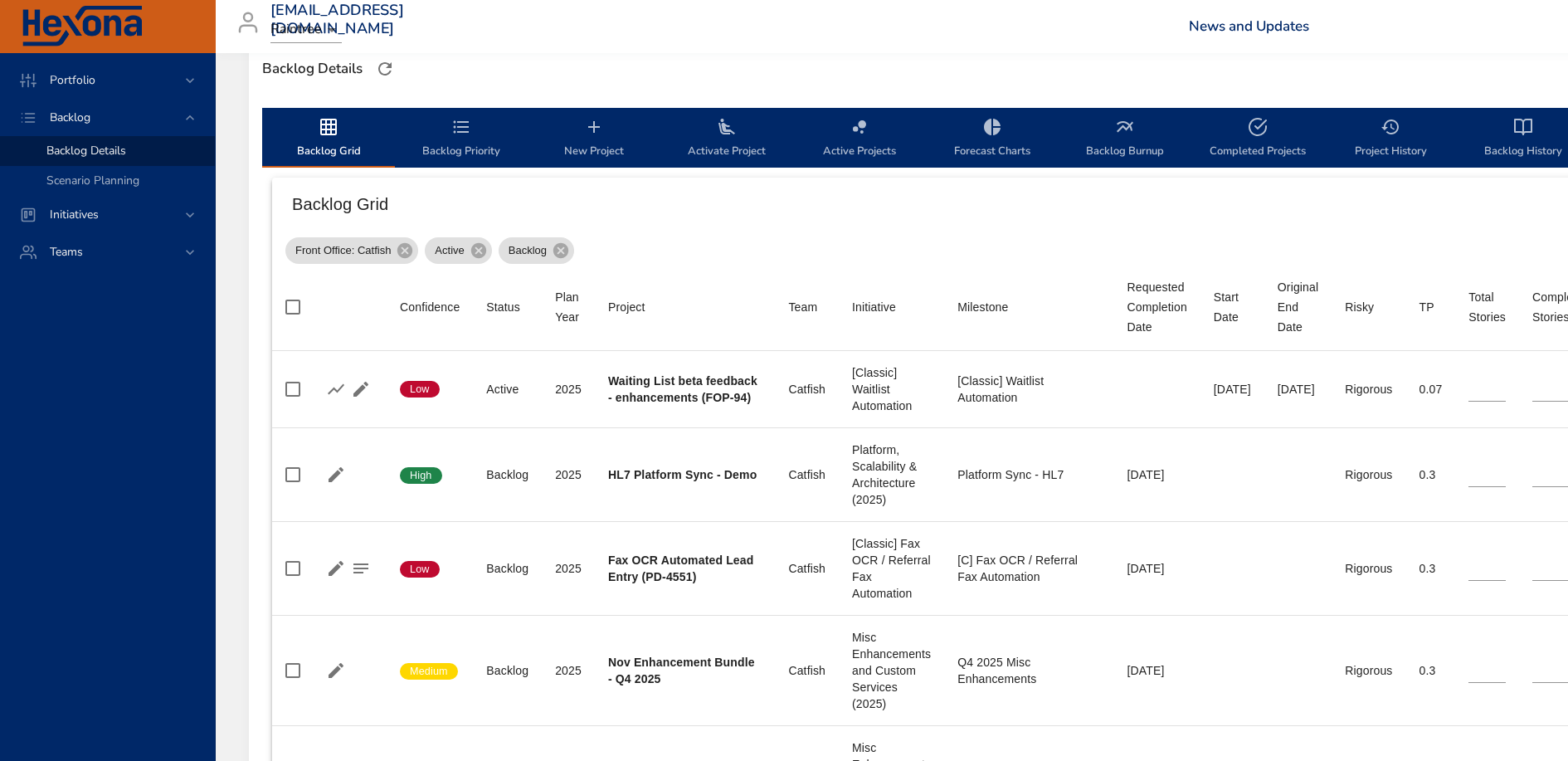
click at [593, 135] on icon "backlog-tab" at bounding box center [594, 126] width 20 height 20
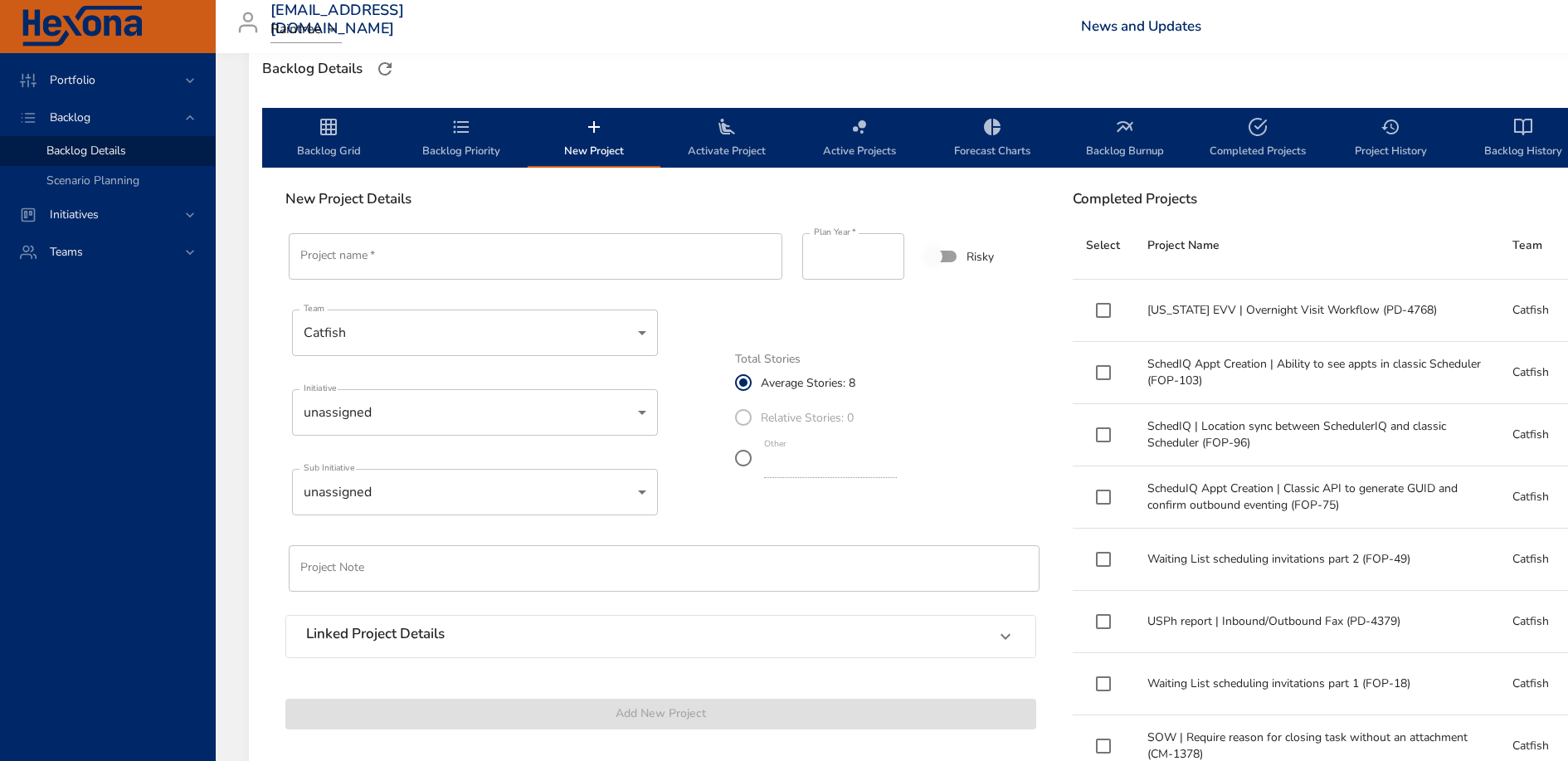
click at [444, 238] on input "Project name   *" at bounding box center [535, 257] width 494 height 47
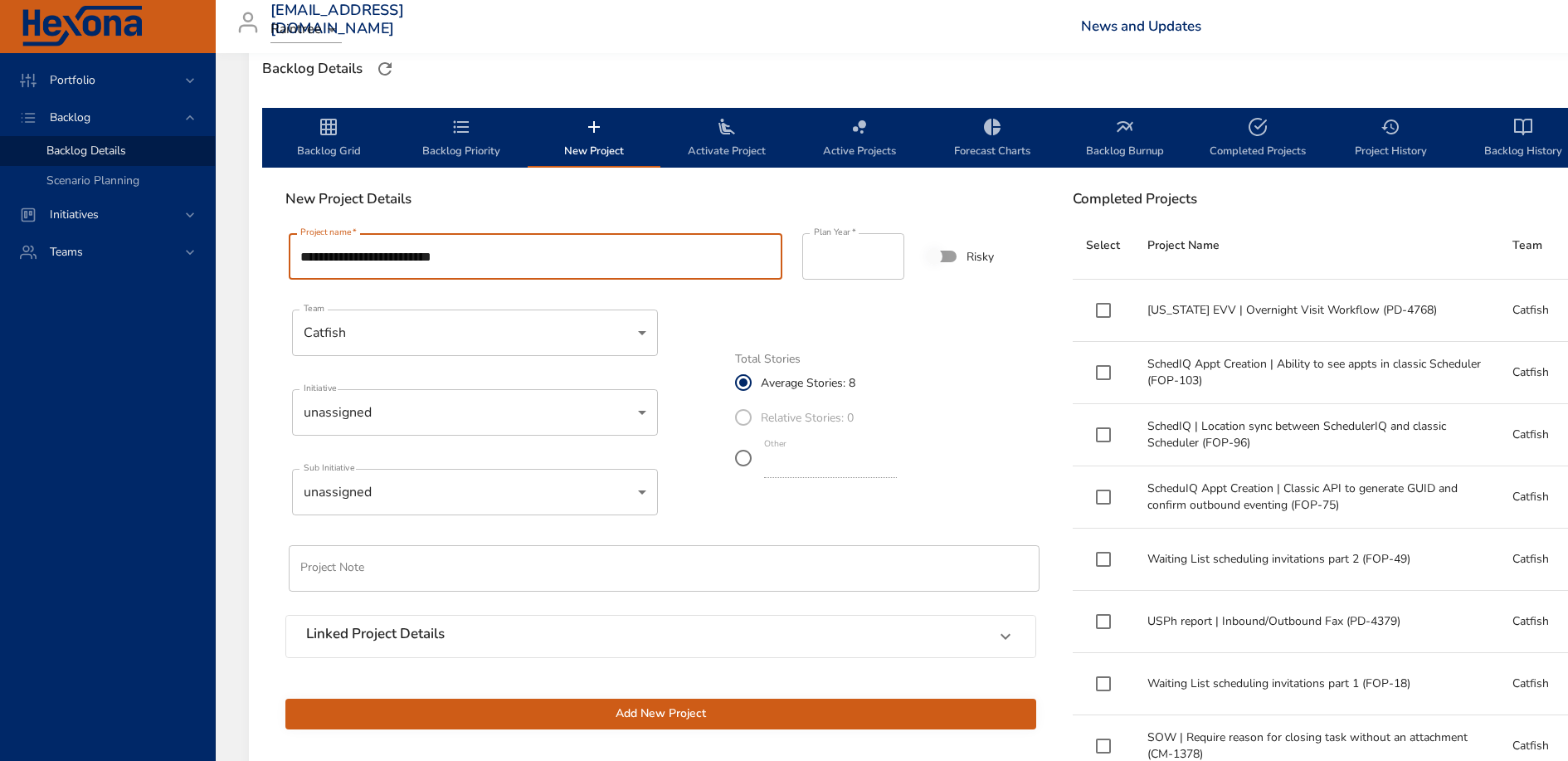
type input "**********"
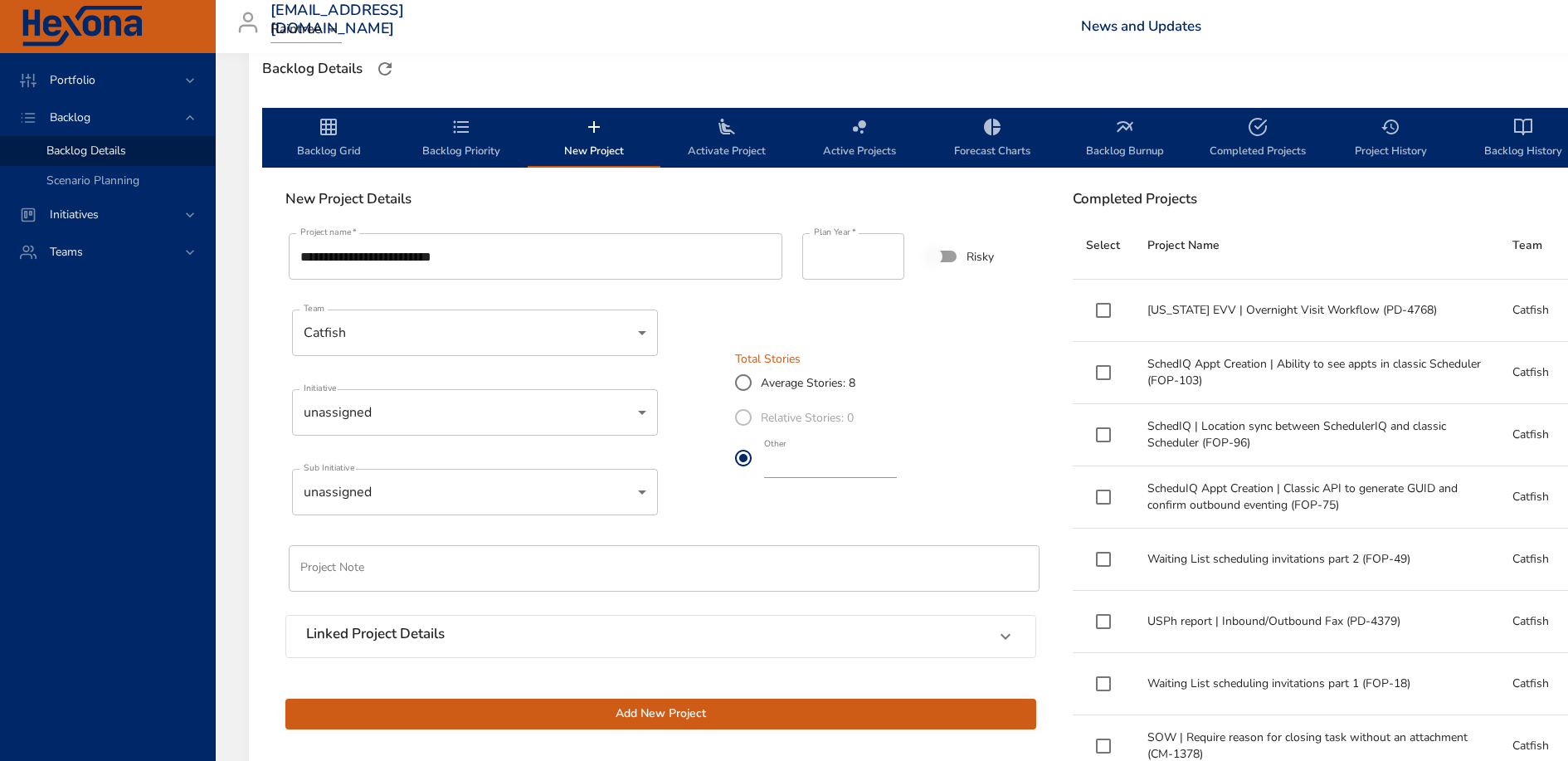
click at [794, 463] on input "*" at bounding box center [831, 464] width 133 height 27
type input "*"
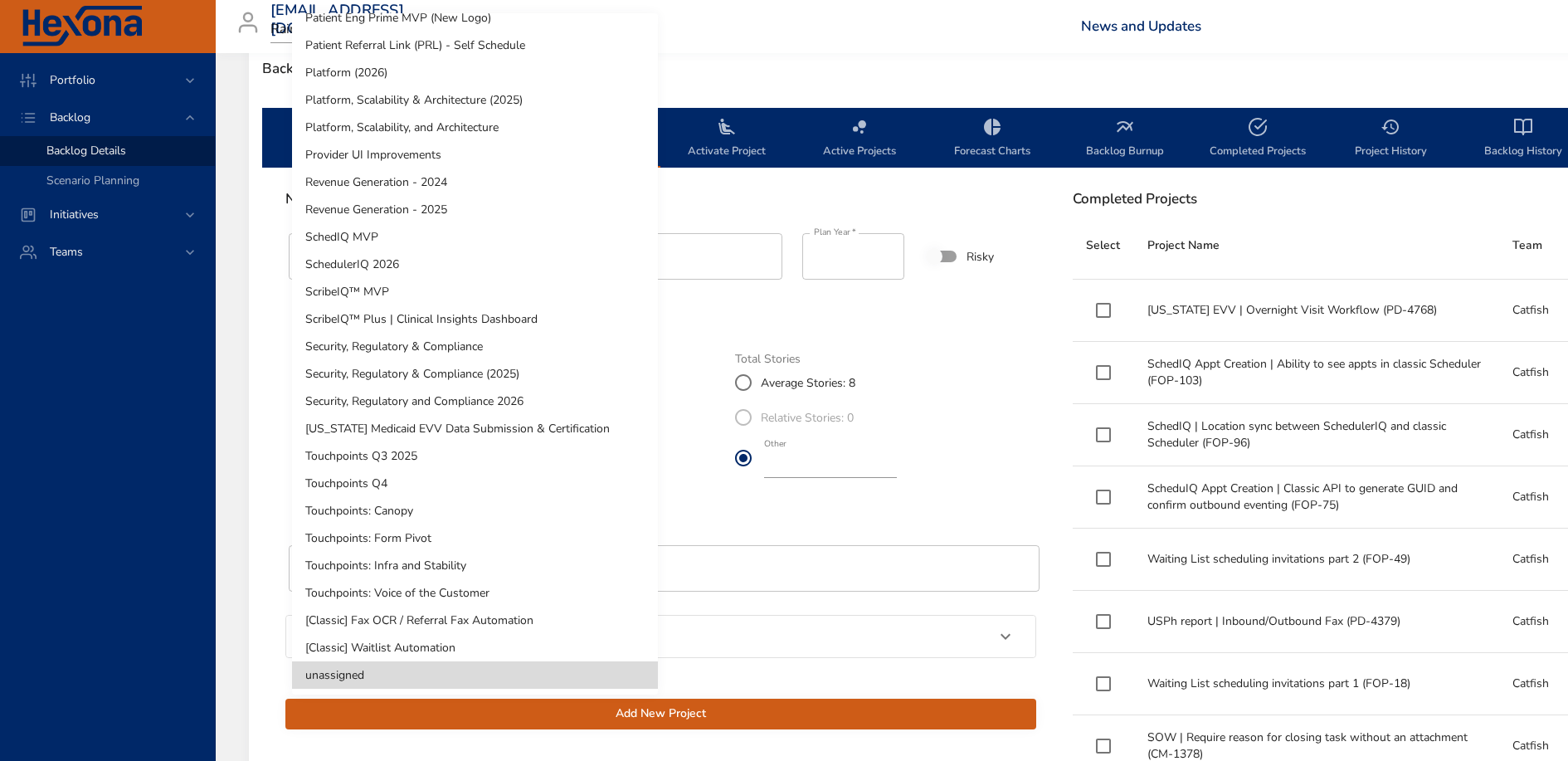
click at [481, 93] on li "Platform, Scalability & Architecture (2025)" at bounding box center [475, 100] width 366 height 28
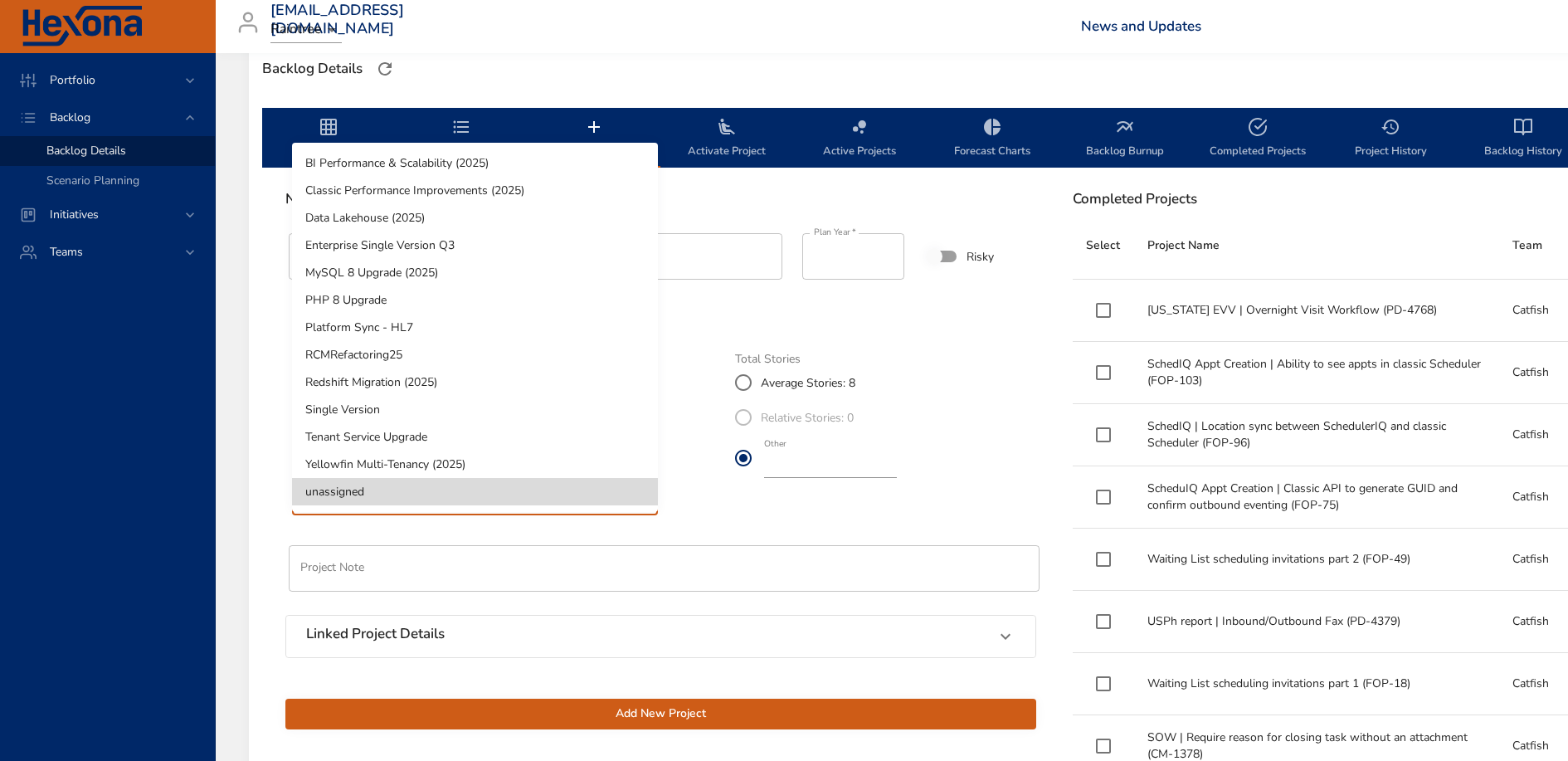
click at [457, 334] on li "Platform Sync - HL7" at bounding box center [475, 328] width 366 height 28
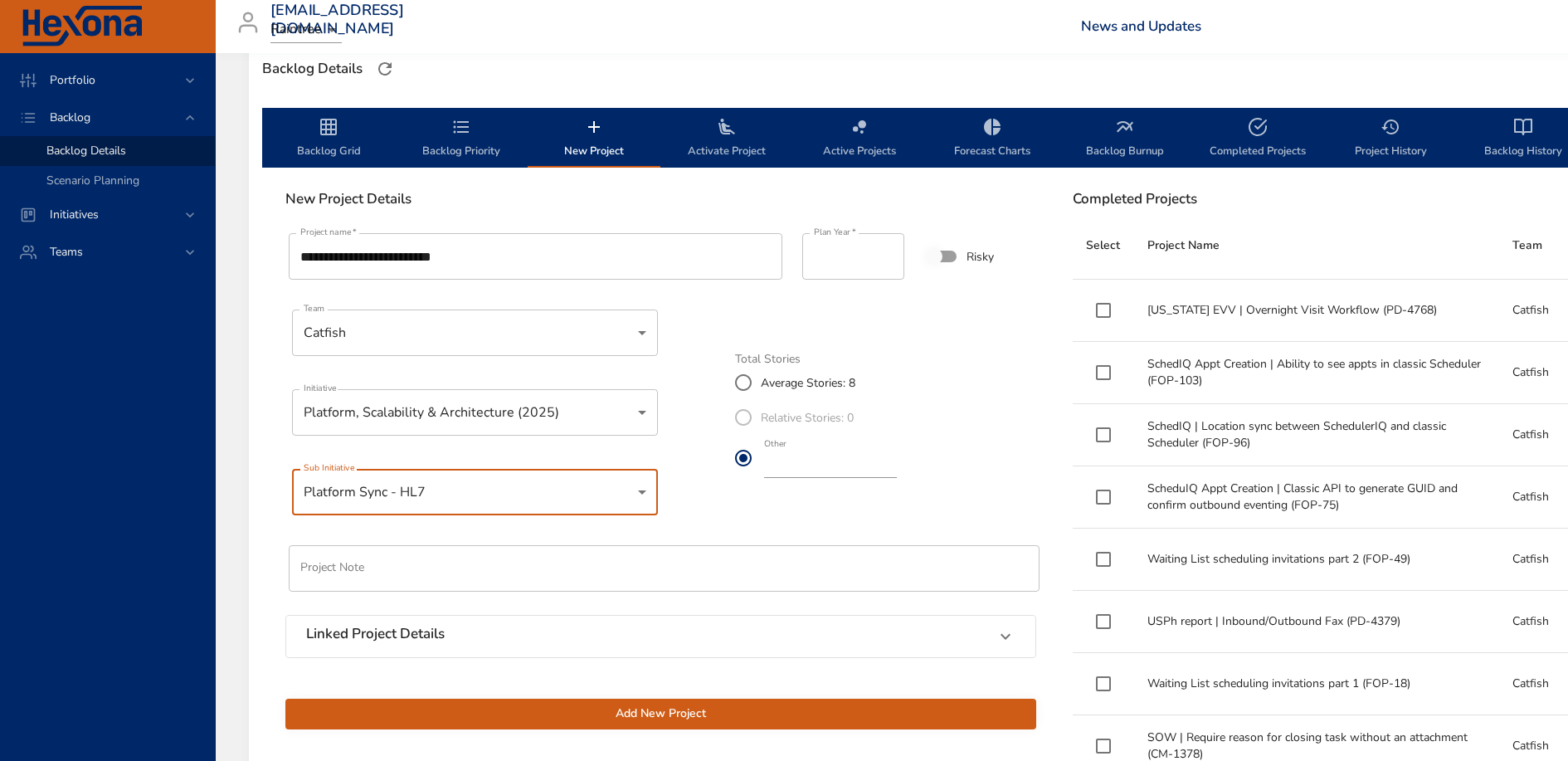
click at [745, 710] on span "Add New Project" at bounding box center [661, 714] width 724 height 21
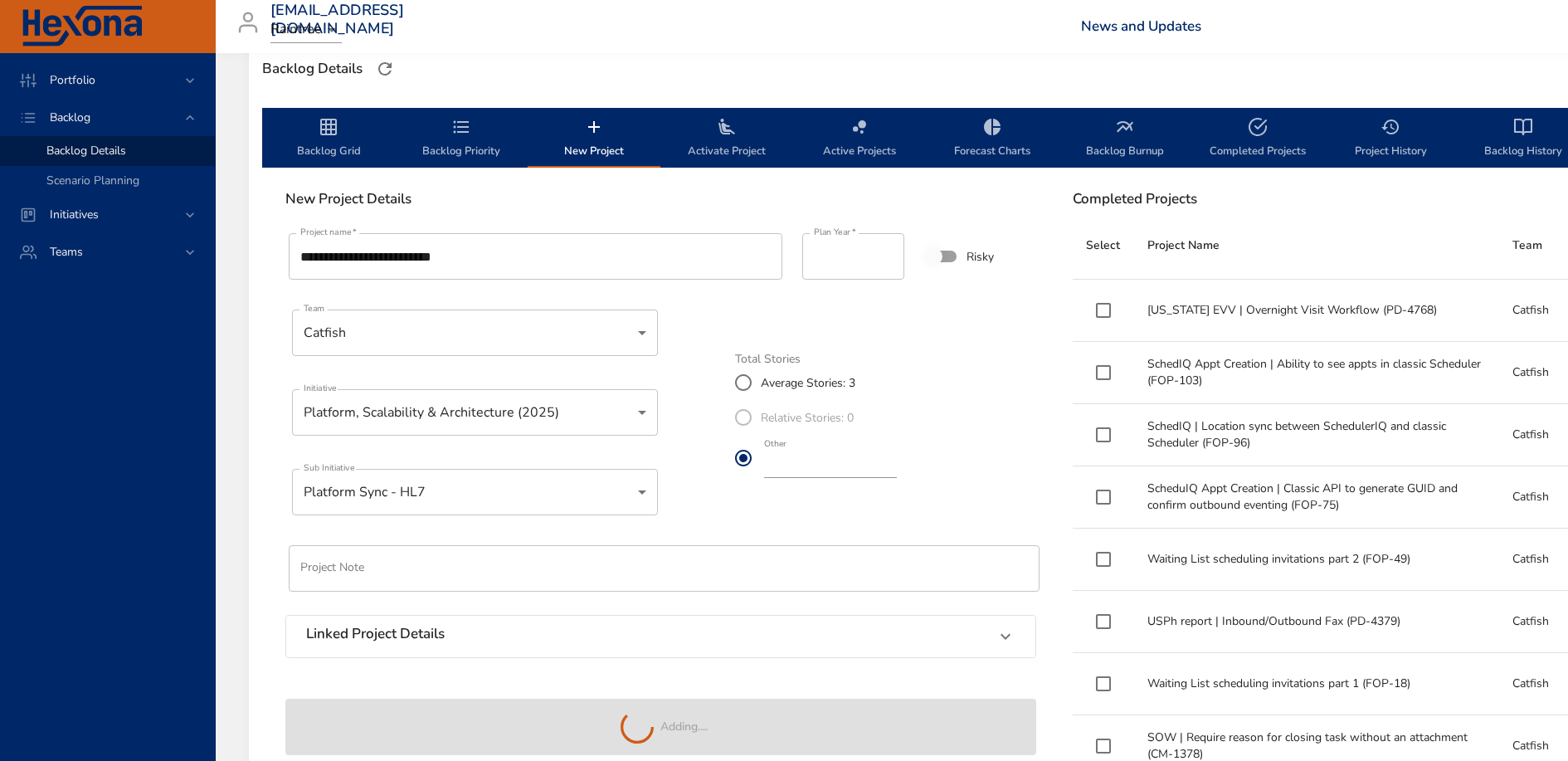
type input "*"
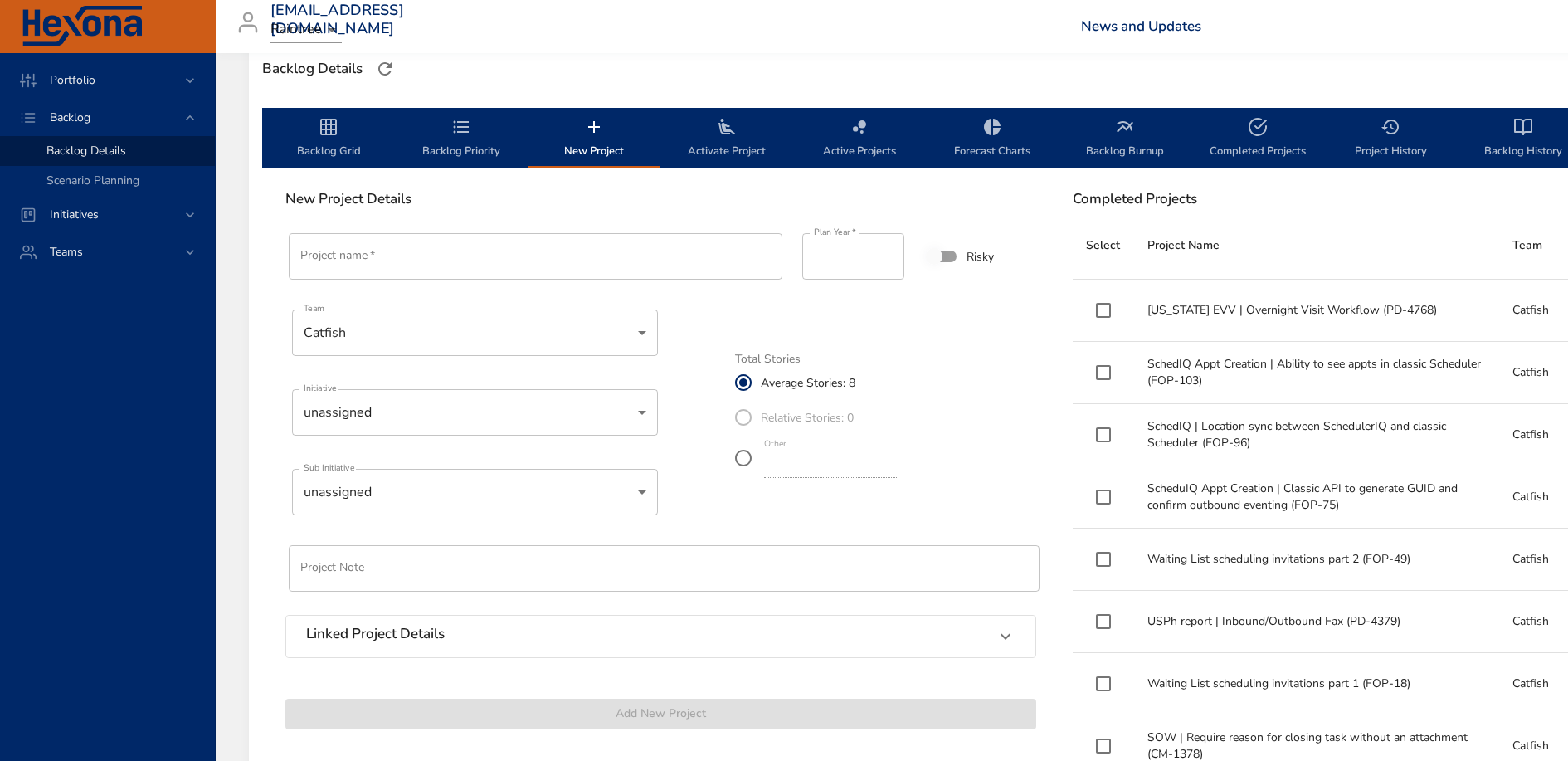
click at [445, 144] on span "Backlog Priority" at bounding box center [462, 138] width 113 height 44
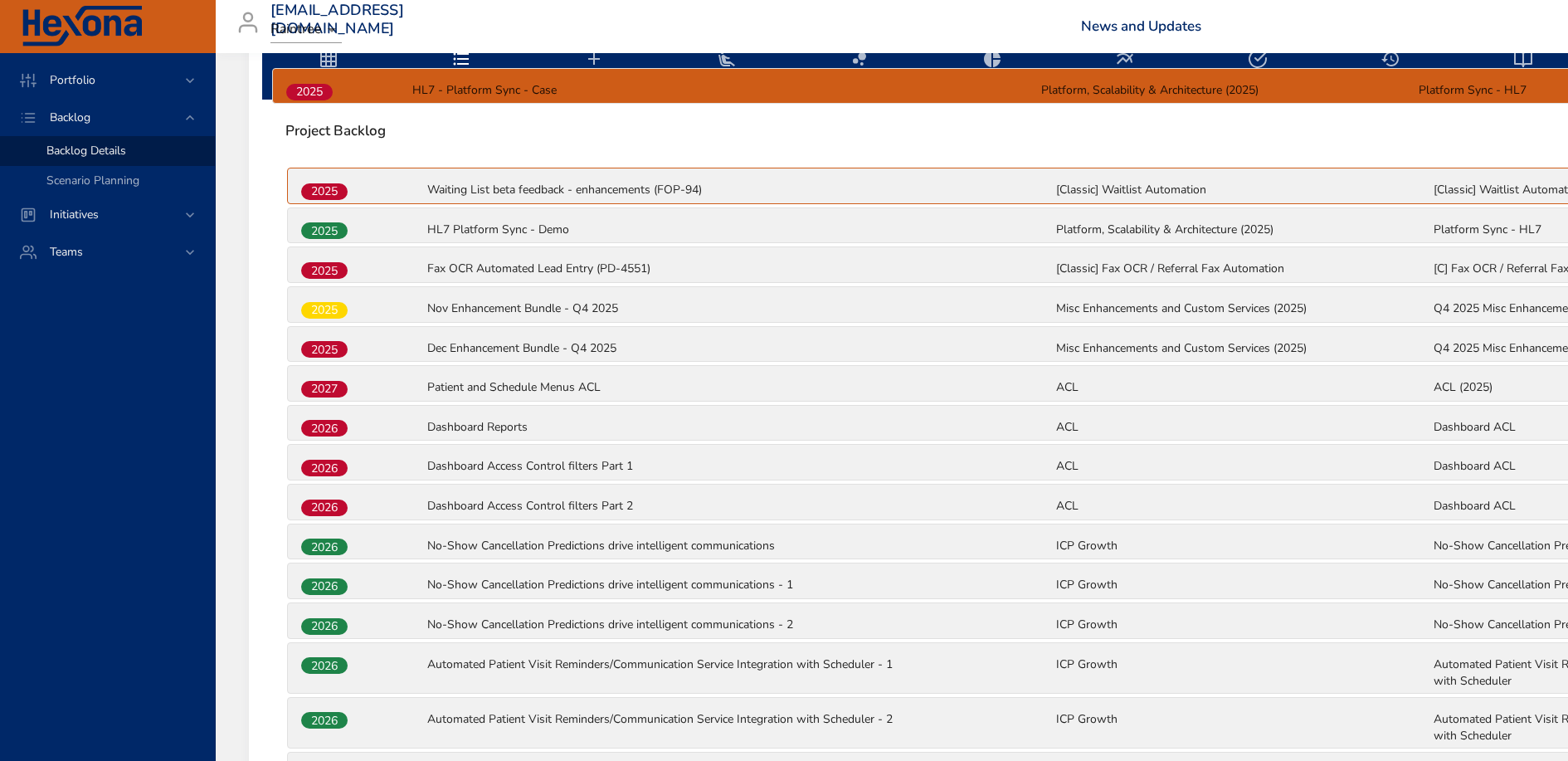
scroll to position [467, 0]
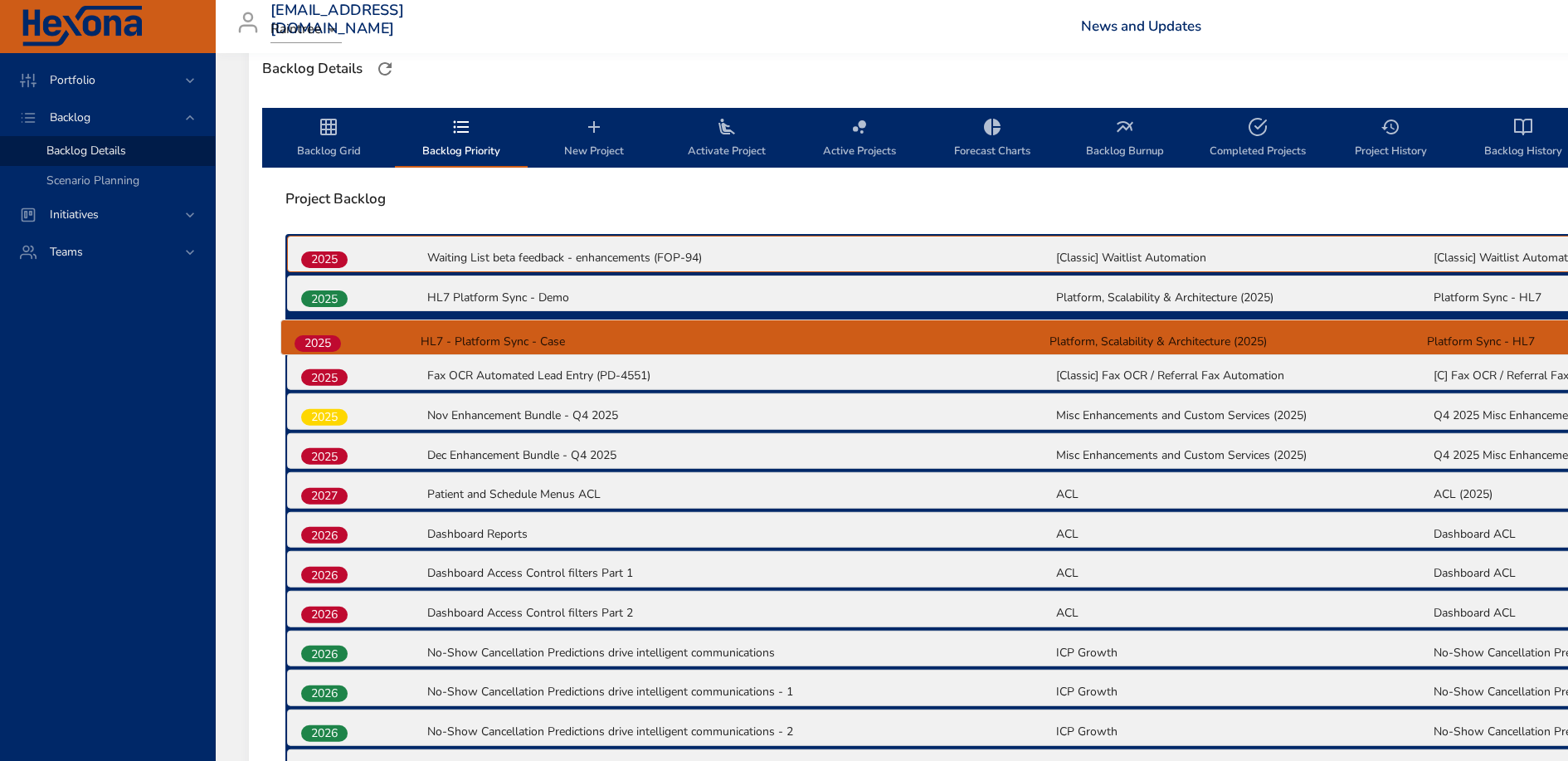
drag, startPoint x: 316, startPoint y: 591, endPoint x: 309, endPoint y: 340, distance: 251.1
click at [309, 340] on div "2025 Waiting List beta feedback - enhancements (FOP-94) [Classic] Waitlist Auto…" at bounding box center [1055, 745] width 1539 height 1021
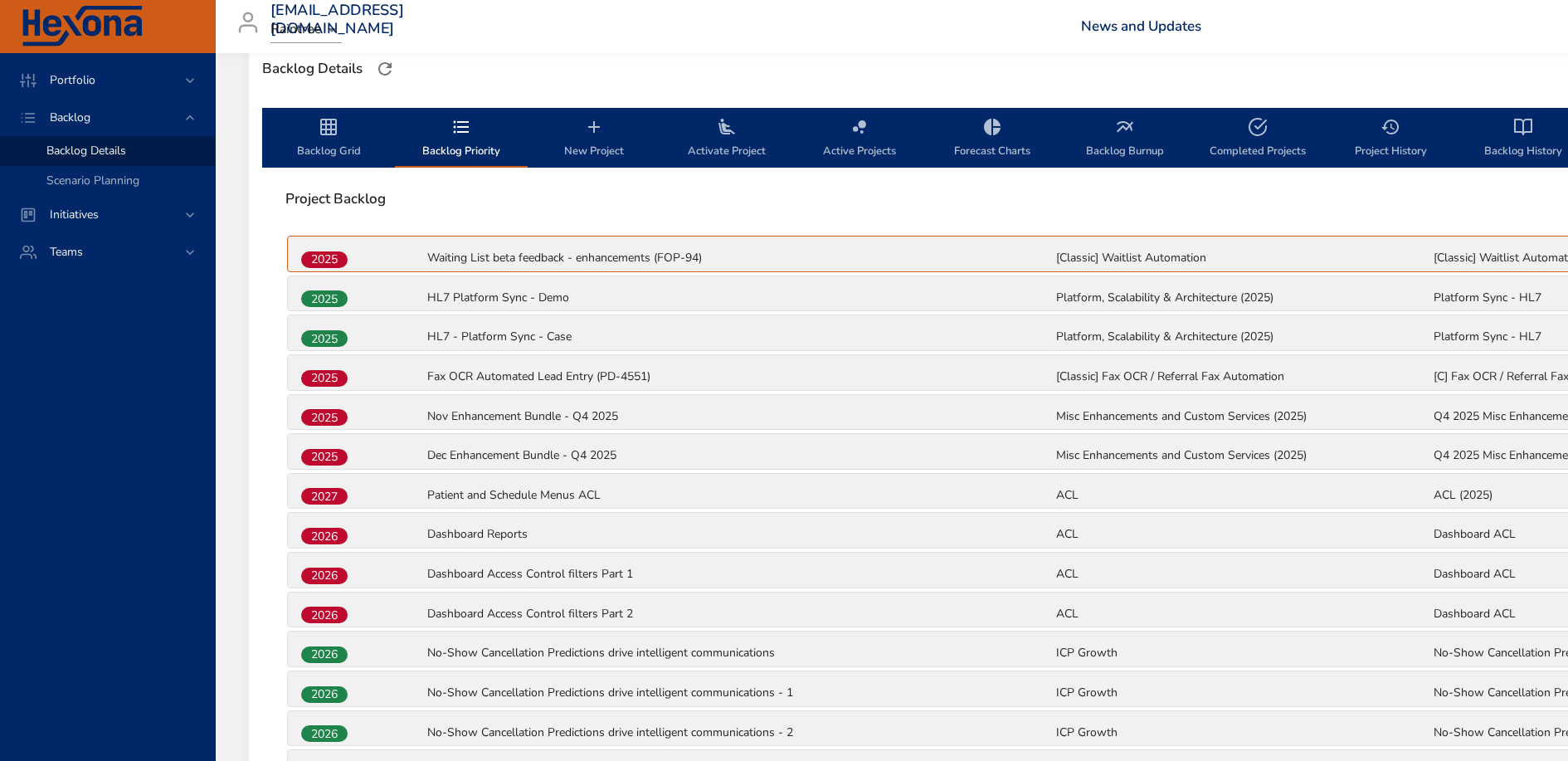
click at [337, 135] on icon "backlog-tab" at bounding box center [328, 126] width 20 height 20
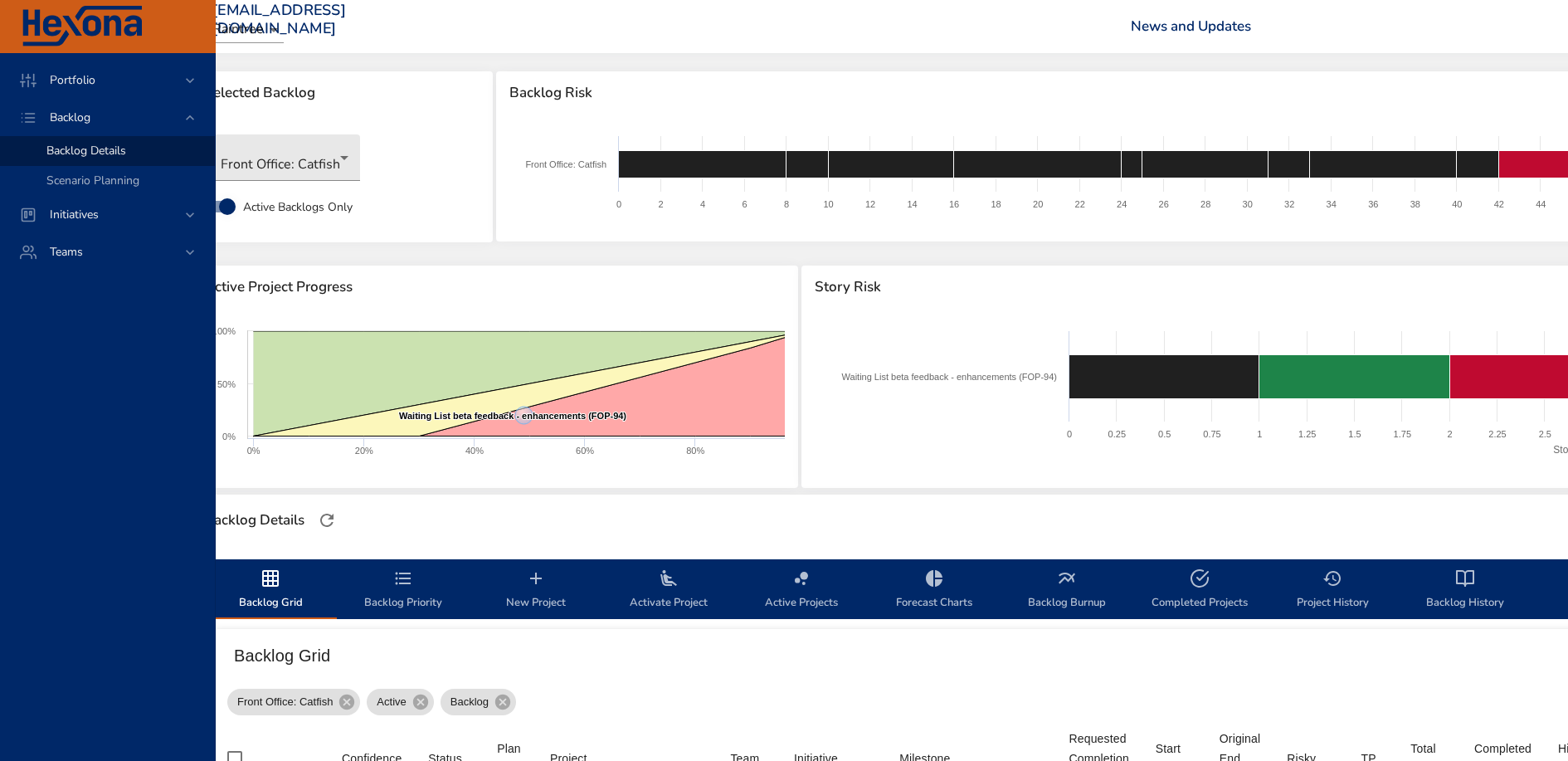
scroll to position [0, 58]
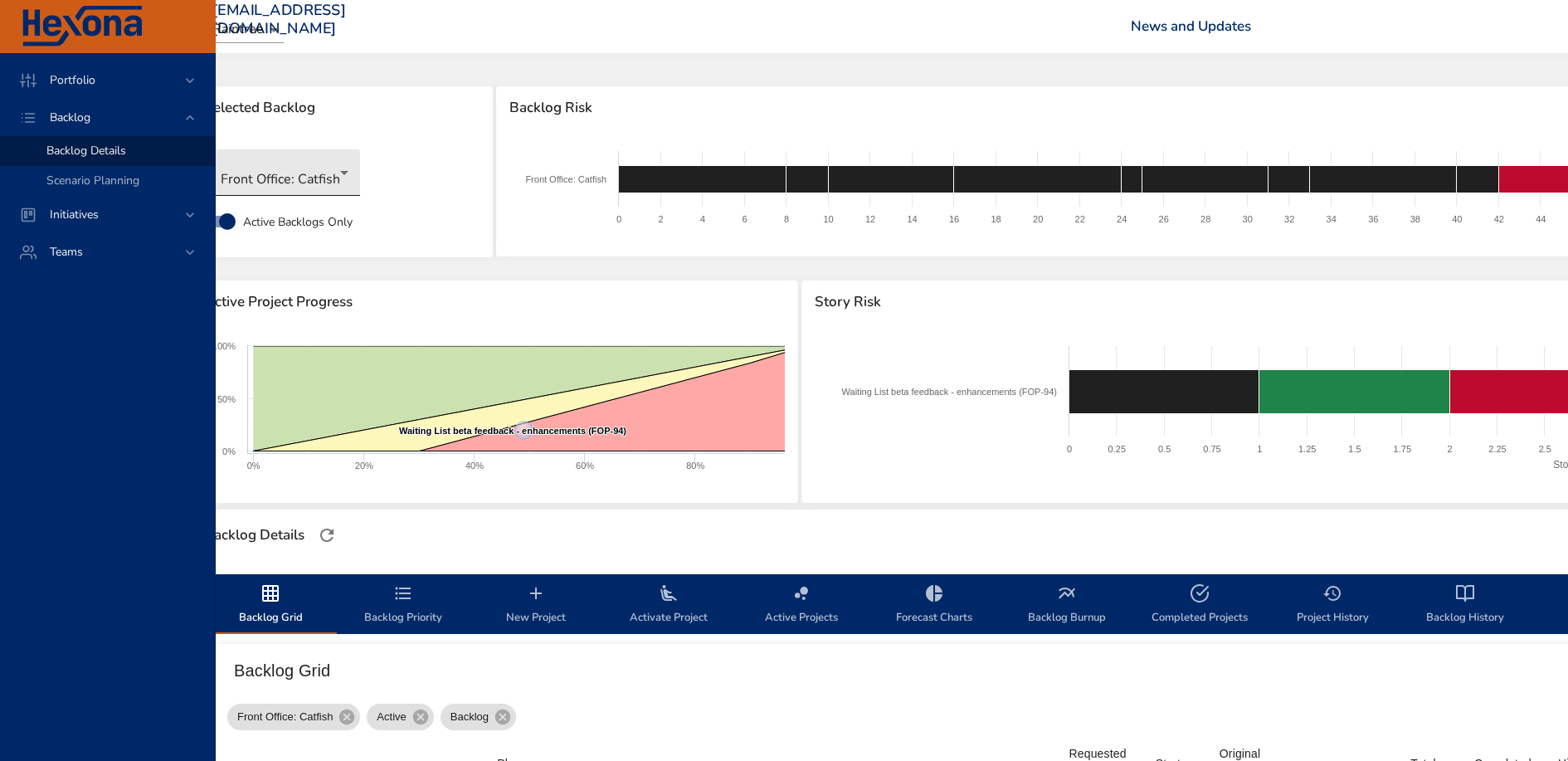
click at [341, 177] on body "Portfolio Backlog Backlog Details Scenario Planning Initiatives Teams [EMAIL_AD…" at bounding box center [726, 380] width 1568 height 761
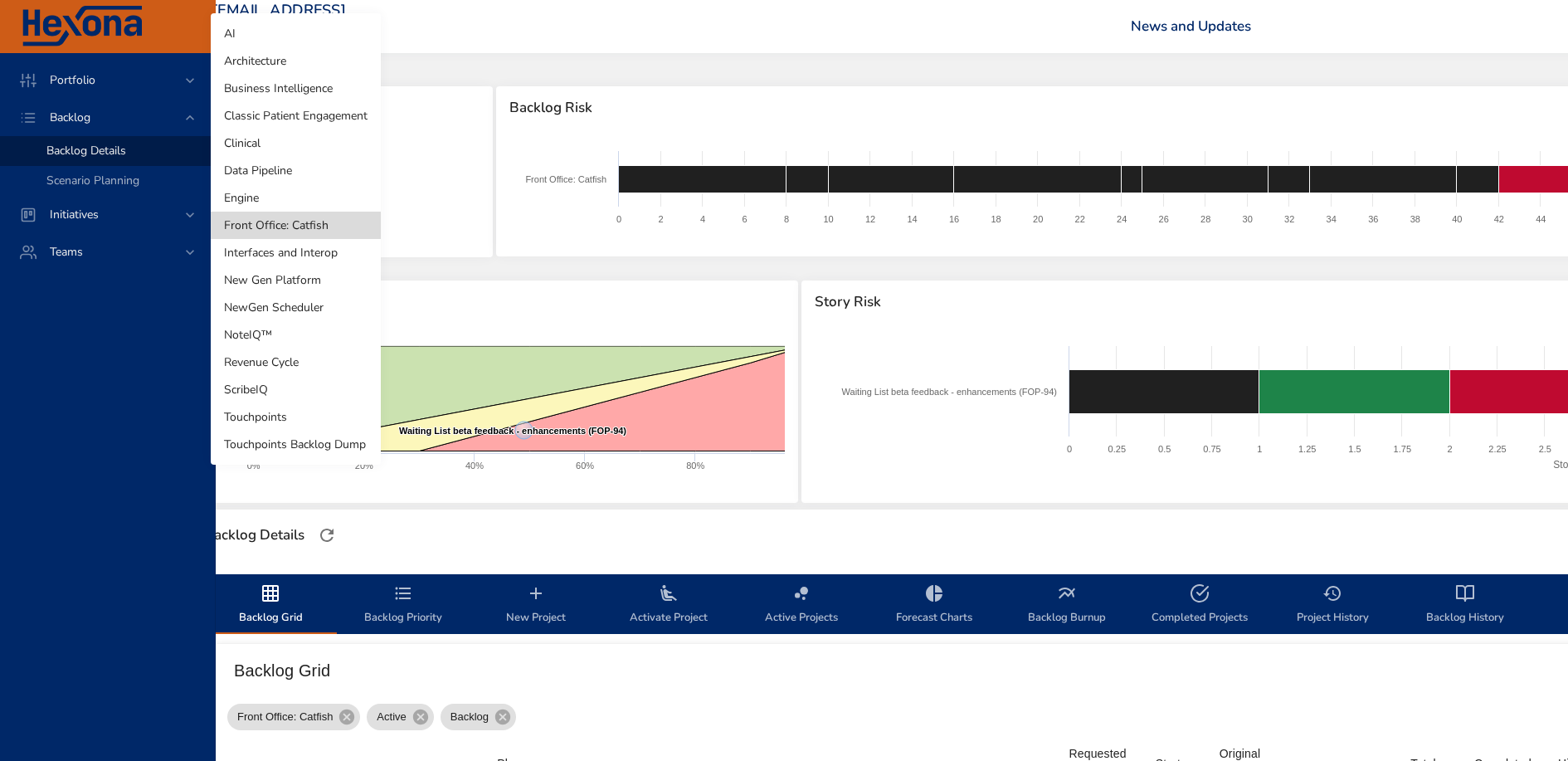
click at [319, 250] on li "Interfaces and Interop" at bounding box center [296, 253] width 170 height 28
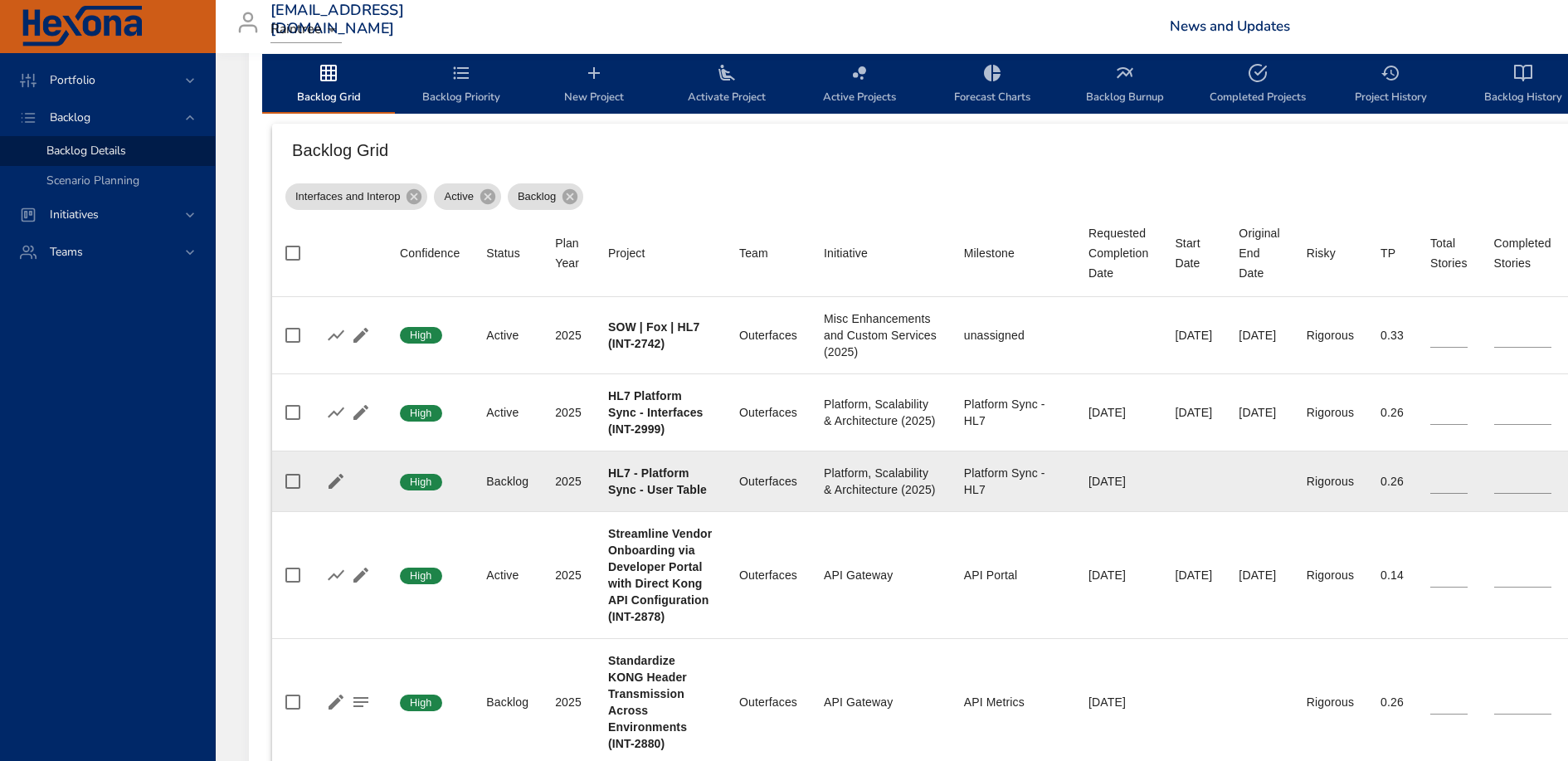
scroll to position [520, 0]
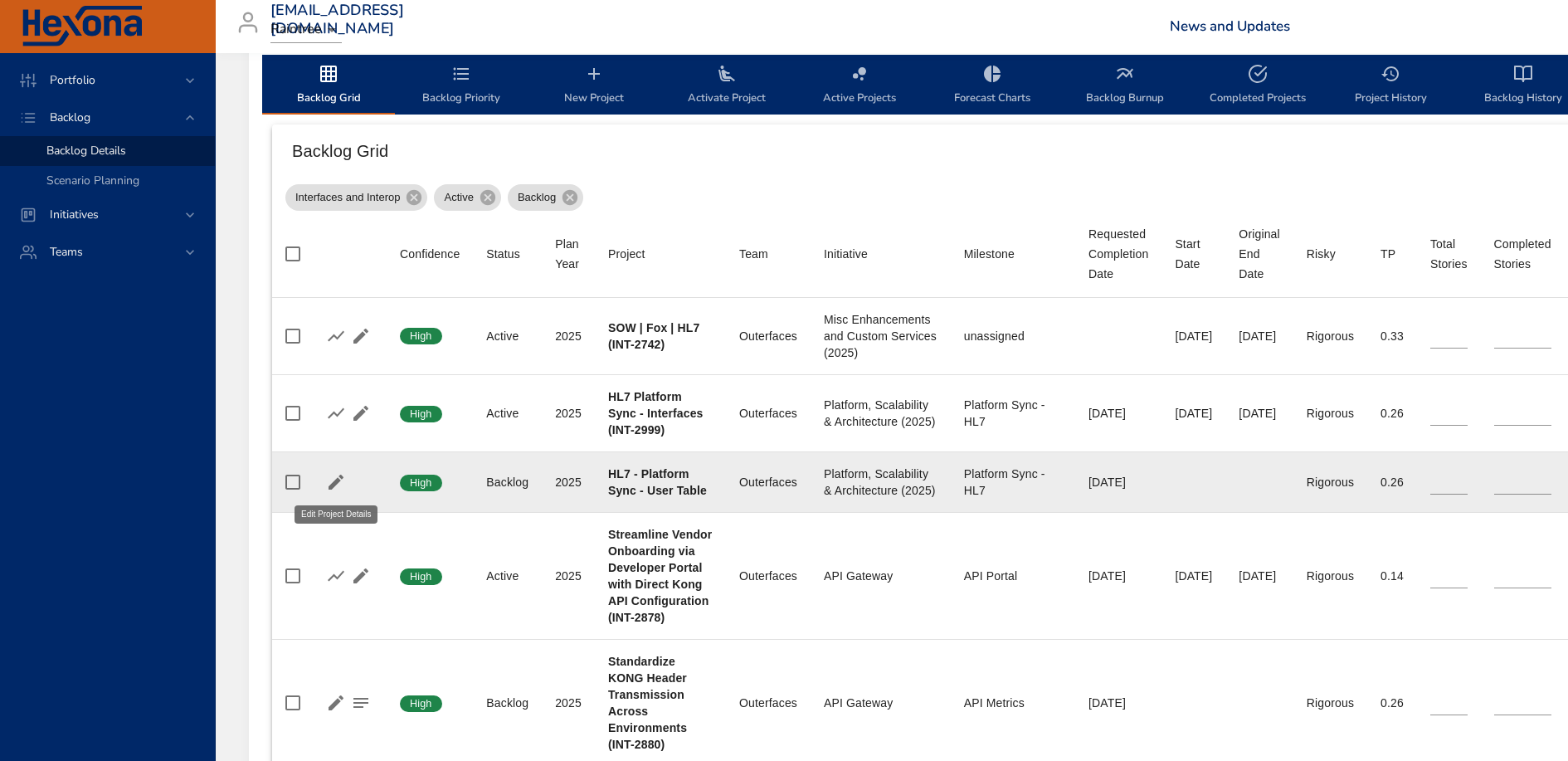
click at [330, 489] on icon "button" at bounding box center [335, 482] width 15 height 15
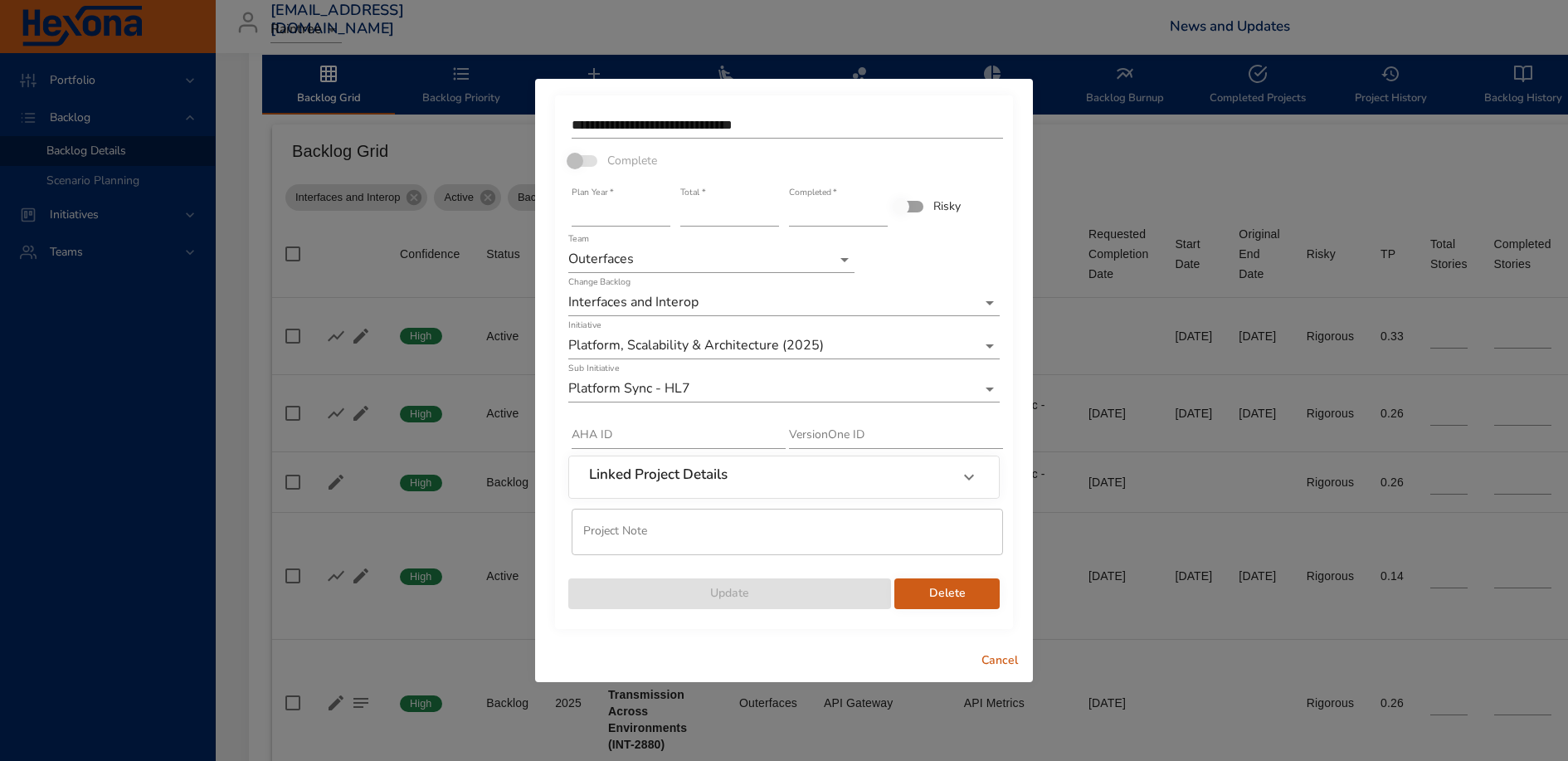
type input "*"
click at [771, 221] on input "*" at bounding box center [730, 213] width 99 height 27
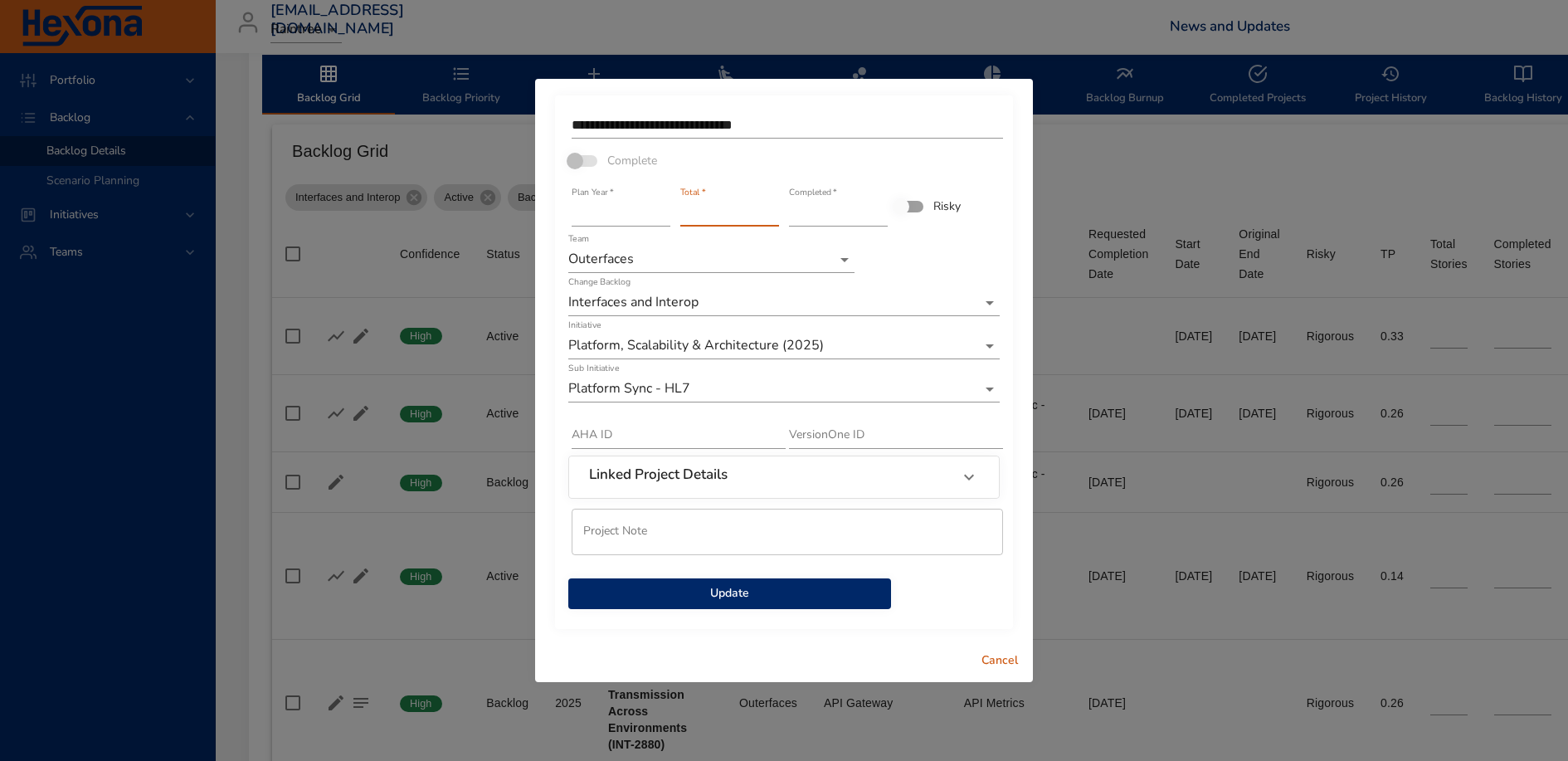
click at [783, 598] on span "Update" at bounding box center [730, 594] width 296 height 21
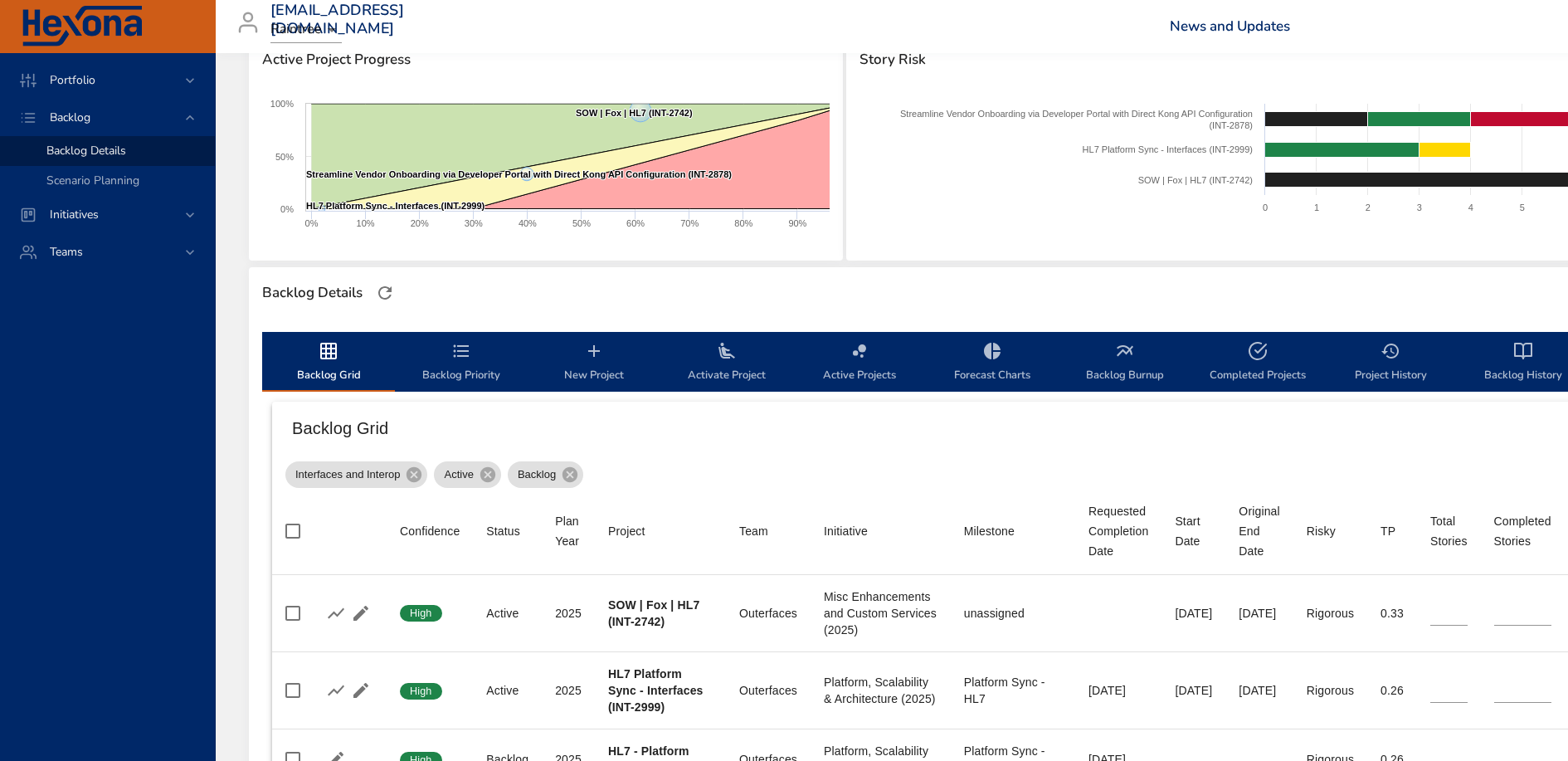
scroll to position [0, 0]
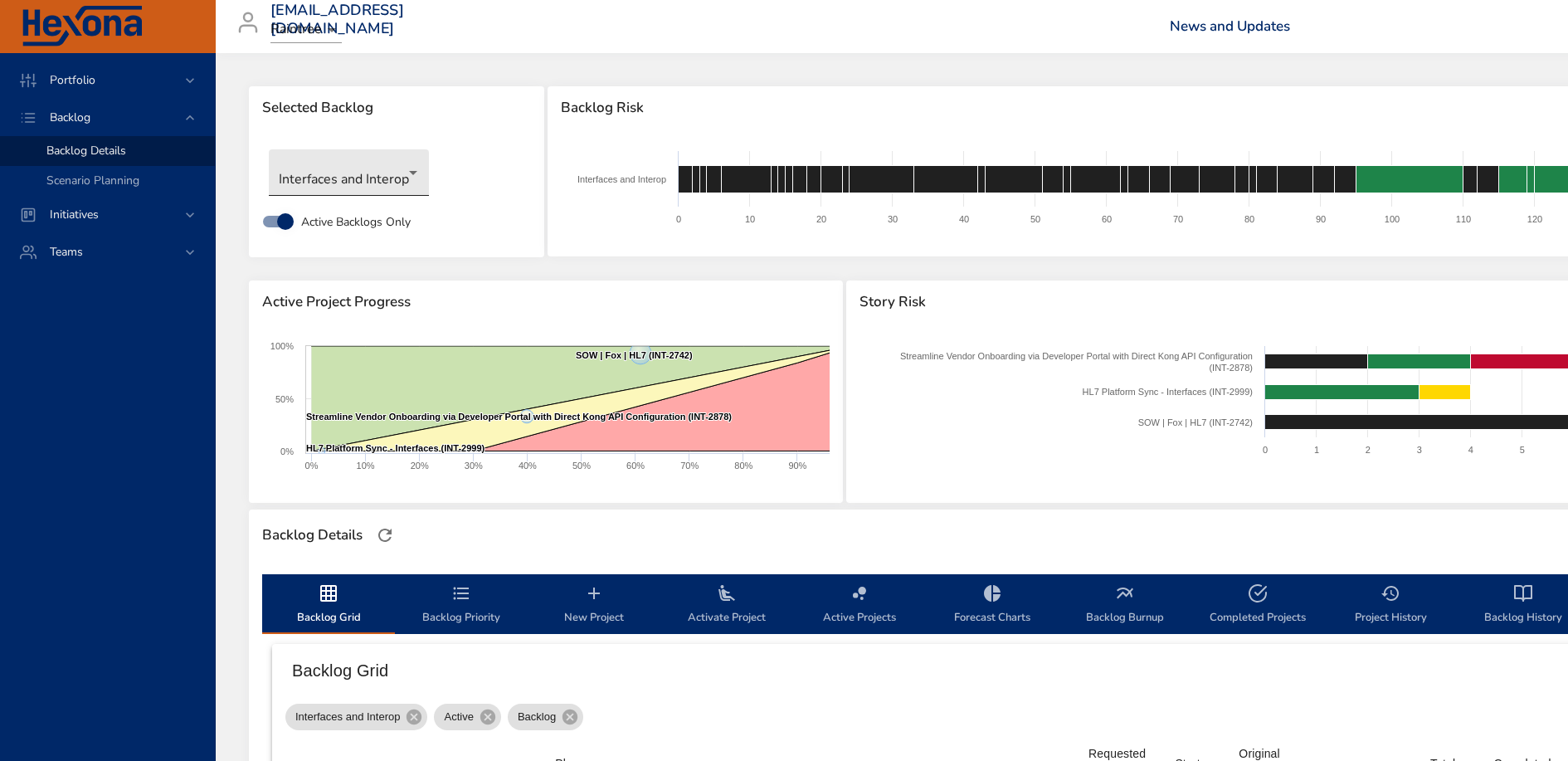
click at [375, 170] on body "Portfolio Backlog Backlog Details Scenario Planning Initiatives Teams [EMAIL_AD…" at bounding box center [784, 380] width 1568 height 761
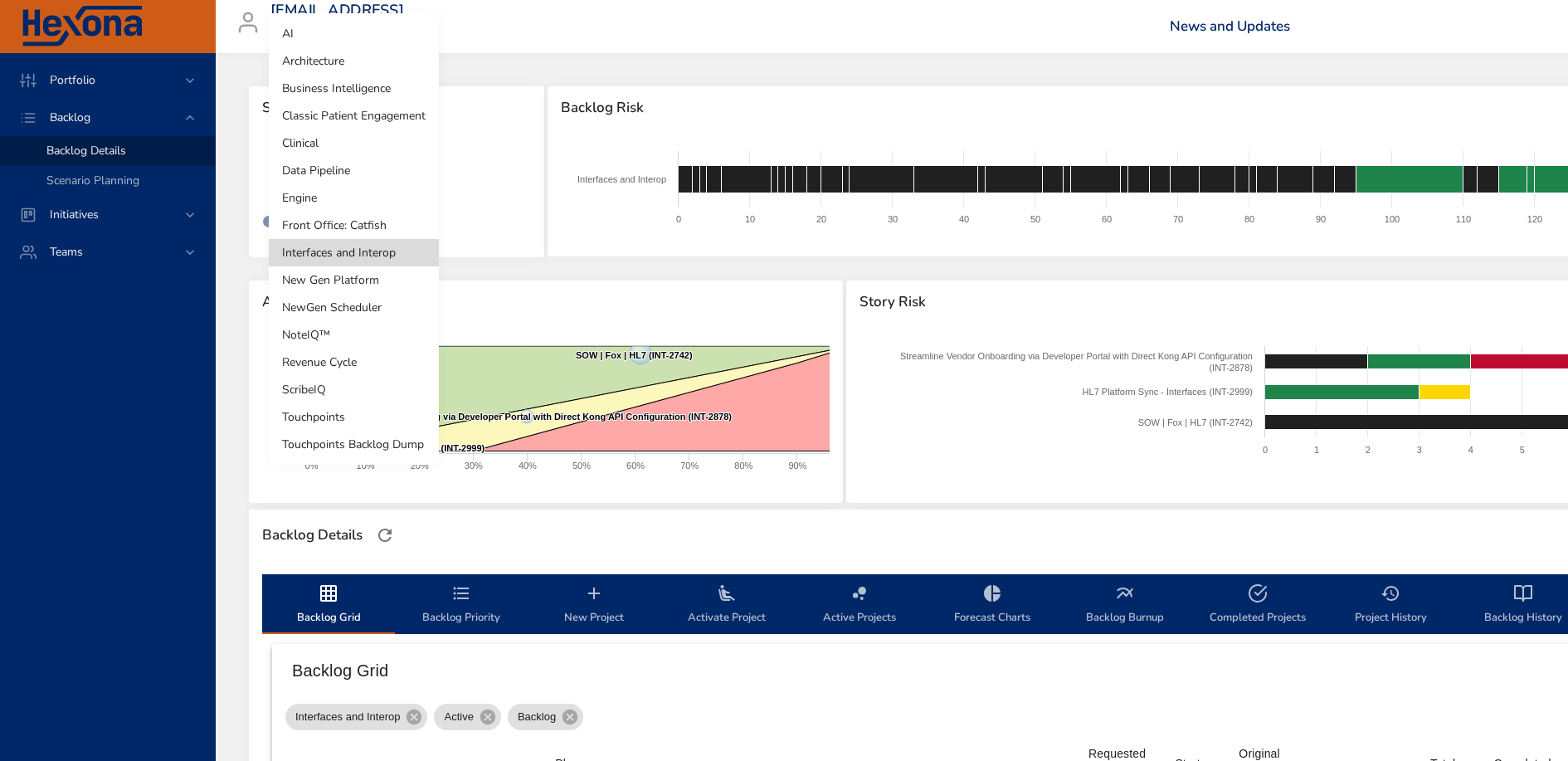
click at [362, 363] on li "Revenue Cycle" at bounding box center [354, 362] width 170 height 28
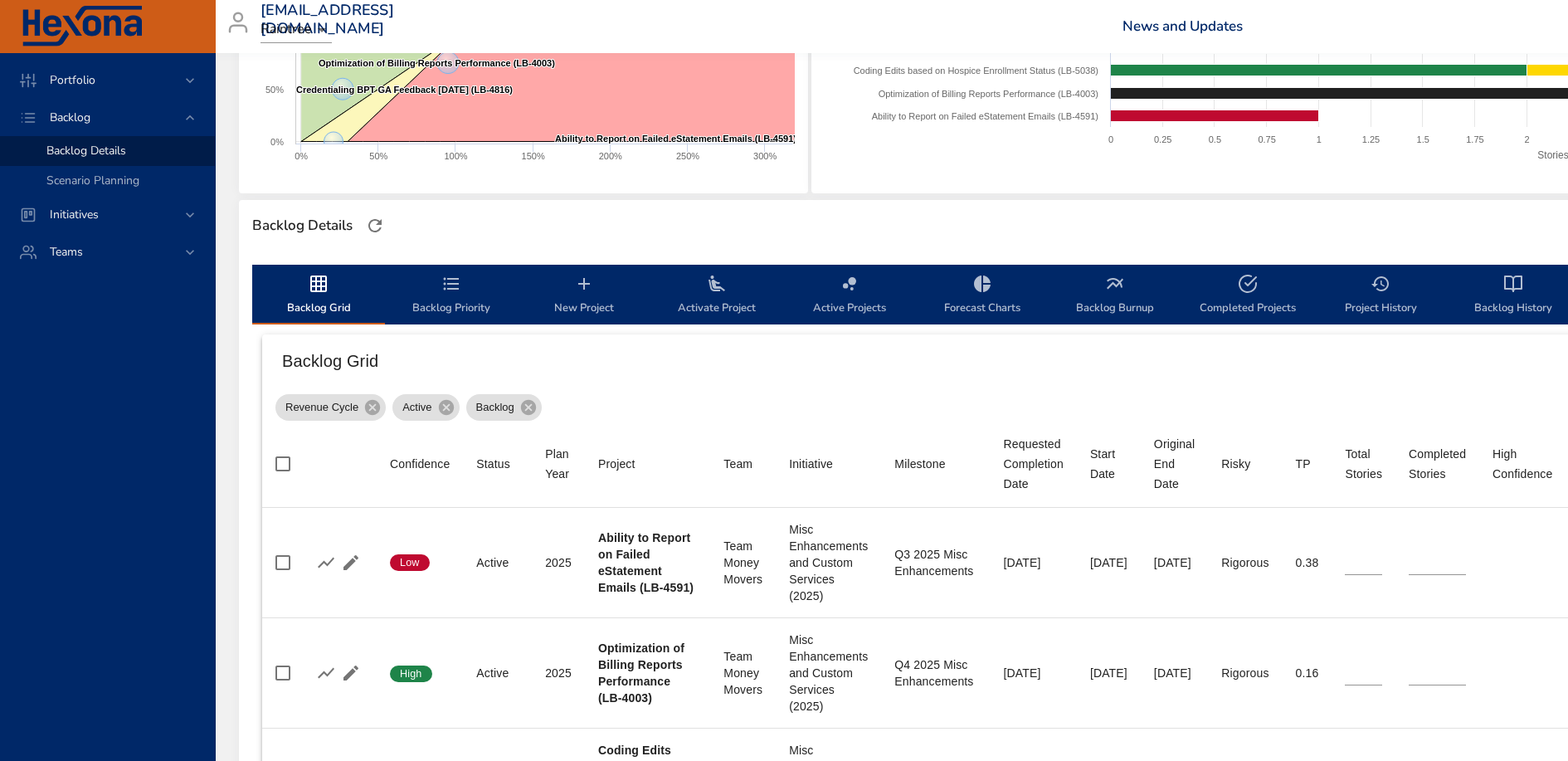
scroll to position [0, 10]
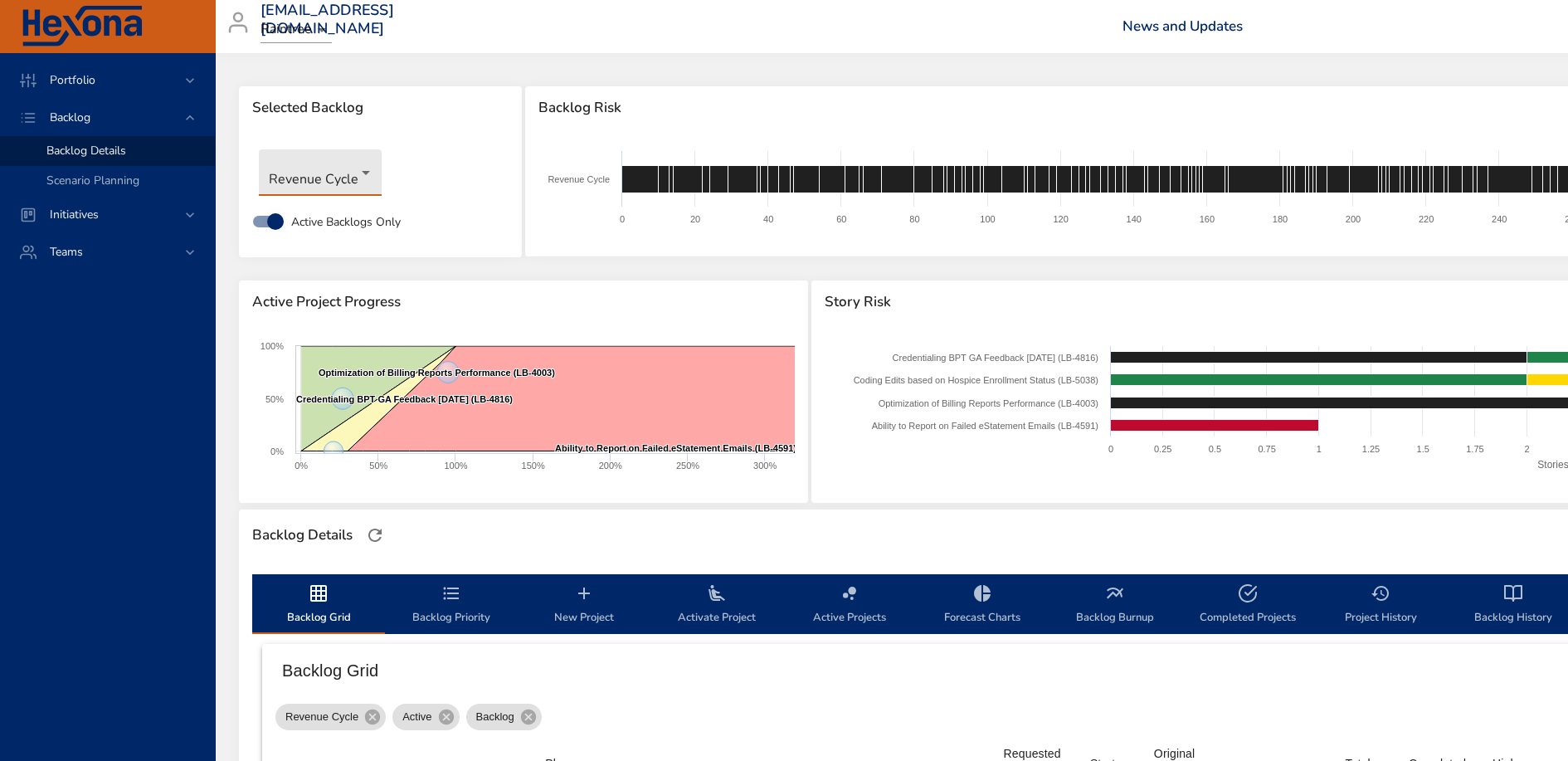
click at [335, 185] on body "Portfolio Backlog Backlog Details Scenario Planning Initiatives Teams [EMAIL_AD…" at bounding box center [774, 380] width 1568 height 761
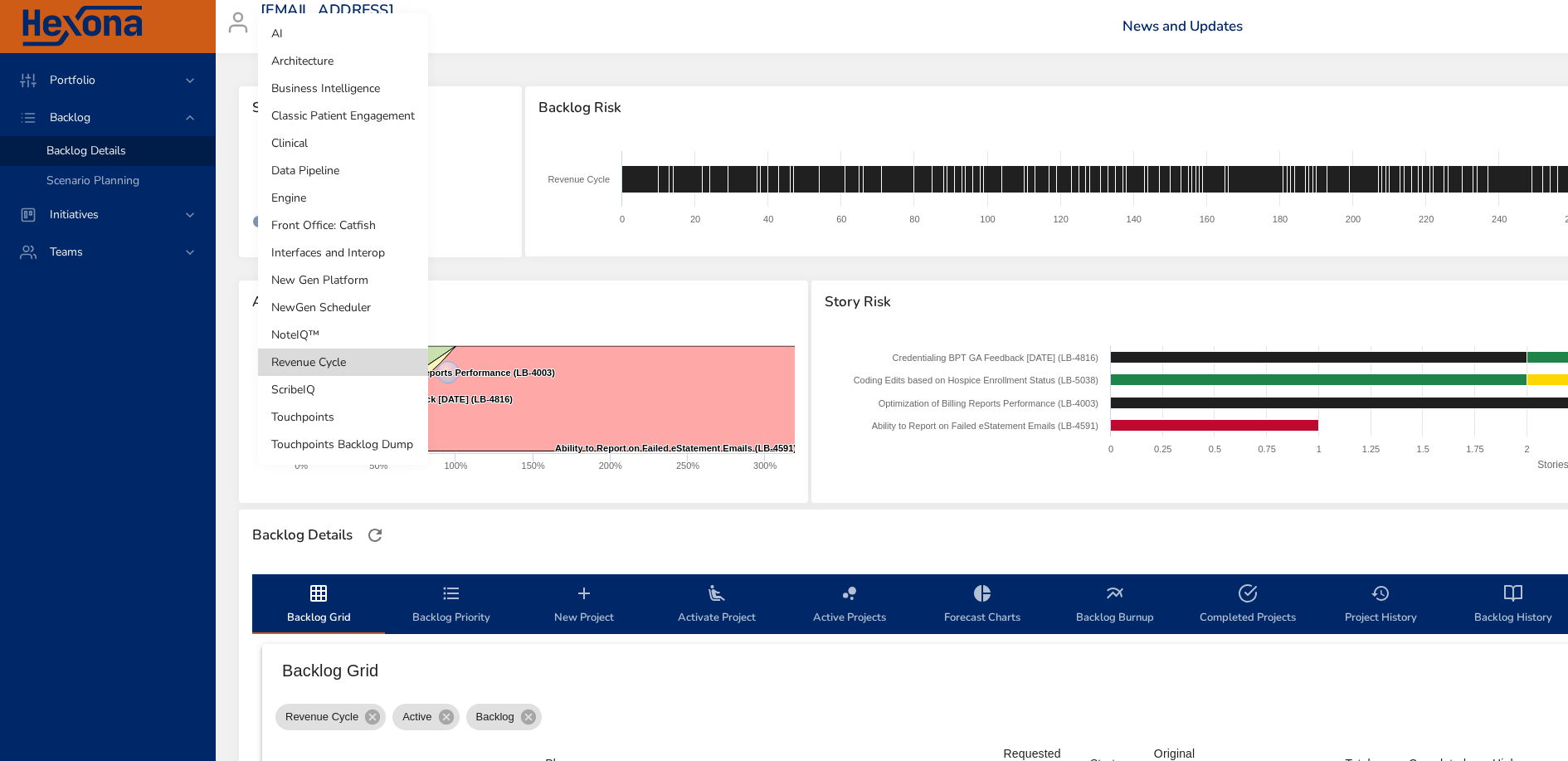
click at [514, 247] on div at bounding box center [784, 380] width 1568 height 761
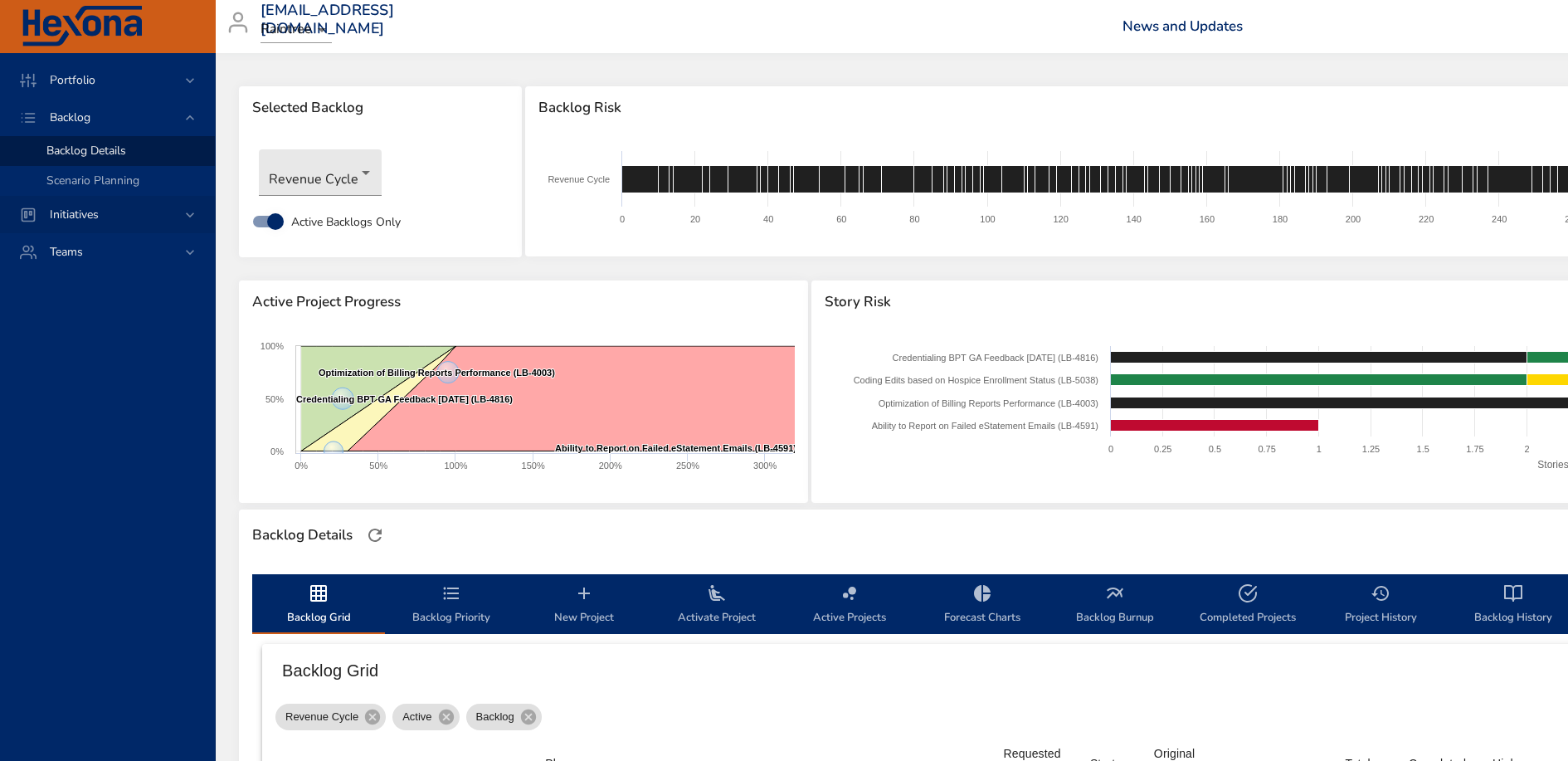
click at [91, 222] on span "Initiatives" at bounding box center [73, 214] width 75 height 16
click at [90, 189] on span "Dashboard" at bounding box center [74, 188] width 56 height 16
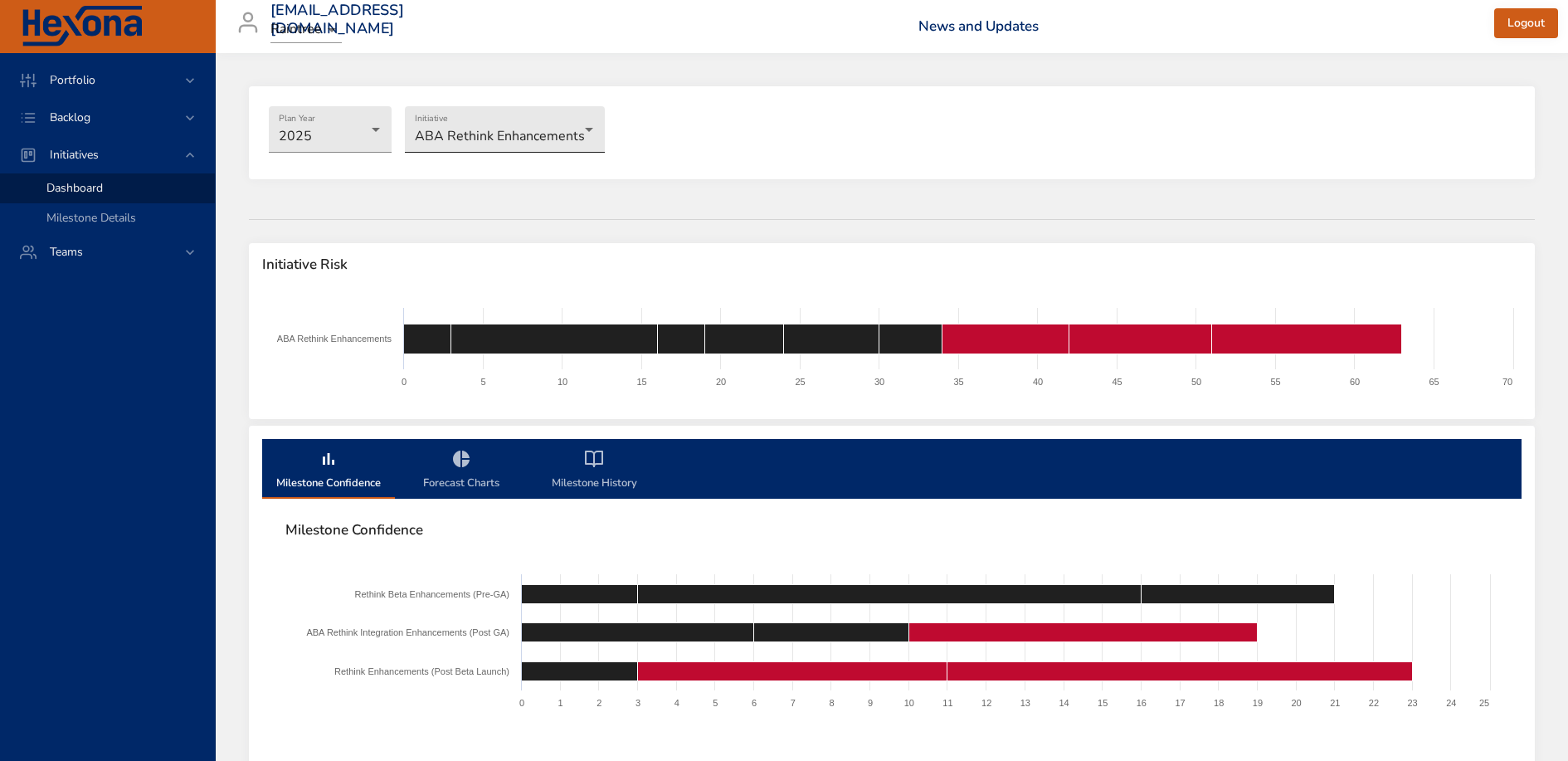
click at [503, 136] on body "Portfolio Backlog Initiatives Dashboard Milestone Details Teams [EMAIL_ADDRESS]…" at bounding box center [784, 380] width 1568 height 761
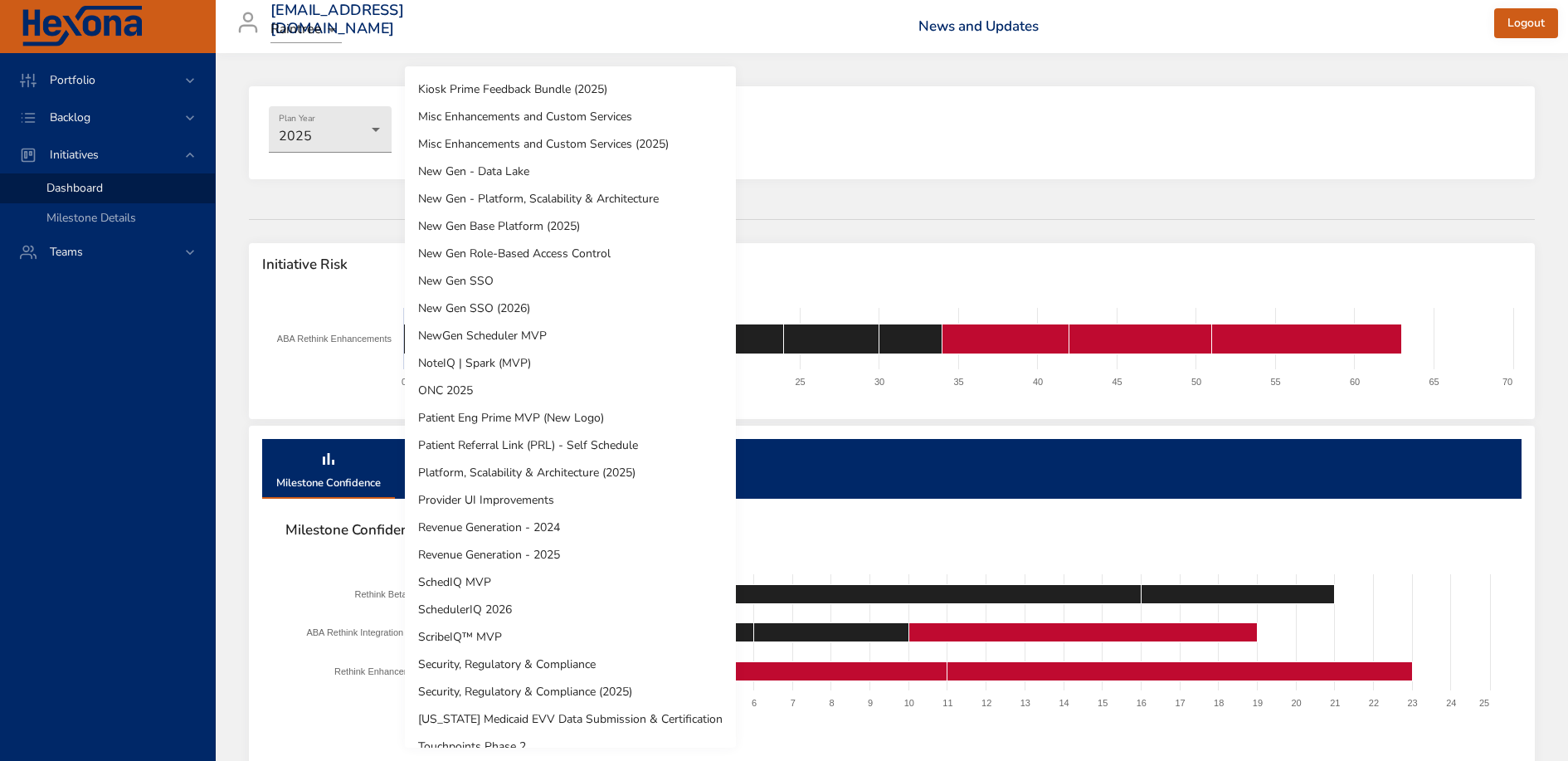
scroll to position [233, 0]
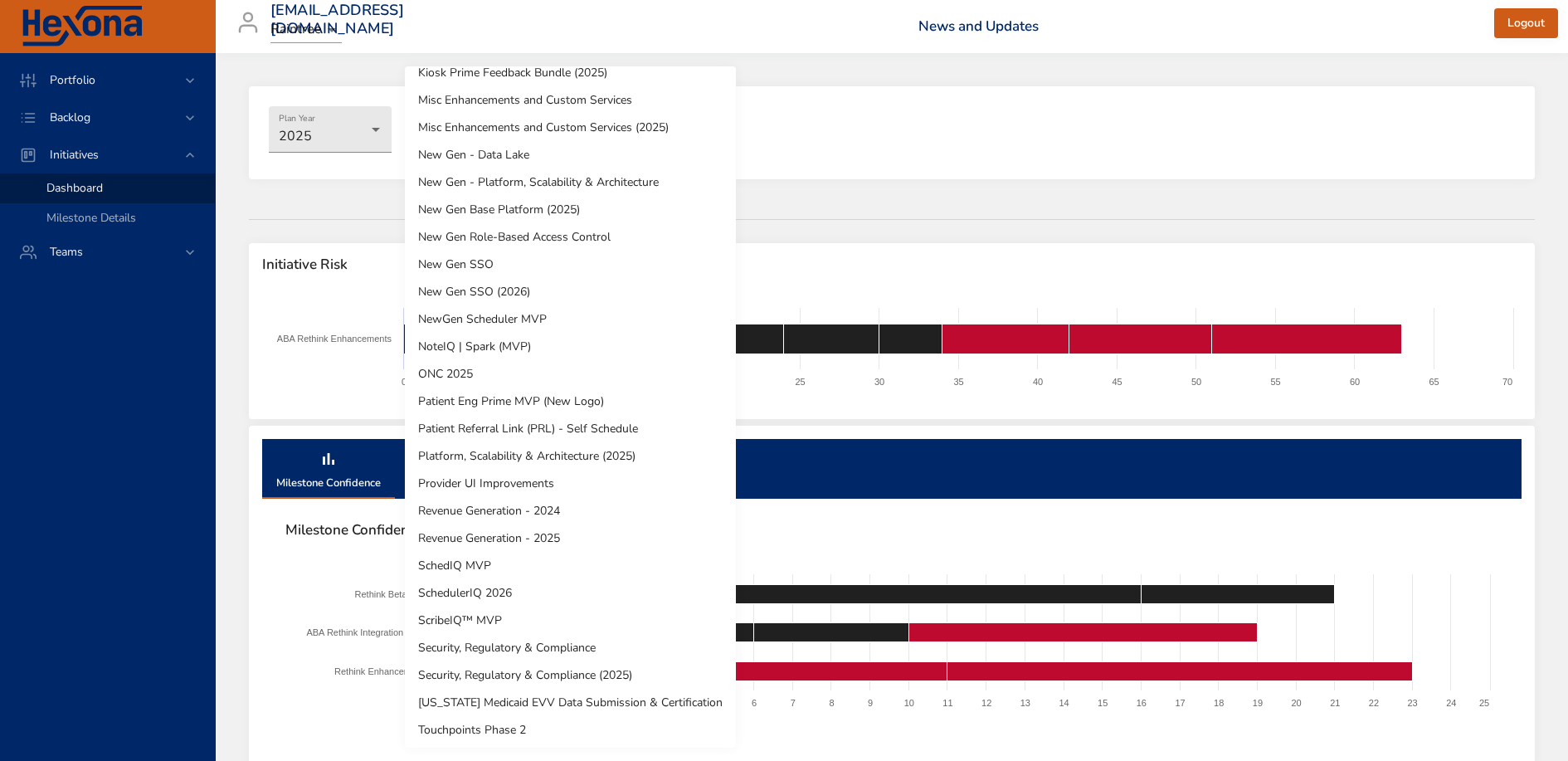
click at [567, 444] on li "Platform, Scalability & Architecture (2025)" at bounding box center [570, 457] width 331 height 28
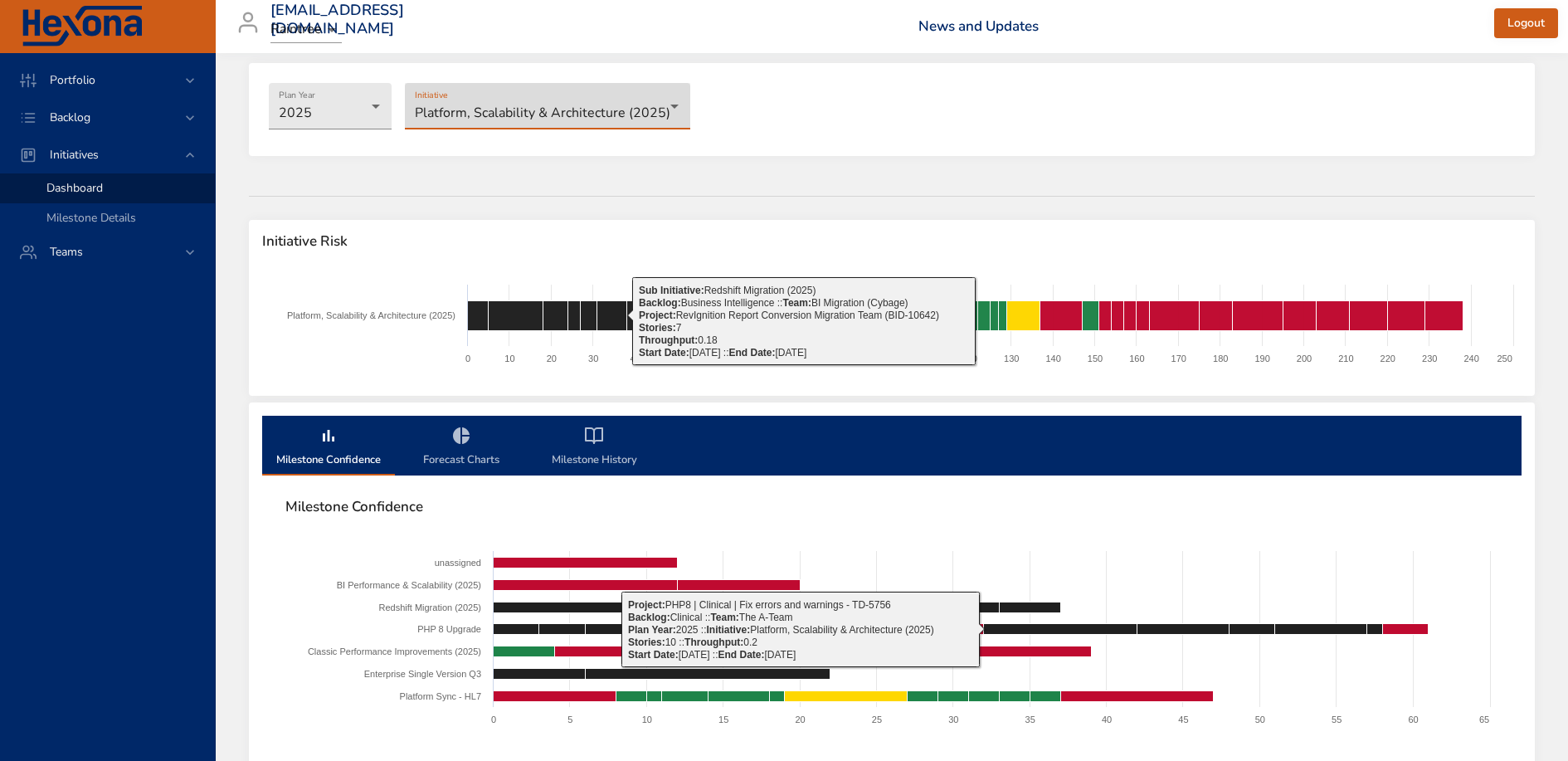
scroll to position [0, 0]
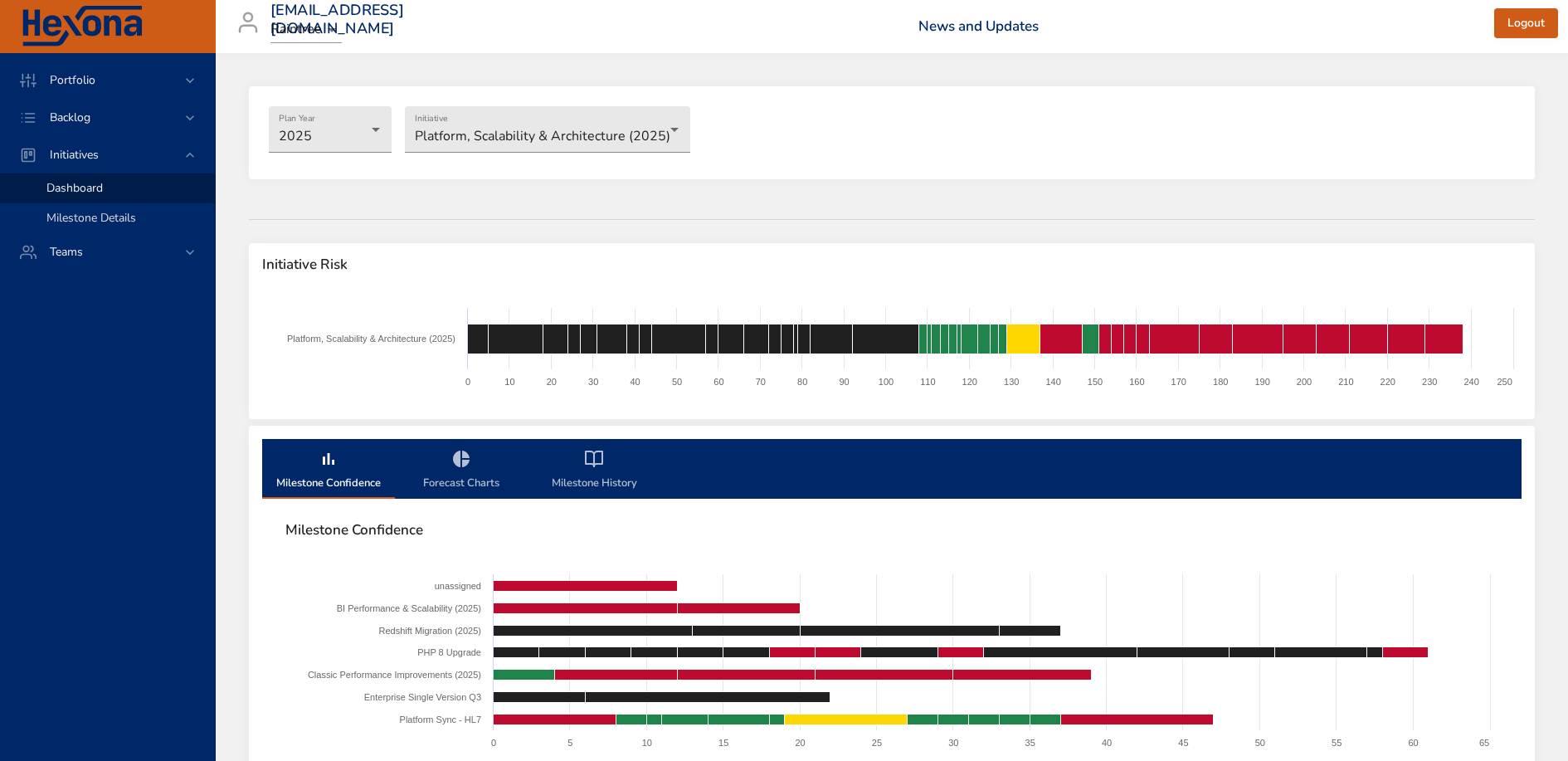
click at [112, 227] on link "Milestone Details" at bounding box center [107, 218] width 215 height 30
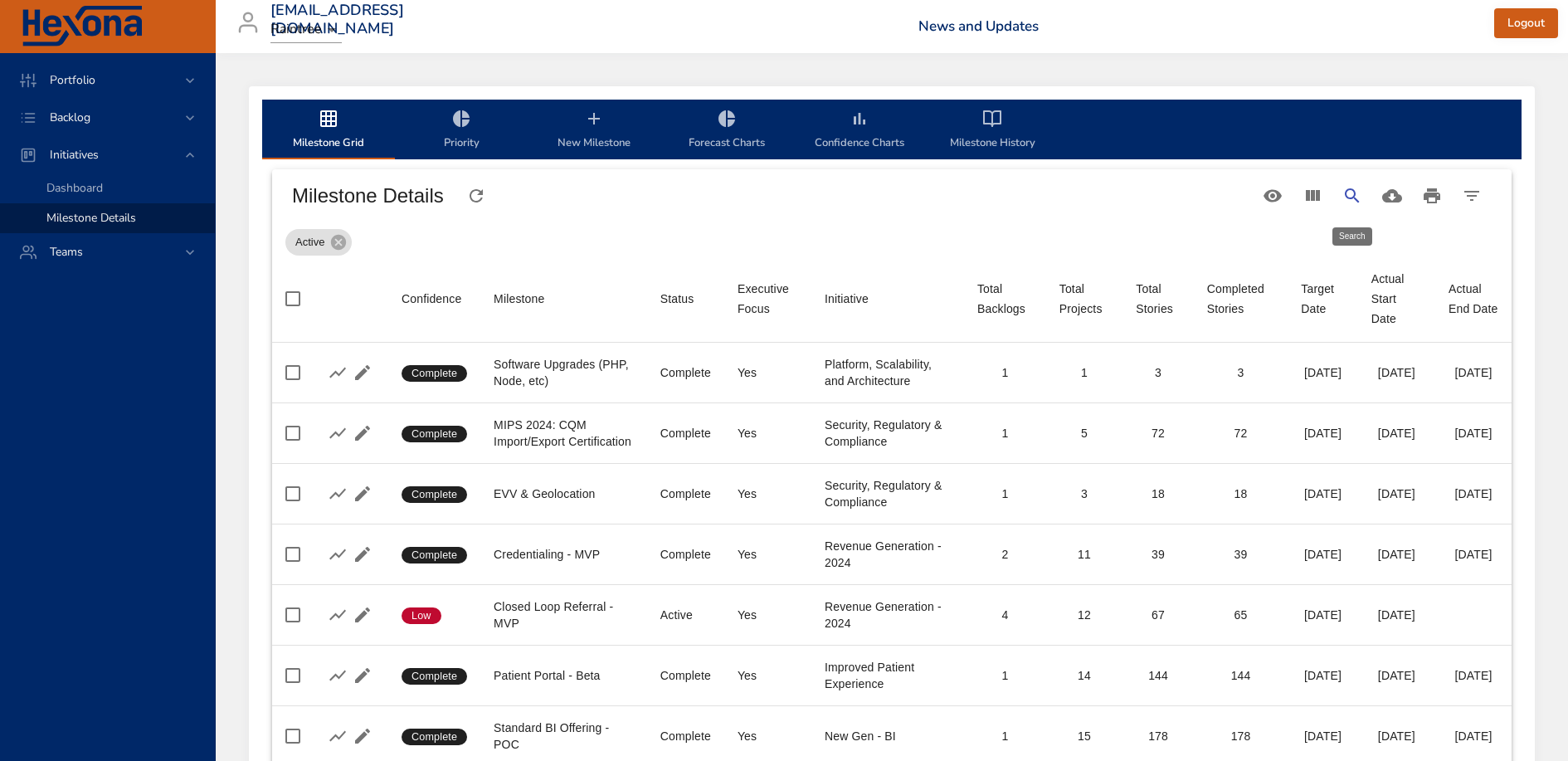
click at [1342, 198] on icon "Search" at bounding box center [1352, 195] width 20 height 20
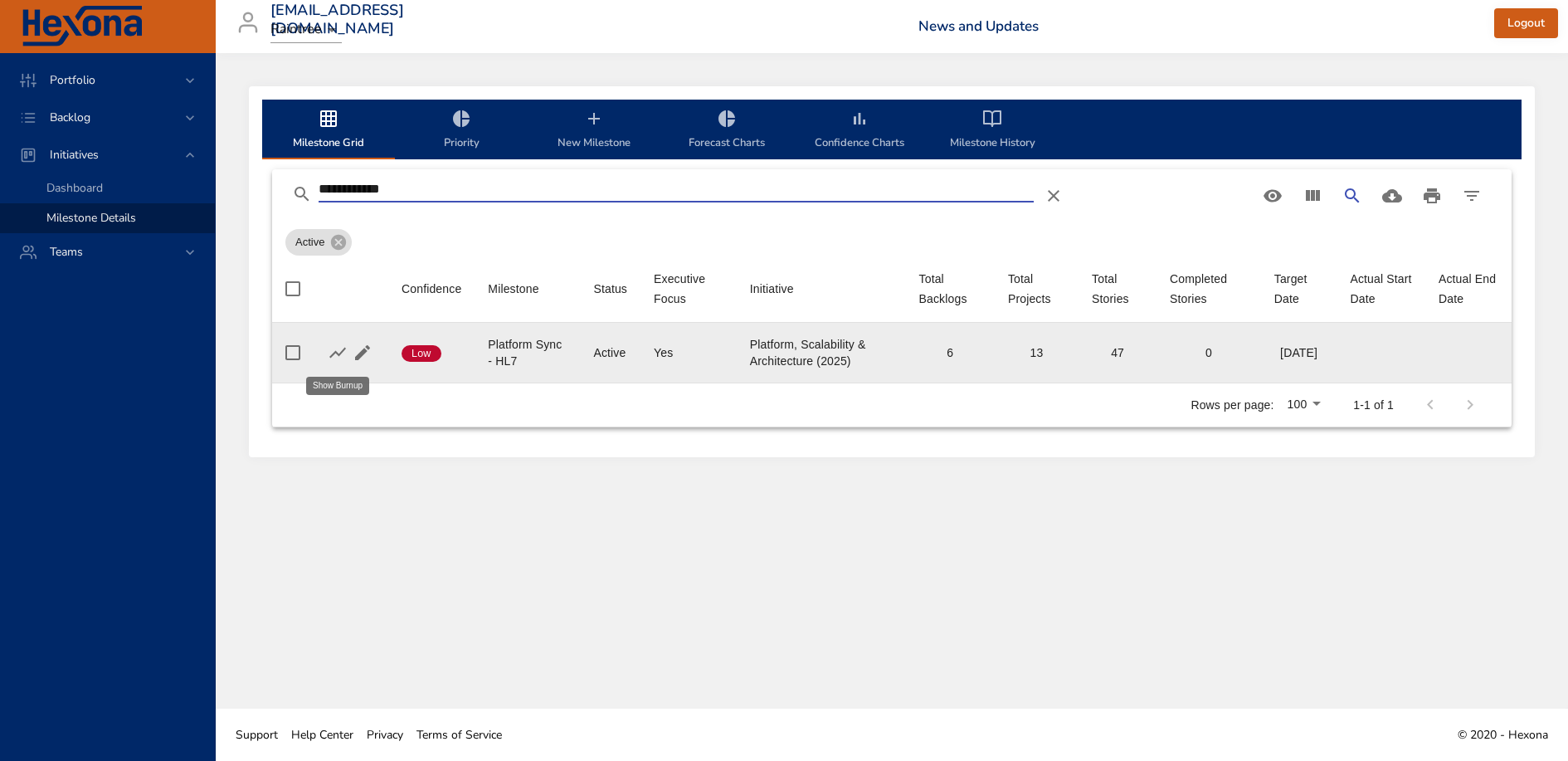
type input "**********"
click at [335, 355] on icon "button" at bounding box center [337, 352] width 20 height 20
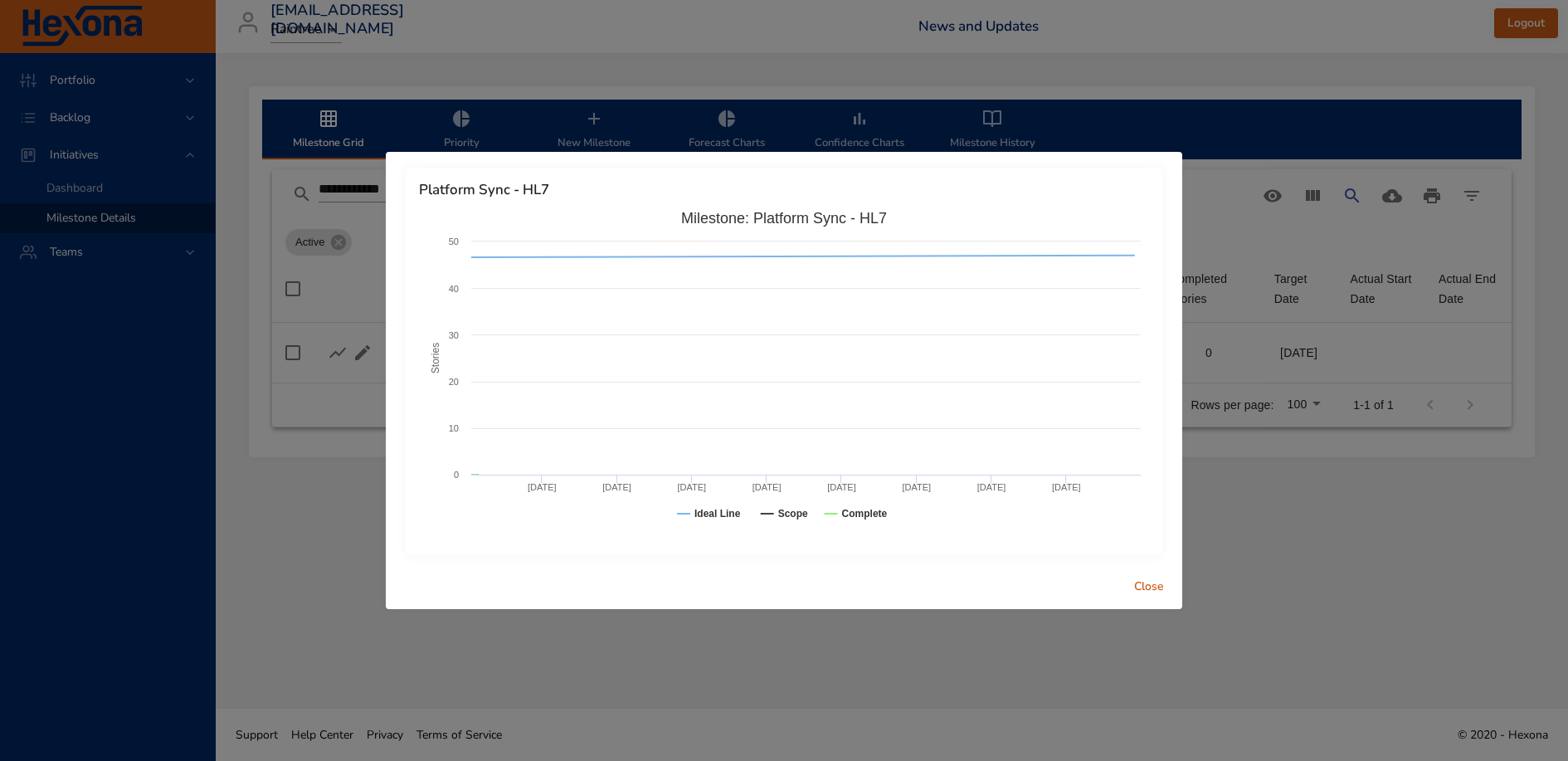
click at [966, 230] on rect at bounding box center [784, 369] width 730 height 332
click at [618, 247] on rect at bounding box center [784, 369] width 730 height 332
click at [787, 701] on div "Platform Sync - HL7 Created with Highcharts 9.0.1 Stories Milestone: Platform S…" at bounding box center [784, 380] width 1568 height 761
click at [1150, 585] on span "Close" at bounding box center [1150, 587] width 40 height 21
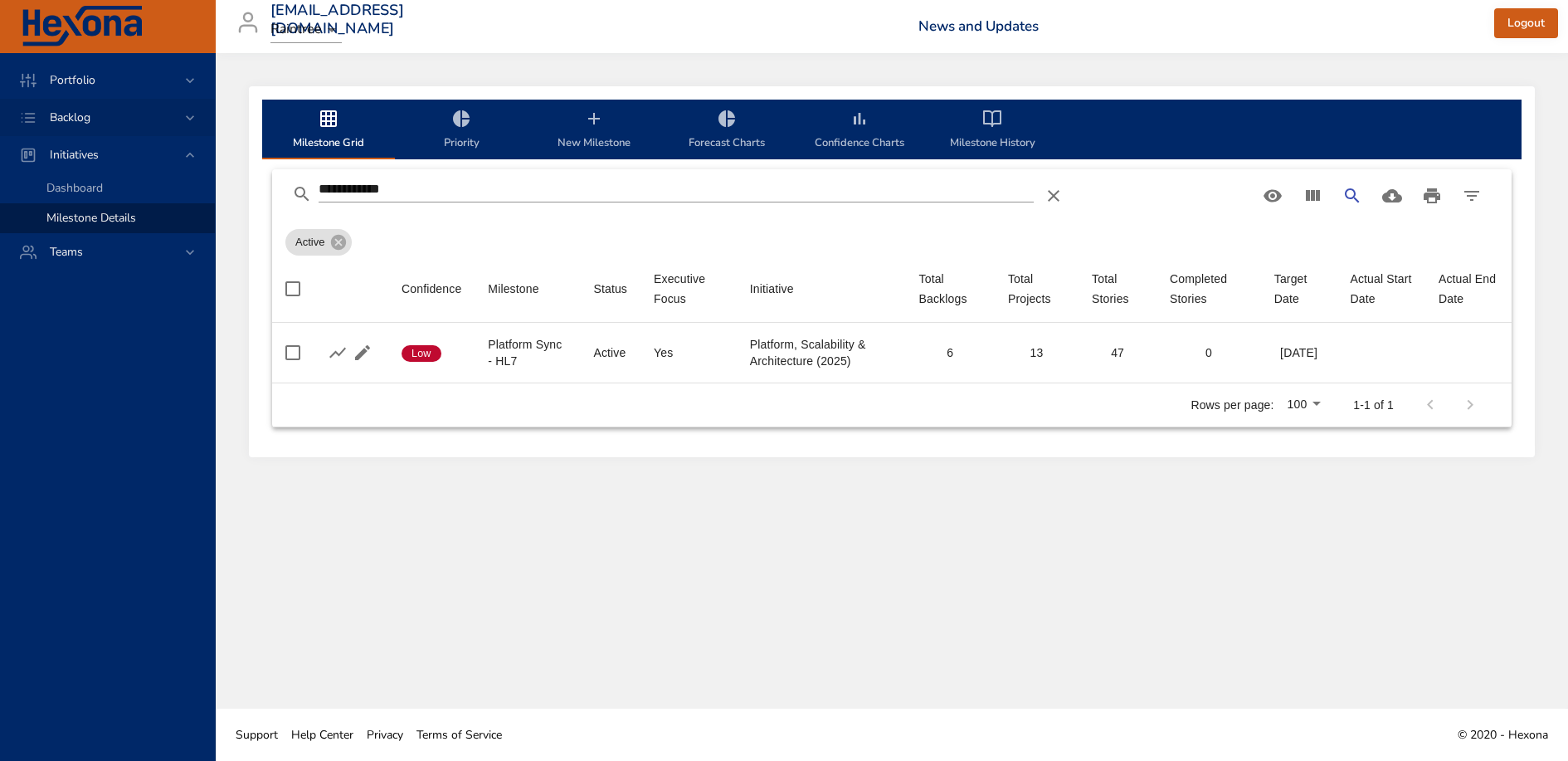
click at [90, 116] on span "Backlog" at bounding box center [70, 118] width 67 height 16
click at [98, 154] on span "Backlog Details" at bounding box center [86, 150] width 80 height 16
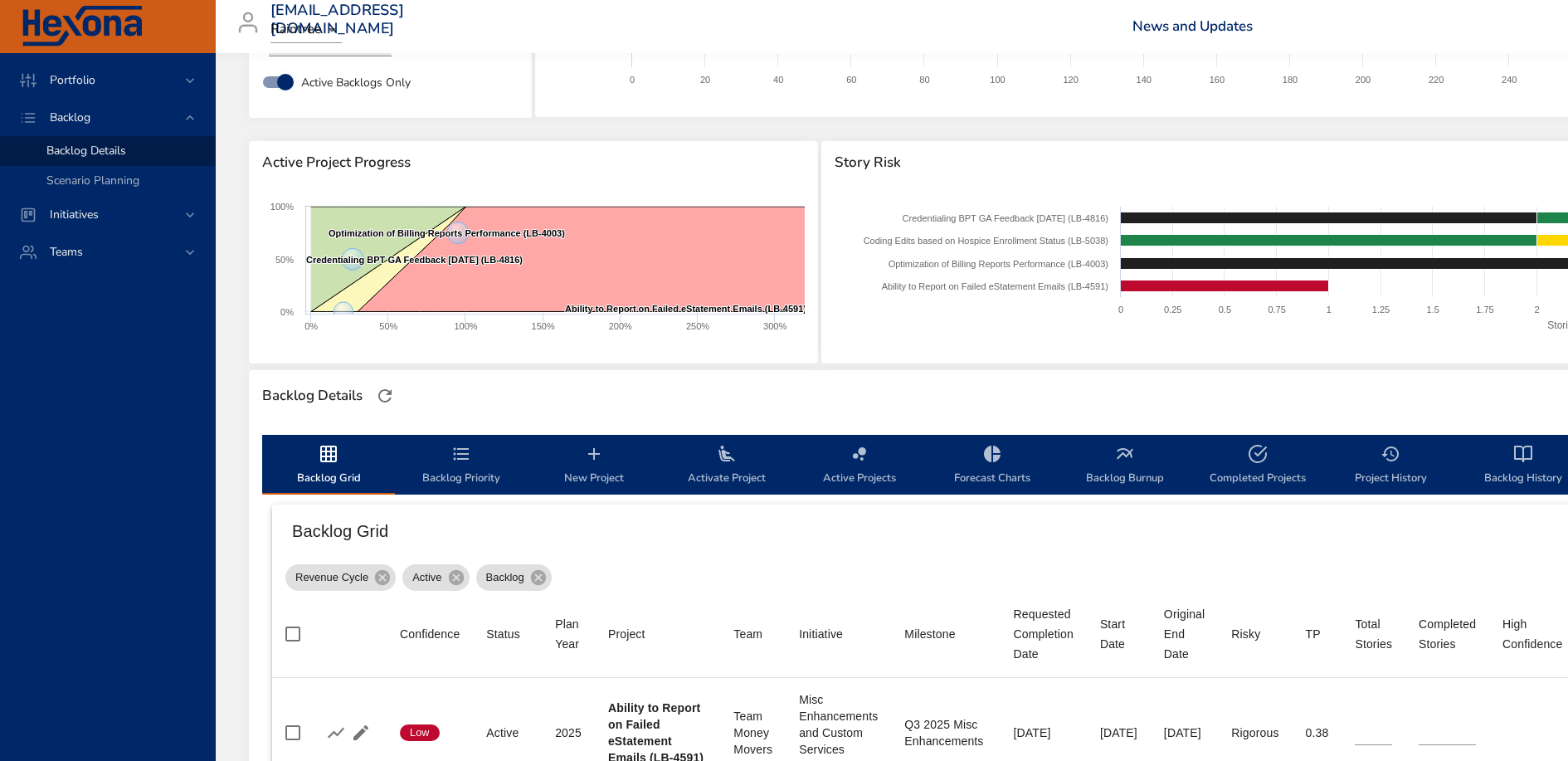
scroll to position [39, 0]
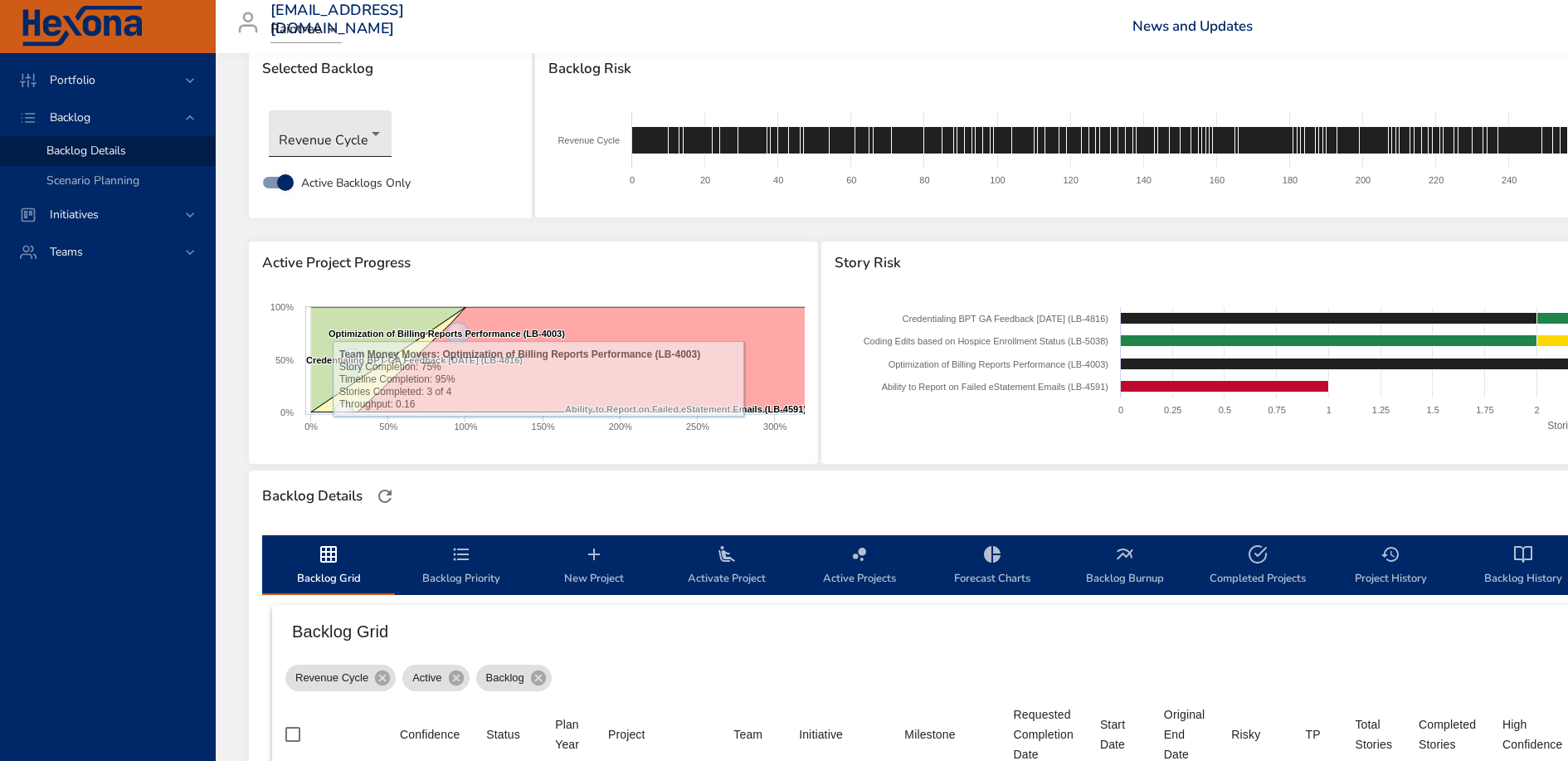
click at [355, 129] on body "Portfolio Backlog Backlog Details Scenario Planning Initiatives Teams priit.par…" at bounding box center [784, 342] width 1568 height 761
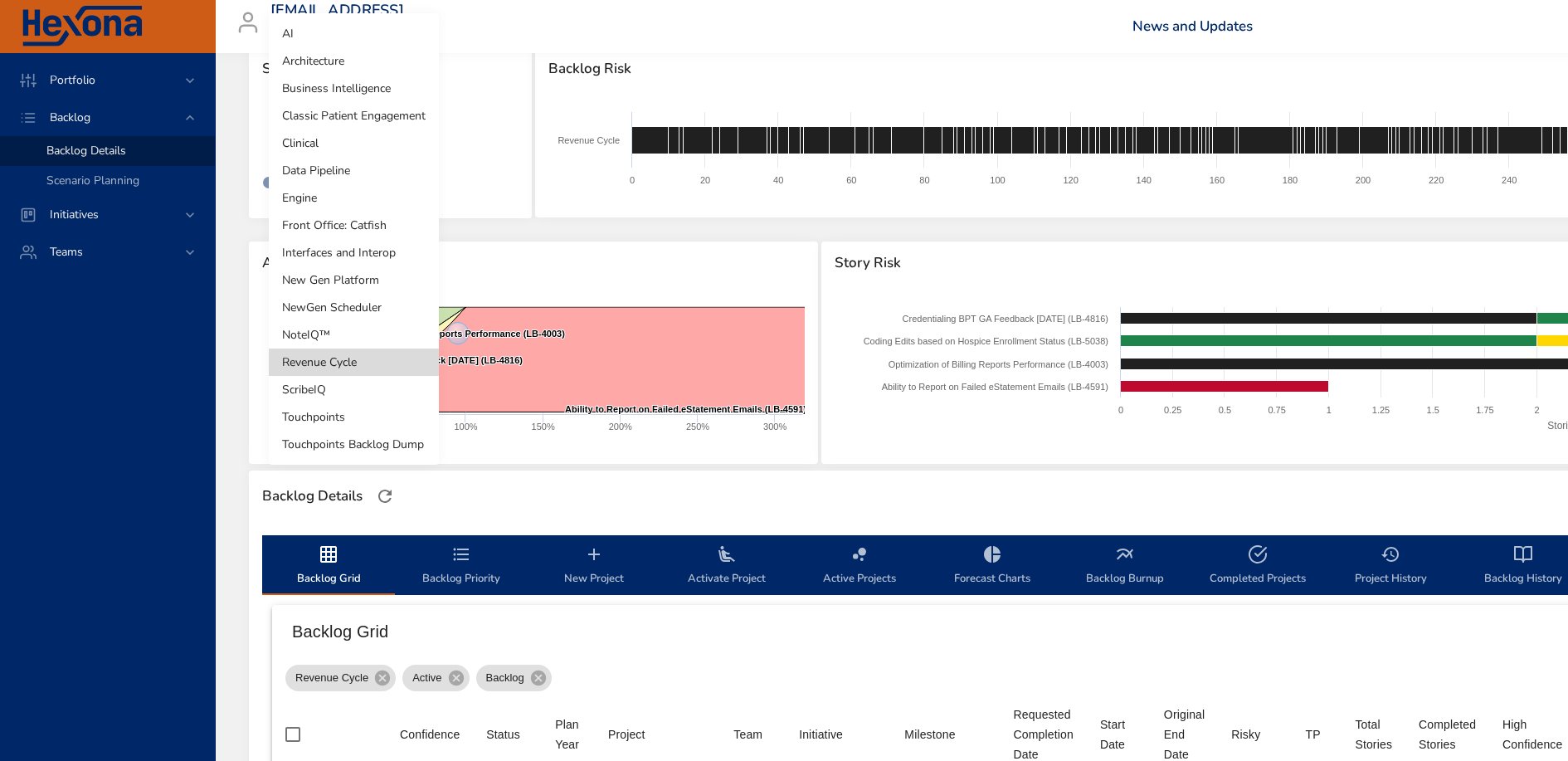
click at [367, 257] on li "Interfaces and Interop" at bounding box center [354, 253] width 170 height 28
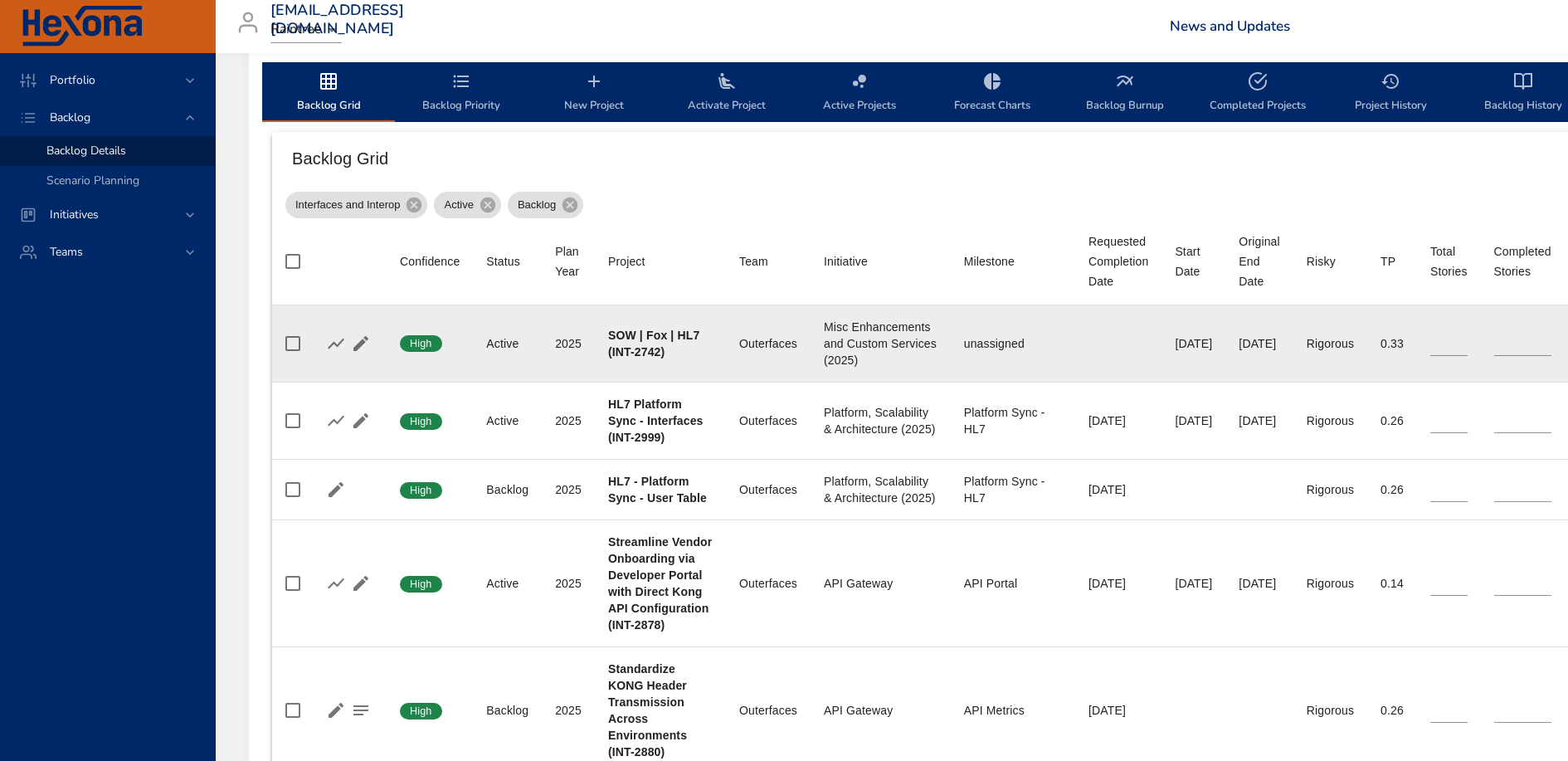
scroll to position [0, 0]
